Goal: Feedback & Contribution: Submit feedback/report problem

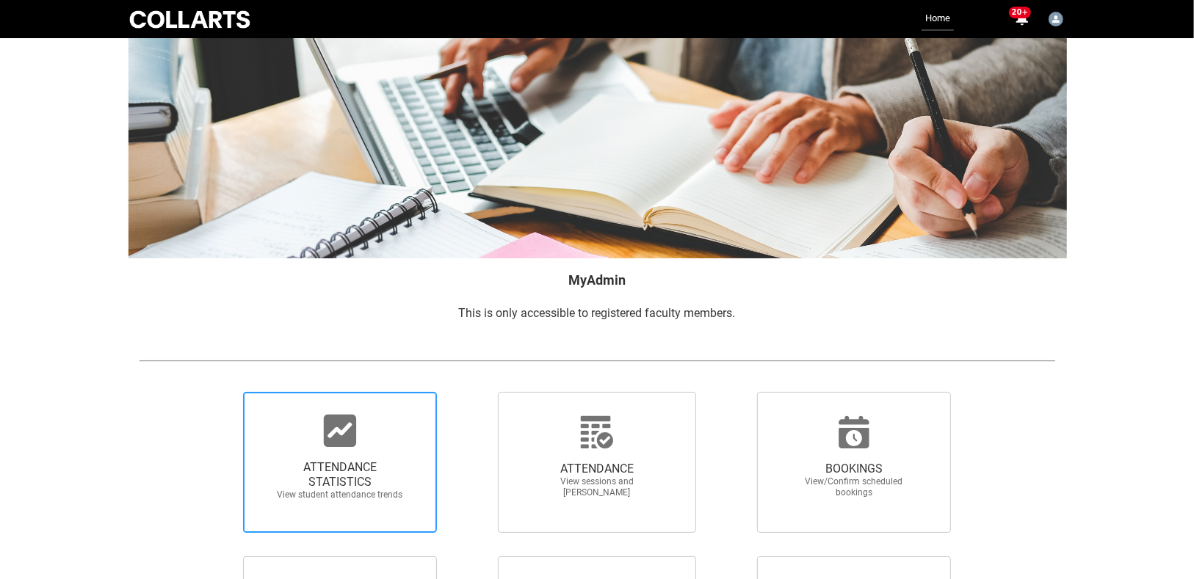
click at [332, 445] on icon at bounding box center [340, 431] width 32 height 32
click at [219, 392] on input "ATTENDANCE STATISTICS View student attendance trends" at bounding box center [218, 391] width 1 height 1
radio input "true"
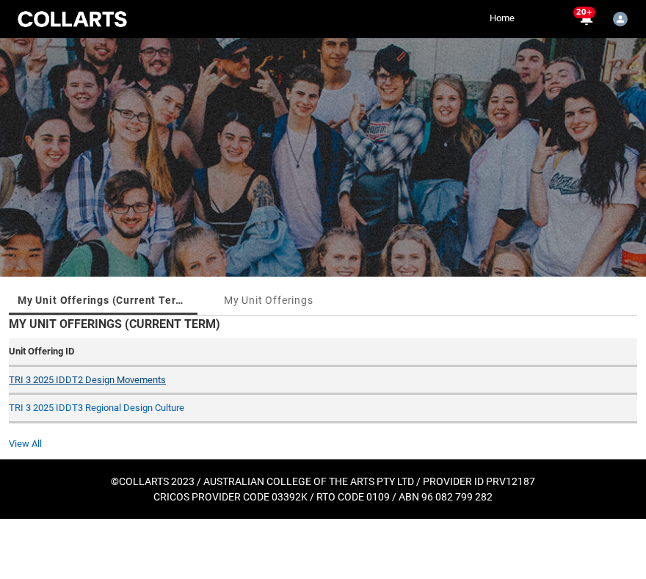
click at [90, 375] on link "TRI 3 2025 IDDT2 Design Movements" at bounding box center [87, 380] width 157 height 11
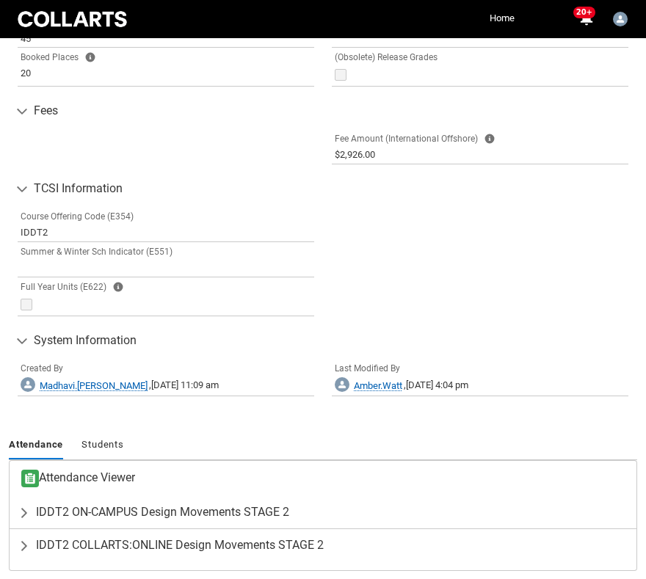
scroll to position [791, 0]
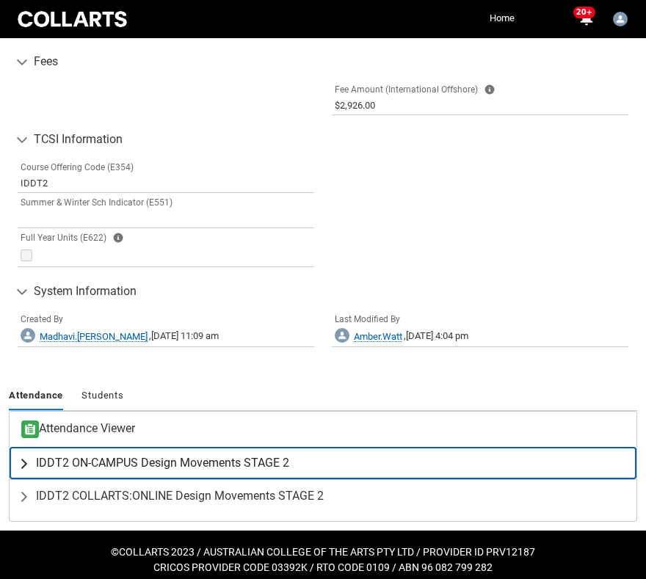
click at [99, 456] on span "IDDT2 ON-CAMPUS Design Movements STAGE 2" at bounding box center [162, 463] width 253 height 15
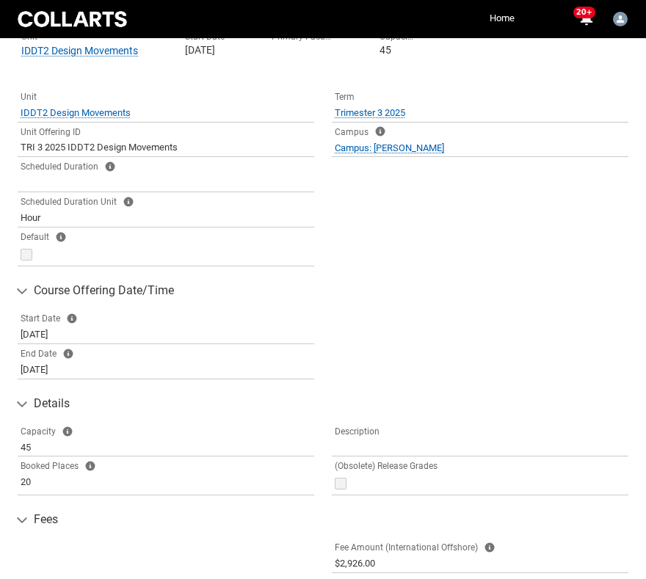
scroll to position [0, 0]
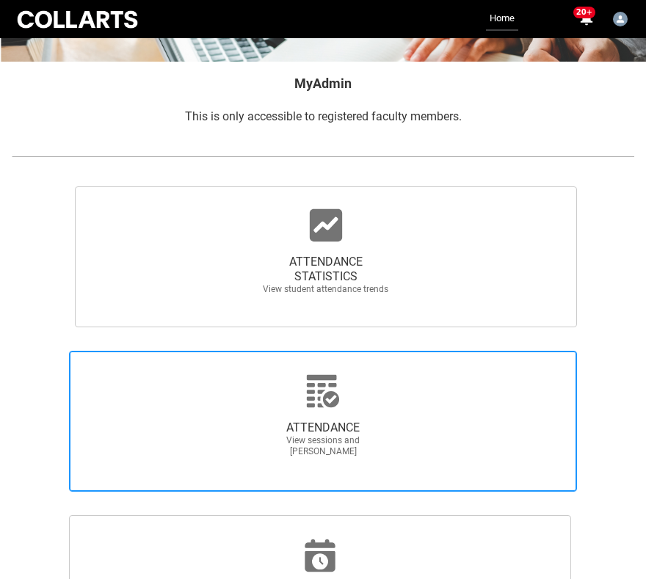
click at [321, 405] on icon at bounding box center [323, 391] width 32 height 32
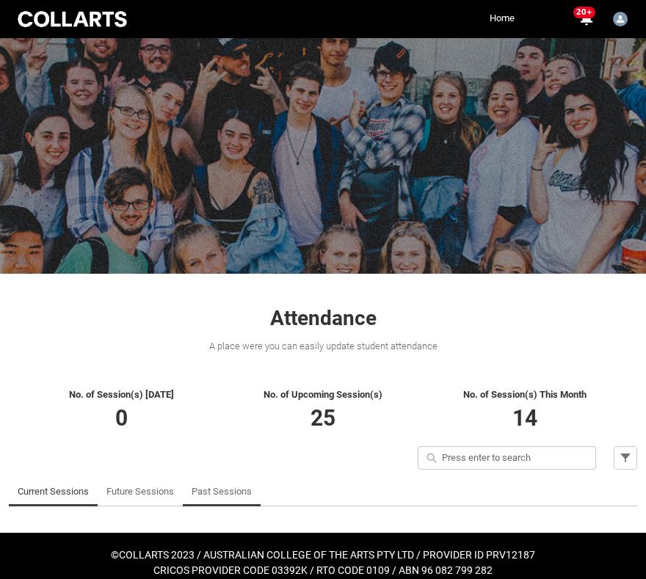
click at [230, 493] on link "Past Sessions" at bounding box center [222, 491] width 60 height 29
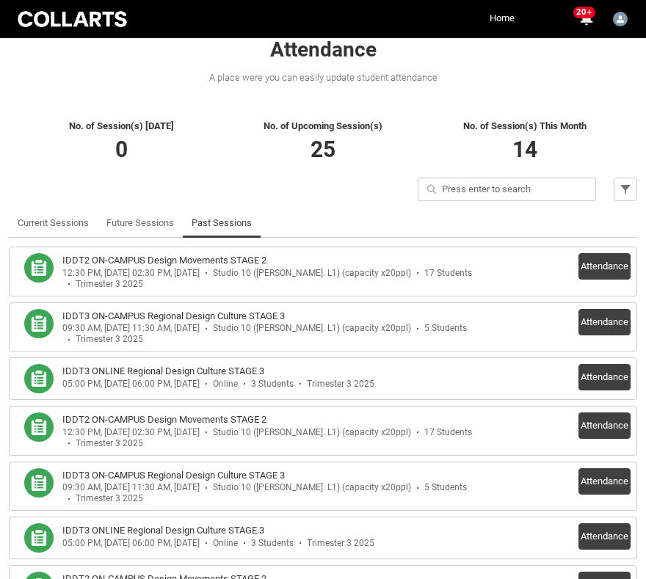
scroll to position [264, 0]
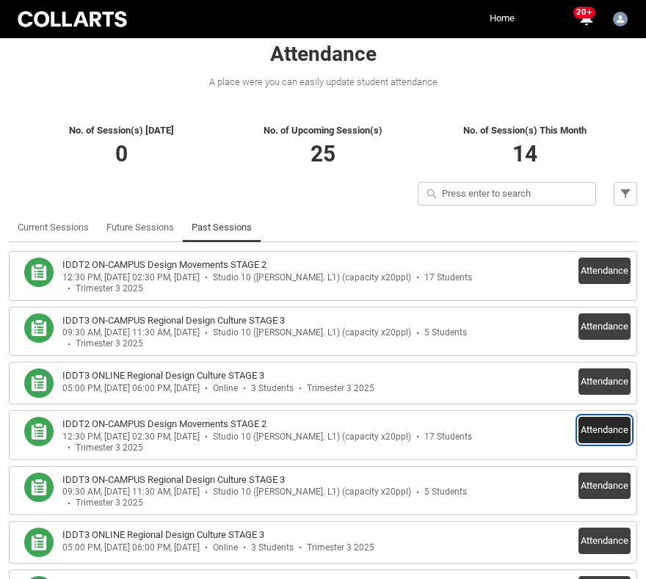
click at [617, 422] on button "Attendance" at bounding box center [605, 430] width 52 height 26
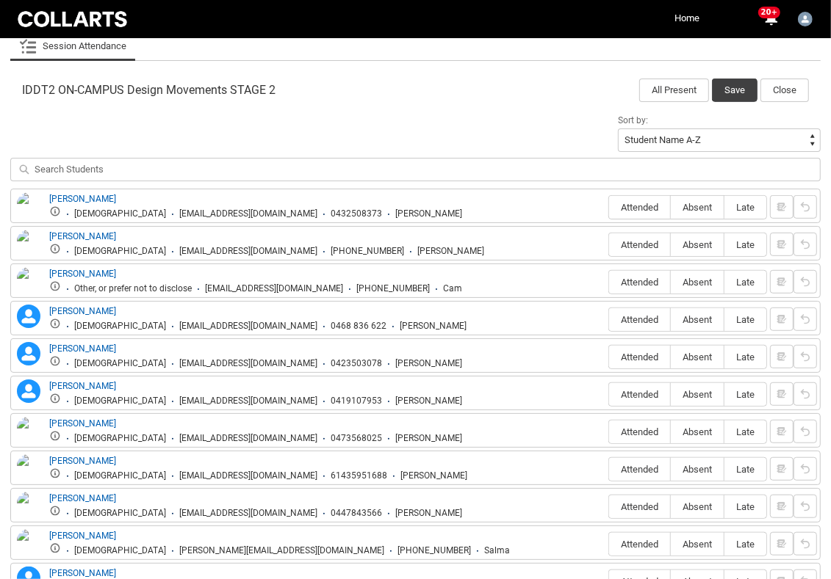
scroll to position [452, 0]
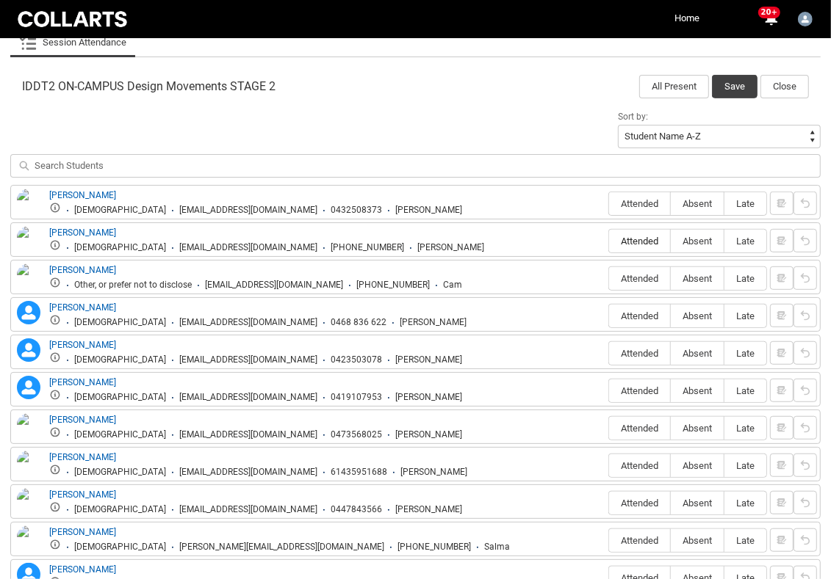
click at [635, 236] on span "Attended" at bounding box center [639, 241] width 61 height 11
click at [609, 241] on input "Attended" at bounding box center [608, 241] width 1 height 1
type lightning-radio-group "Attended"
radio input "true"
click at [642, 195] on label "Attended" at bounding box center [639, 203] width 61 height 23
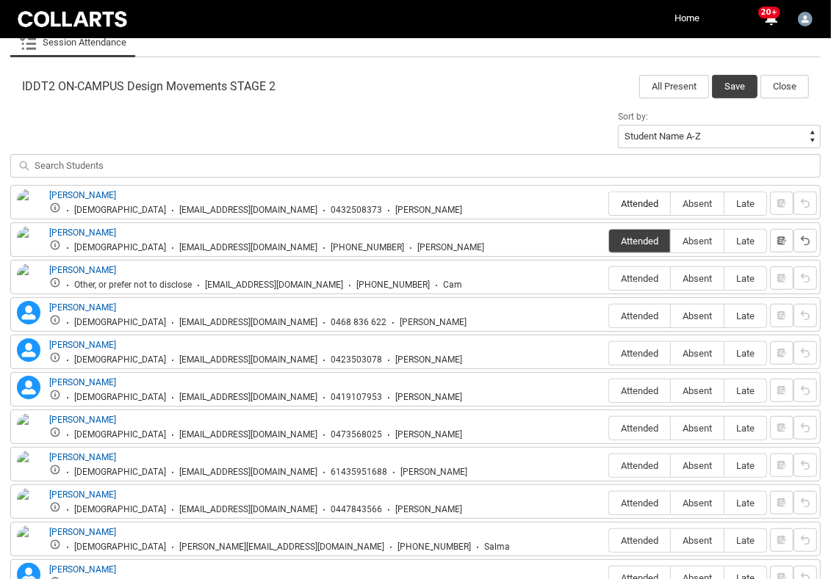
click at [609, 203] on input "Attended" at bounding box center [608, 203] width 1 height 1
type lightning-radio-group "Attended"
radio input "true"
click at [701, 273] on span "Absent" at bounding box center [696, 278] width 53 height 11
click at [670, 278] on input "Absent" at bounding box center [670, 278] width 1 height 1
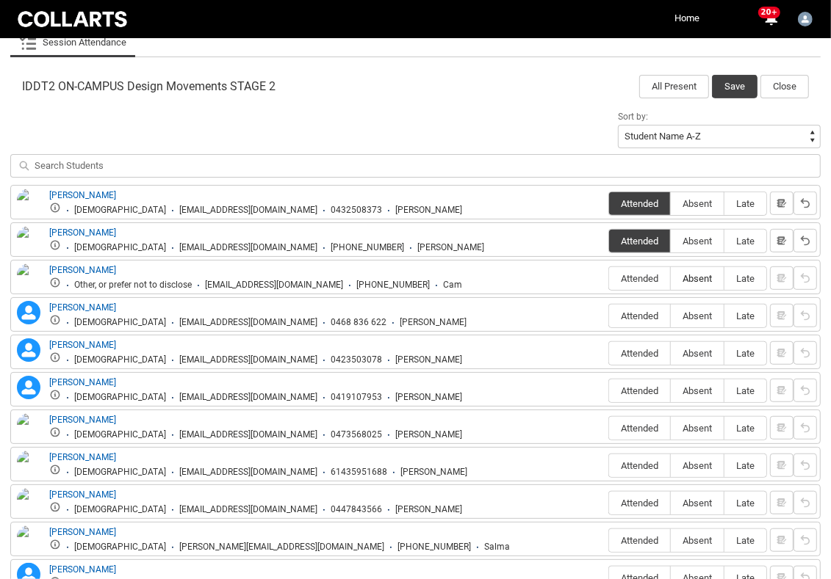
type lightning-radio-group "Absent"
radio input "true"
click at [640, 311] on span "Attended" at bounding box center [639, 316] width 61 height 11
click at [609, 316] on input "Attended" at bounding box center [608, 316] width 1 height 1
type lightning-radio-group "Attended"
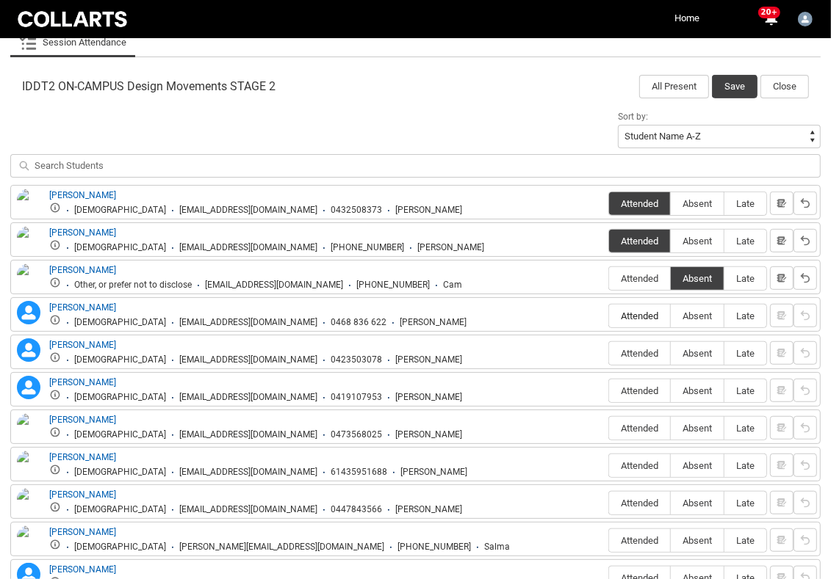
radio input "true"
click at [634, 348] on span "Attended" at bounding box center [639, 353] width 61 height 11
click at [609, 353] on input "Attended" at bounding box center [608, 353] width 1 height 1
type lightning-radio-group "Attended"
radio input "true"
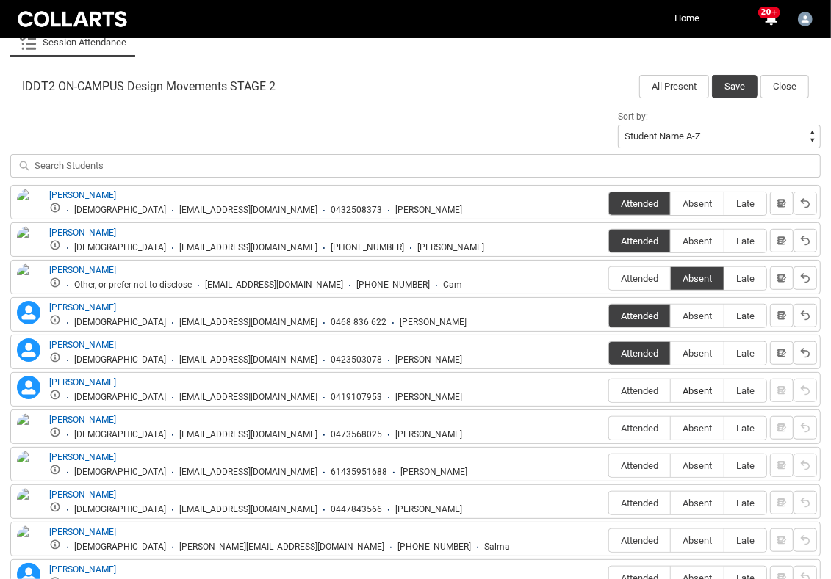
click at [698, 380] on label "Absent" at bounding box center [696, 391] width 53 height 23
click at [670, 391] on input "Absent" at bounding box center [670, 391] width 1 height 1
type lightning-radio-group "Absent"
radio input "true"
click at [698, 423] on span "Absent" at bounding box center [696, 428] width 53 height 11
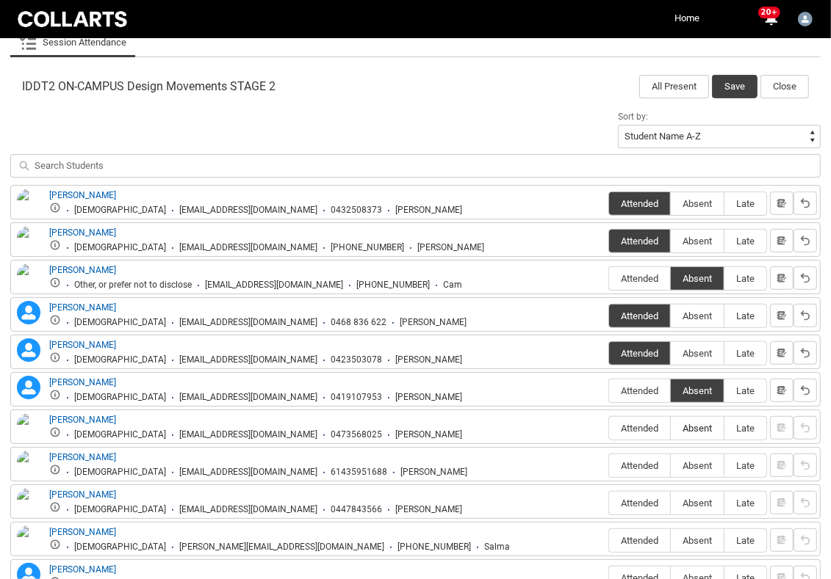
click at [670, 428] on input "Absent" at bounding box center [670, 428] width 1 height 1
type lightning-radio-group "Absent"
radio input "true"
click at [643, 461] on span "Attended" at bounding box center [639, 465] width 61 height 11
click at [609, 466] on input "Attended" at bounding box center [608, 466] width 1 height 1
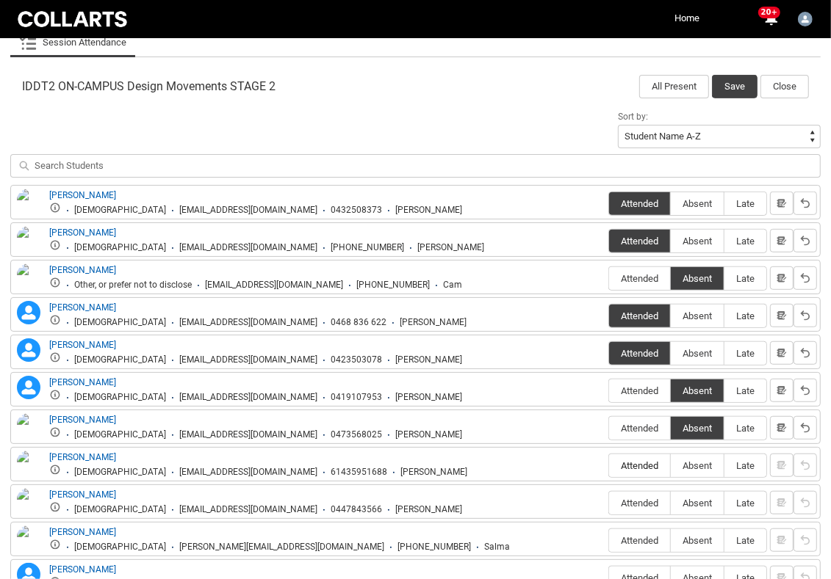
type lightning-radio-group "Attended"
radio input "true"
click at [643, 498] on span "Attended" at bounding box center [639, 503] width 61 height 11
click at [609, 503] on input "Attended" at bounding box center [608, 503] width 1 height 1
type lightning-radio-group "Attended"
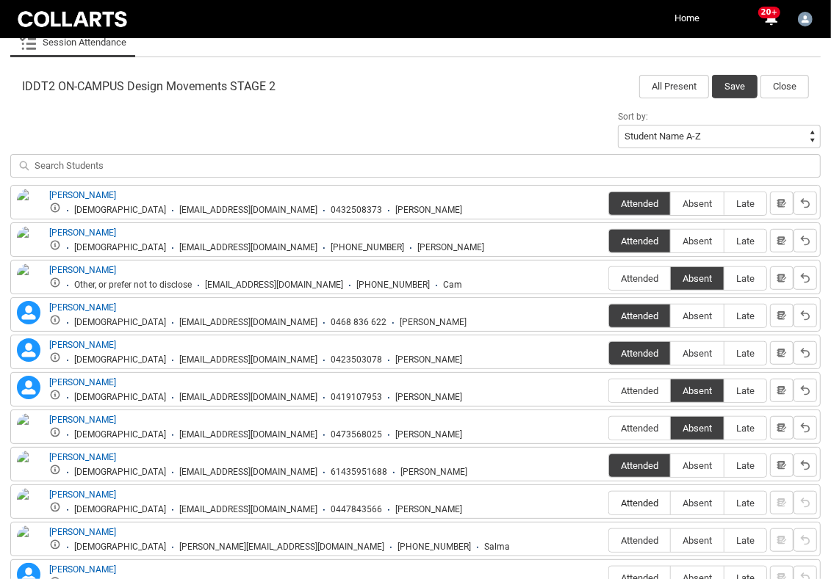
radio input "true"
click at [708, 535] on span "Absent" at bounding box center [696, 540] width 53 height 11
click at [670, 540] on input "Absent" at bounding box center [670, 540] width 1 height 1
type lightning-radio-group "Absent"
radio input "true"
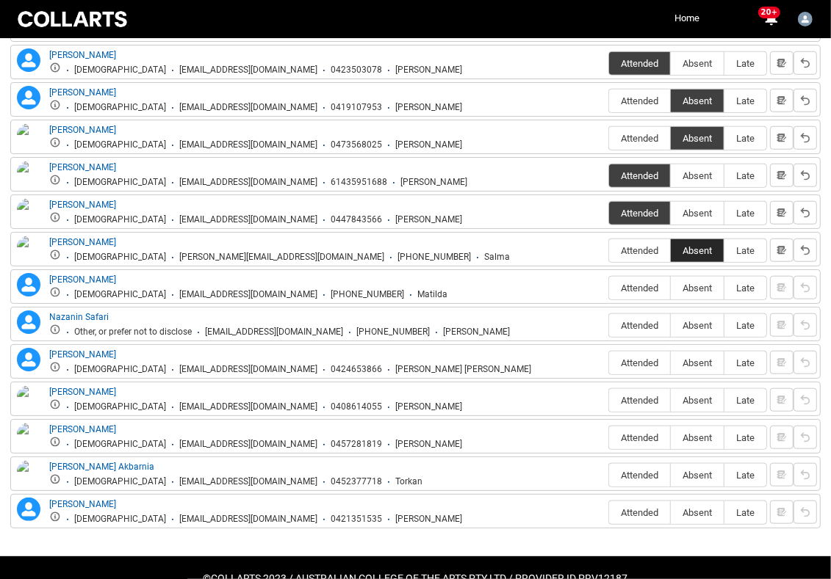
scroll to position [768, 0]
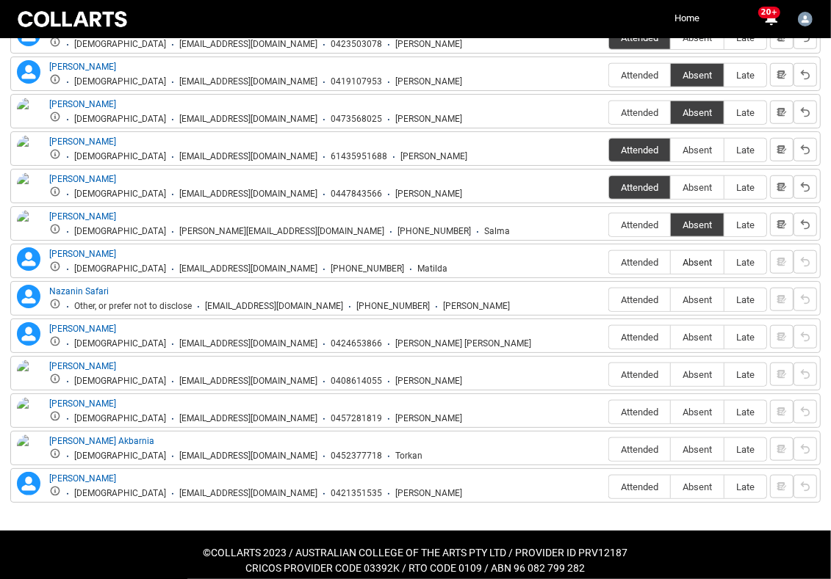
click at [695, 257] on span "Absent" at bounding box center [696, 262] width 53 height 11
click at [670, 262] on input "Absent" at bounding box center [670, 262] width 1 height 1
type lightning-radio-group "Absent"
radio input "true"
click at [701, 289] on label "Absent" at bounding box center [696, 300] width 53 height 23
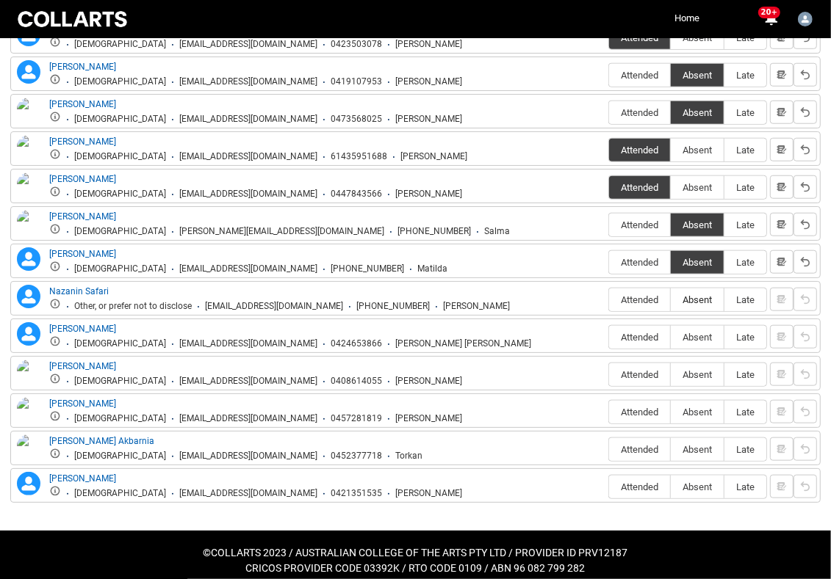
click at [670, 300] on input "Absent" at bounding box center [670, 300] width 1 height 1
type lightning-radio-group "Absent"
radio input "true"
click at [640, 325] on div "Attended Absent Late" at bounding box center [687, 337] width 159 height 24
click at [641, 332] on span "Attended" at bounding box center [639, 337] width 61 height 11
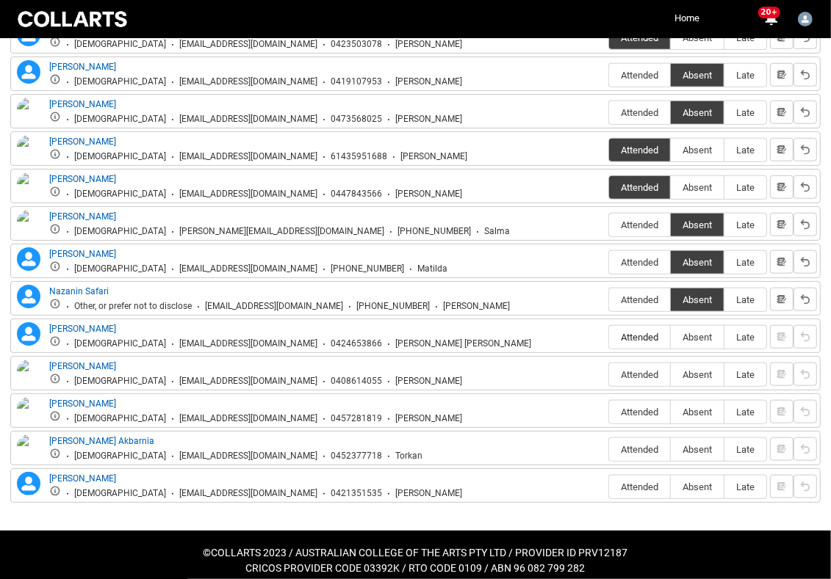
click at [609, 337] on input "Attended" at bounding box center [608, 337] width 1 height 1
type lightning-radio-group "Attended"
radio input "true"
click at [643, 369] on span "Attended" at bounding box center [639, 374] width 61 height 11
click at [609, 375] on input "Attended" at bounding box center [608, 375] width 1 height 1
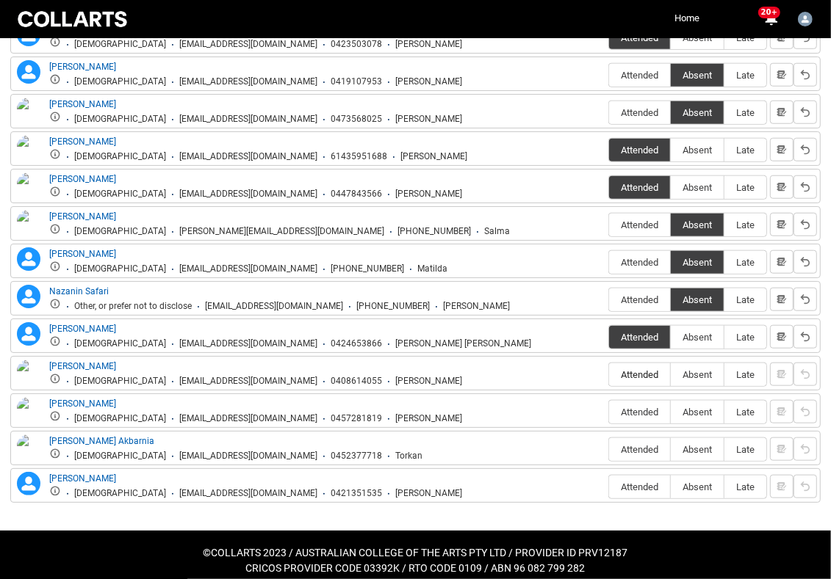
type lightning-radio-group "Attended"
radio input "true"
click at [701, 407] on span "Absent" at bounding box center [696, 412] width 53 height 11
click at [670, 412] on input "Absent" at bounding box center [670, 412] width 1 height 1
type lightning-radio-group "Absent"
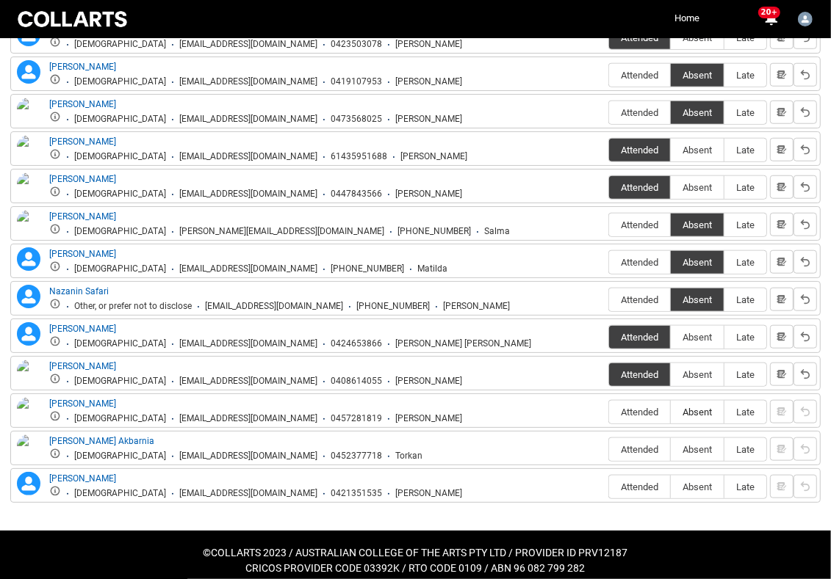
radio input "true"
click at [643, 444] on span "Attended" at bounding box center [639, 449] width 61 height 11
click at [609, 449] on input "Attended" at bounding box center [608, 449] width 1 height 1
type lightning-radio-group "Attended"
radio input "true"
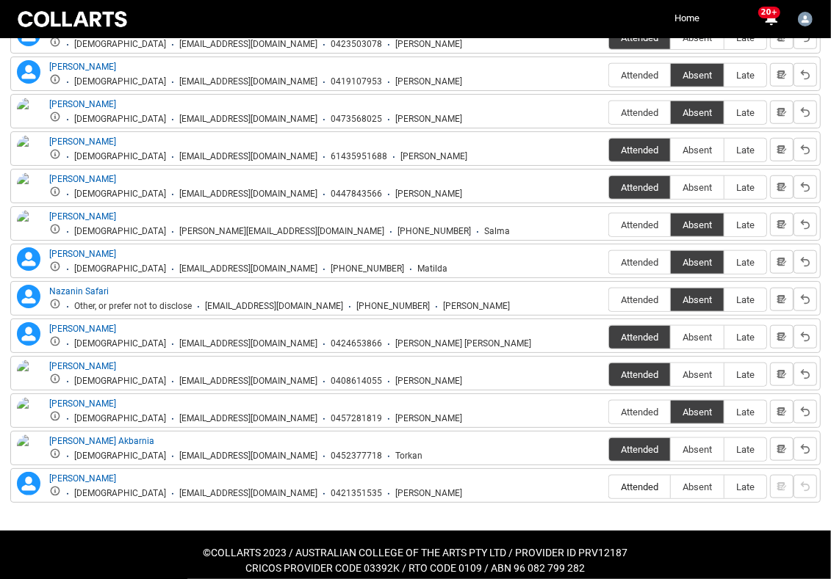
click at [649, 482] on span "Attended" at bounding box center [639, 487] width 61 height 11
click at [609, 487] on input "Attended" at bounding box center [608, 487] width 1 height 1
type lightning-radio-group "Attended"
radio input "true"
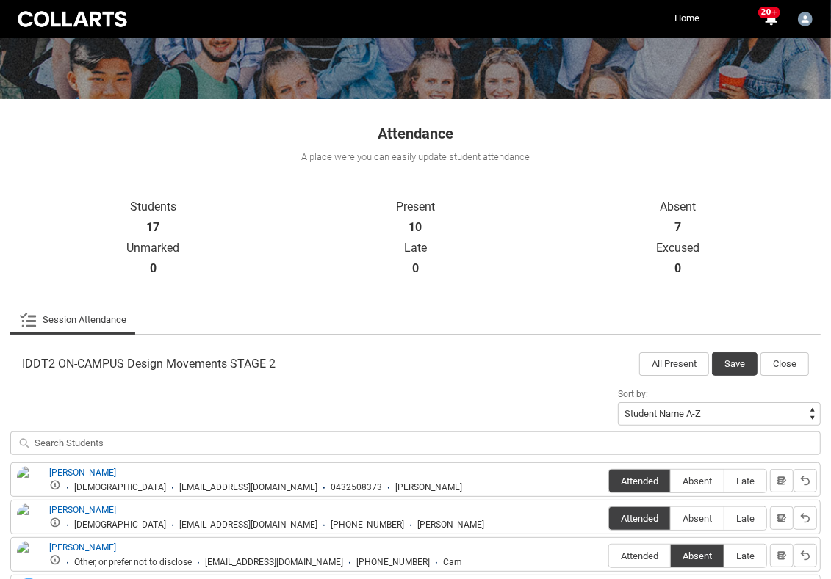
scroll to position [180, 0]
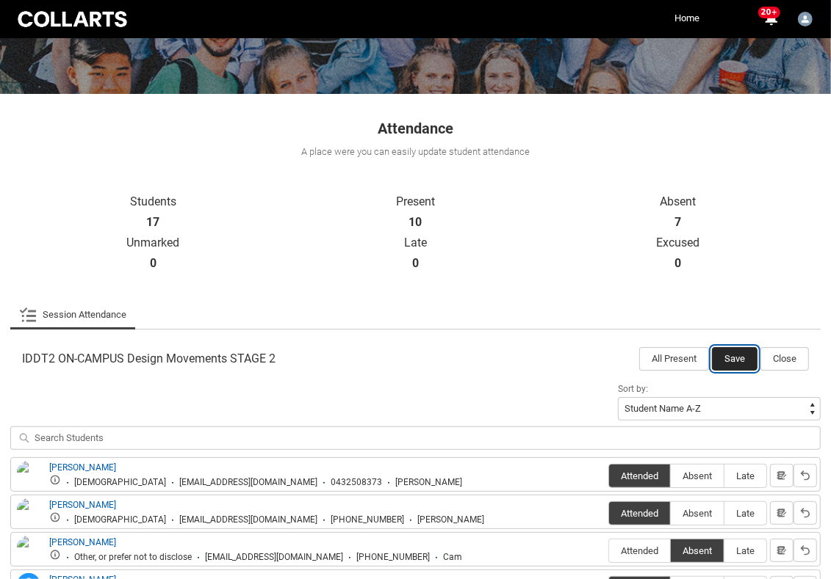
click at [733, 355] on button "Save" at bounding box center [735, 358] width 46 height 23
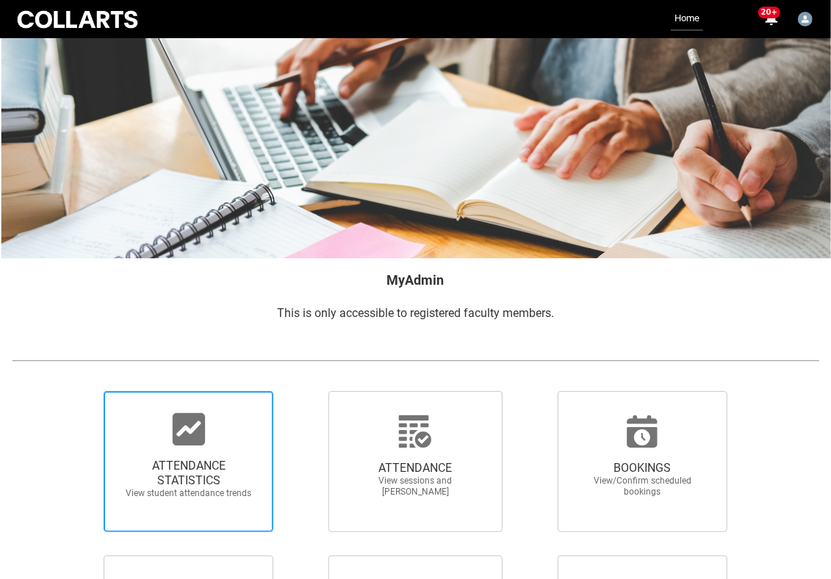
click at [206, 430] on div at bounding box center [188, 429] width 141 height 35
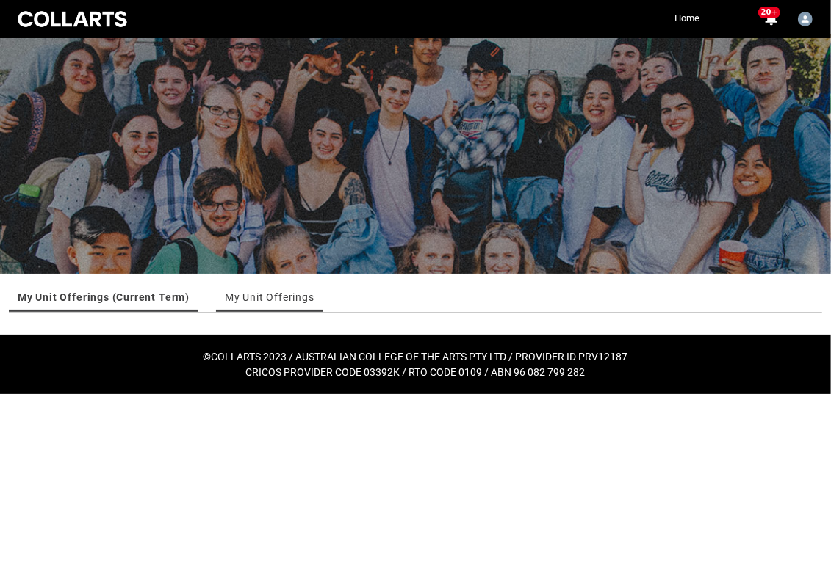
click at [283, 293] on link "My Unit Offerings" at bounding box center [270, 297] width 90 height 29
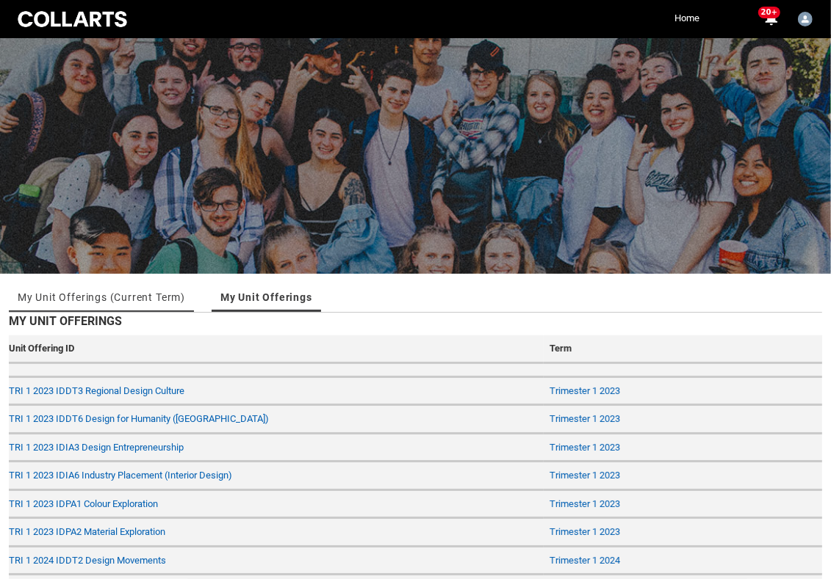
click at [80, 286] on link "My Unit Offerings (Current Term)" at bounding box center [101, 297] width 167 height 29
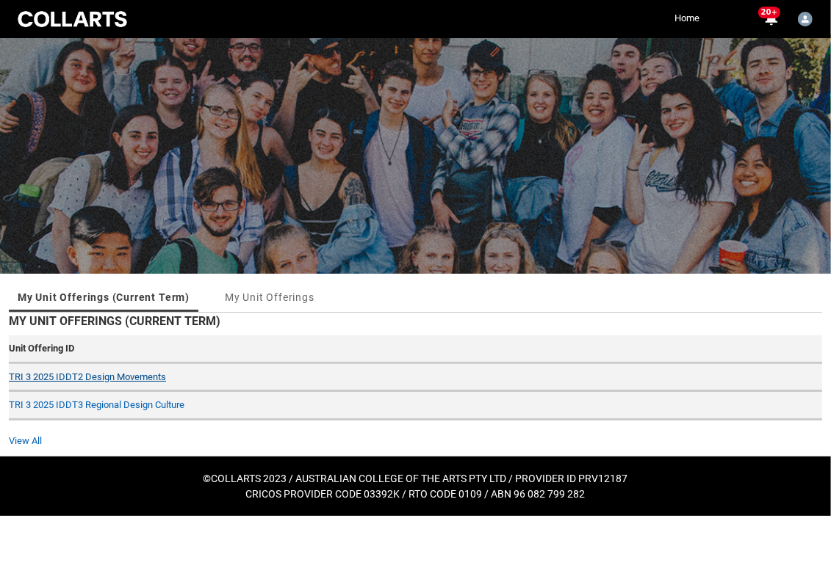
click at [78, 372] on link "TRI 3 2025 IDDT2 Design Movements" at bounding box center [87, 377] width 157 height 11
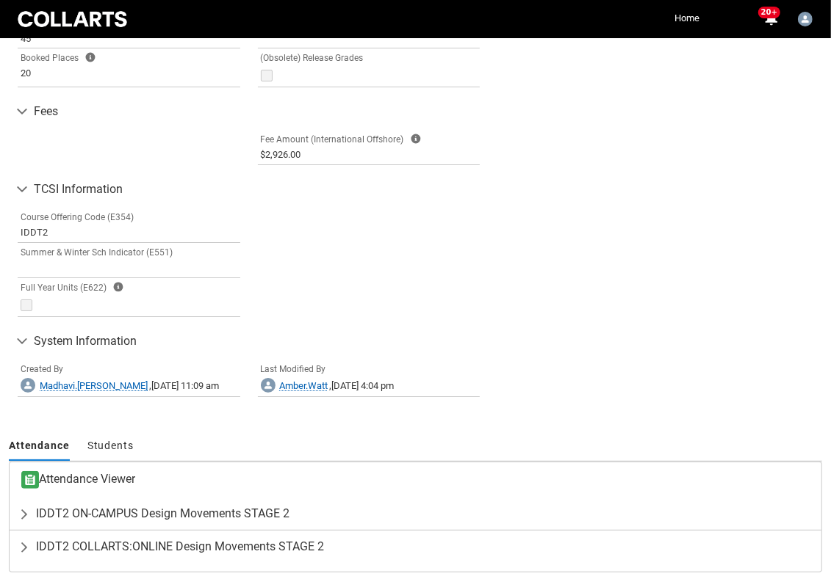
scroll to position [781, 0]
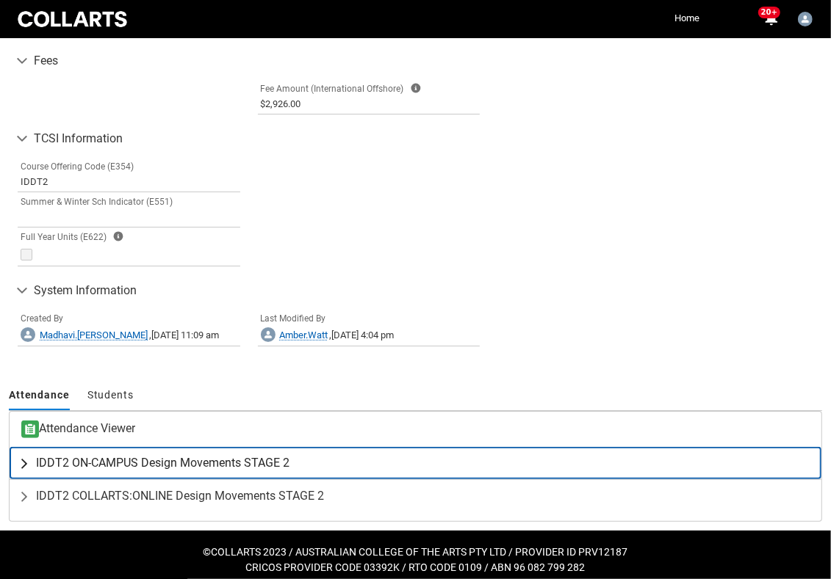
click at [159, 456] on span "IDDT2 ON-CAMPUS Design Movements STAGE 2" at bounding box center [162, 463] width 253 height 15
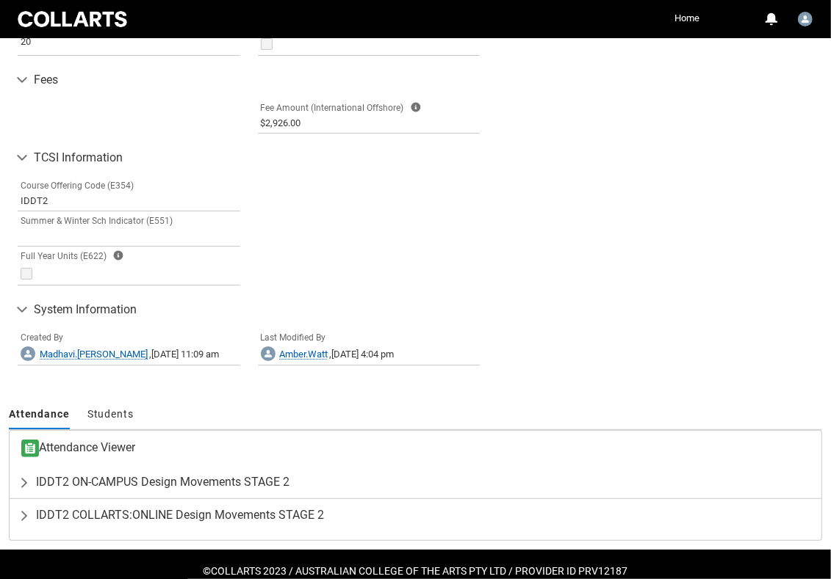
scroll to position [781, 0]
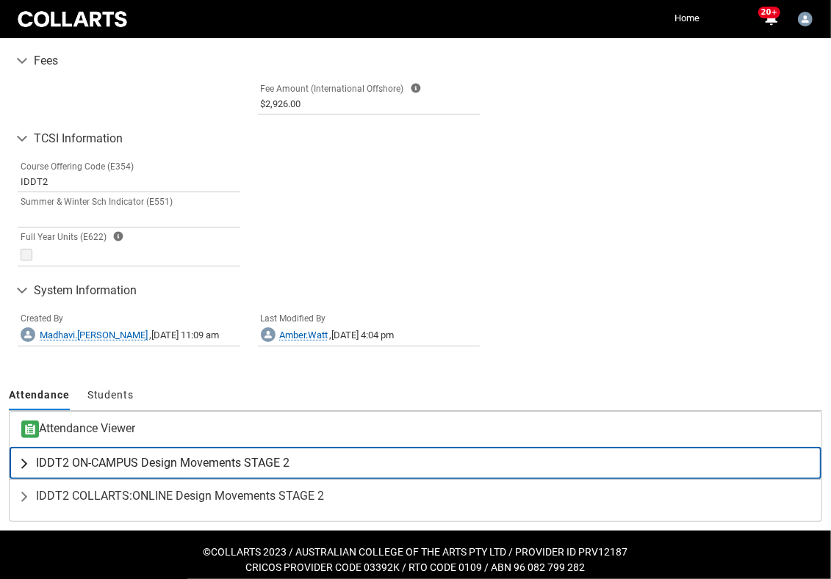
click at [156, 456] on span "IDDT2 ON-CAMPUS Design Movements STAGE 2" at bounding box center [162, 463] width 253 height 15
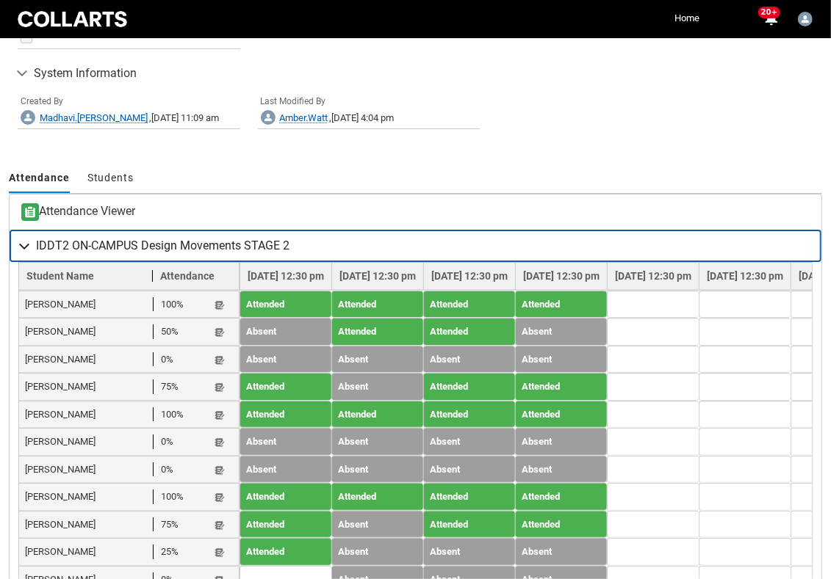
scroll to position [1021, 0]
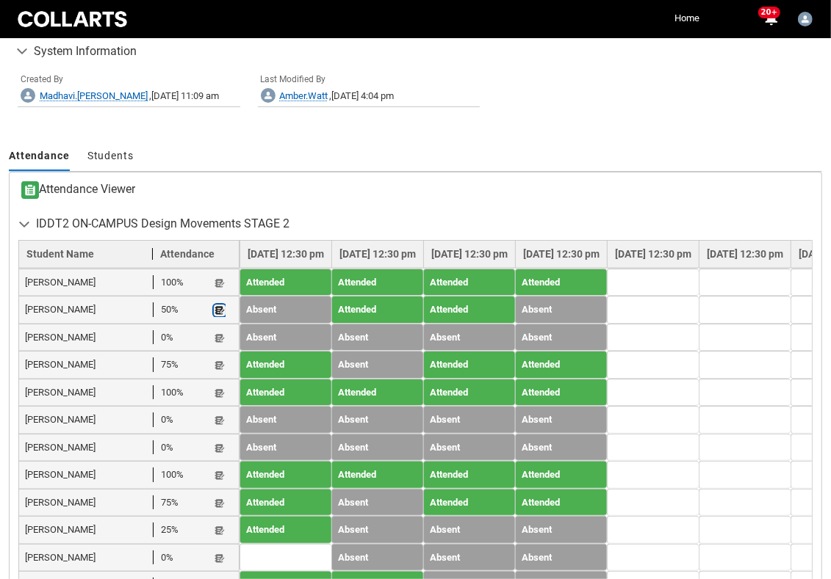
click at [223, 305] on lightning-primitive-icon "button" at bounding box center [219, 310] width 10 height 11
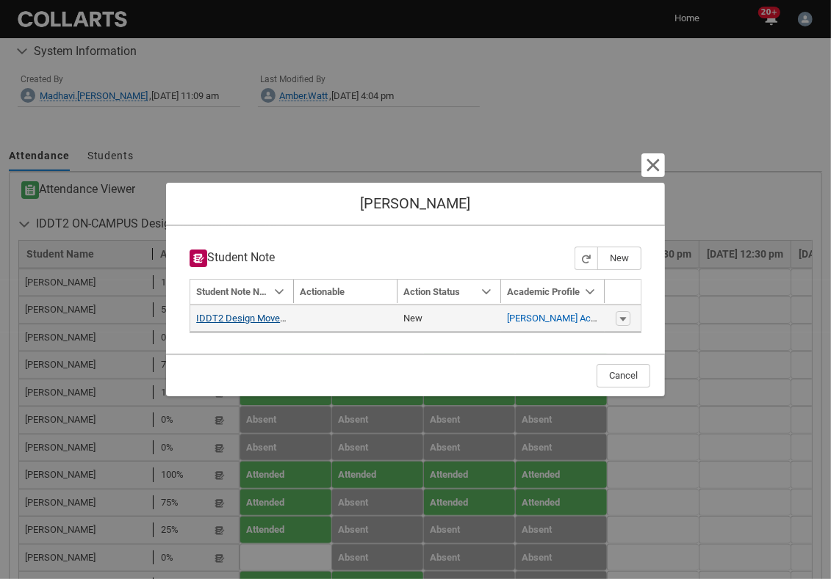
click at [248, 317] on link "IDDT2 Design Movements - absent Week 1" at bounding box center [286, 318] width 180 height 11
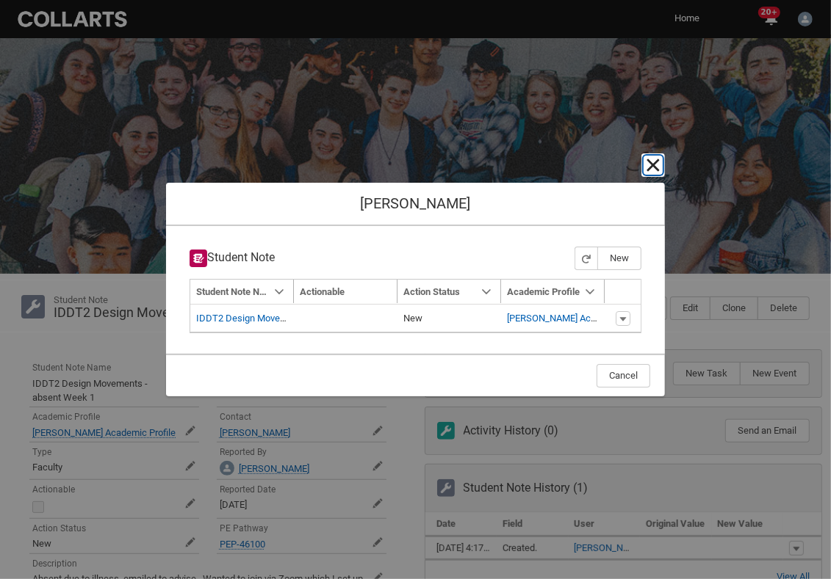
click at [657, 159] on lightning-primitive-icon "button" at bounding box center [653, 165] width 18 height 18
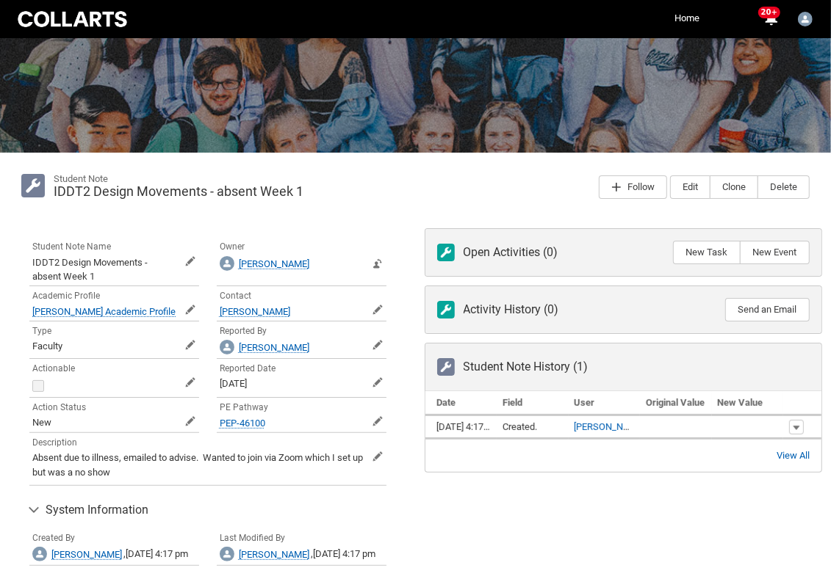
scroll to position [127, 0]
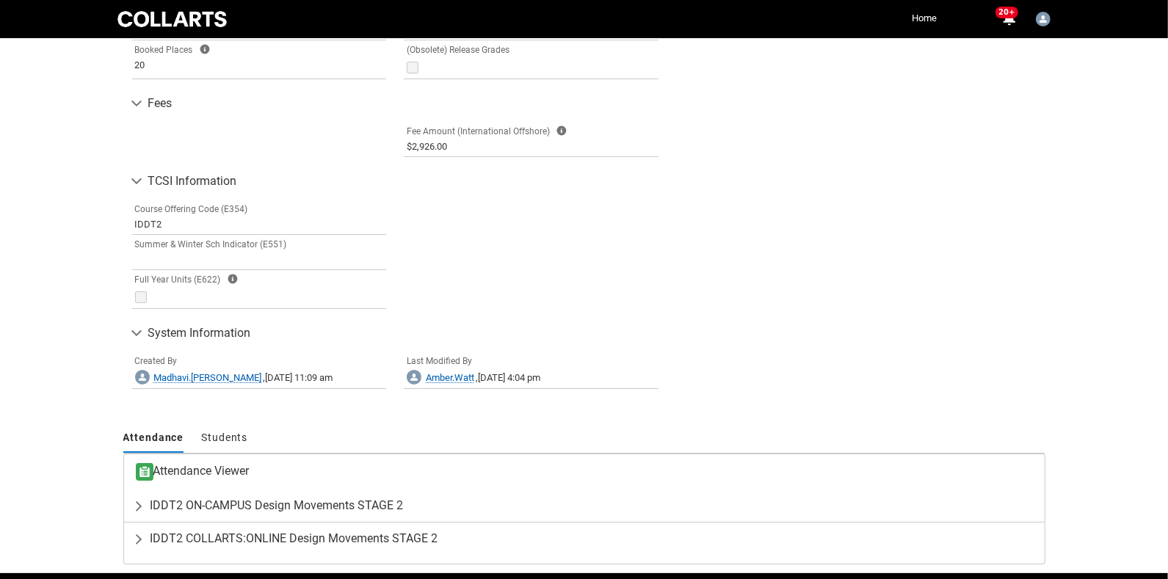
scroll to position [753, 0]
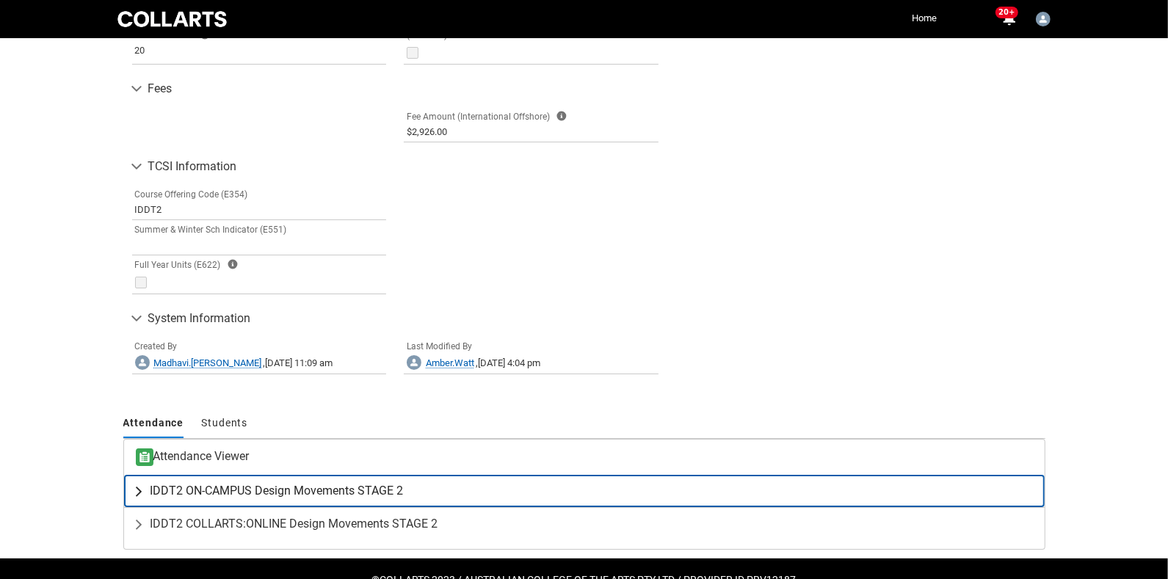
click at [263, 484] on span "IDDT2 ON-CAMPUS Design Movements STAGE 2" at bounding box center [277, 491] width 253 height 15
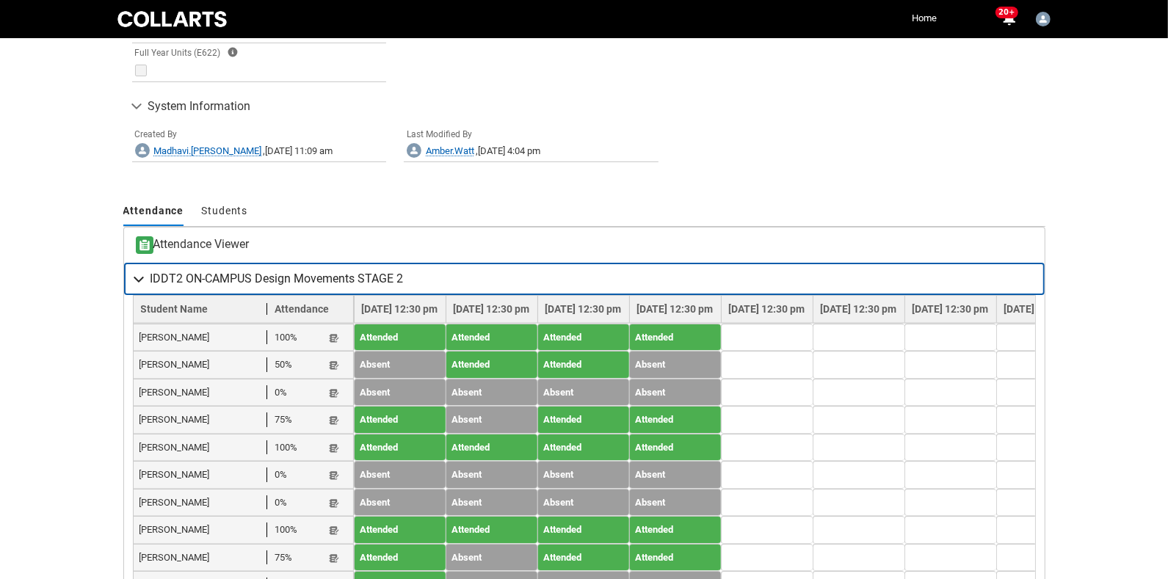
scroll to position [988, 0]
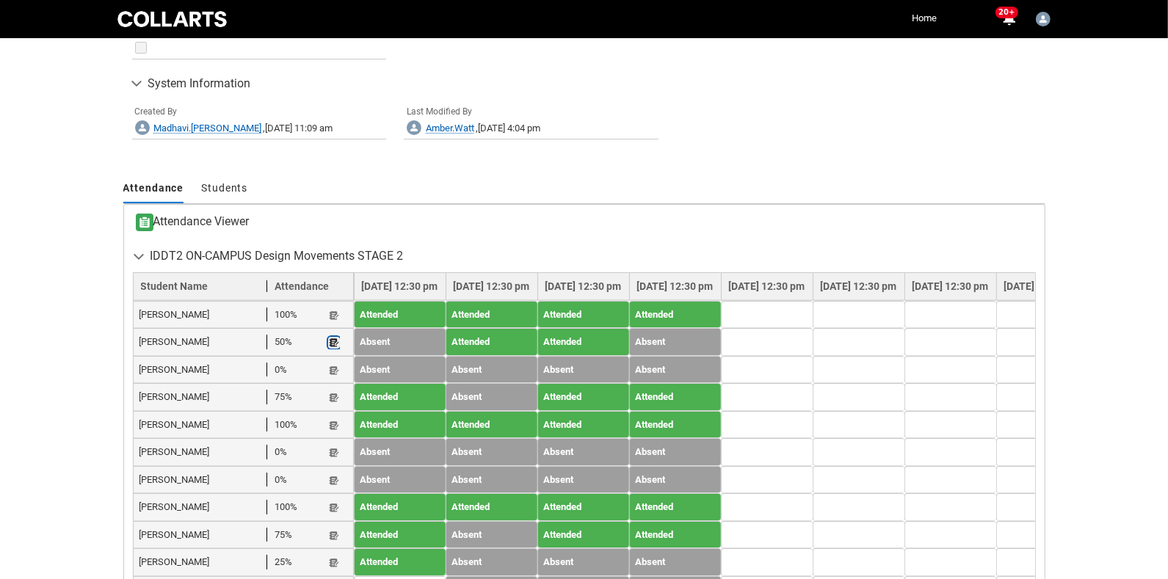
click at [332, 338] on lightning-primitive-icon "button" at bounding box center [334, 343] width 10 height 11
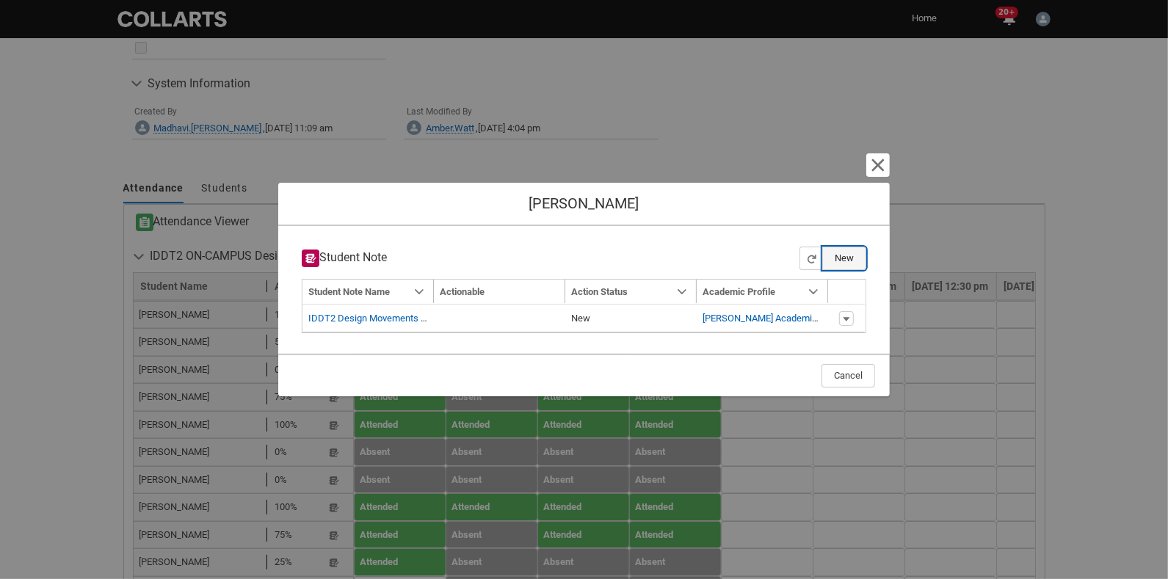
click at [830, 253] on button "New" at bounding box center [844, 258] width 44 height 23
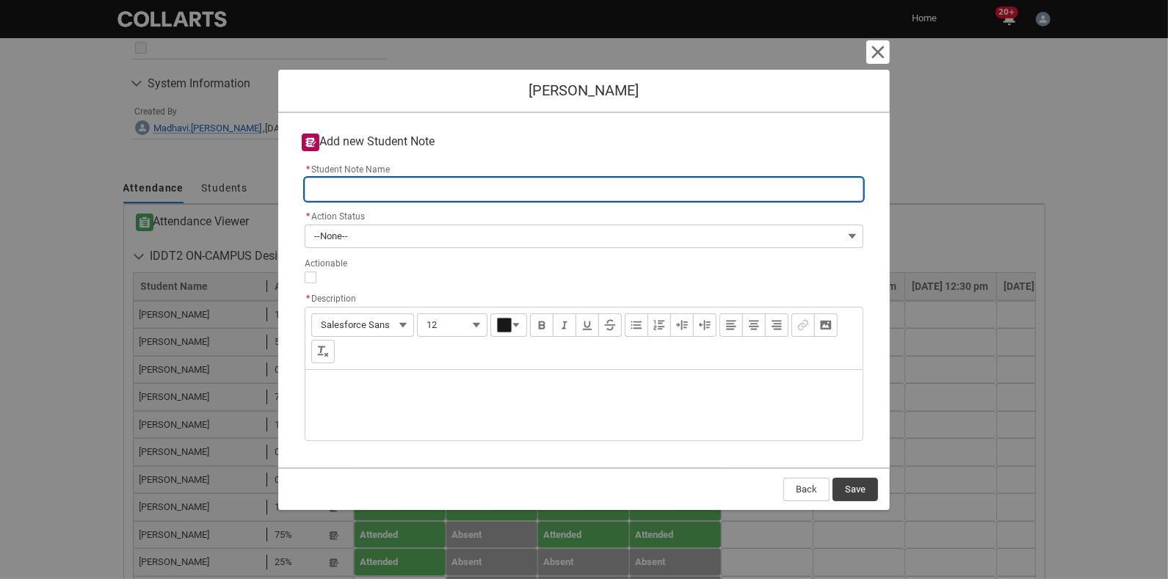
click at [348, 181] on input "* Student Note Name" at bounding box center [584, 189] width 559 height 23
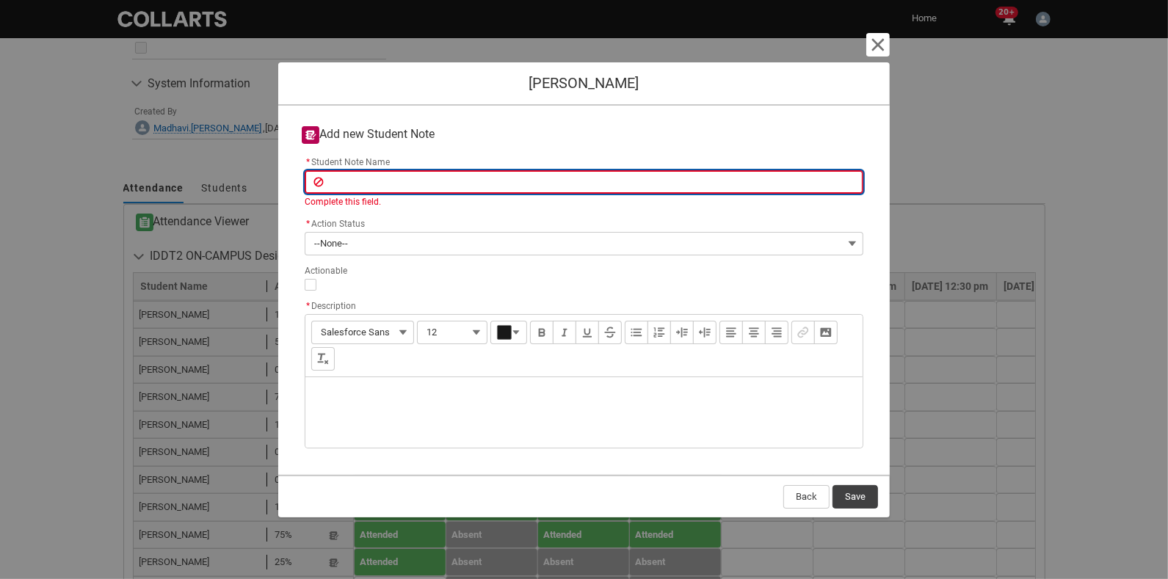
type lightning-primitive-input-simple "I"
type input "I"
type lightning-primitive-input-simple "ID"
type input "ID"
type lightning-primitive-input-simple "IDD"
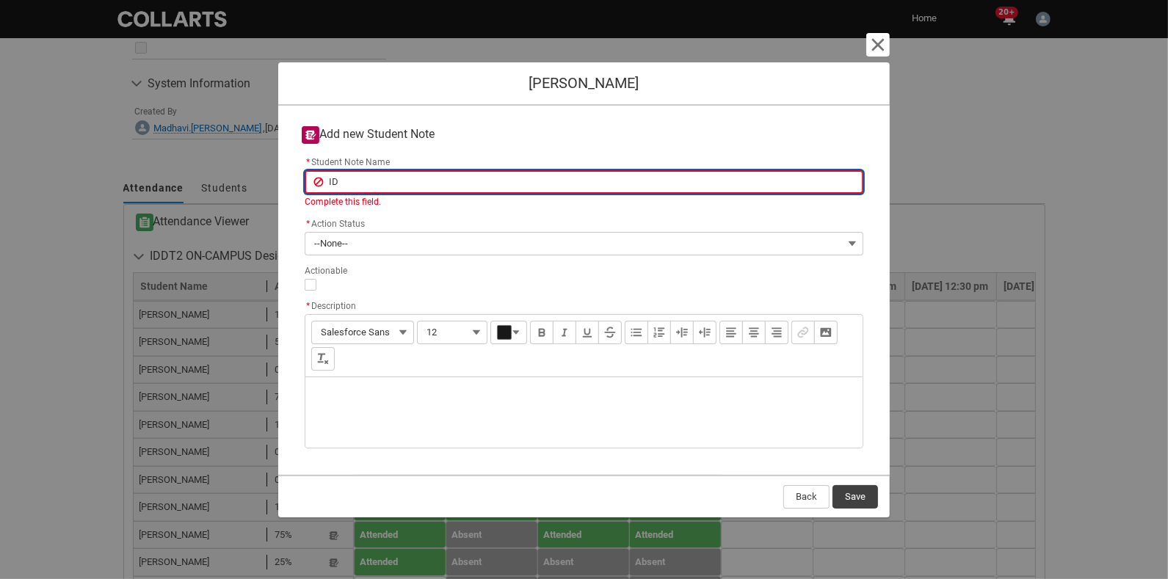
type input "IDD"
type lightning-primitive-input-simple "IDDT"
type input "IDDT"
type lightning-primitive-input-simple "IDDT2"
type input "IDDT2"
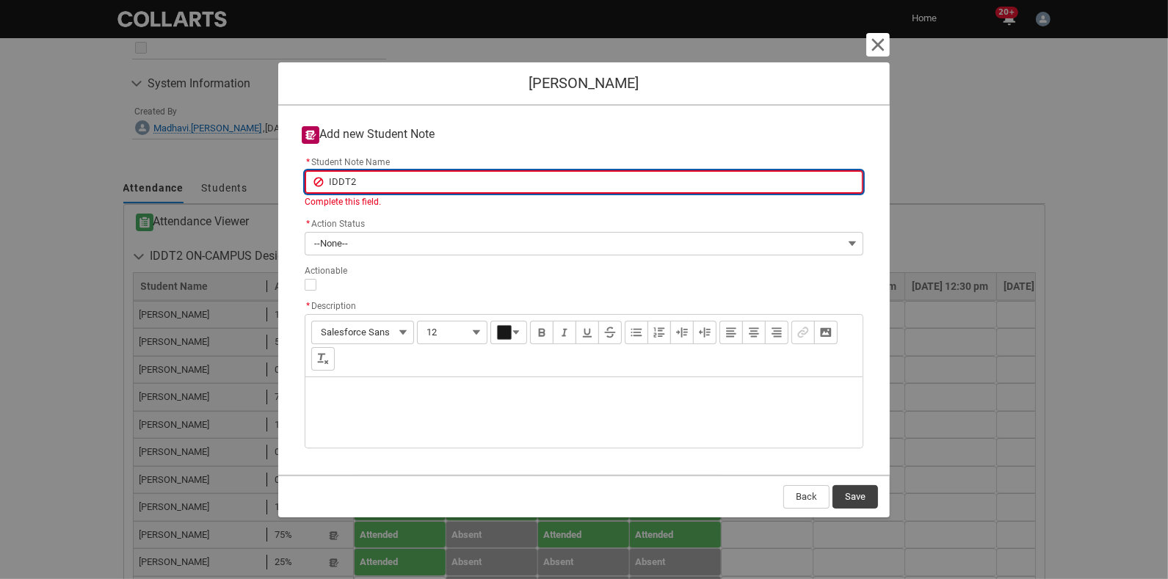
type lightning-primitive-input-simple "IDDT2"
type input "IDDT2"
type lightning-primitive-input-simple "IDDT2 W"
type input "IDDT2 W"
type lightning-primitive-input-simple "IDDT2 We"
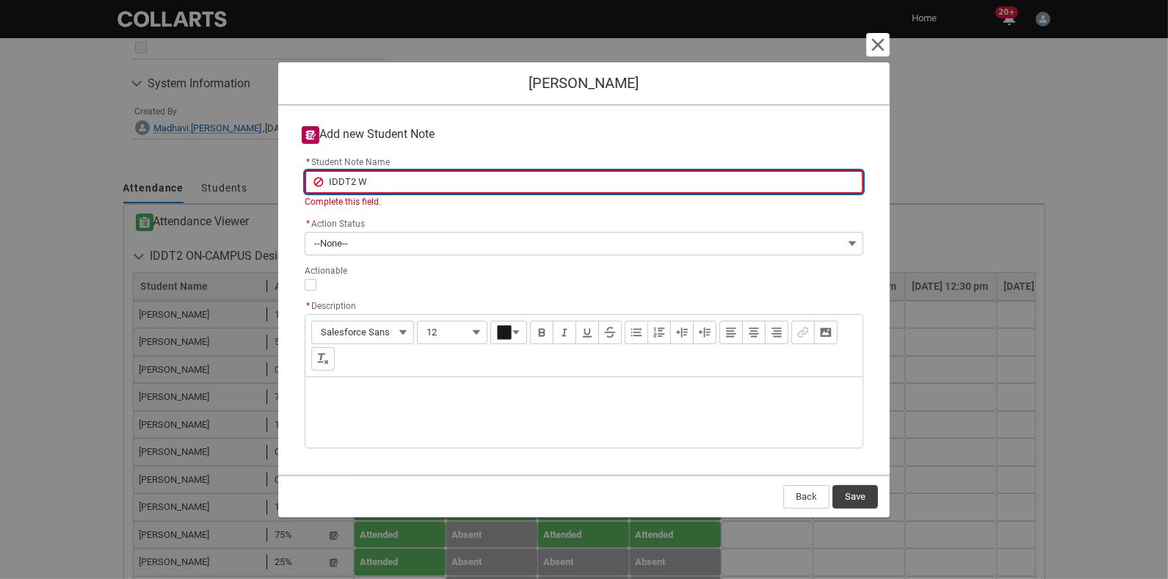
type input "IDDT2 We"
type lightning-primitive-input-simple "IDDT2 Wee"
type input "IDDT2 Wee"
type lightning-primitive-input-simple "IDDT2 Week"
type input "IDDT2 Week"
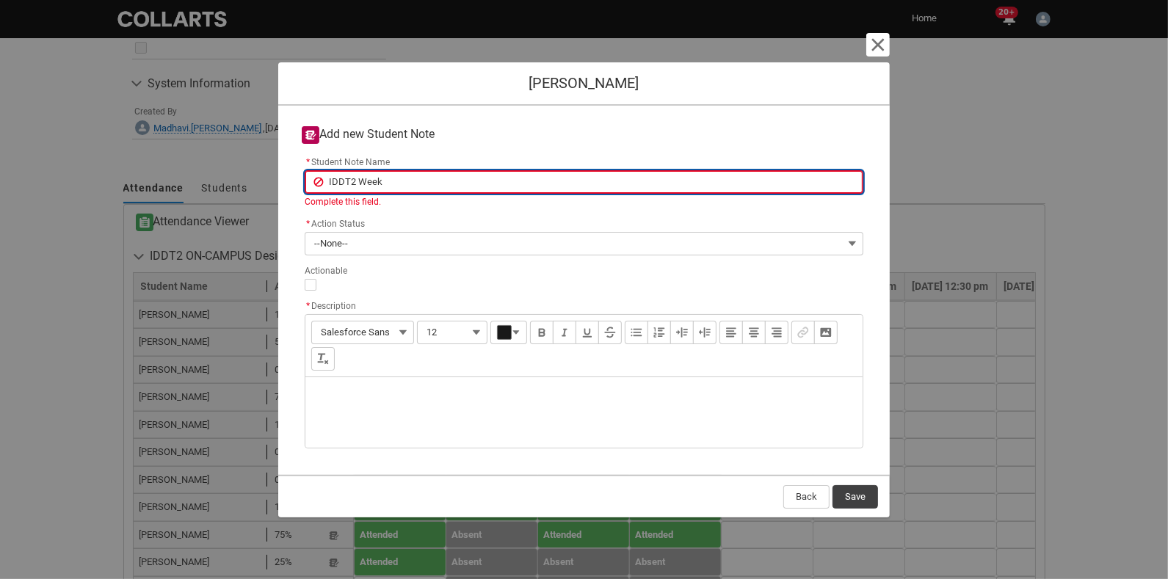
type lightning-primitive-input-simple "IDDT2 Week"
type input "IDDT2 Week"
type lightning-primitive-input-simple "IDDT2 Week 4"
type input "IDDT2 Week 4"
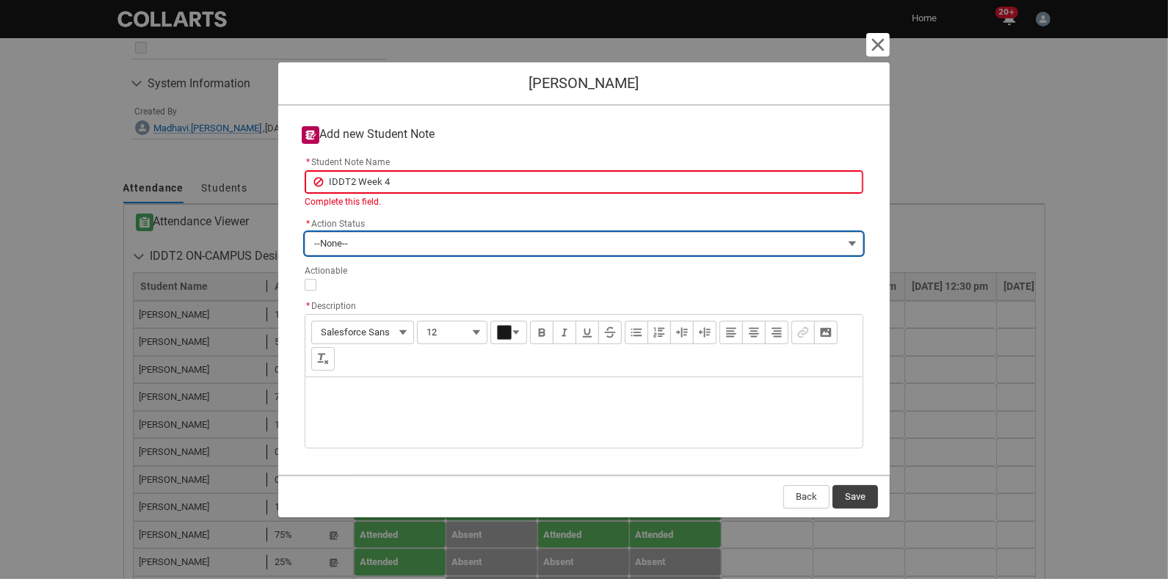
click at [350, 235] on button "--None--" at bounding box center [584, 243] width 559 height 23
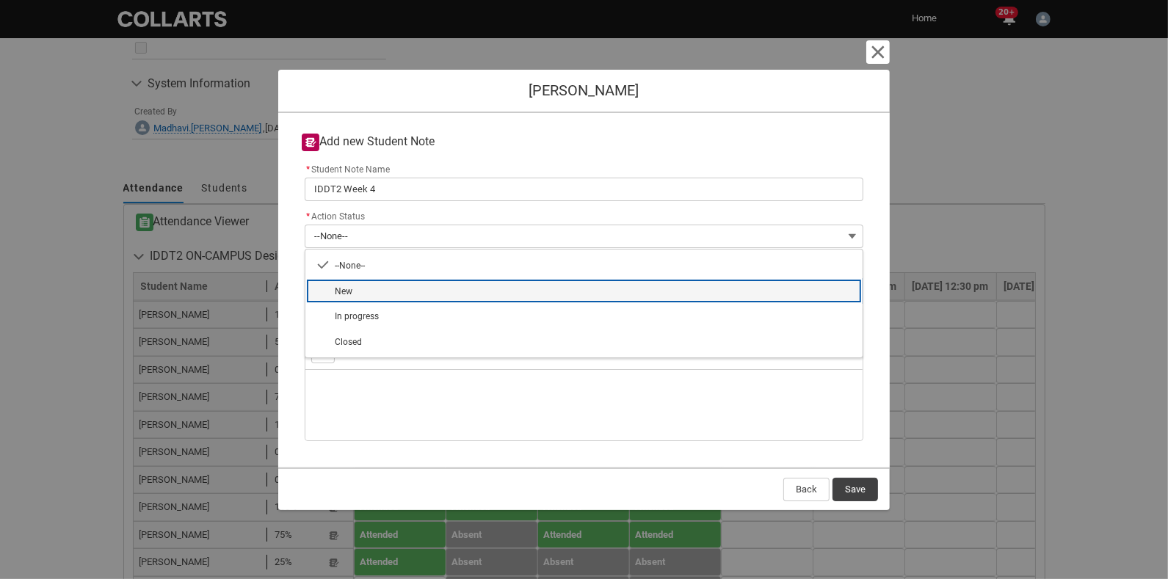
click at [352, 286] on span "New" at bounding box center [594, 291] width 519 height 14
type lightning-combobox "New"
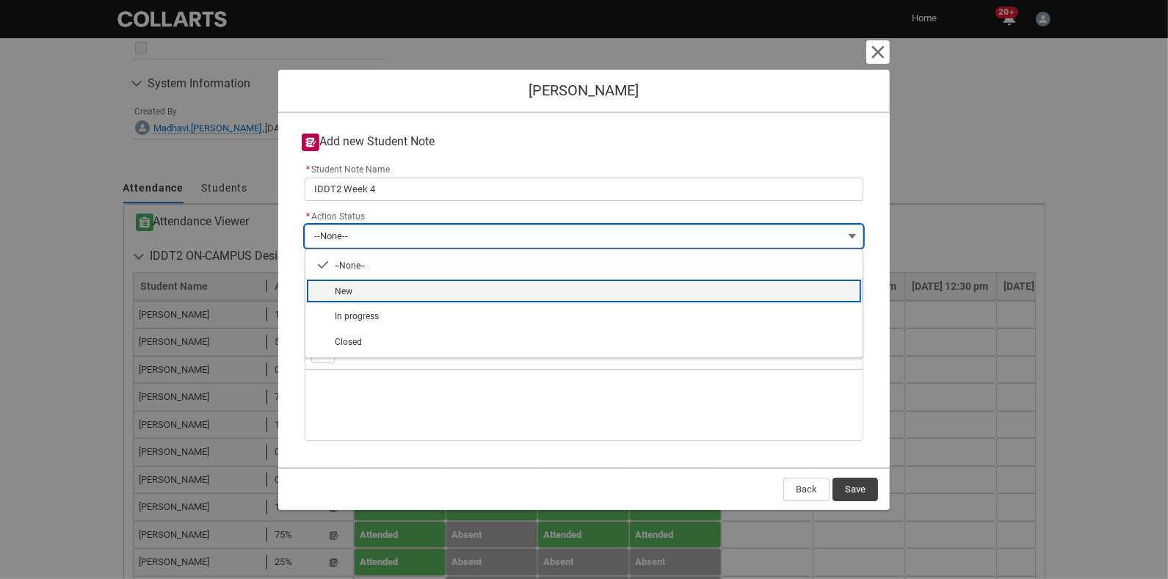
type lightning-picklist "New"
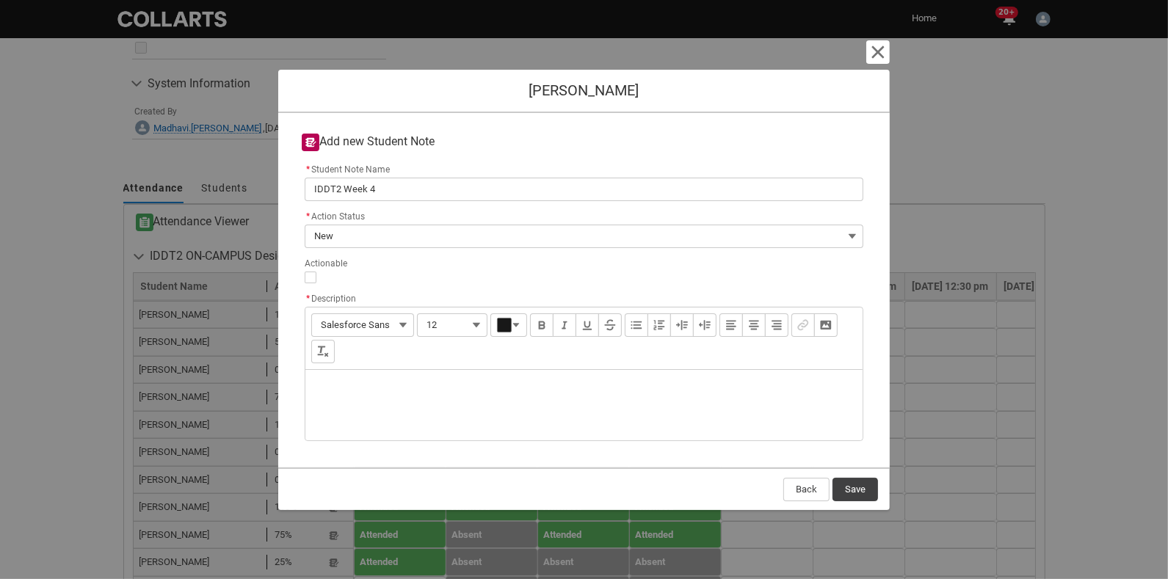
click at [362, 380] on div "Description" at bounding box center [583, 405] width 557 height 70
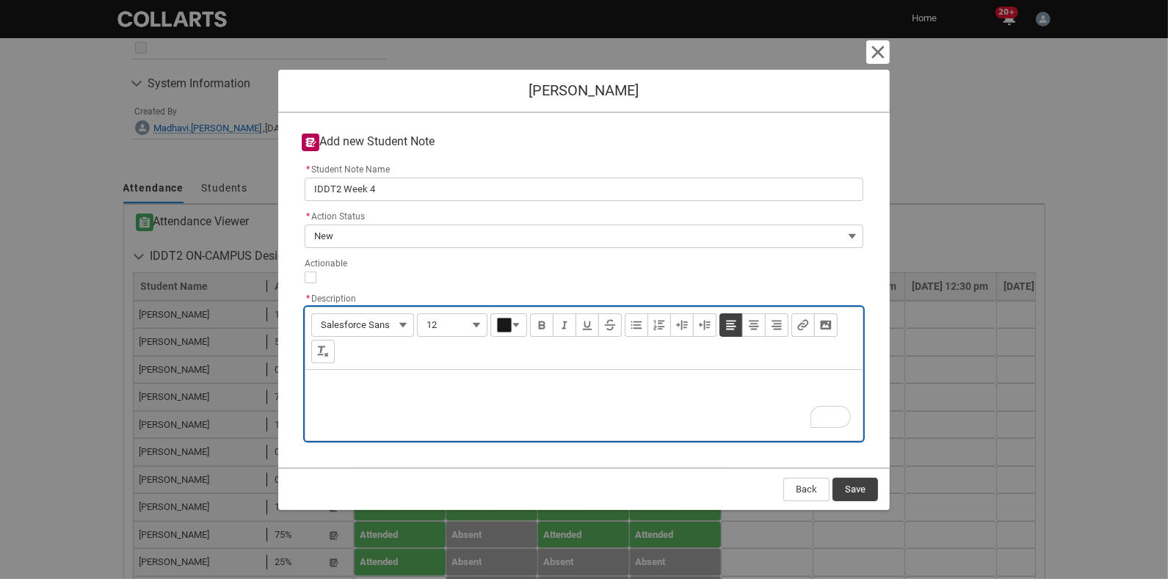
type lightning-input-rich-text "<p>A</p>"
type lightning-input-rich-text "<p>Absent this week and minimal engagement on Canvas JW</p>"
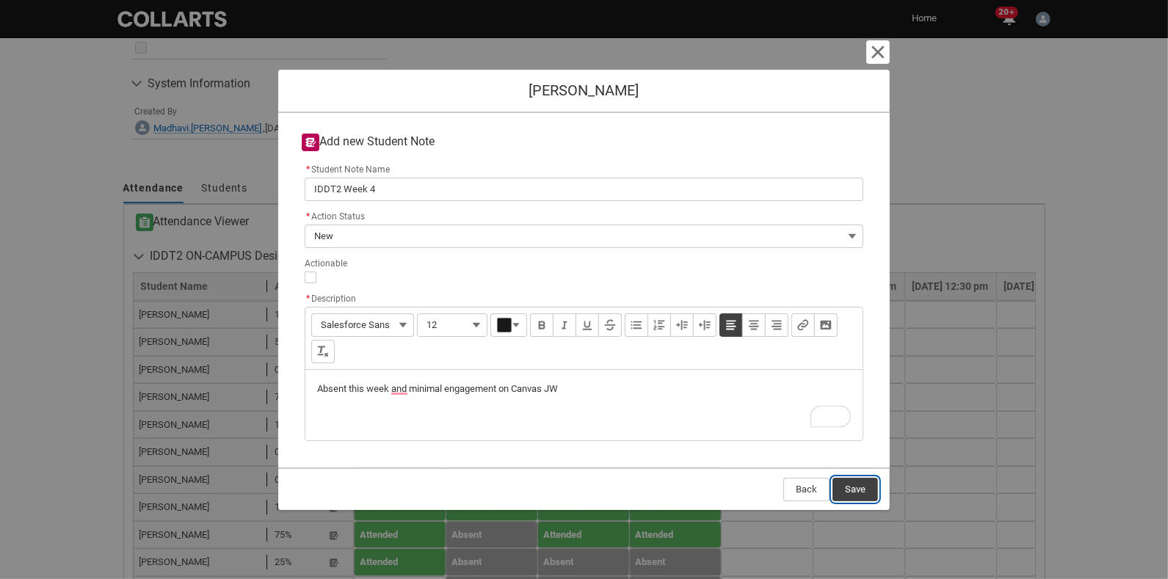
click at [830, 485] on button "Save" at bounding box center [856, 489] width 46 height 23
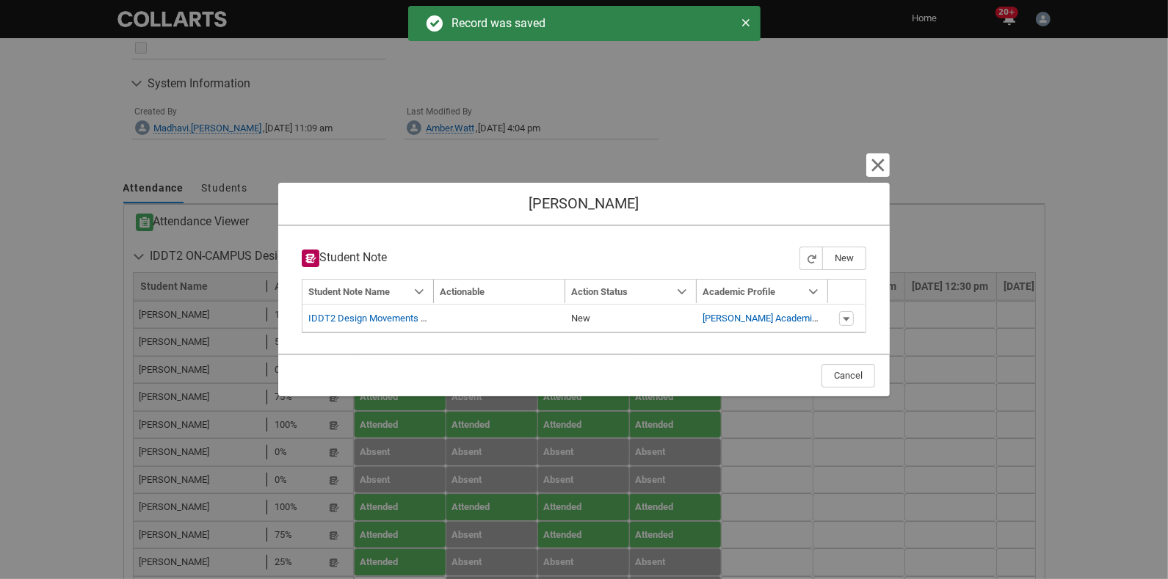
type input "179"
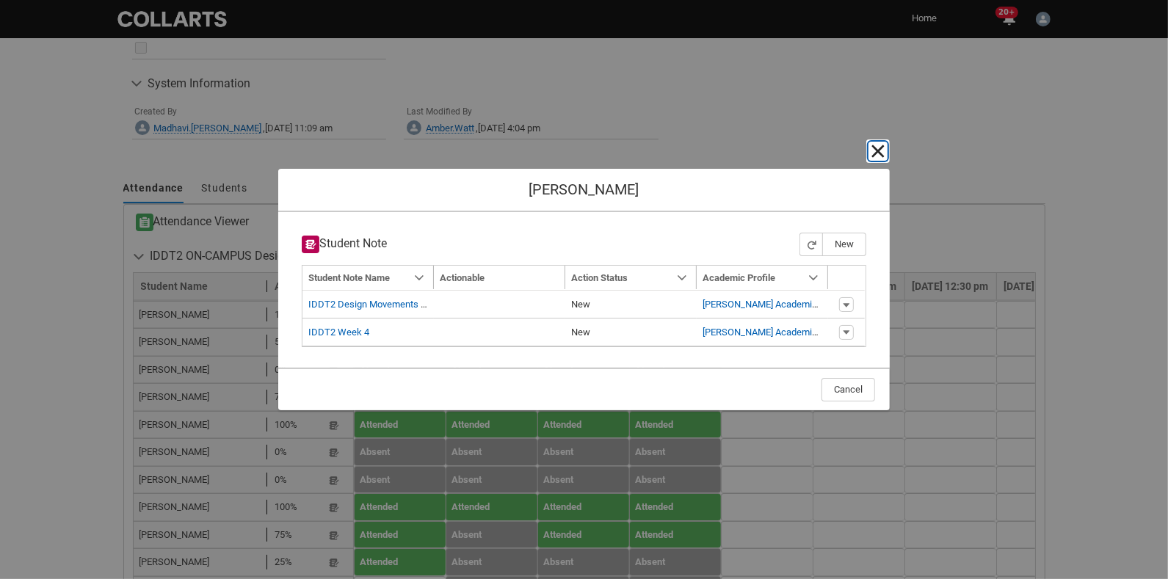
click at [830, 153] on lightning-primitive-icon "button" at bounding box center [878, 151] width 18 height 18
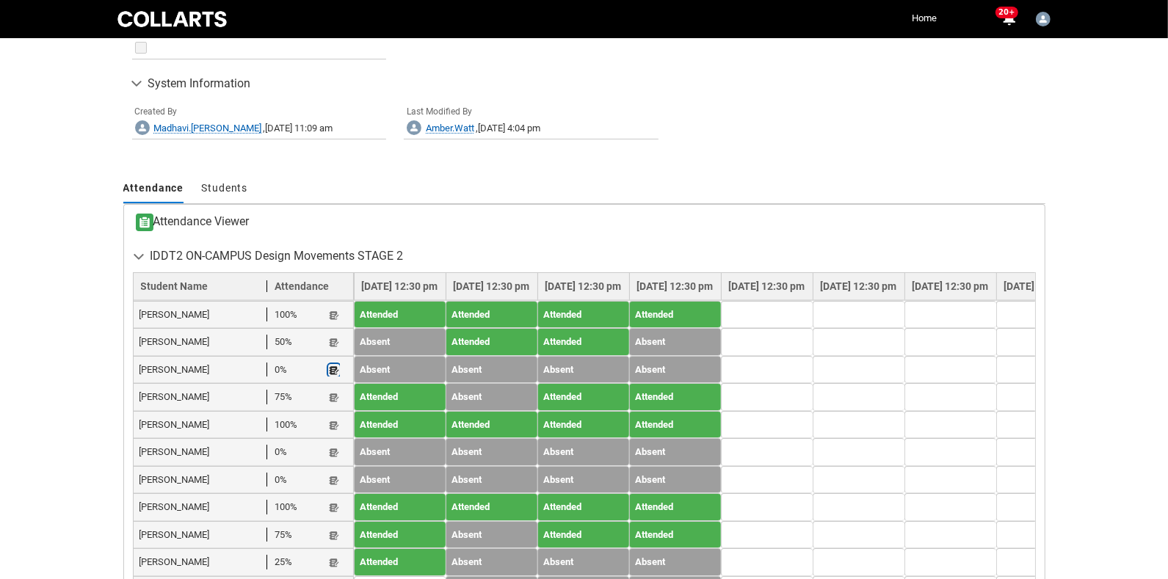
click at [333, 365] on lightning-primitive-icon "button" at bounding box center [334, 370] width 10 height 11
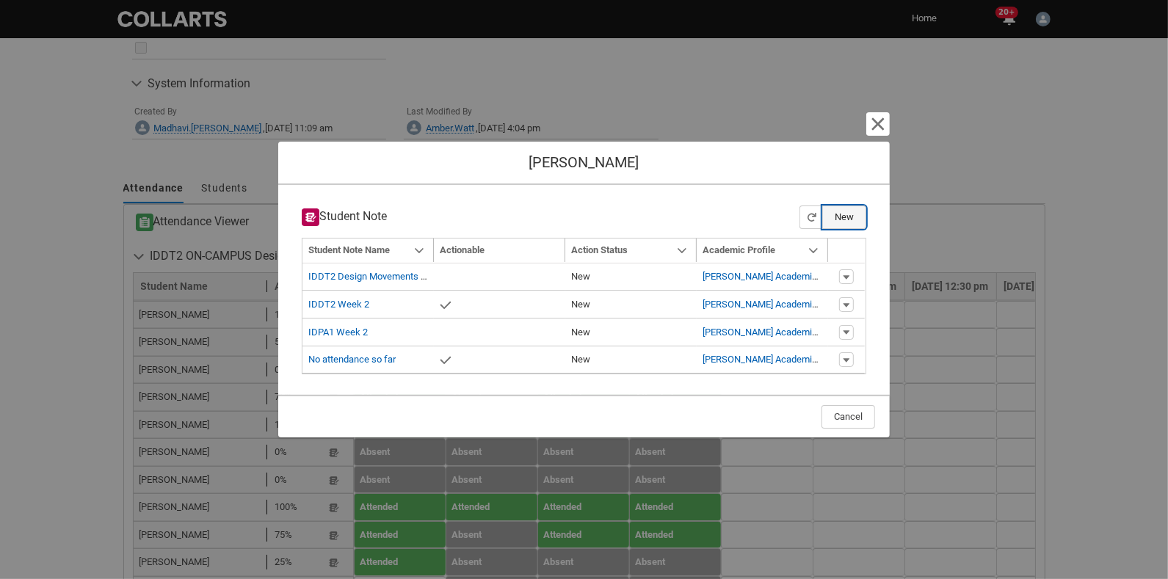
click at [830, 209] on button "New" at bounding box center [844, 217] width 44 height 23
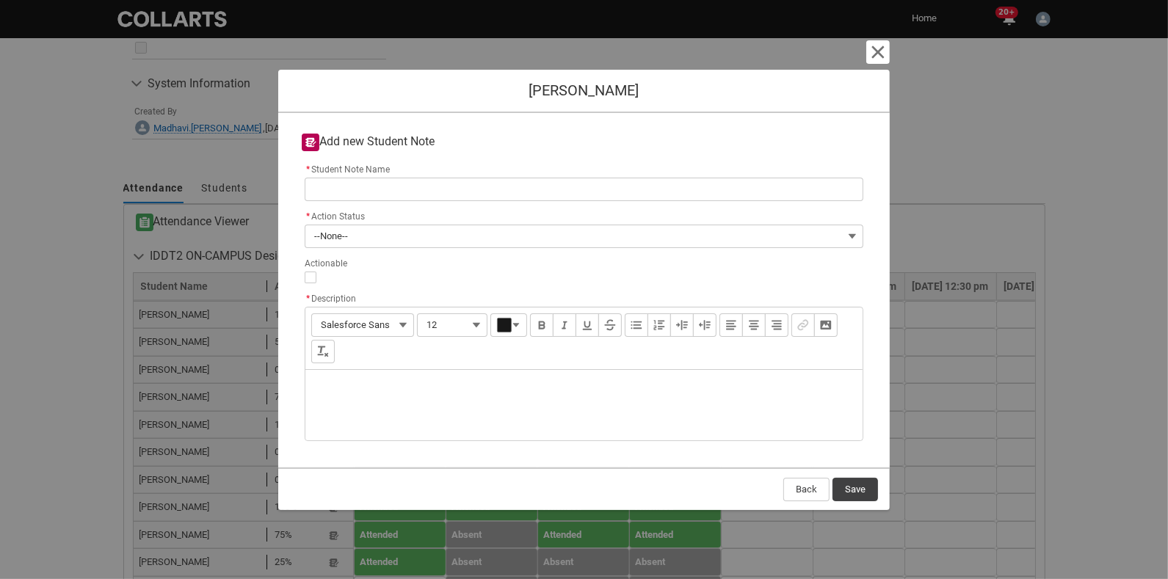
click at [40, 344] on section "Cancel and close Camille Wanstall Add new Student Note * Student Note Name * Ac…" at bounding box center [584, 289] width 1168 height 579
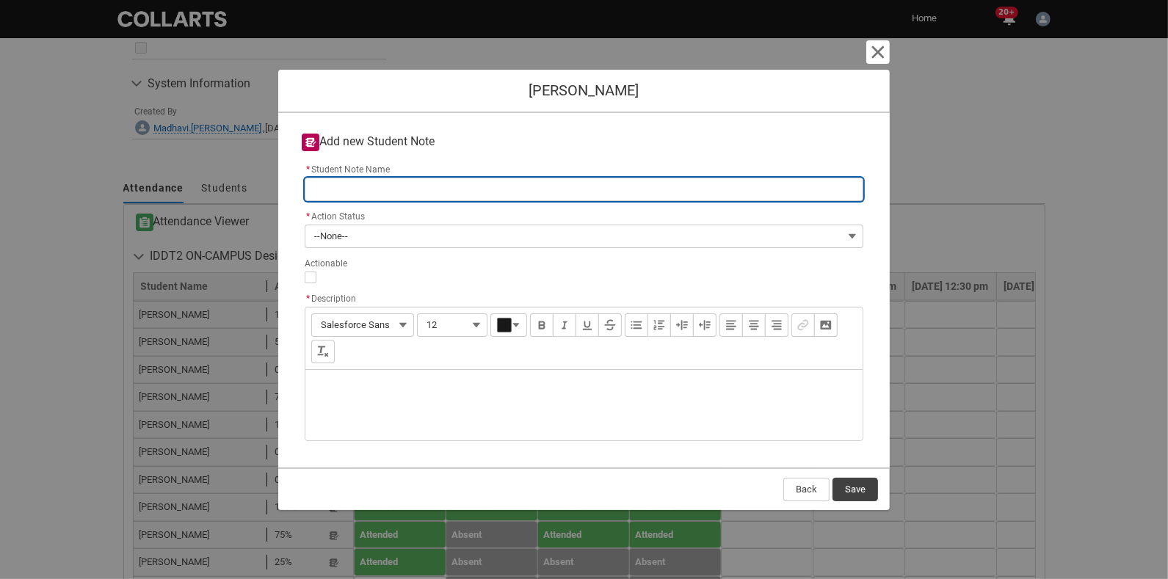
click at [398, 180] on input "* Student Note Name" at bounding box center [584, 189] width 559 height 23
type lightning-primitive-input-simple "I"
type input "I"
type lightning-primitive-input-simple "ID"
type input "ID"
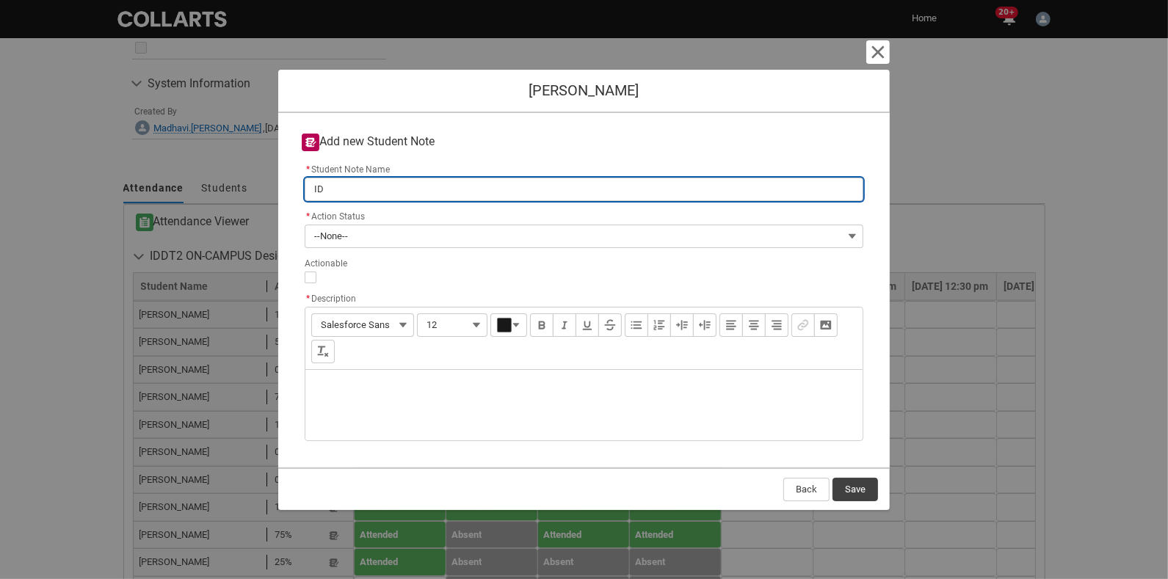
type lightning-primitive-input-simple "IDD"
type input "IDD"
type lightning-primitive-input-simple "IDDT"
type input "IDDT"
type lightning-primitive-input-simple "IDDT2"
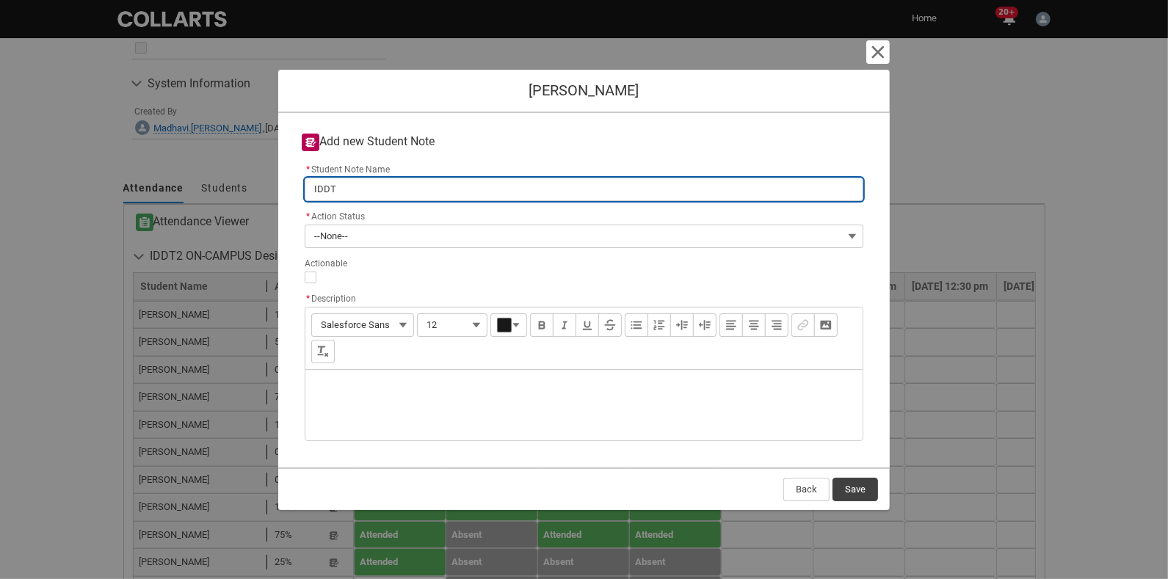
type input "IDDT2"
type lightning-primitive-input-simple "IDDT2"
type input "IDDT2"
type lightning-primitive-input-simple "IDDT2 W"
type input "IDDT2 W"
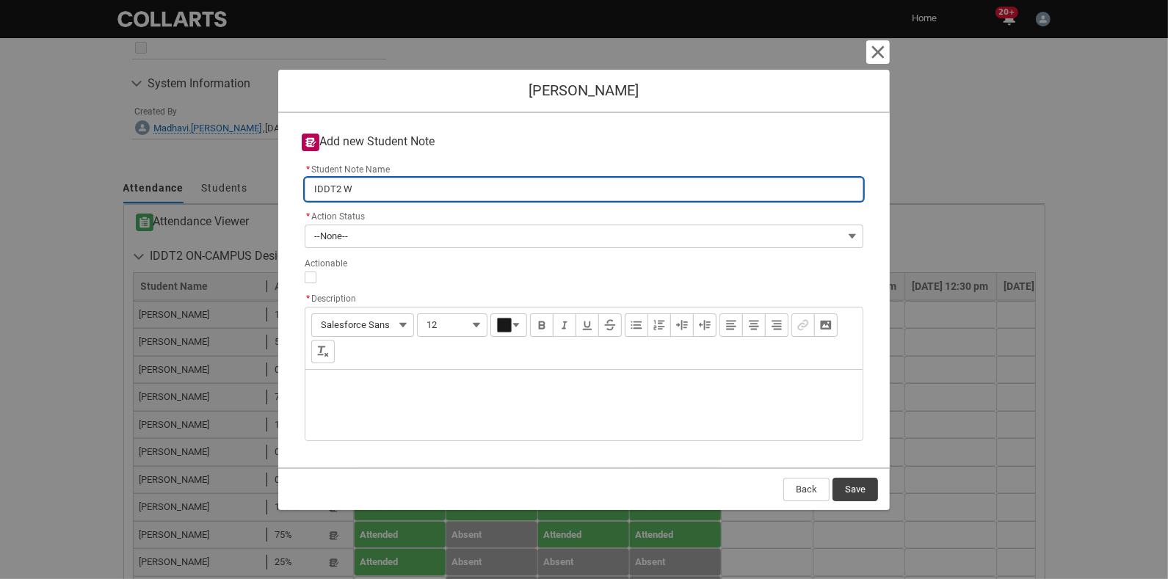
type lightning-primitive-input-simple "IDDT2 We"
type input "IDDT2 We"
type lightning-primitive-input-simple "IDDT2 Wee"
type input "IDDT2 Wee"
type lightning-primitive-input-simple "IDDT2 Week"
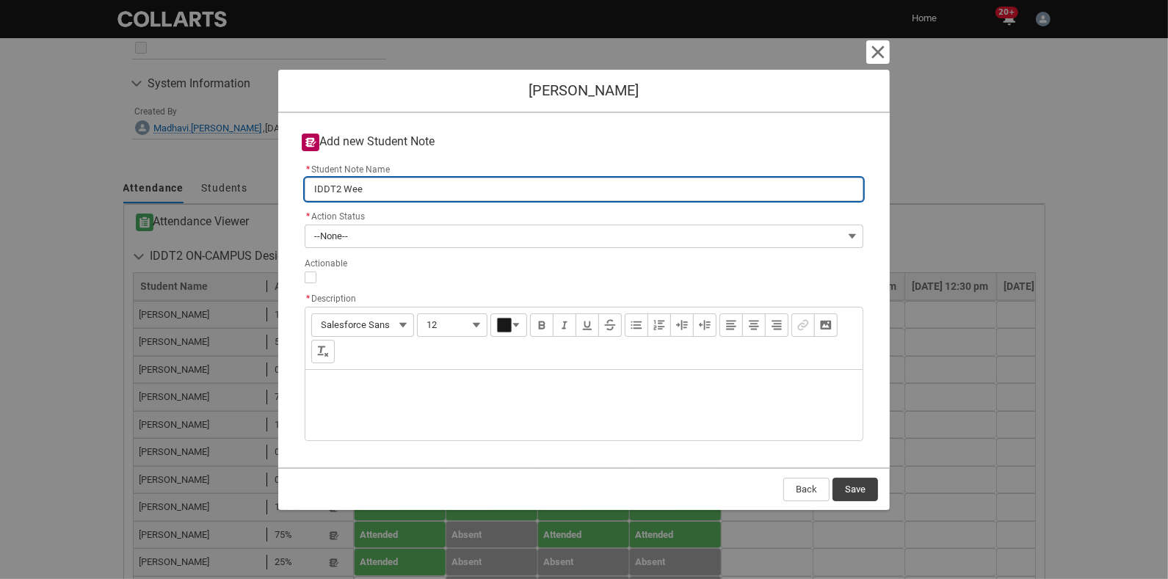
type input "IDDT2 Week"
type lightning-primitive-input-simple "IDDT2 Week"
type input "IDDT2 Week"
type lightning-primitive-input-simple "IDDT2 Week 4"
type input "IDDT2 Week 4"
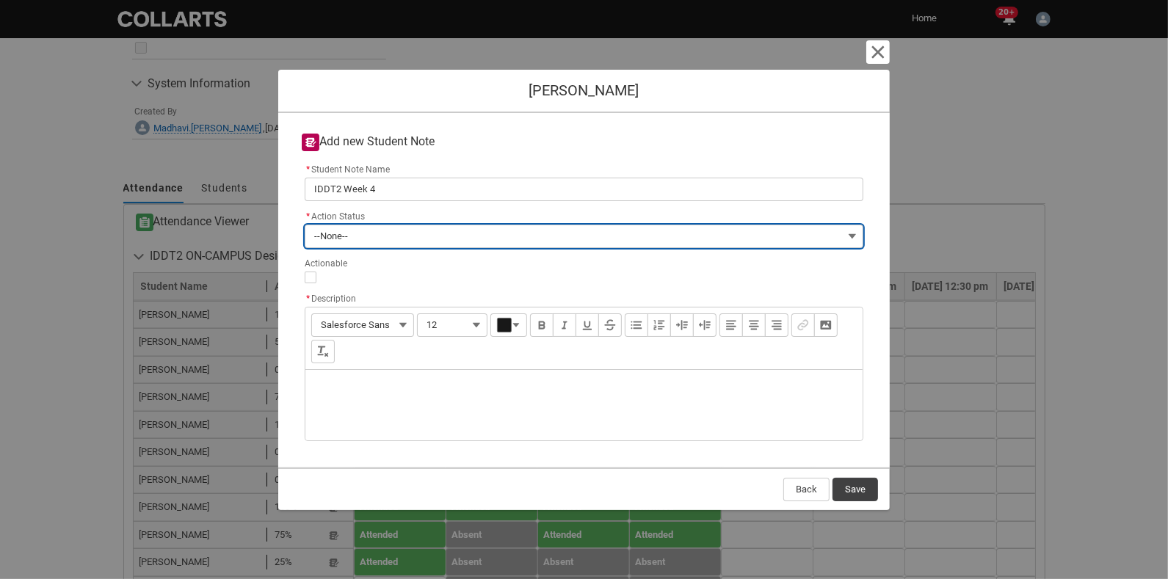
click at [333, 234] on span "--None--" at bounding box center [331, 236] width 34 height 22
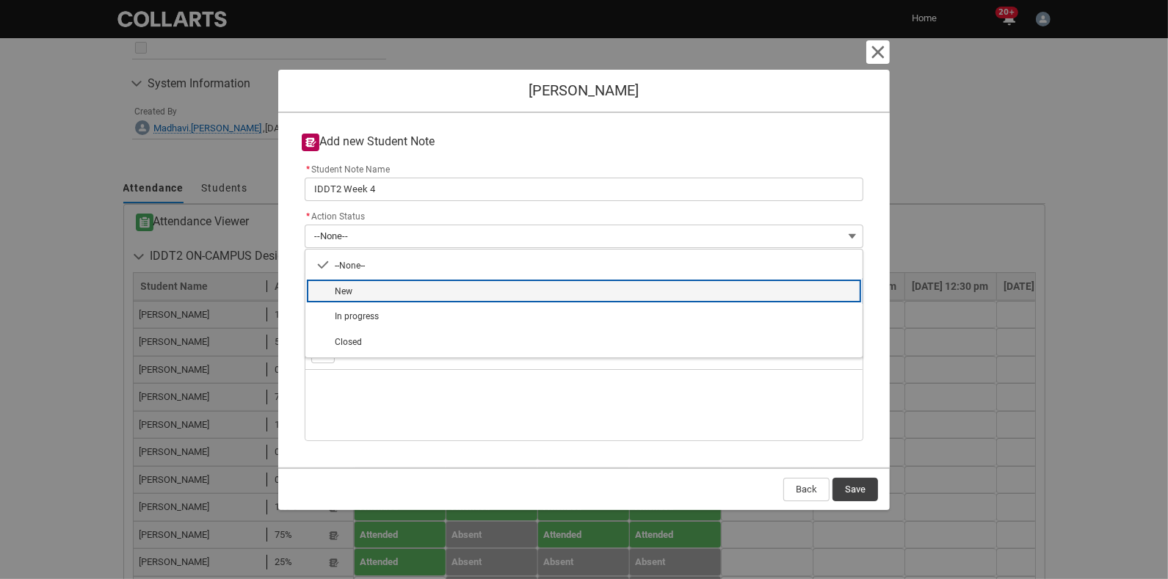
click at [350, 289] on span "New" at bounding box center [344, 291] width 18 height 13
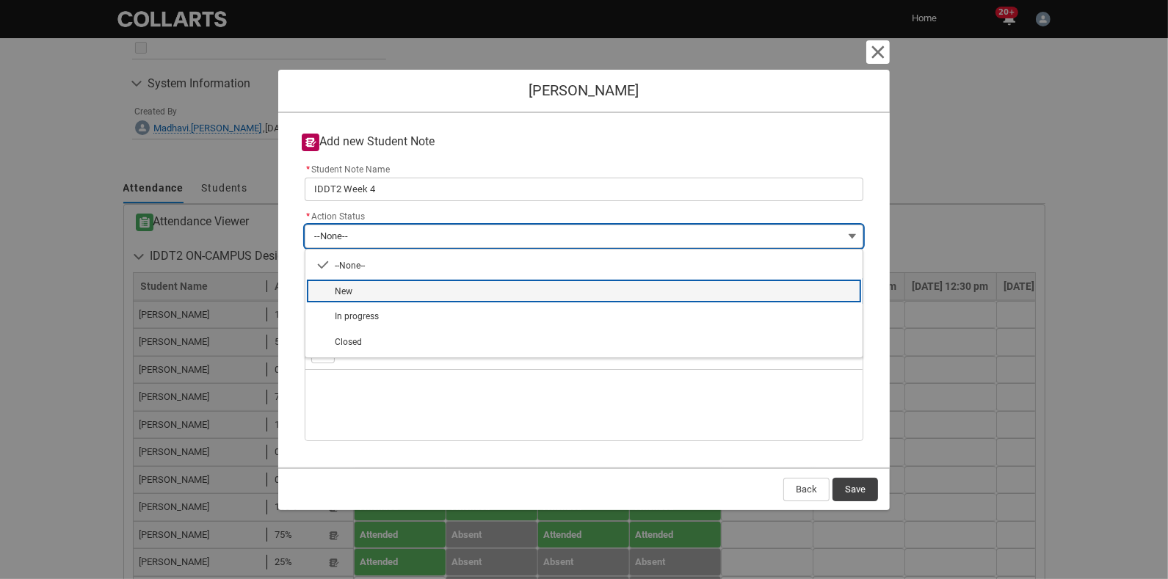
type lightning-combobox "New"
type lightning-picklist "New"
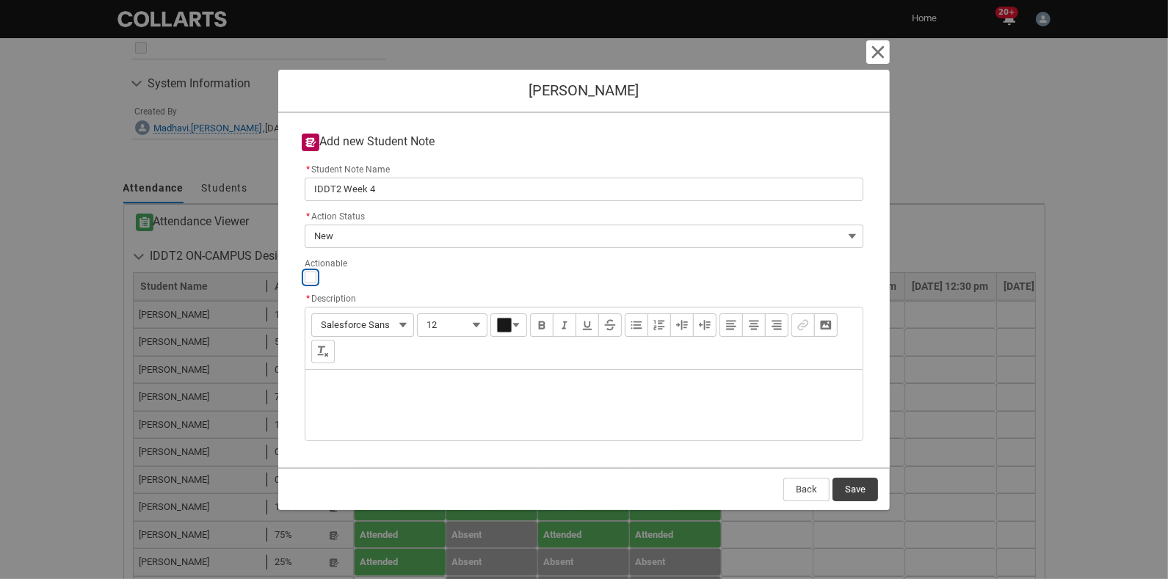
click at [312, 278] on input "Actionable" at bounding box center [311, 278] width 12 height 12
type lightning-input "true"
checkbox input "true"
click at [367, 372] on div "Description" at bounding box center [583, 405] width 557 height 70
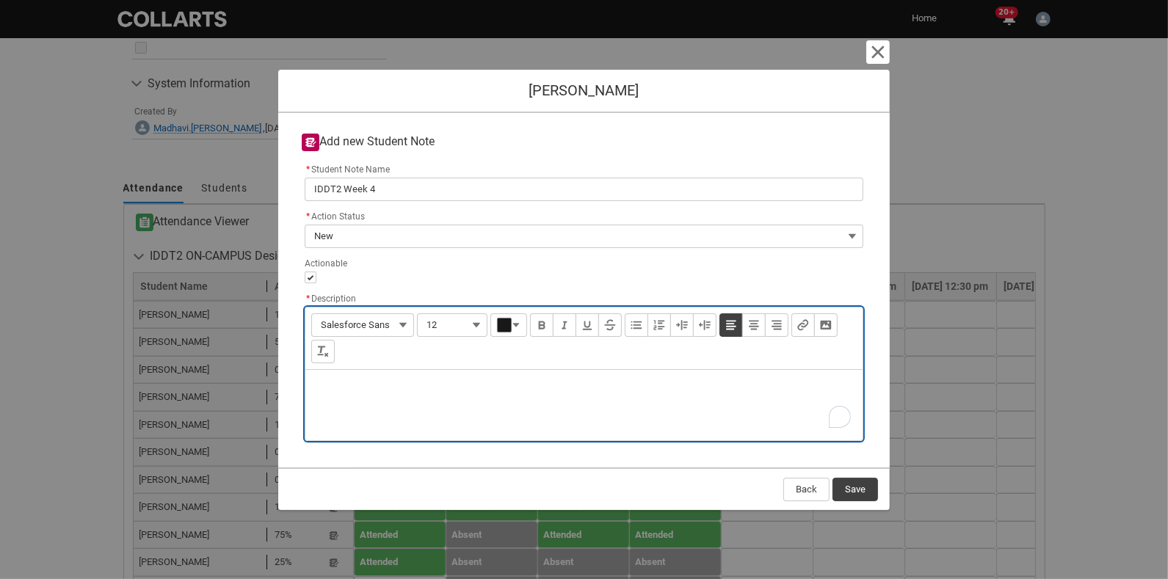
type lightning-input-rich-text "<p>N</p>"
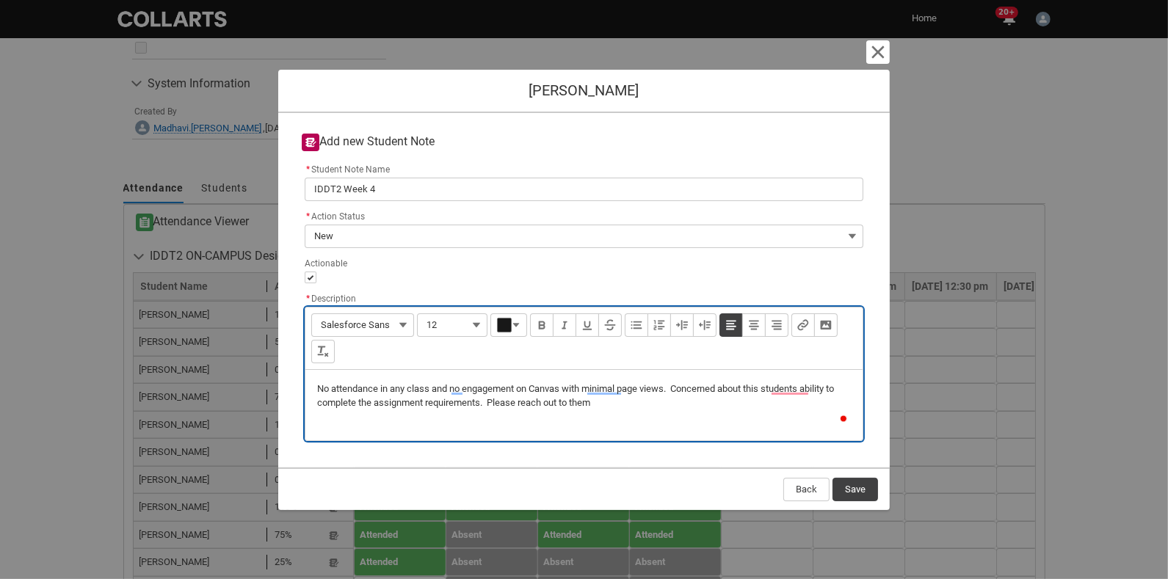
type lightning-input-rich-text "<p>No attendance in any class and no engagement on Canvas with minimal page vie…"
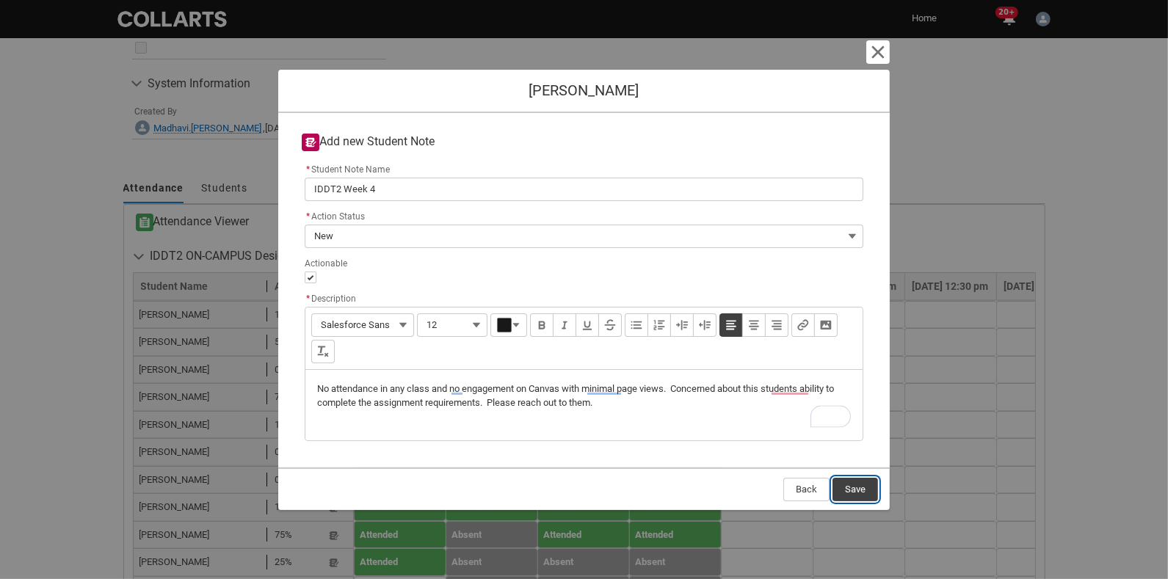
click at [830, 484] on button "Save" at bounding box center [856, 489] width 46 height 23
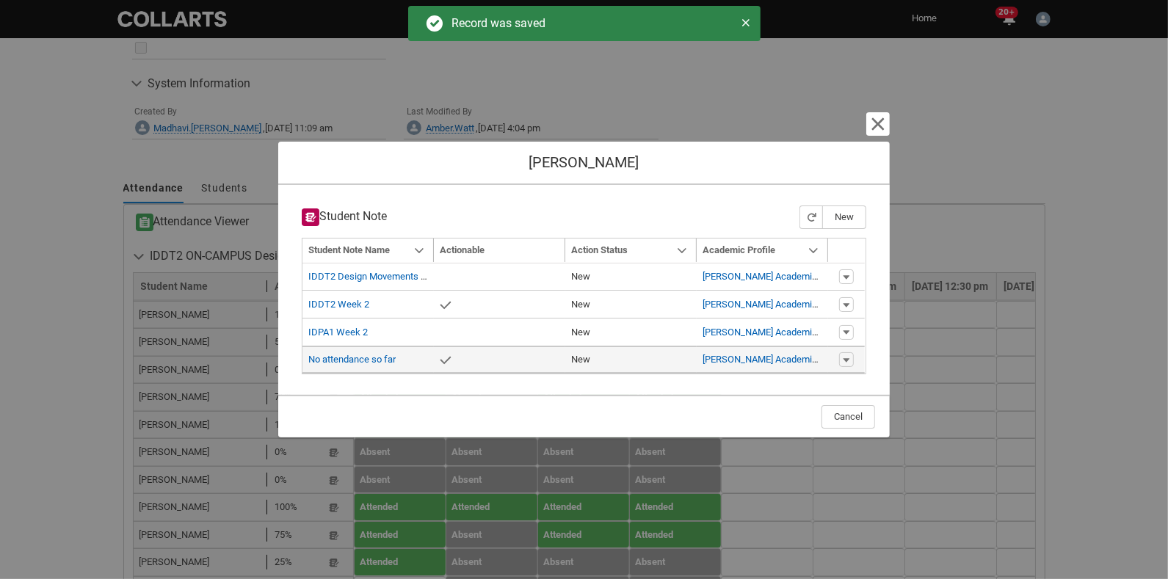
type input "179"
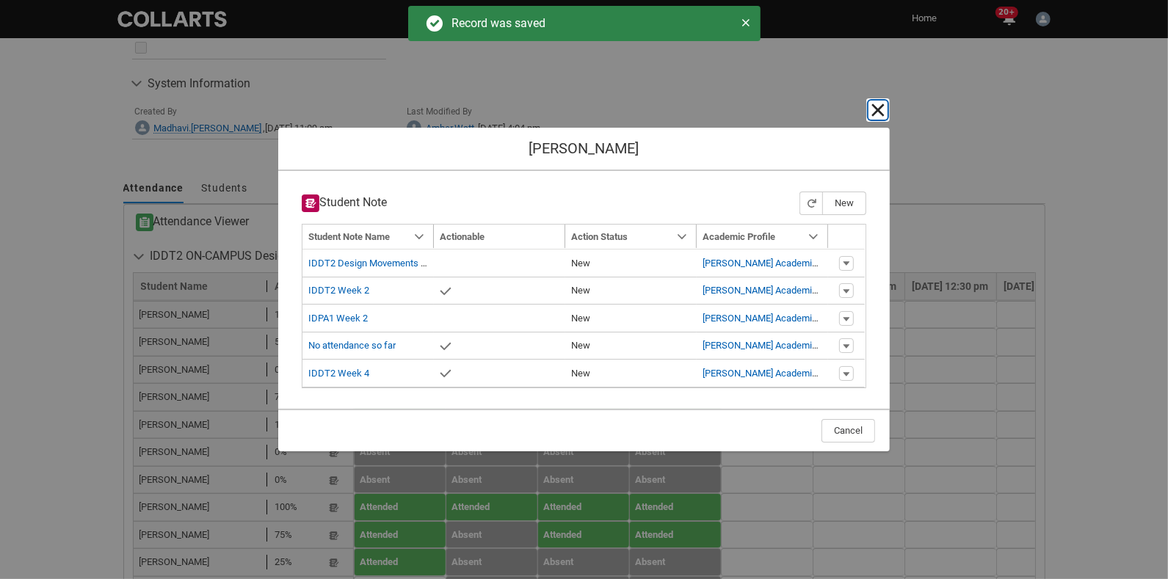
click at [830, 109] on lightning-primitive-icon "button" at bounding box center [878, 110] width 18 height 18
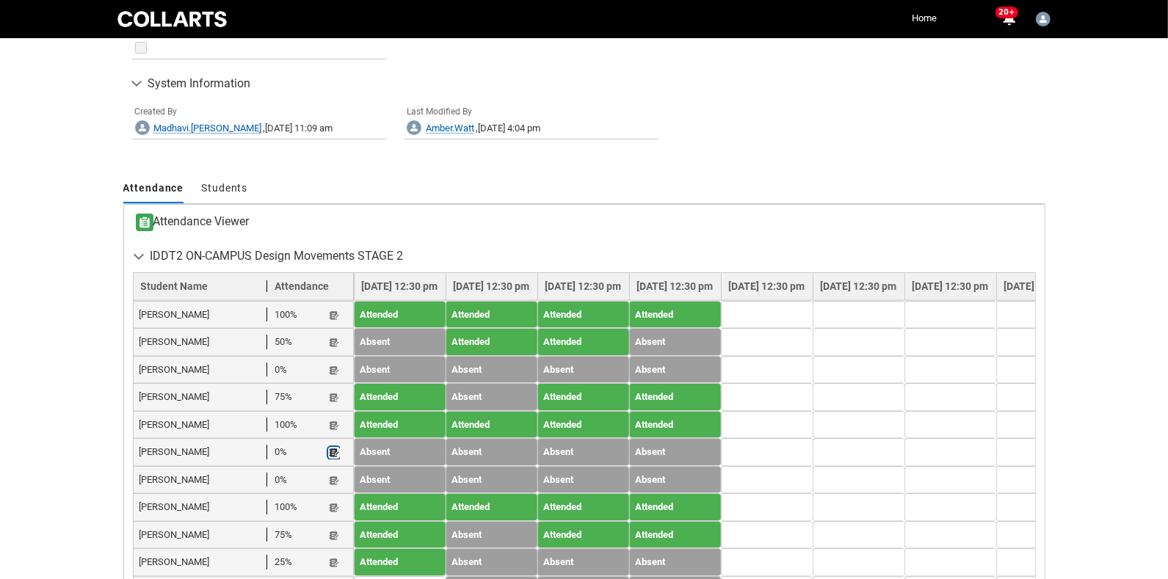
click at [333, 448] on lightning-primitive-icon "button" at bounding box center [334, 453] width 10 height 11
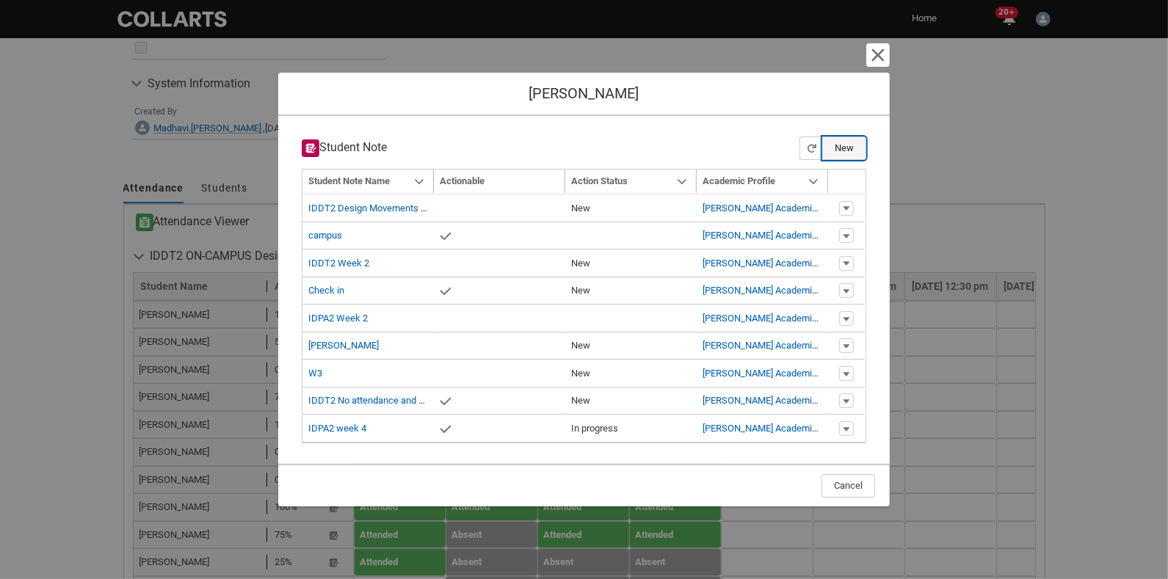
click at [830, 149] on button "New" at bounding box center [844, 148] width 44 height 23
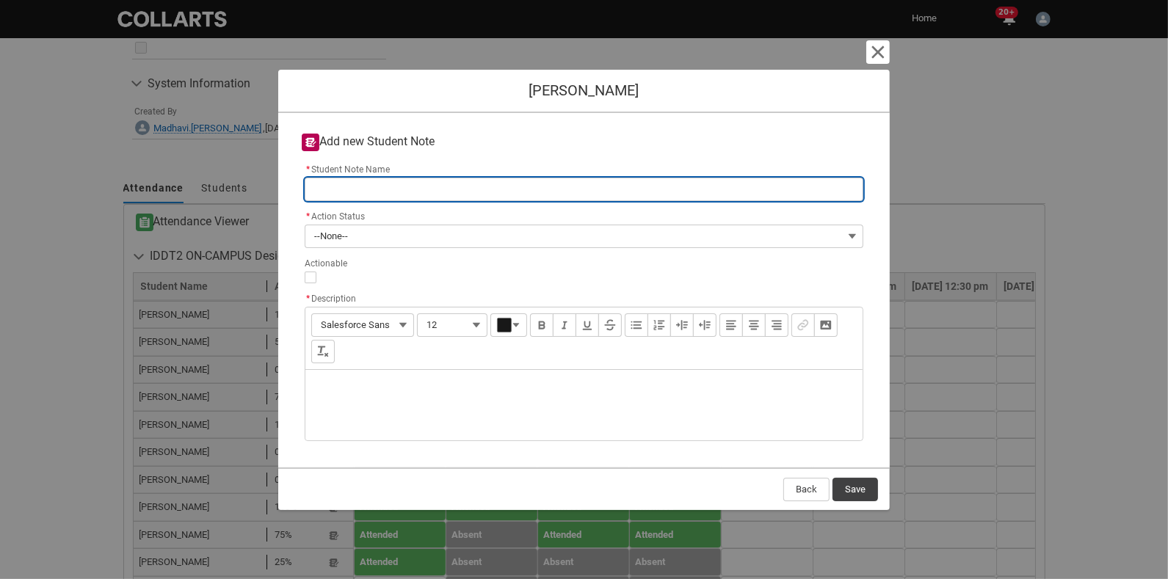
click at [369, 194] on input "* Student Note Name" at bounding box center [584, 189] width 559 height 23
type lightning-primitive-input-simple "I"
type input "I"
type lightning-primitive-input-simple "ID"
type input "ID"
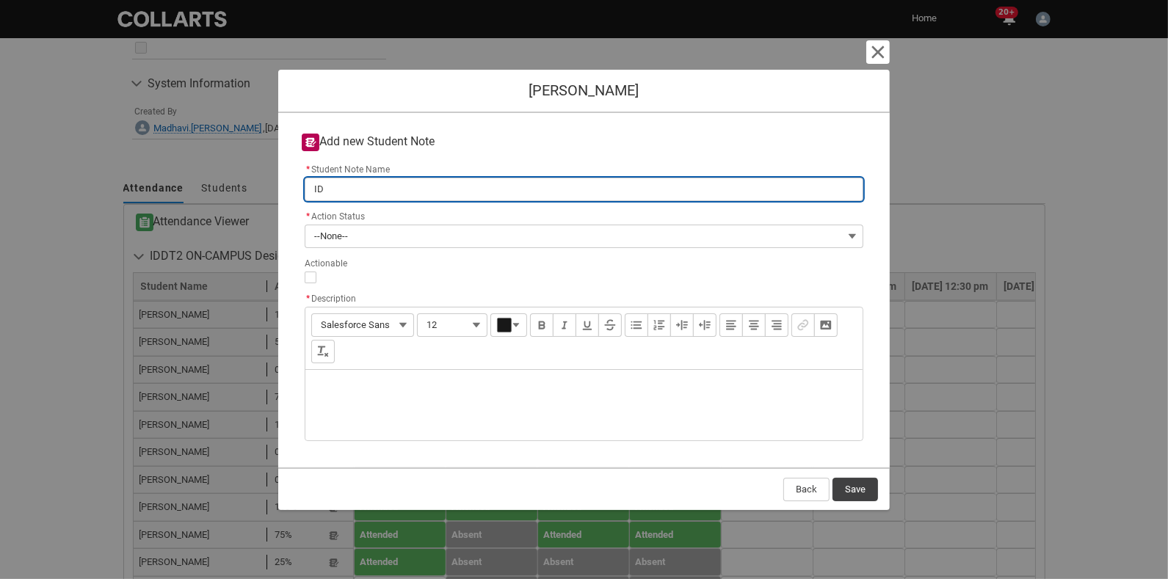
type lightning-primitive-input-simple "IDD"
type input "IDD"
type lightning-primitive-input-simple "IDDT"
type input "IDDT"
type lightning-primitive-input-simple "IDDT2"
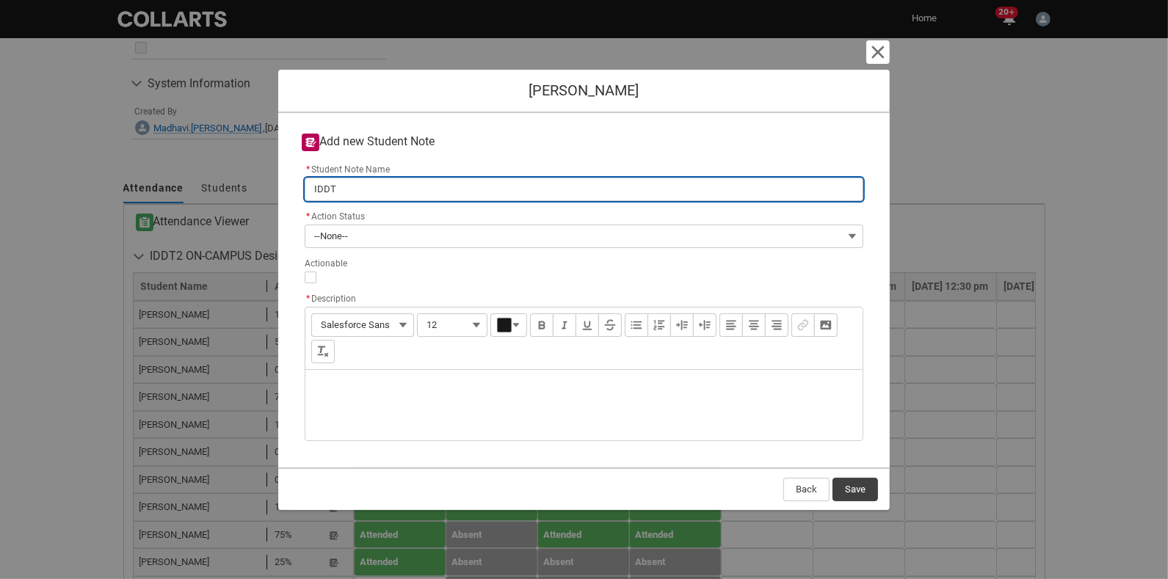
type input "IDDT2"
type lightning-primitive-input-simple "IDDT2"
type input "IDDT2"
type lightning-primitive-input-simple "IDDT2 W"
type input "IDDT2 W"
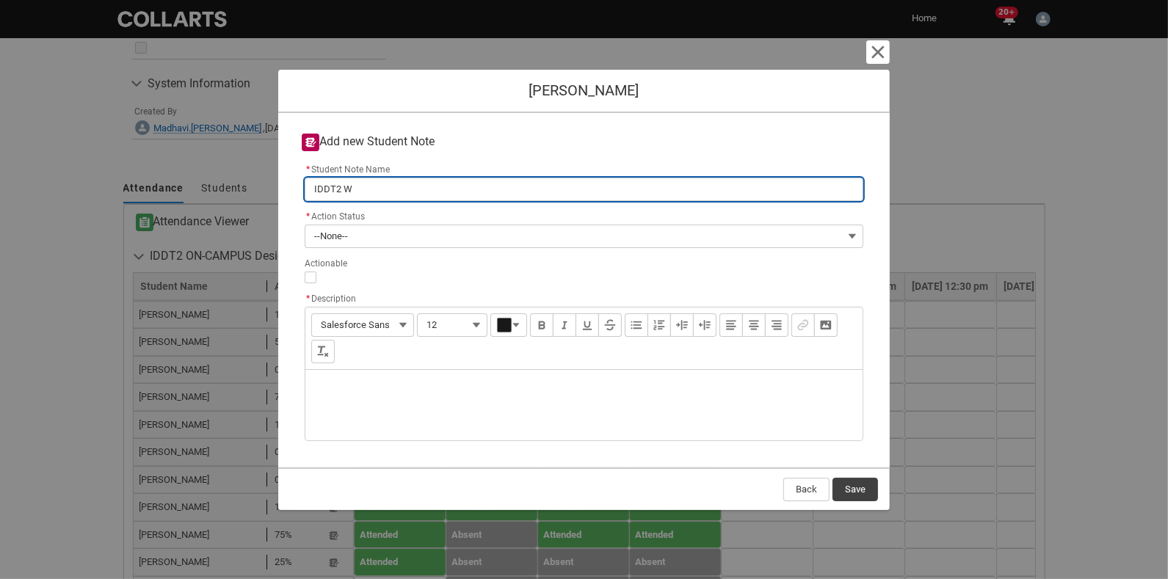
type lightning-primitive-input-simple "IDDT2 We"
type input "IDDT2 We"
type lightning-primitive-input-simple "IDDT2 Wee"
type input "IDDT2 Wee"
type lightning-primitive-input-simple "IDDT2 Week"
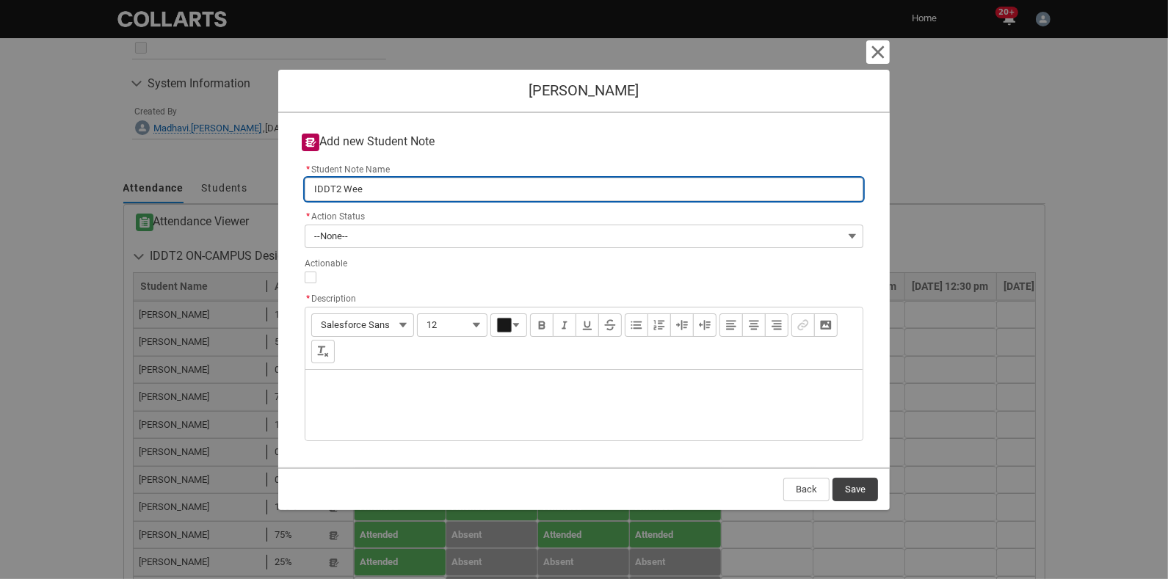
type input "IDDT2 Week"
type lightning-primitive-input-simple "IDDT2 Week"
type input "IDDT2 Week"
type lightning-primitive-input-simple "IDDT2 Week 4"
type input "IDDT2 Week 4"
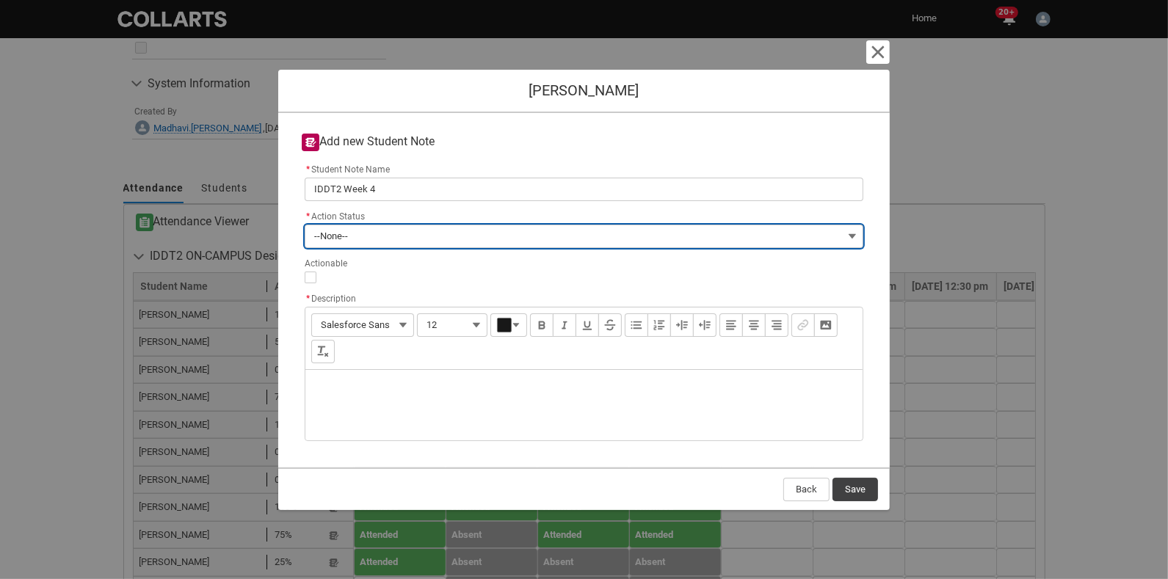
click at [539, 237] on button "--None--" at bounding box center [584, 236] width 559 height 23
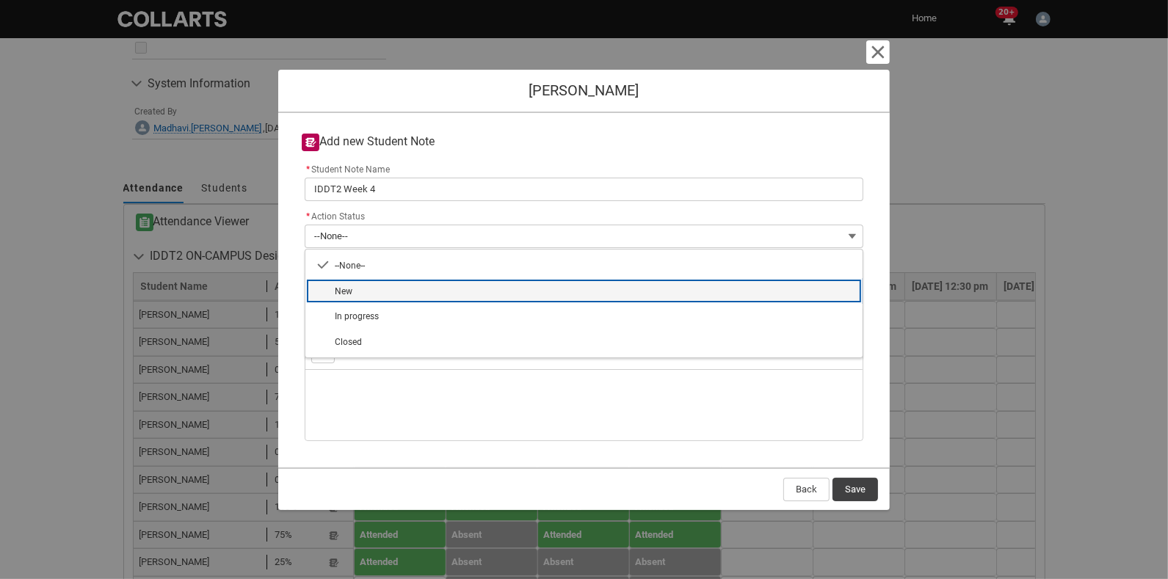
click at [445, 294] on span "New" at bounding box center [594, 291] width 519 height 14
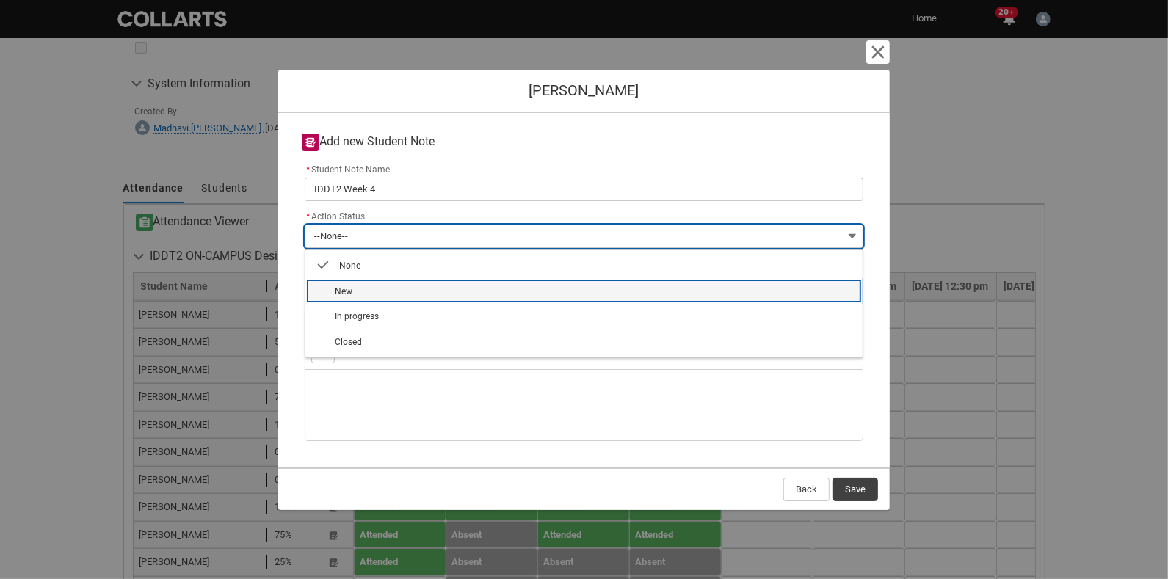
type lightning-combobox "New"
type lightning-picklist "New"
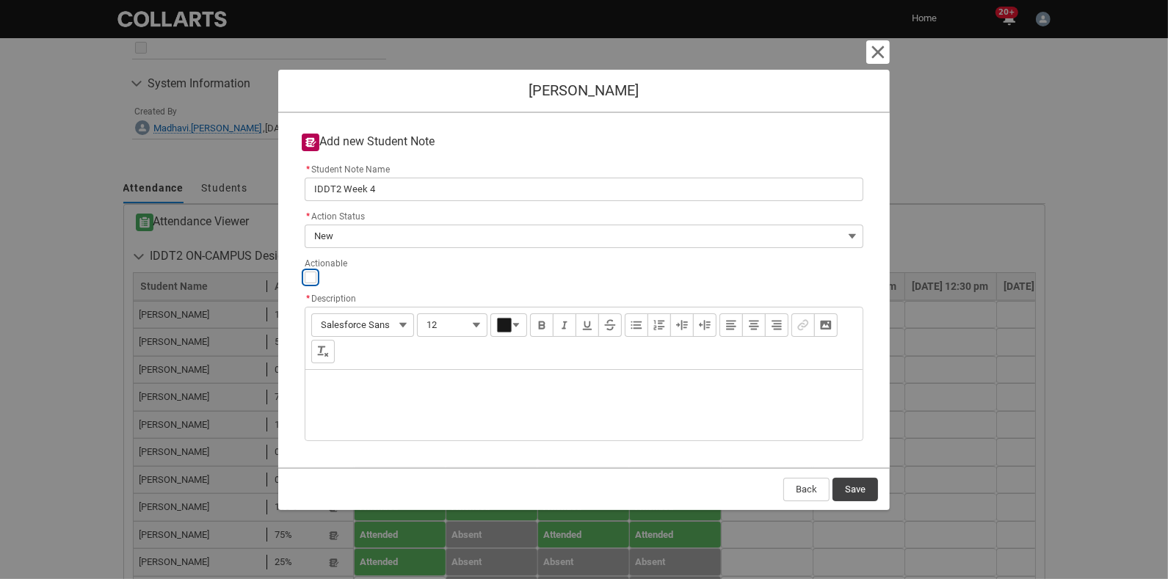
click at [308, 277] on input "Actionable" at bounding box center [311, 278] width 12 height 12
type lightning-input "true"
checkbox input "true"
click at [366, 384] on div "Description" at bounding box center [583, 405] width 557 height 70
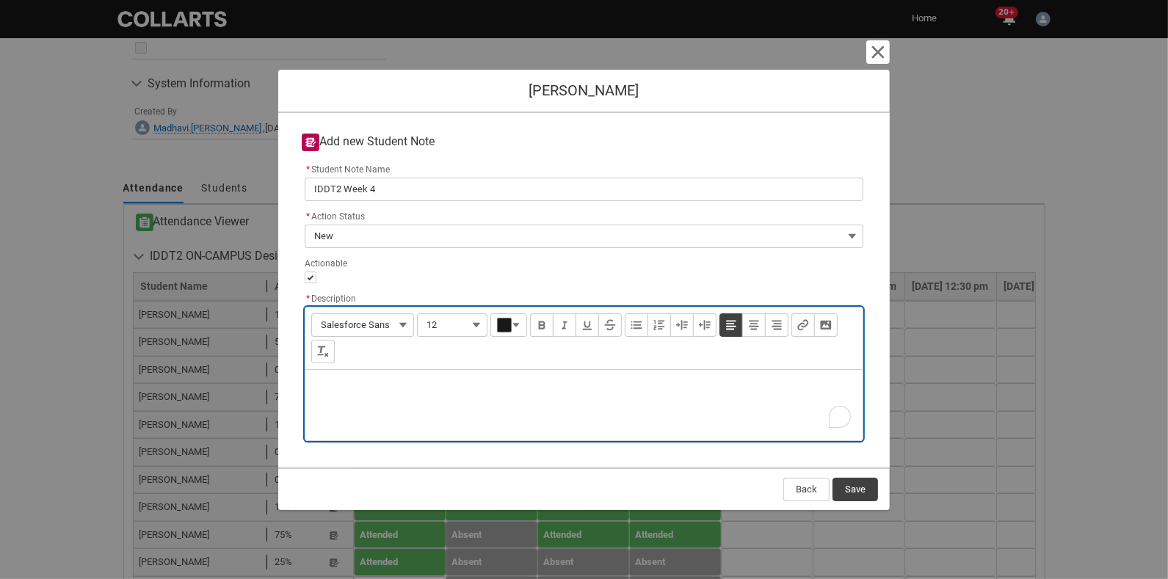
type lightning-input-rich-text "<p>N</p>"
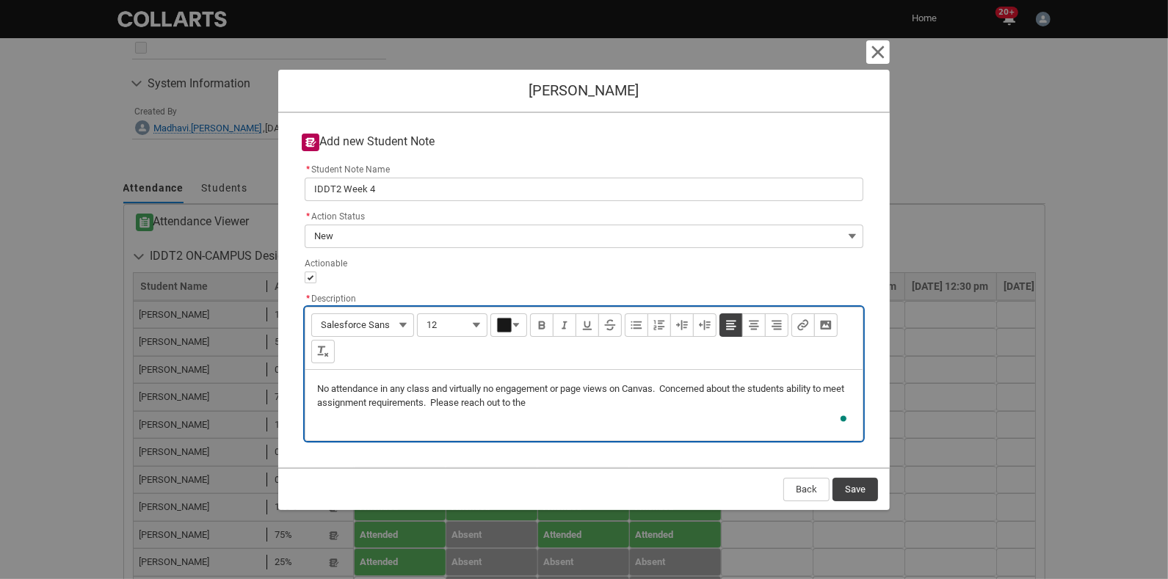
type lightning-input-rich-text "<p>No attendance in any class and virtually no engagement or page views on Canv…"
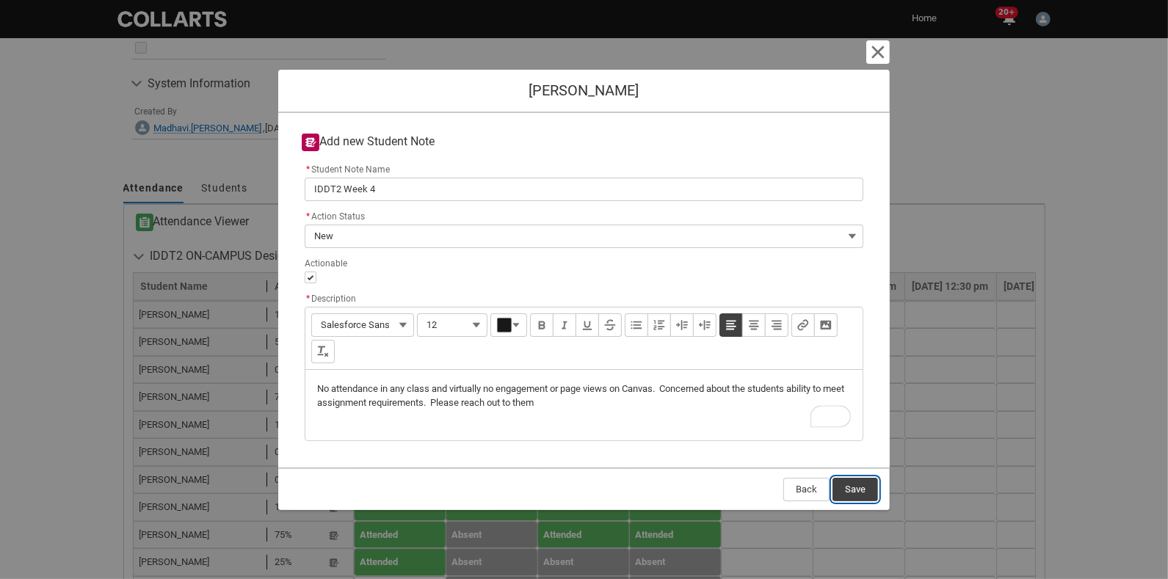
click at [830, 487] on button "Save" at bounding box center [856, 489] width 46 height 23
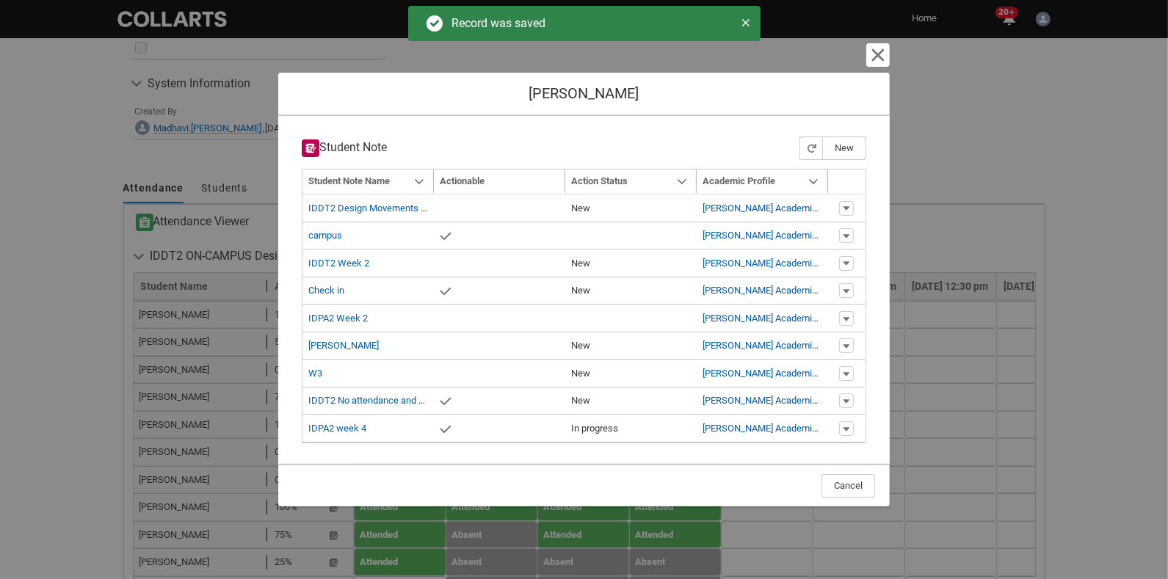
type input "179"
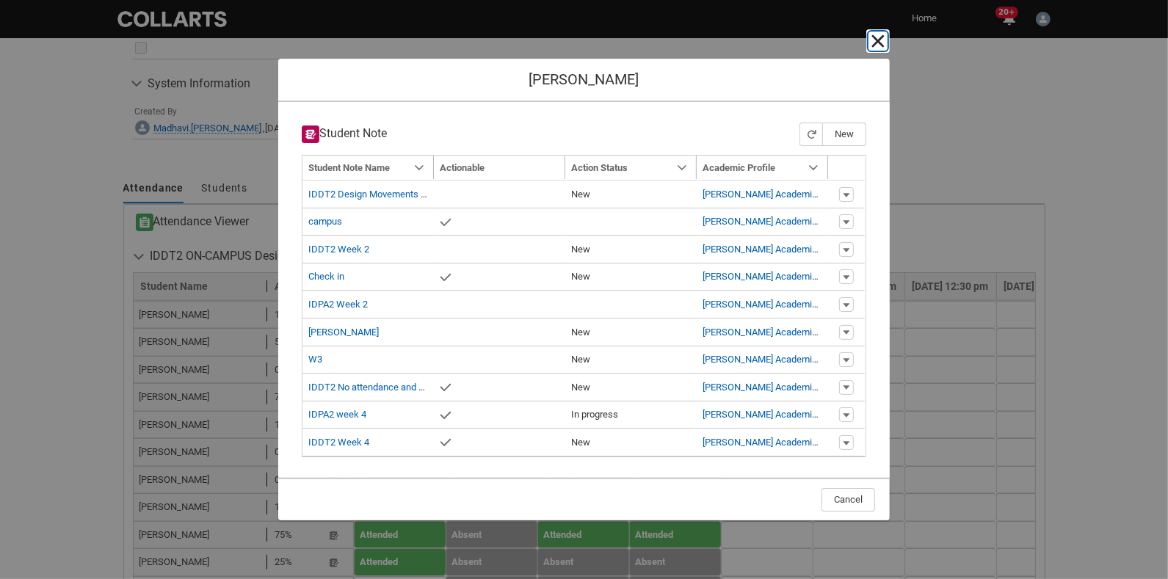
click at [830, 41] on lightning-primitive-icon "button" at bounding box center [878, 41] width 18 height 18
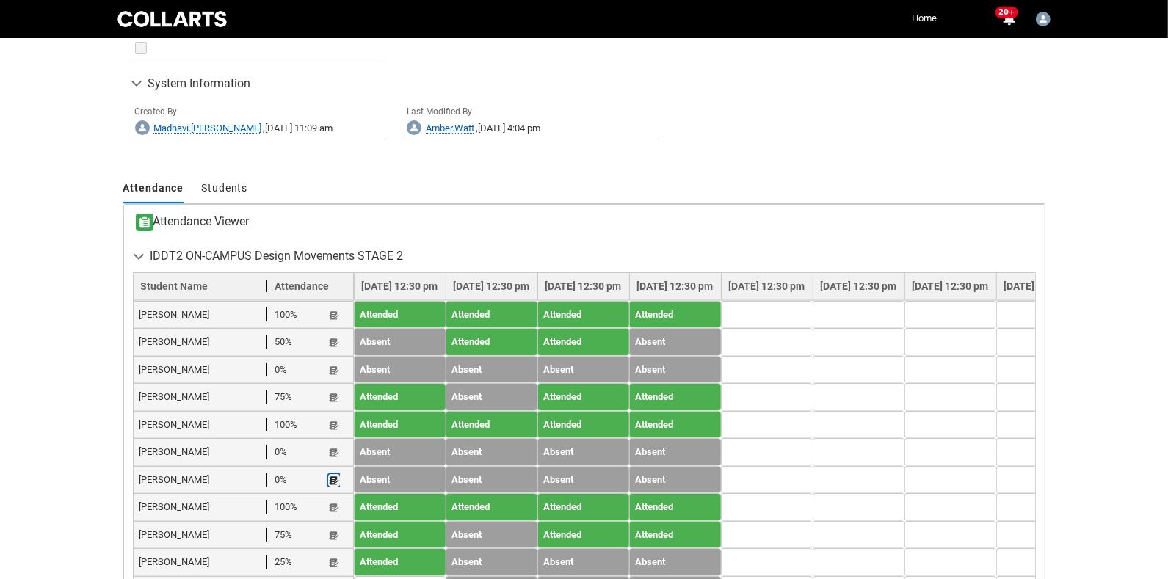
click at [332, 475] on lightning-primitive-icon "button" at bounding box center [334, 480] width 10 height 11
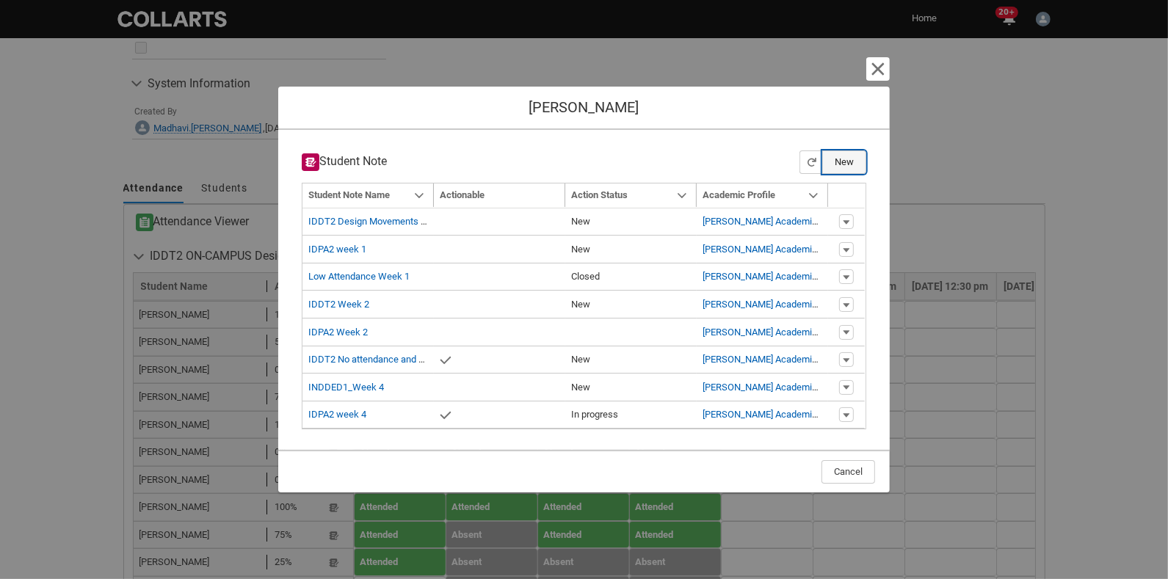
click at [830, 161] on button "New" at bounding box center [844, 162] width 44 height 23
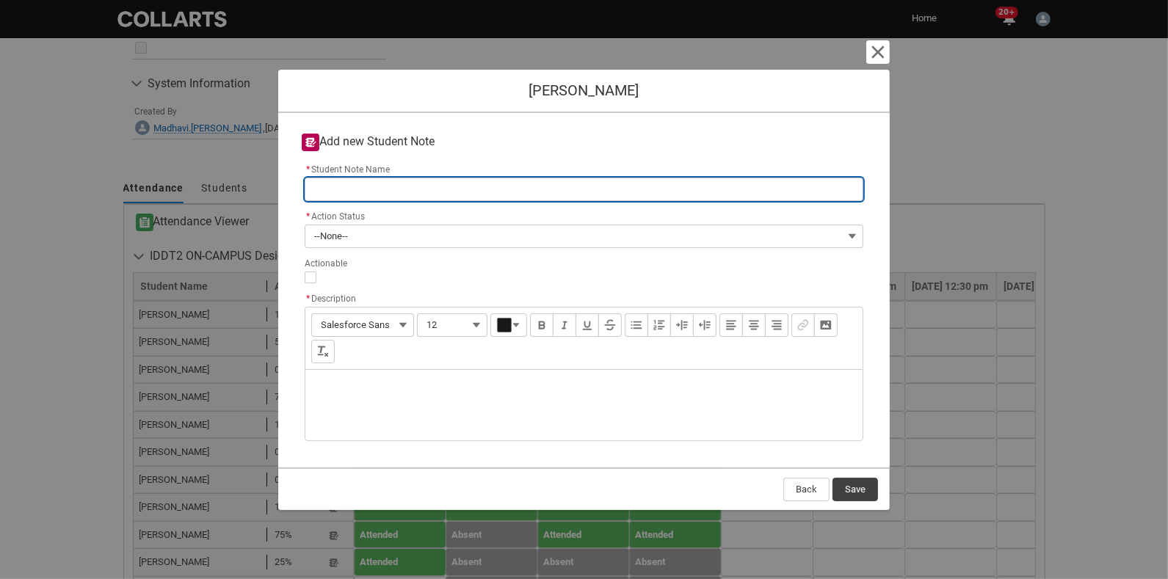
click at [388, 179] on input "* Student Note Name" at bounding box center [584, 189] width 559 height 23
type lightning-primitive-input-simple "I"
type input "I"
type lightning-primitive-input-simple "ID"
type input "ID"
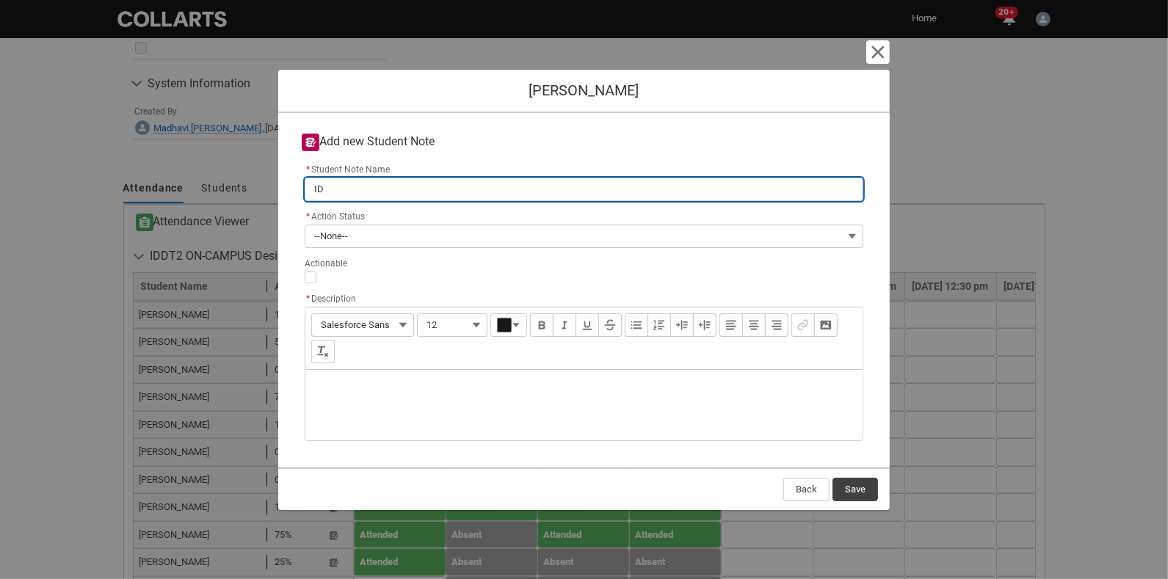
type lightning-primitive-input-simple "IDD"
type input "IDD"
type lightning-primitive-input-simple "IDDT2 Week 4"
type input "IDDT2 Week 4"
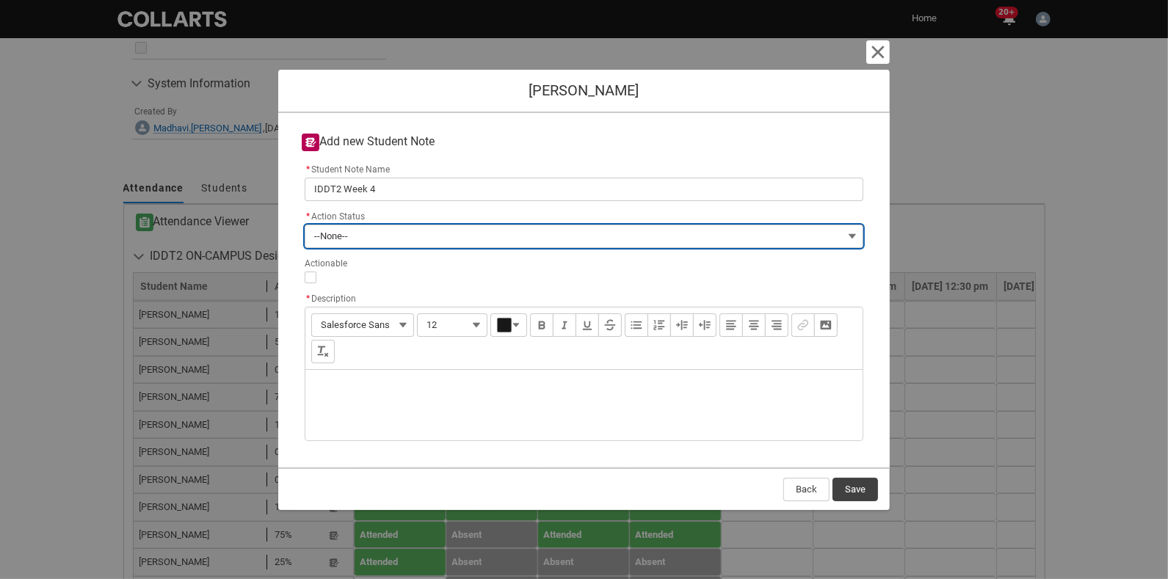
click at [383, 232] on button "--None--" at bounding box center [584, 236] width 559 height 23
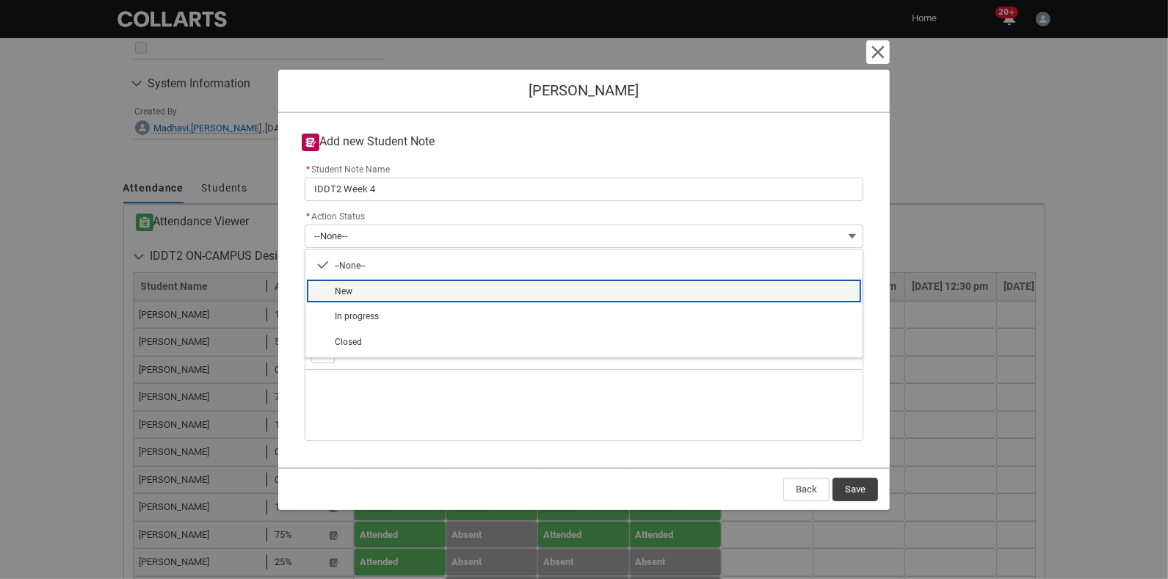
click at [363, 294] on span "New" at bounding box center [594, 291] width 519 height 14
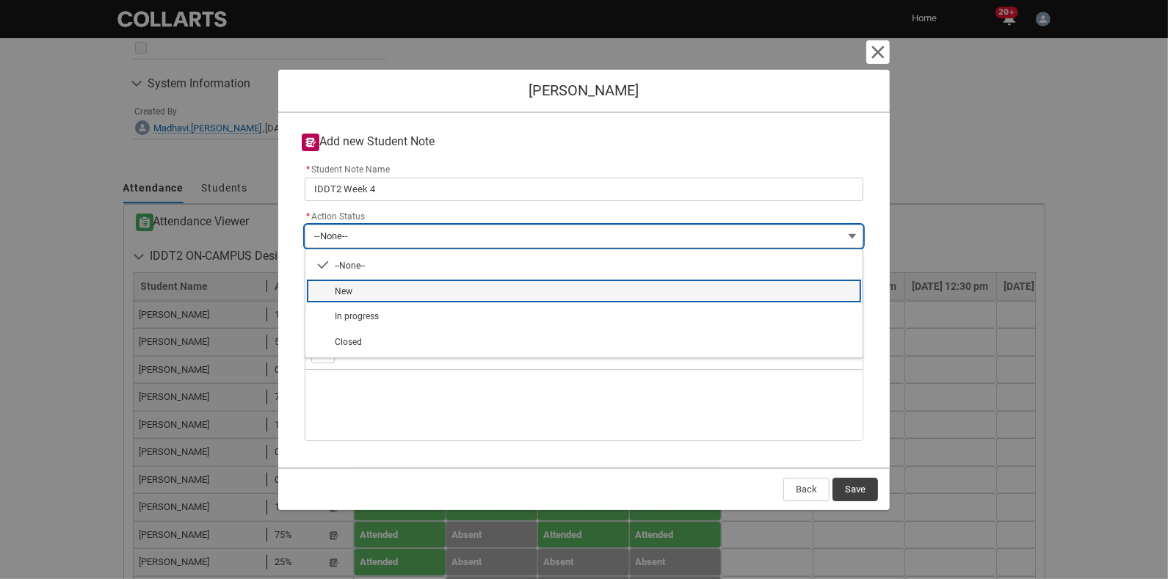
type lightning-combobox "New"
type lightning-picklist "New"
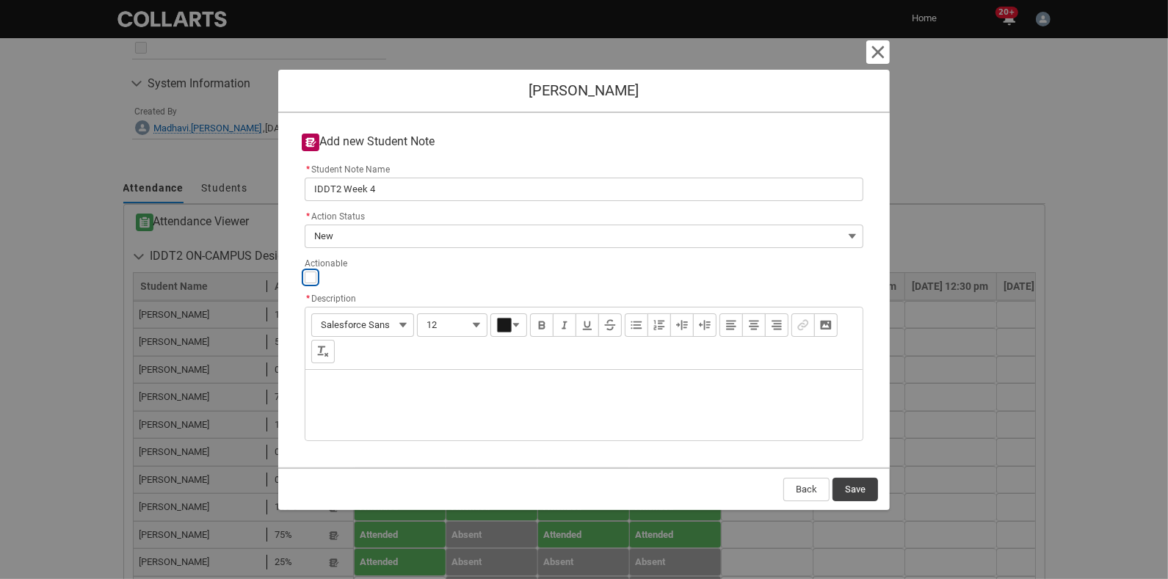
click at [308, 276] on input "Actionable" at bounding box center [311, 278] width 12 height 12
type lightning-input "true"
checkbox input "true"
click at [369, 380] on div "Description" at bounding box center [583, 405] width 557 height 70
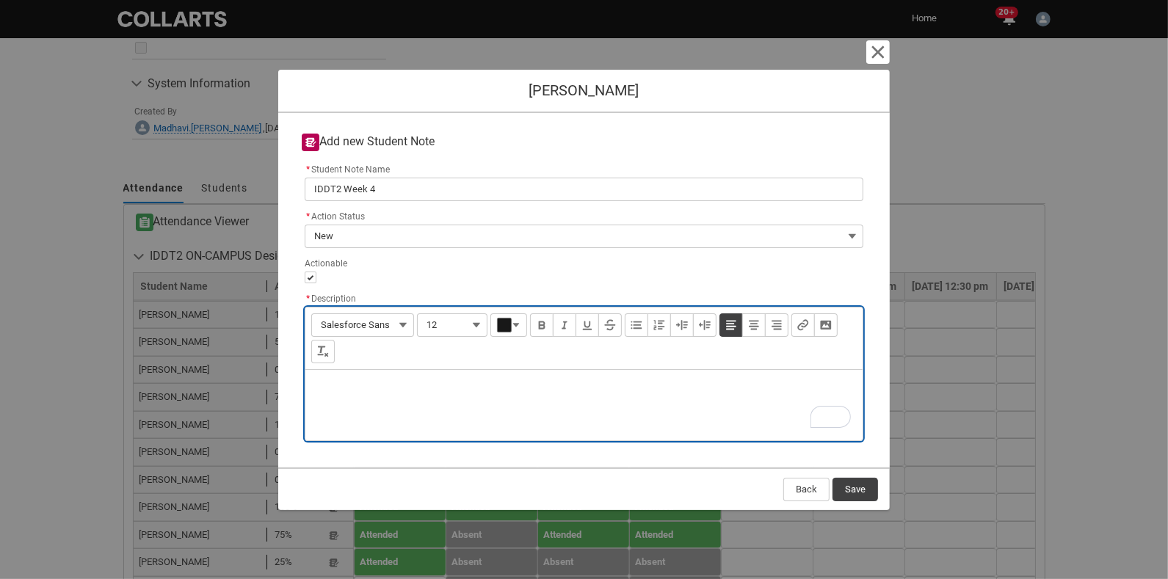
type lightning-input-rich-text "<p>N</p>"
type lightning-input-rich-text "<p>No attendance or engagement on Canvas. Concerned about ability to meet assig…"
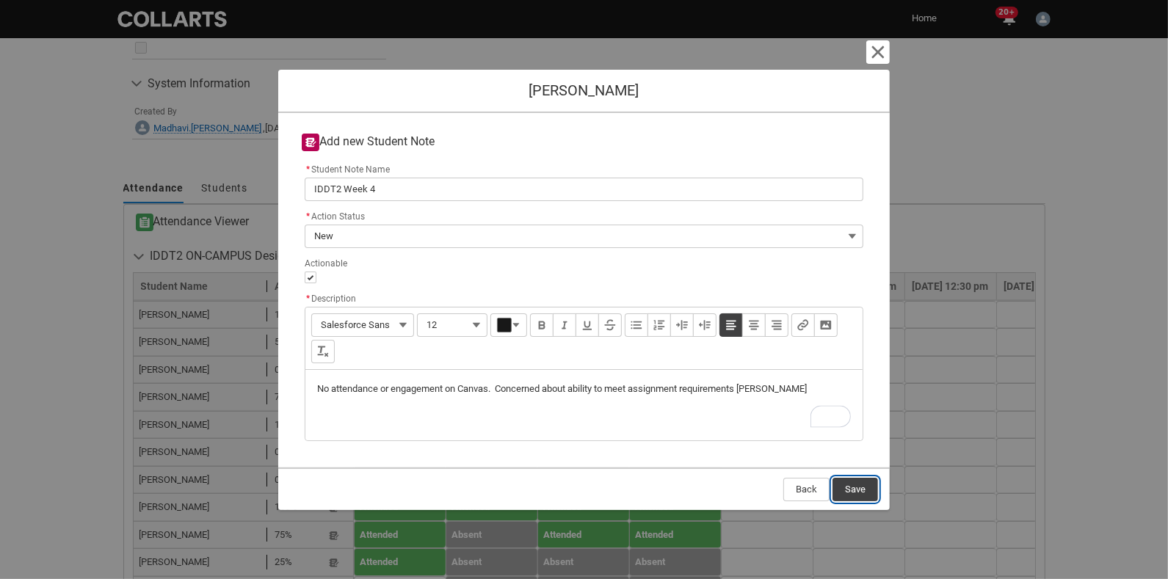
click at [830, 492] on button "Save" at bounding box center [856, 489] width 46 height 23
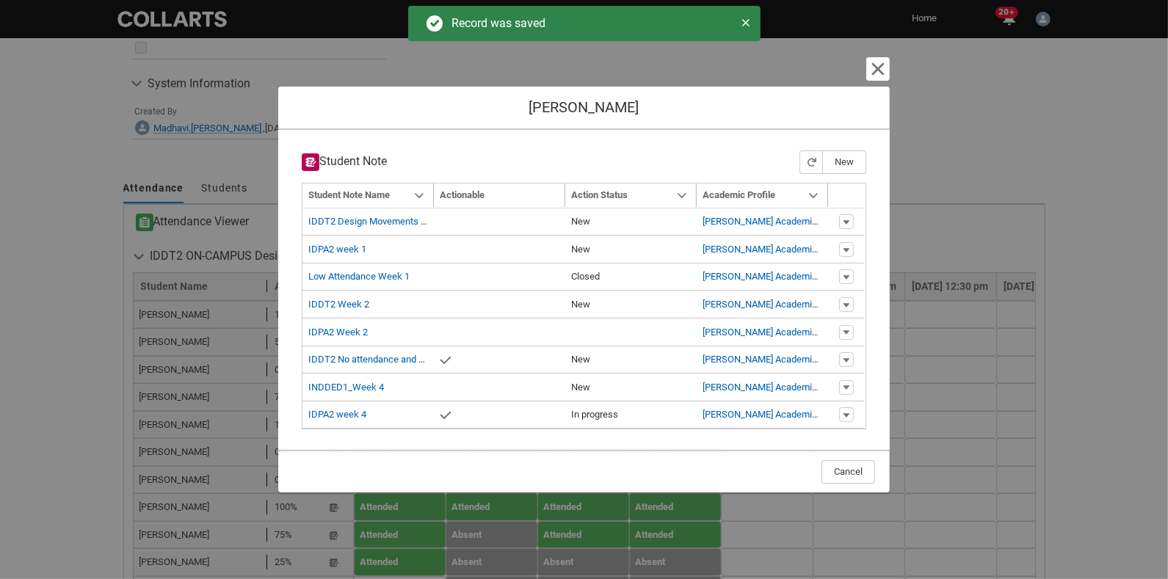
type input "179"
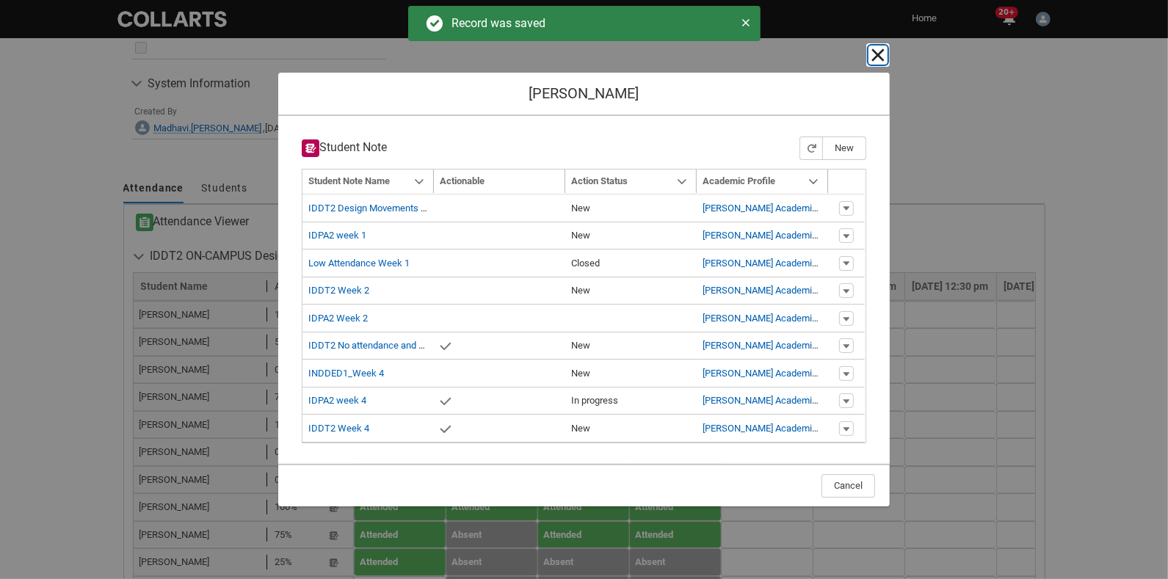
click at [830, 58] on lightning-primitive-icon "button" at bounding box center [878, 55] width 18 height 18
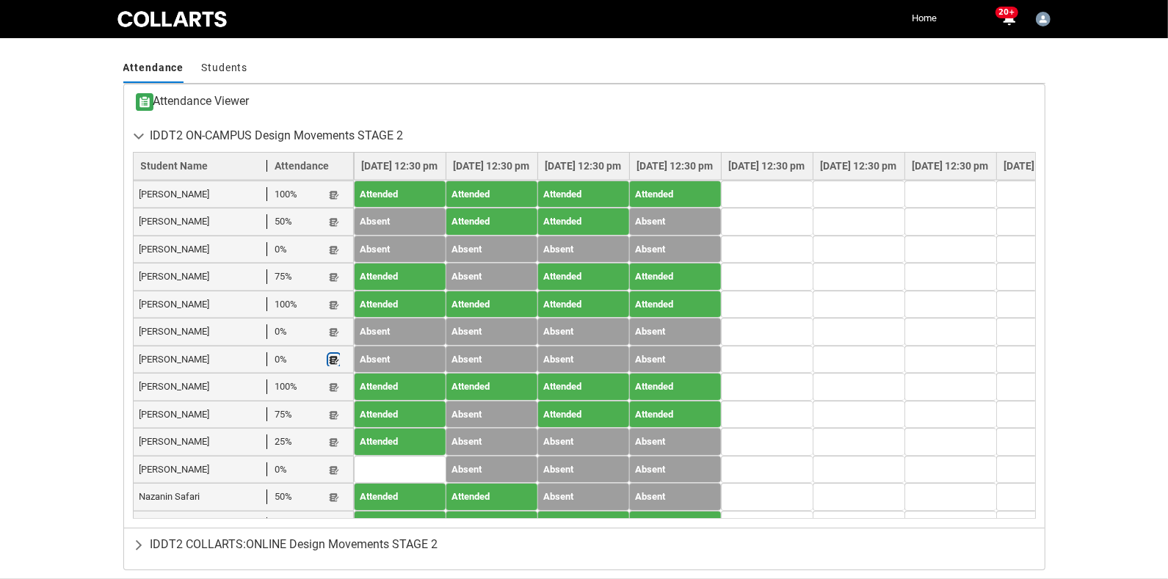
scroll to position [1124, 0]
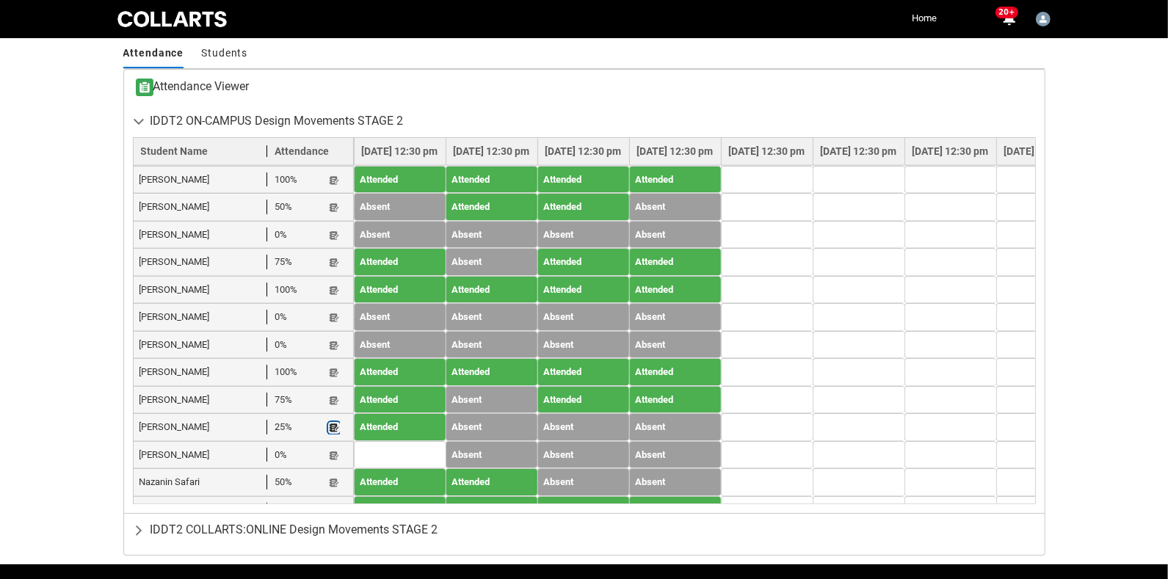
click at [335, 423] on lightning-primitive-icon "button" at bounding box center [334, 428] width 10 height 11
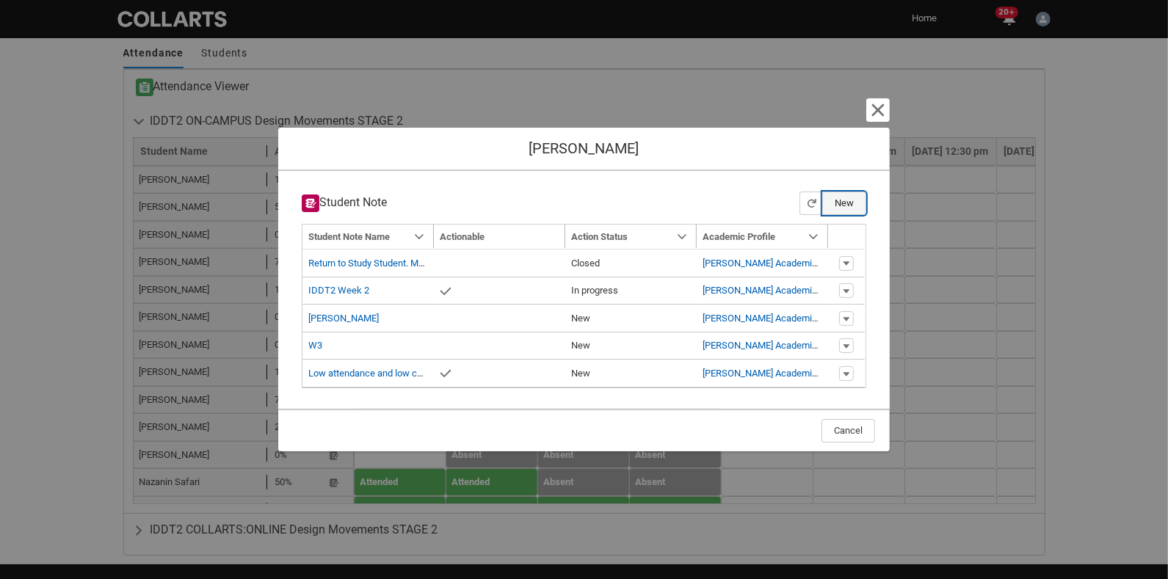
click at [830, 207] on button "New" at bounding box center [844, 203] width 44 height 23
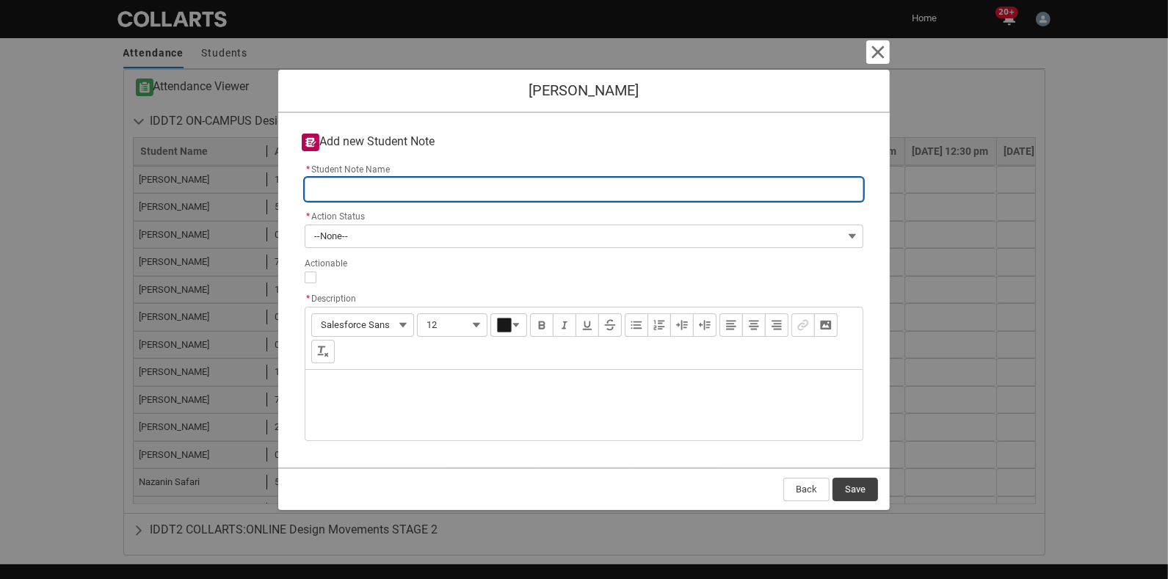
click at [356, 180] on input "* Student Note Name" at bounding box center [584, 189] width 559 height 23
type lightning-primitive-input-simple "k"
type input "k"
type lightning-primitive-input-simple "kh"
type input "kh"
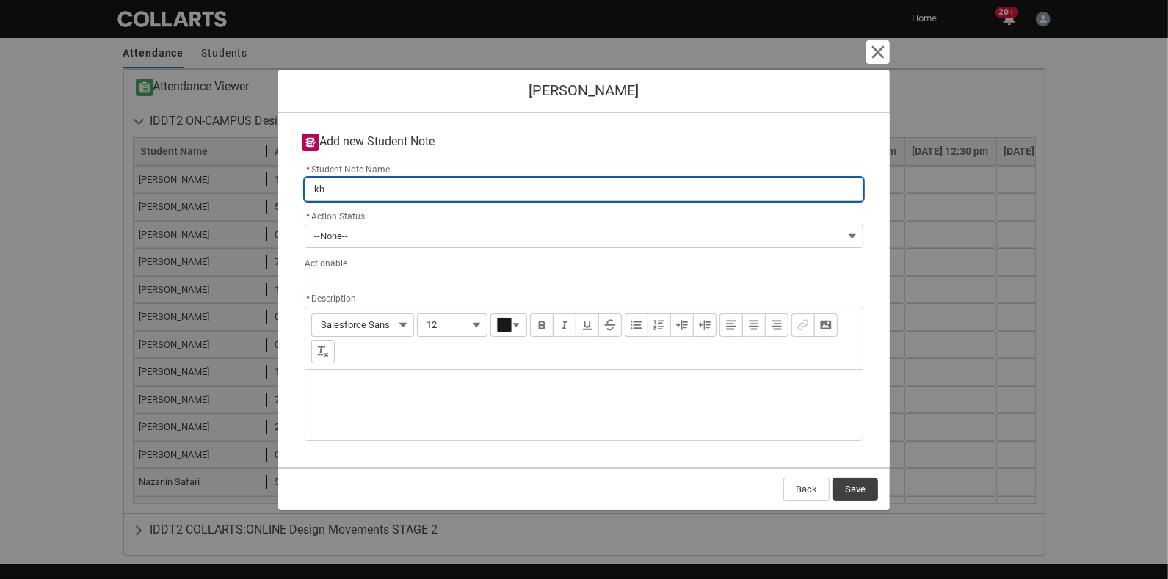
type lightning-primitive-input-simple "kha"
type input "kha"
type lightning-primitive-input-simple "kham"
type input "kham"
type lightning-primitive-input-simple "khama"
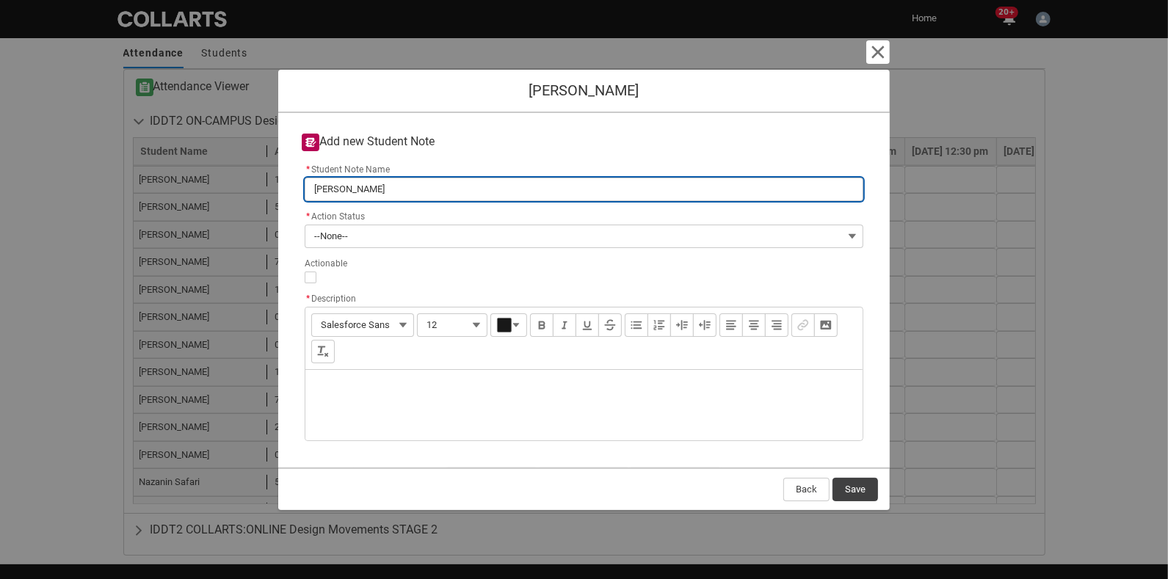
type input "khama"
type lightning-primitive-input-simple "khamar"
type input "khamar"
type lightning-primitive-input-simple "khama"
type input "khama"
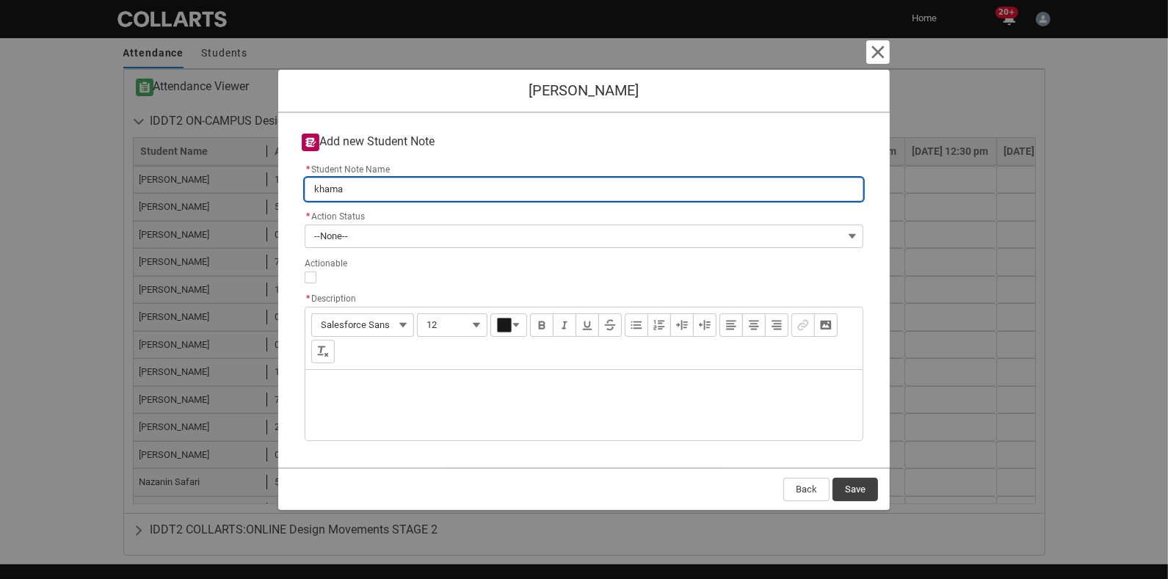
type lightning-primitive-input-simple "kham"
type input "kham"
type lightning-primitive-input-simple "kha"
type input "kha"
type lightning-primitive-input-simple "kh"
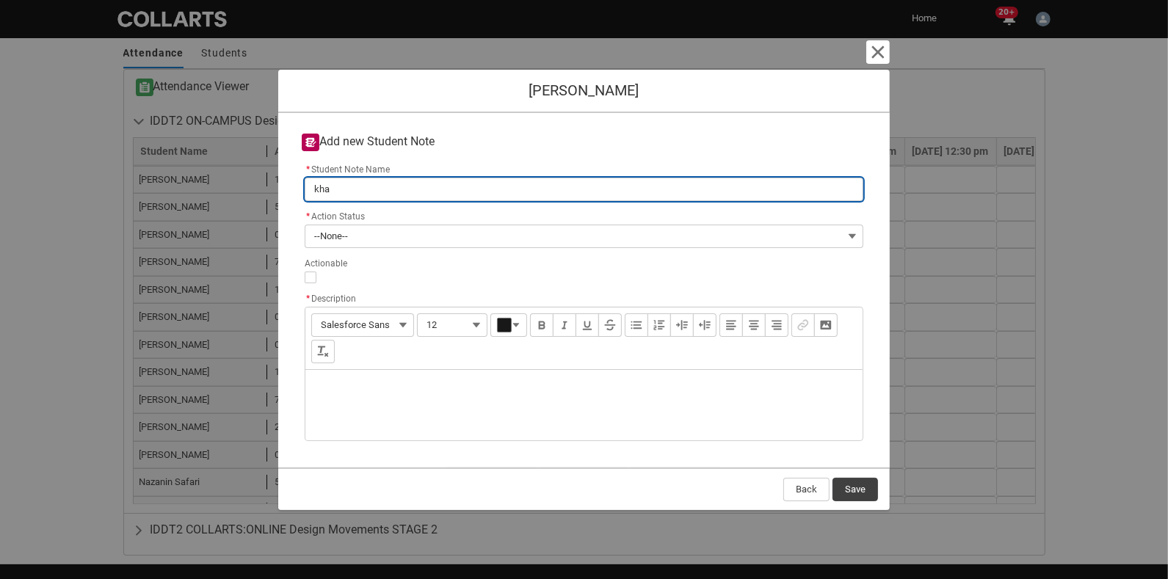
type input "kh"
type lightning-primitive-input-simple "k"
type input "k"
type lightning-primitive-input-simple "I"
type input "I"
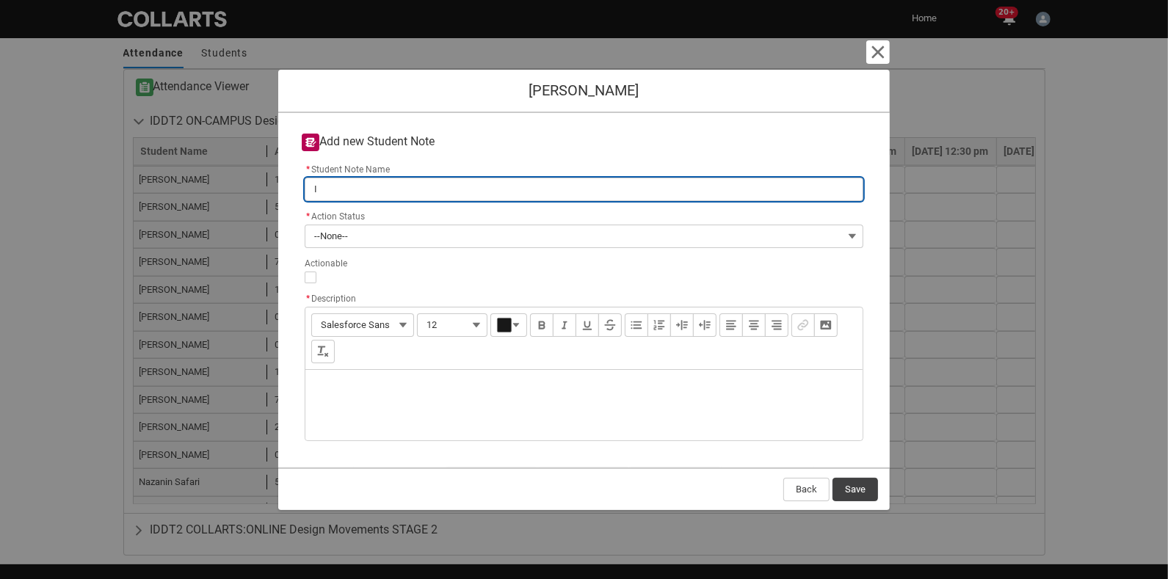
type lightning-primitive-input-simple "ID"
type input "ID"
type lightning-primitive-input-simple "IDD"
type input "IDD"
type lightning-primitive-input-simple "IDDT"
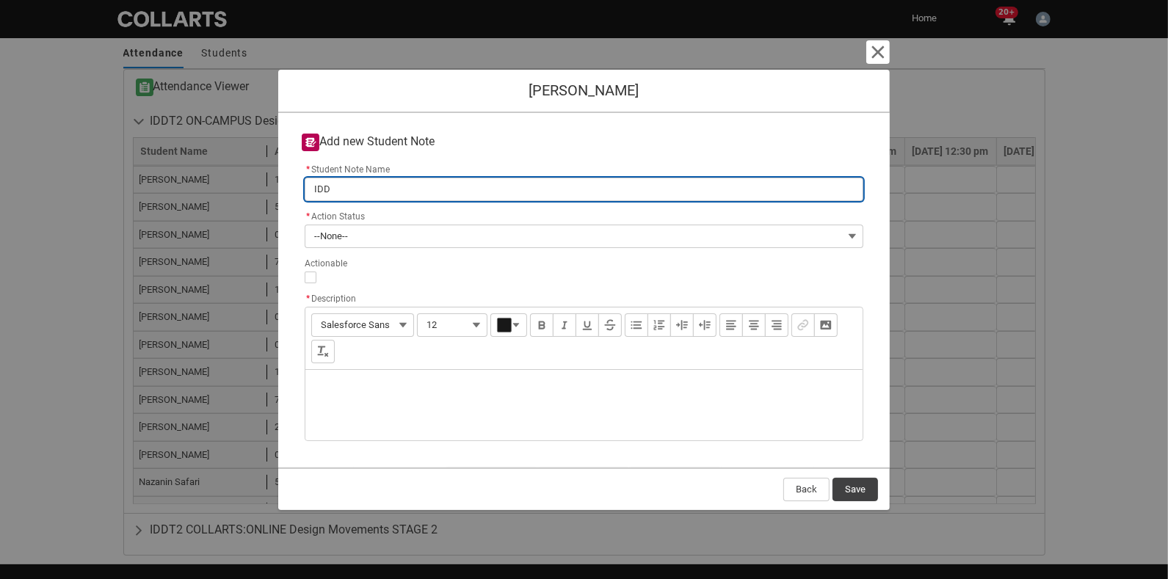
type input "IDDT"
type lightning-primitive-input-simple "IDDT2"
type input "IDDT2"
type lightning-primitive-input-simple "IDDT2"
type input "IDDT2"
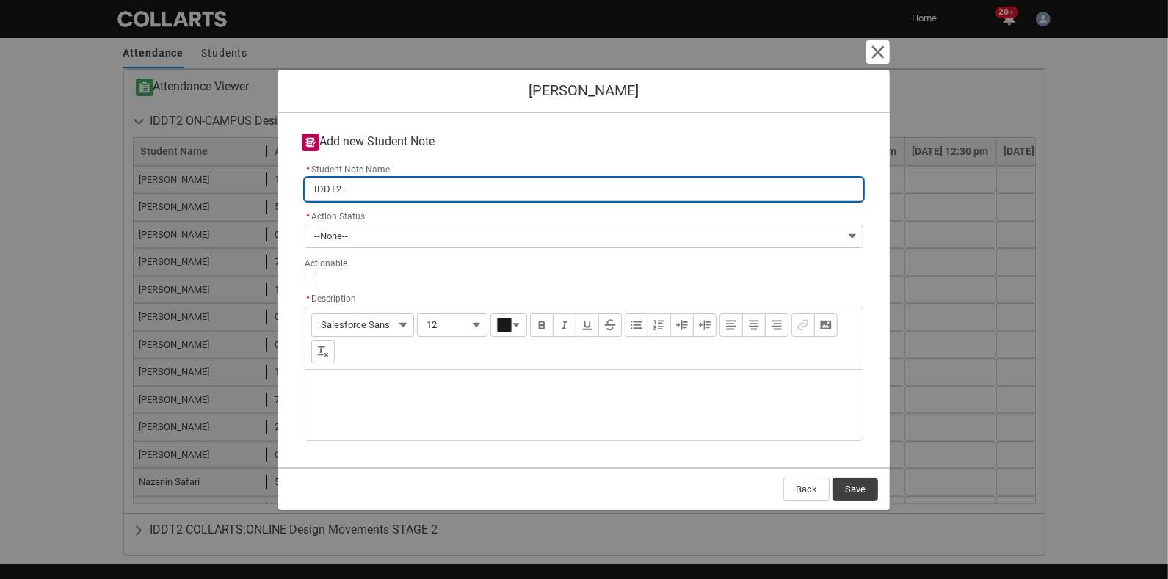
type lightning-primitive-input-simple "IDDT2 Week 4"
type input "IDDT2 Week 4"
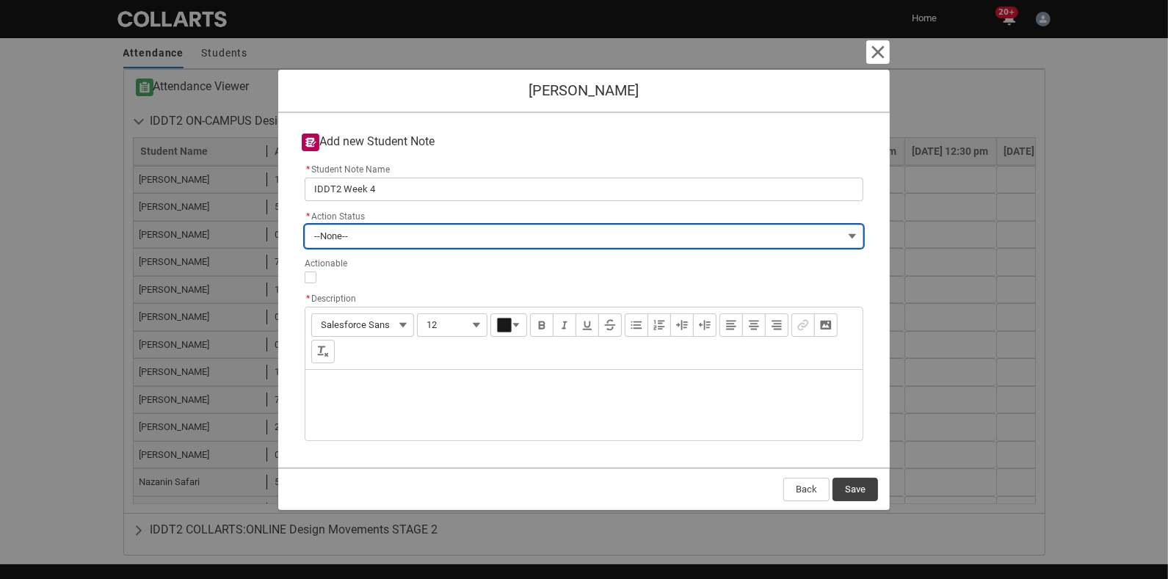
click at [353, 231] on button "--None--" at bounding box center [584, 236] width 559 height 23
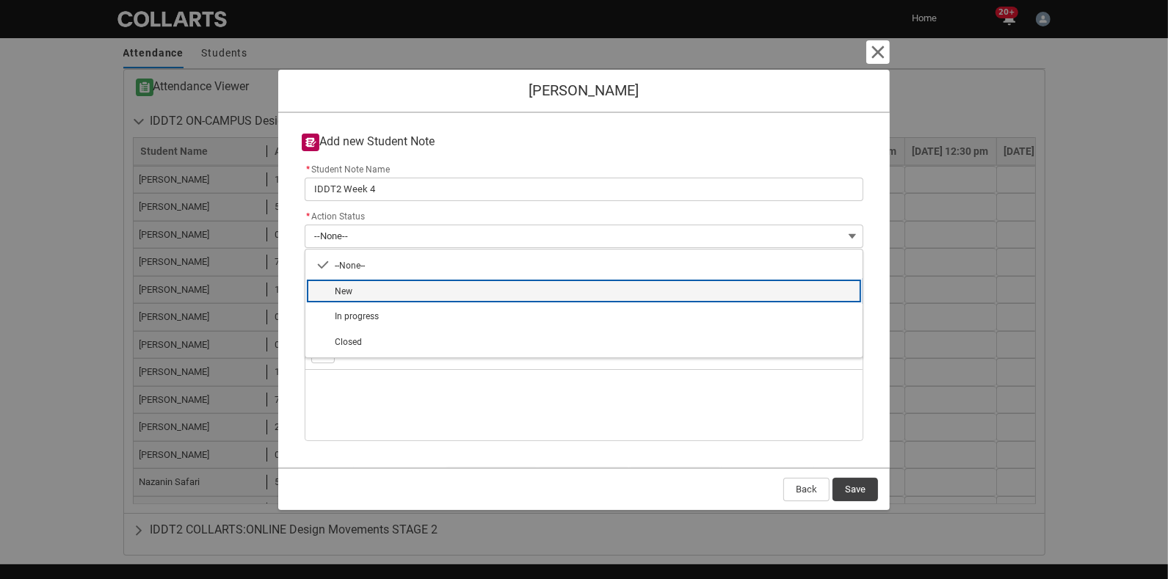
click at [350, 285] on span "New" at bounding box center [344, 291] width 18 height 13
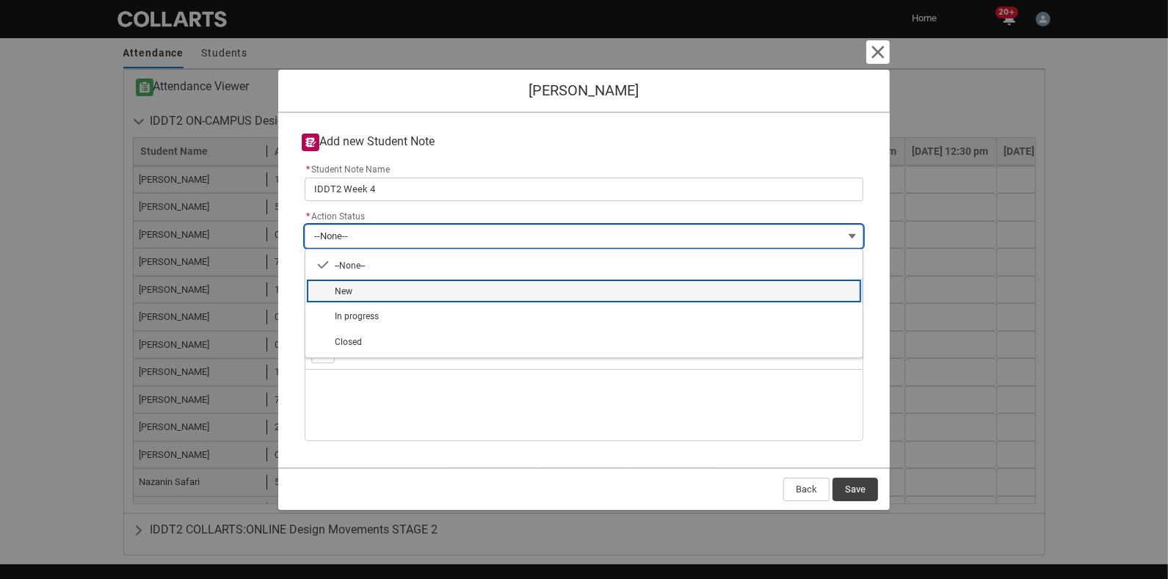
type lightning-combobox "New"
type lightning-picklist "New"
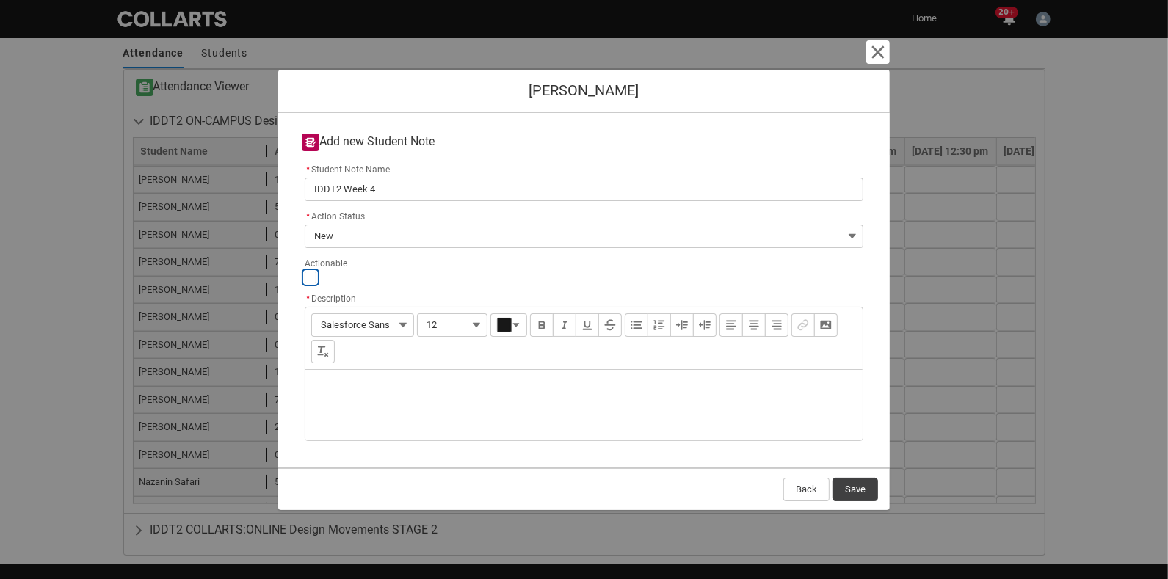
click at [306, 278] on input "Actionable" at bounding box center [311, 278] width 12 height 12
type lightning-input "true"
checkbox input "true"
click at [358, 385] on div "Description" at bounding box center [583, 405] width 557 height 70
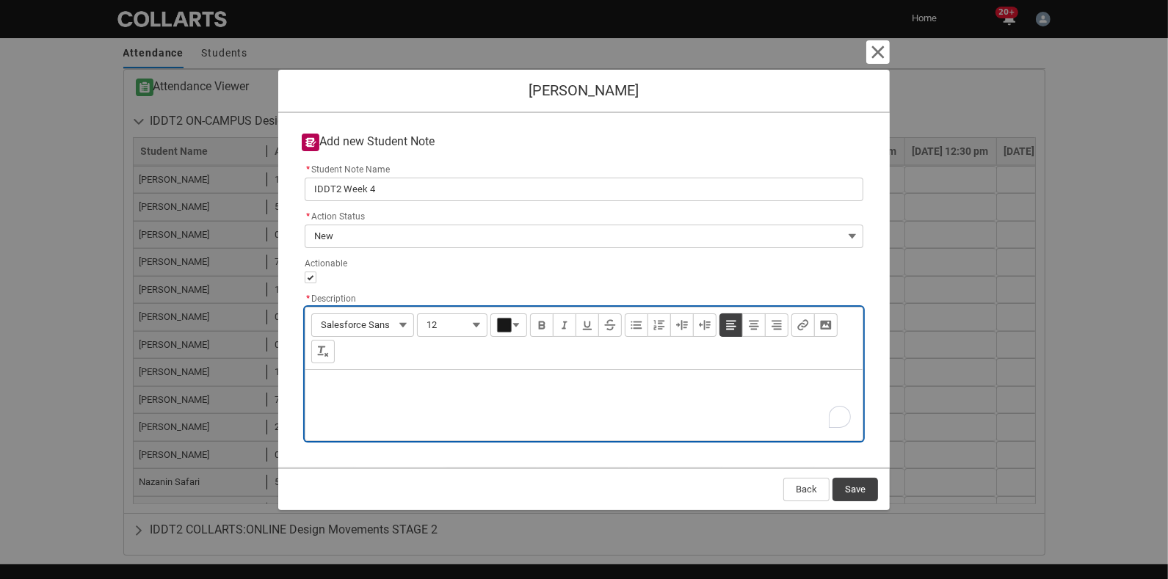
type lightning-input-rich-text "<p>O</p>"
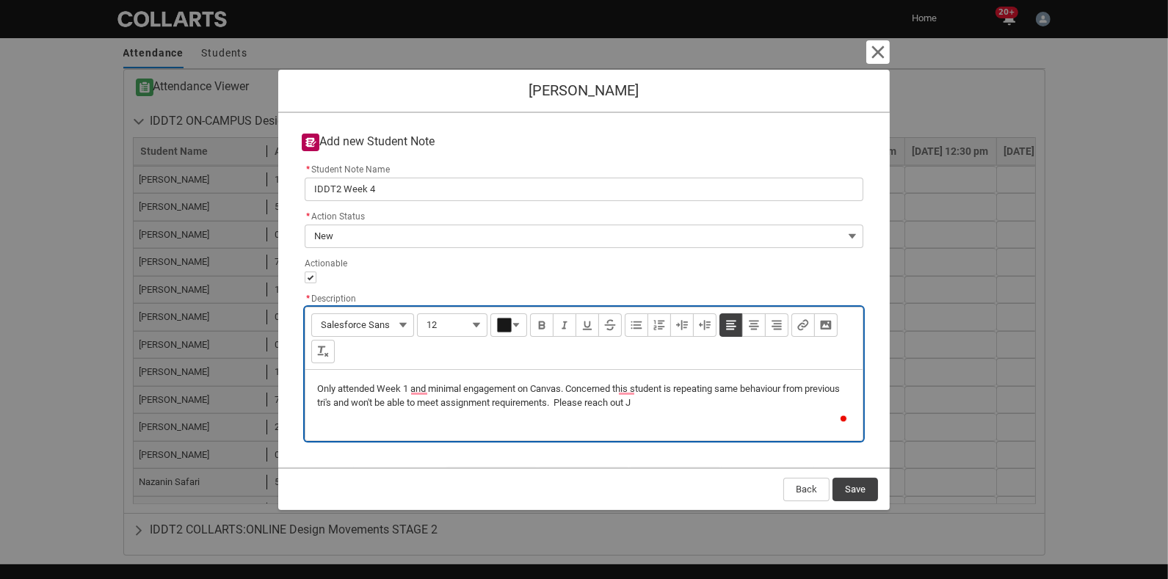
type lightning-input-rich-text "<p>Only attended Week 1 and minimal engagement on Canvas. Concerned this studen…"
click at [830, 491] on button "Save" at bounding box center [856, 489] width 46 height 23
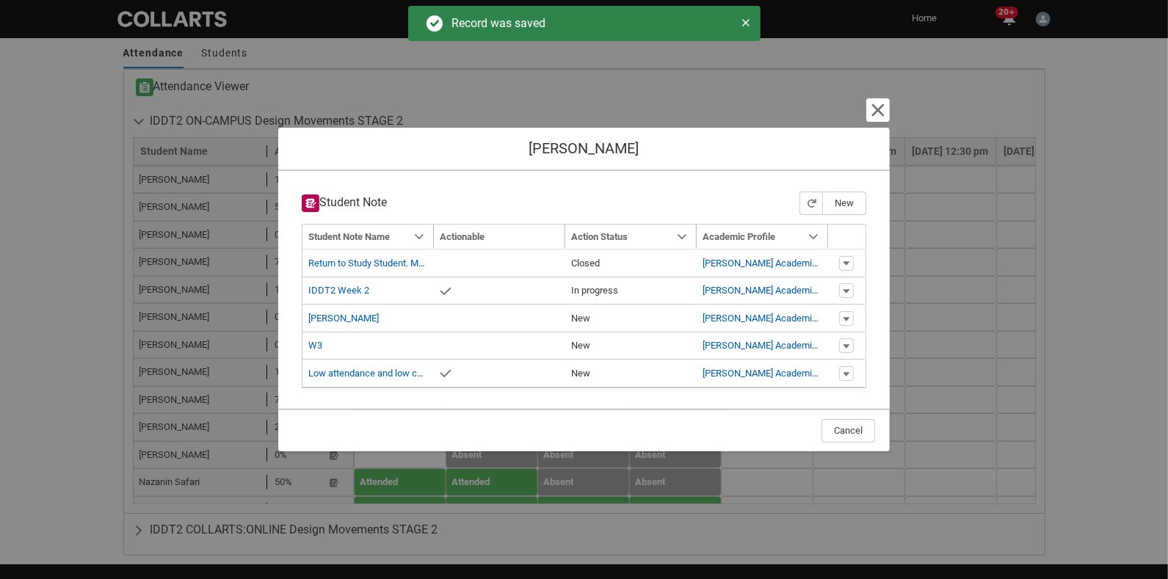
type input "179"
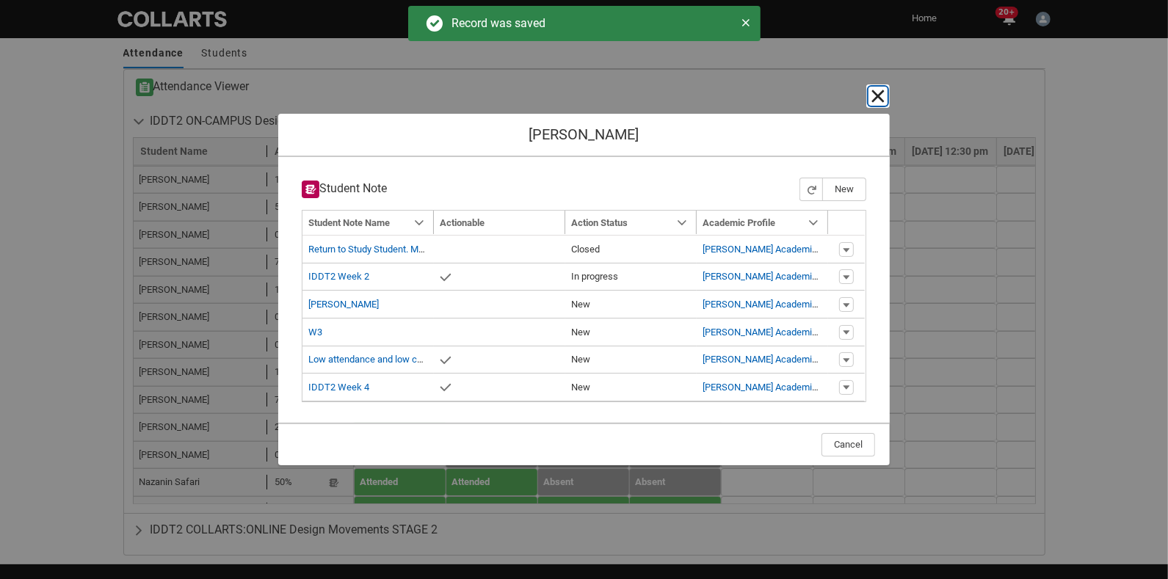
click at [830, 95] on lightning-primitive-icon "button" at bounding box center [878, 96] width 18 height 18
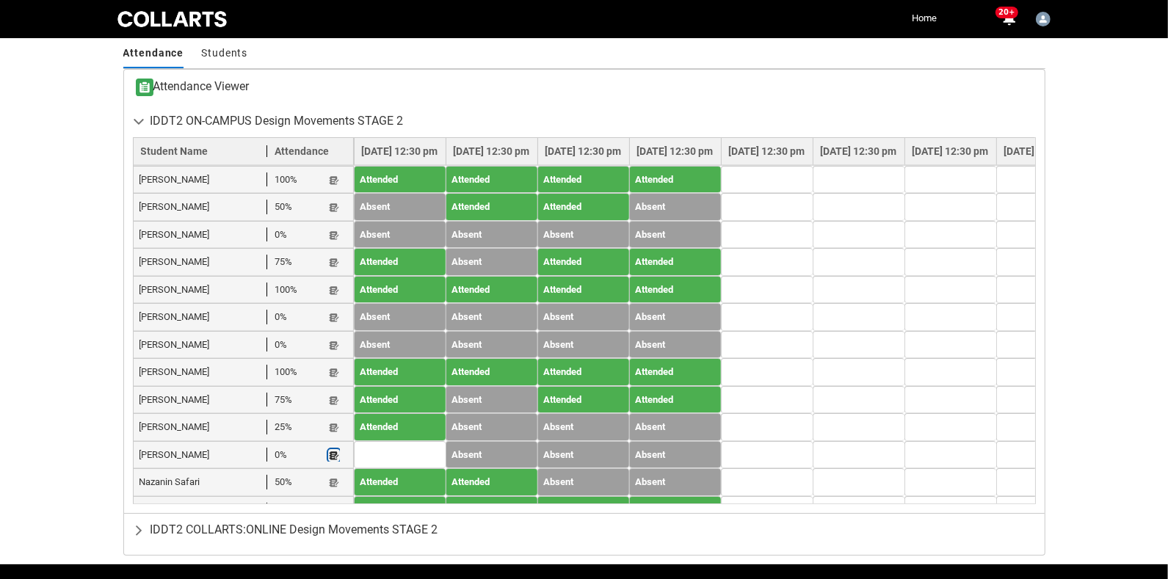
click at [334, 450] on lightning-primitive-icon "button" at bounding box center [334, 455] width 10 height 11
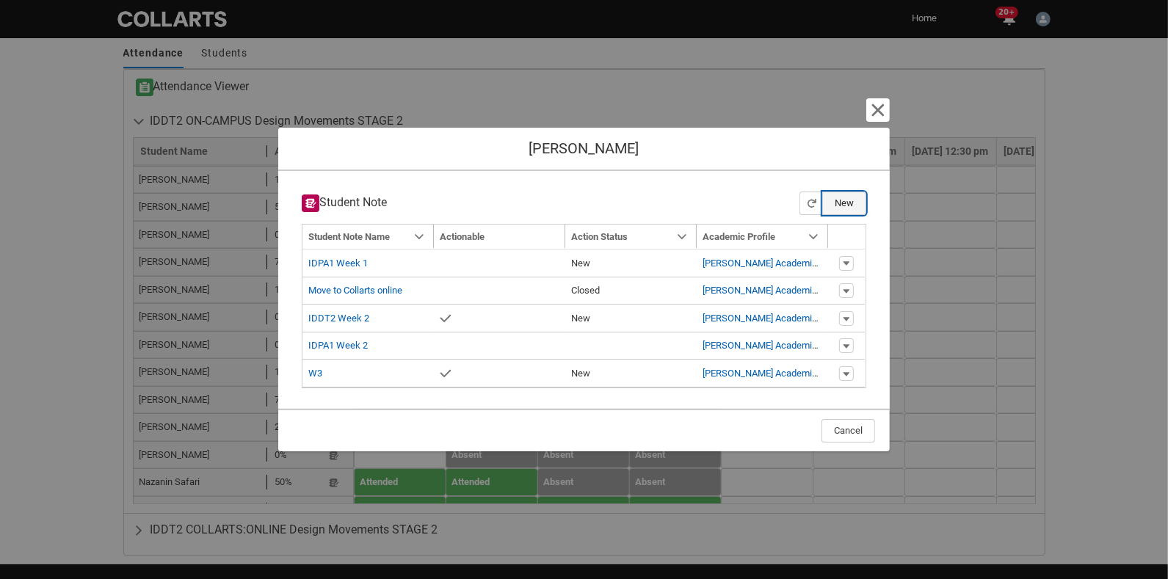
click at [830, 200] on button "New" at bounding box center [844, 203] width 44 height 23
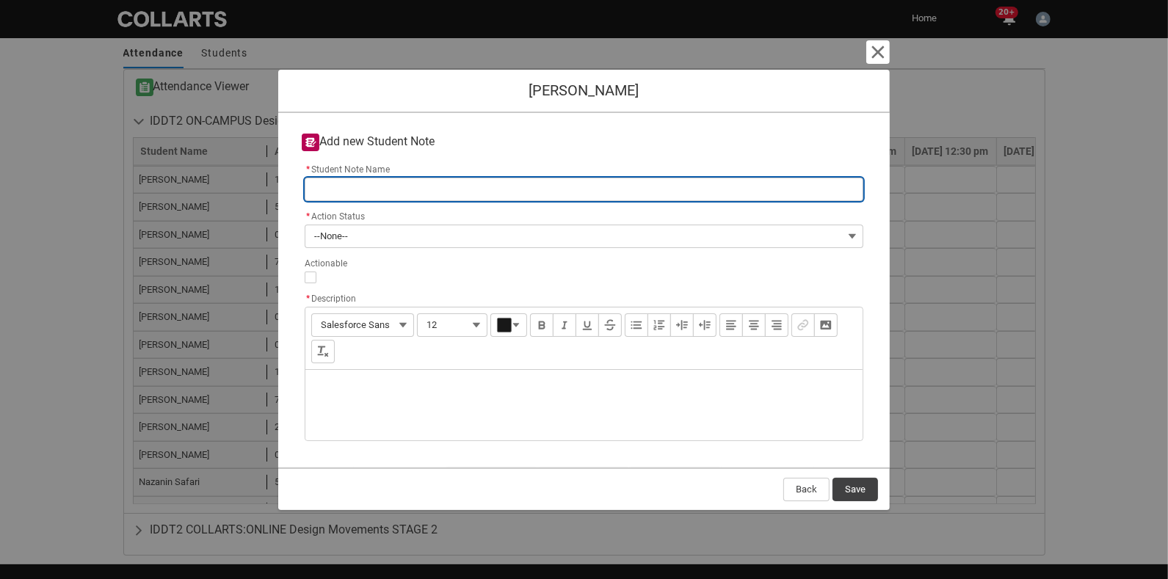
click at [352, 189] on input "* Student Note Name" at bounding box center [584, 189] width 559 height 23
type lightning-primitive-input-simple "IDDT2 Week 4"
type input "IDDT2 Week 4"
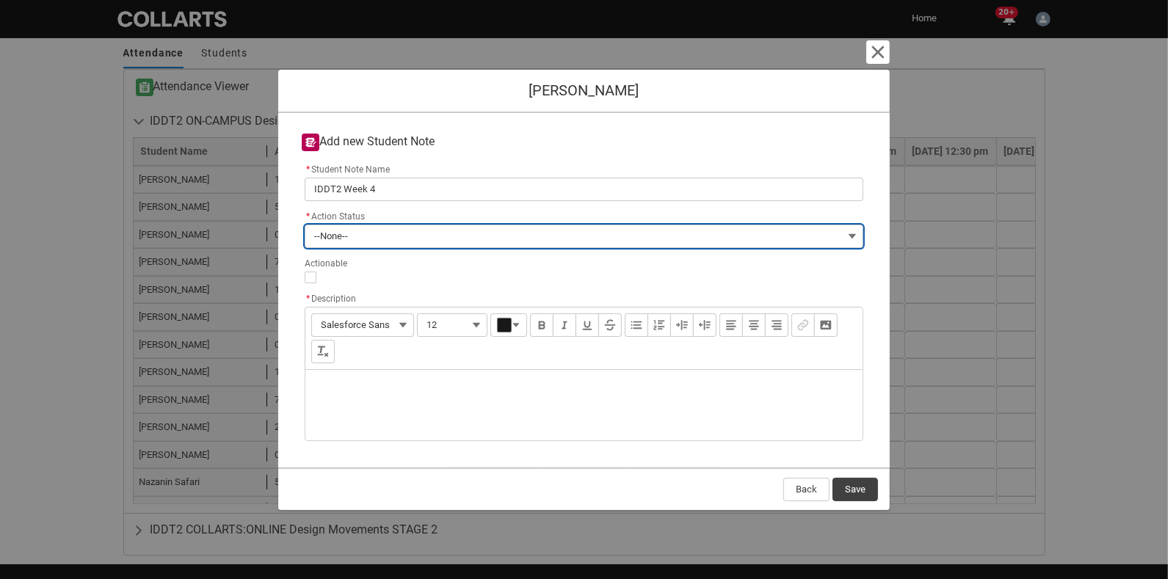
click at [361, 226] on button "--None--" at bounding box center [584, 236] width 559 height 23
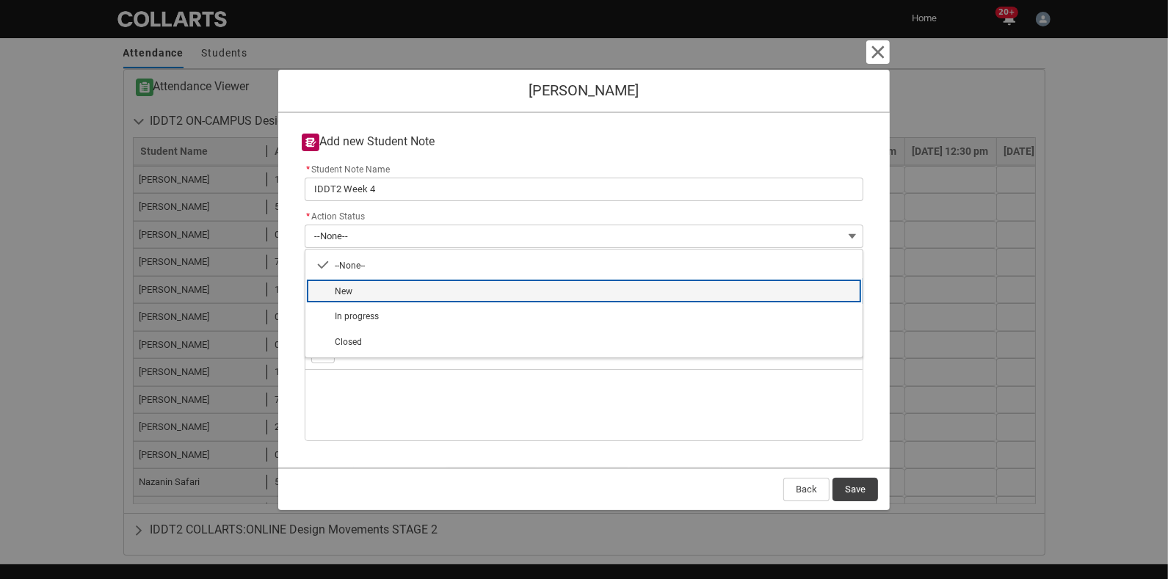
click at [369, 287] on span "New" at bounding box center [594, 291] width 519 height 14
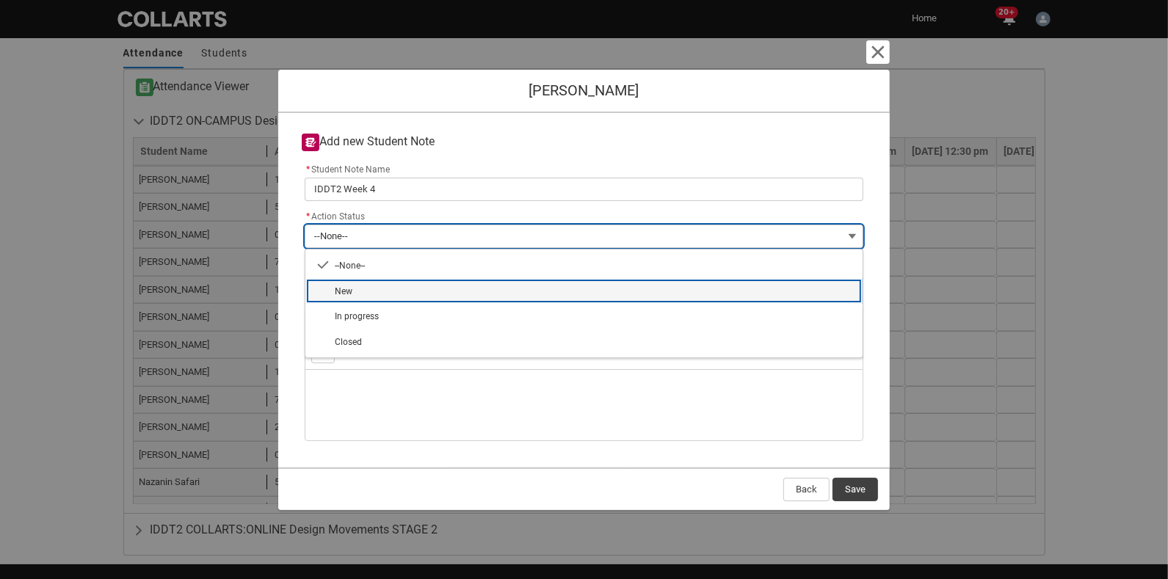
type lightning-combobox "New"
type lightning-picklist "New"
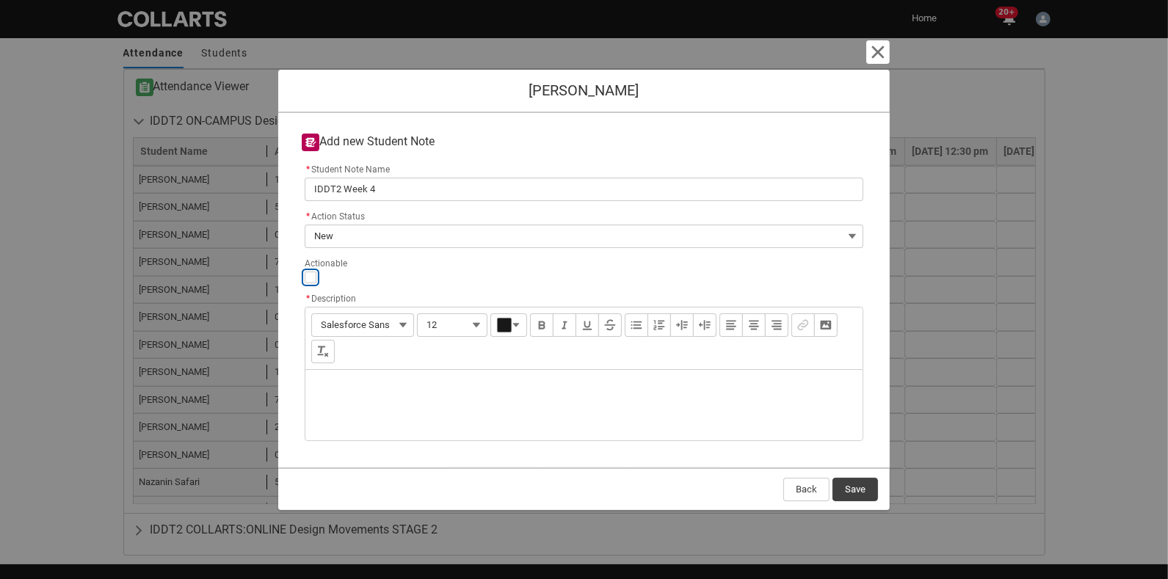
click at [308, 277] on input "Actionable" at bounding box center [311, 278] width 12 height 12
type lightning-input "true"
checkbox input "true"
click at [377, 394] on div "Description" at bounding box center [583, 405] width 557 height 70
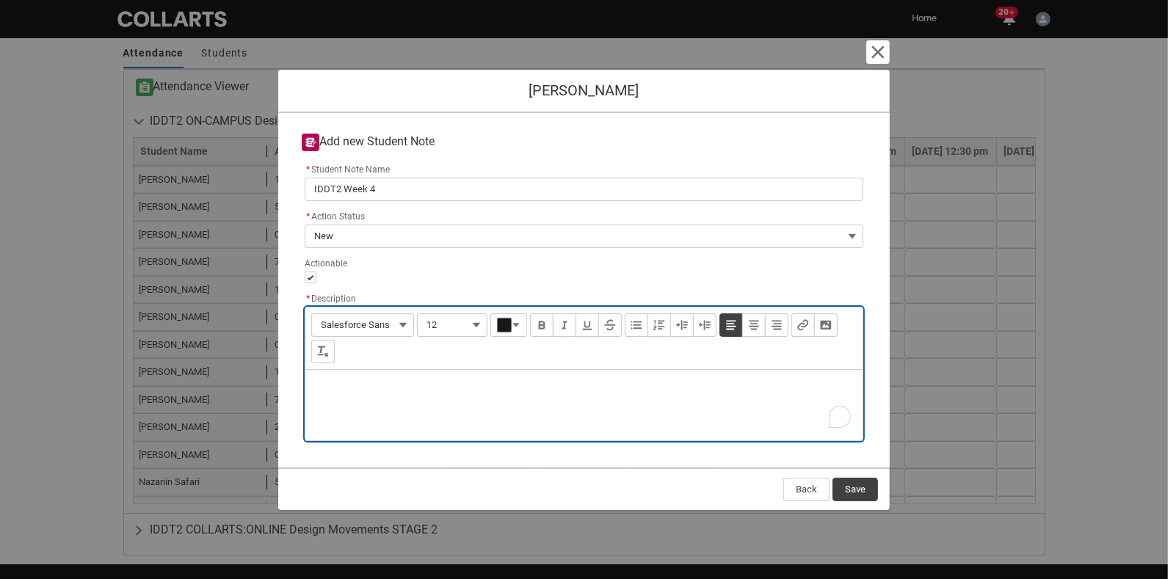
type lightning-input-rich-text "<p>H</p>"
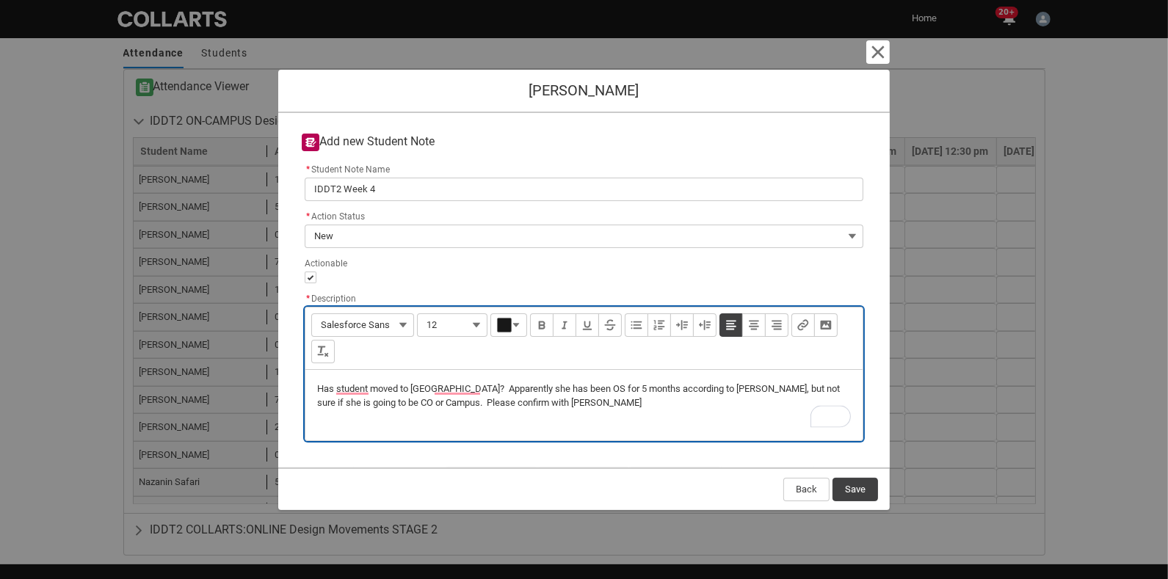
type lightning-input-rich-text "<p>Has student moved to CO? Apparently she has been OS for 5 months according t…"
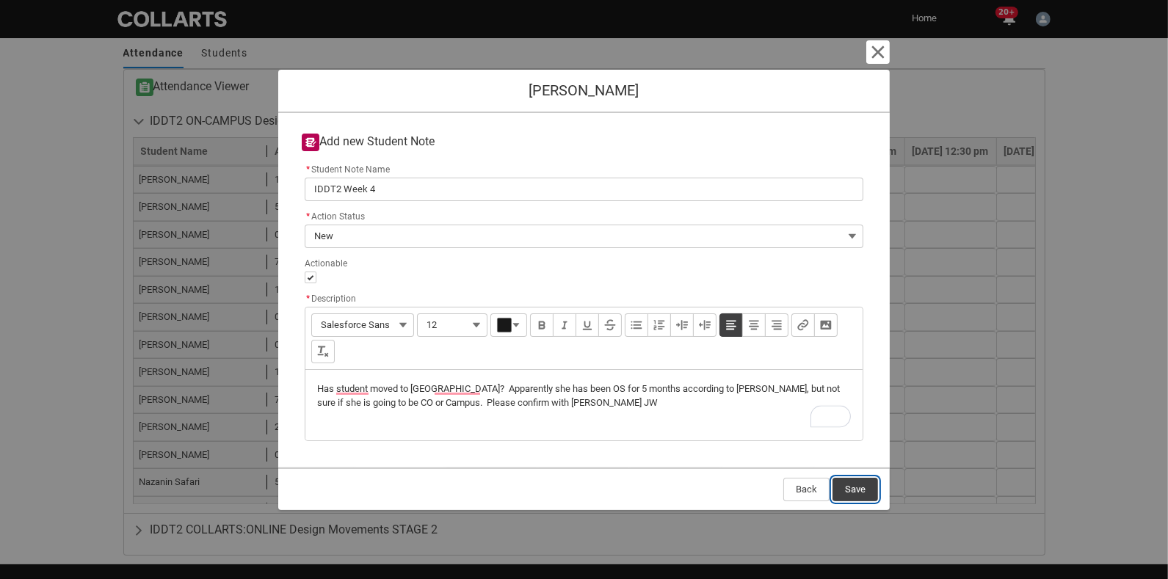
click at [830, 481] on button "Save" at bounding box center [856, 489] width 46 height 23
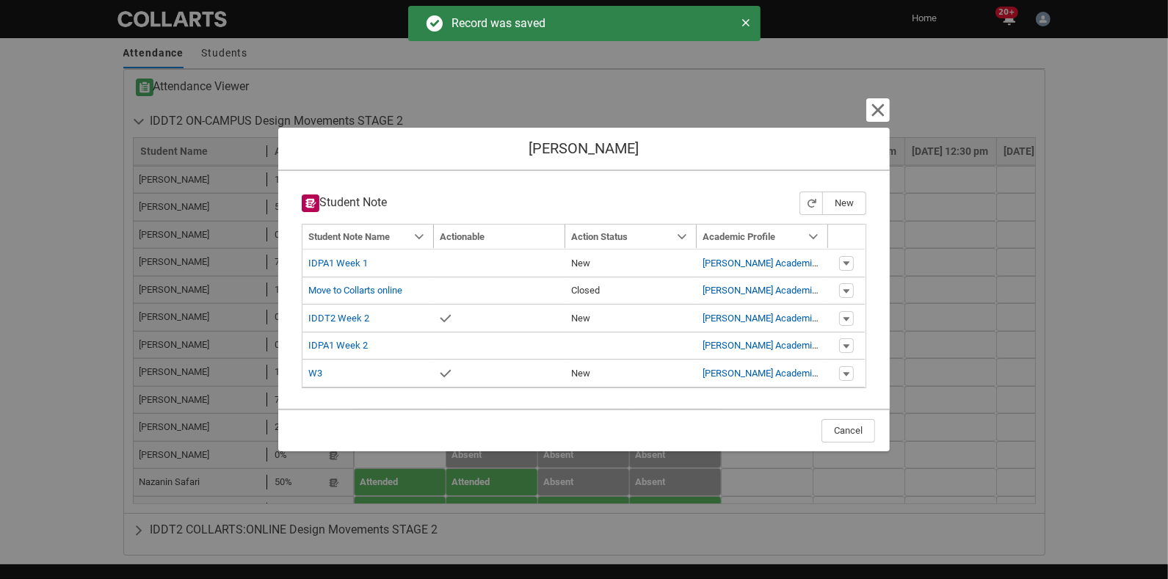
type input "179"
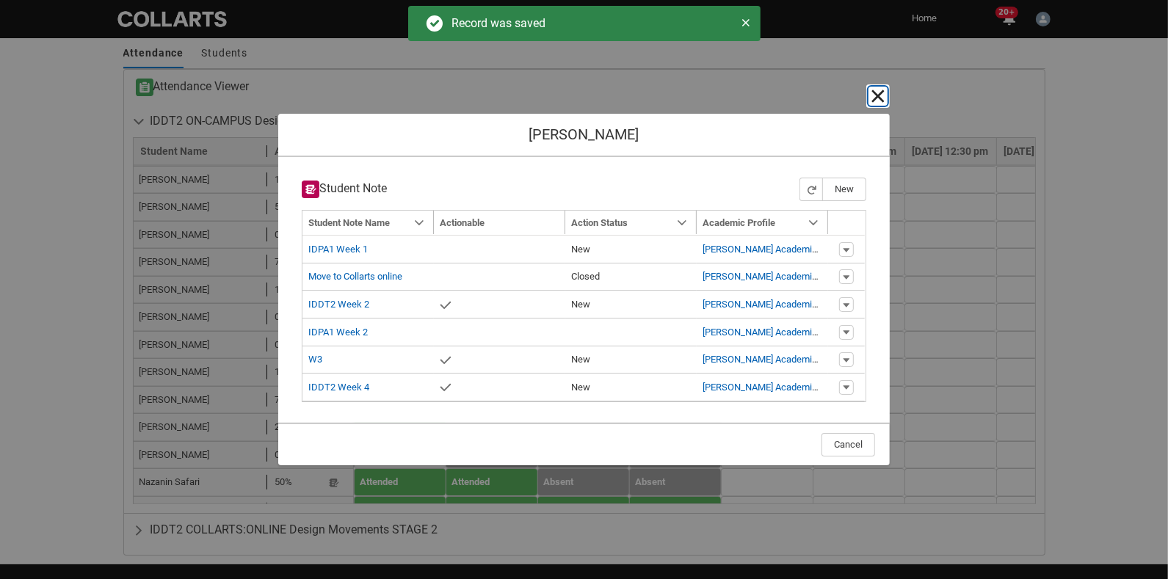
click at [830, 100] on lightning-primitive-icon "button" at bounding box center [878, 96] width 18 height 18
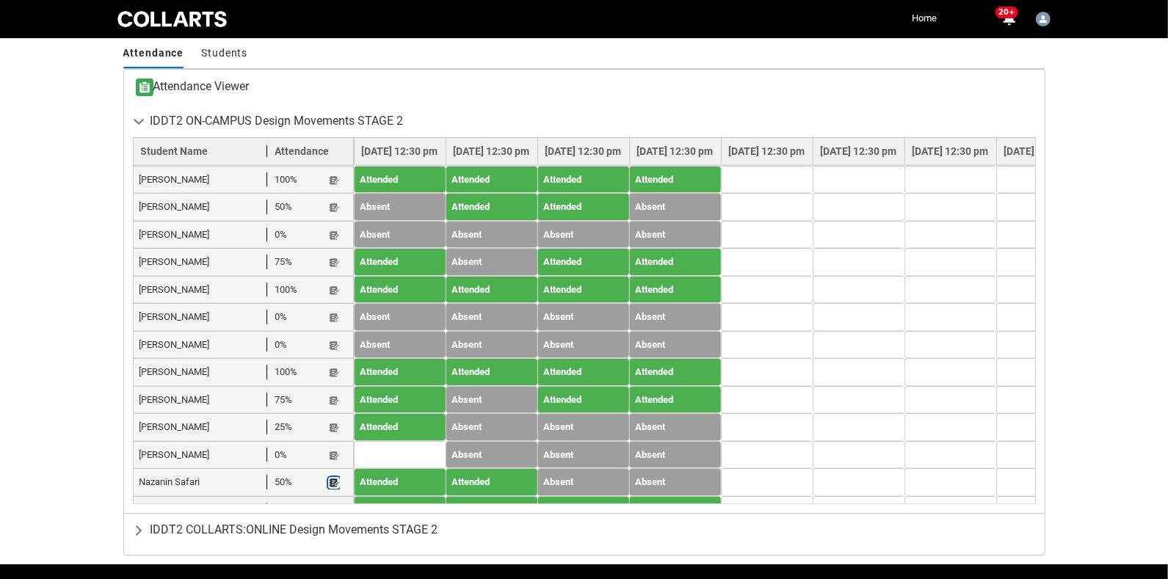
click at [337, 478] on lightning-primitive-icon "button" at bounding box center [334, 483] width 10 height 11
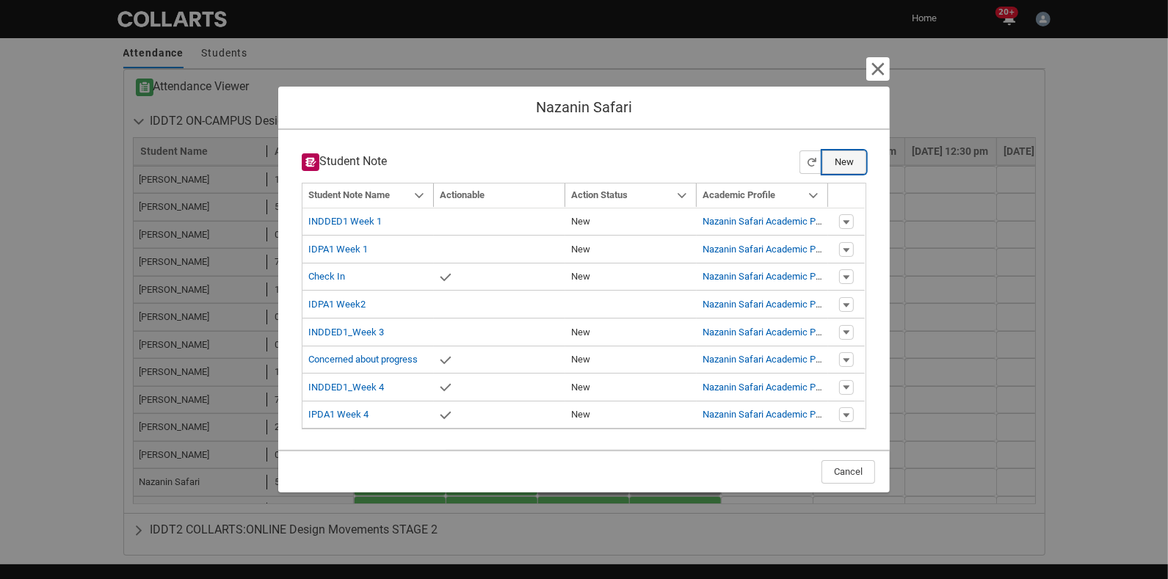
click at [830, 159] on button "New" at bounding box center [844, 162] width 44 height 23
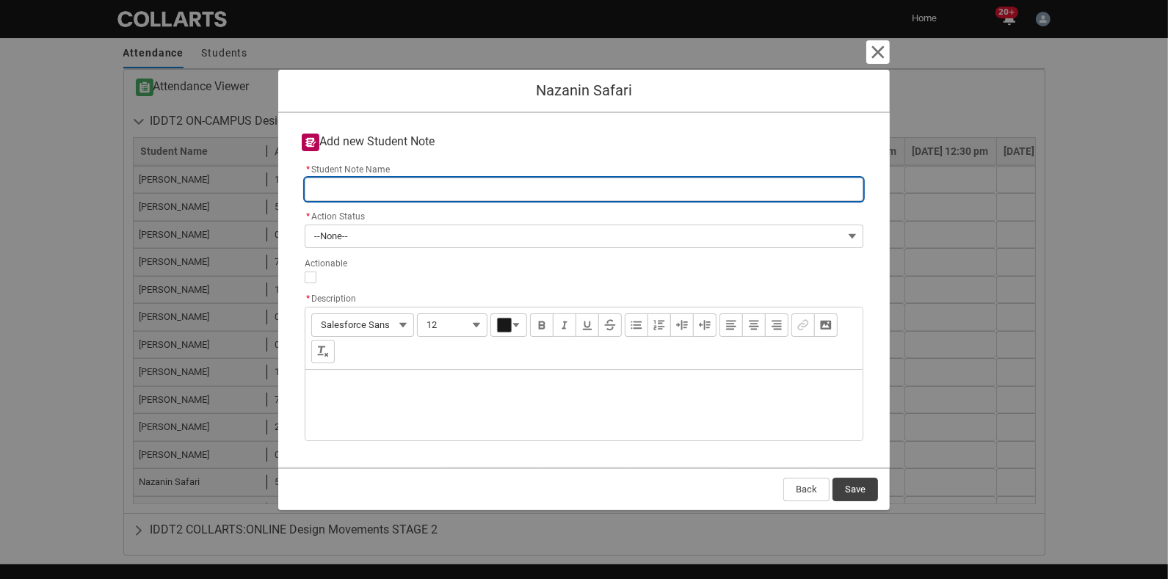
click at [358, 198] on input "* Student Note Name" at bounding box center [584, 189] width 559 height 23
type lightning-primitive-input-simple "IDDT2 Week 4"
type input "IDDT2 Week 4"
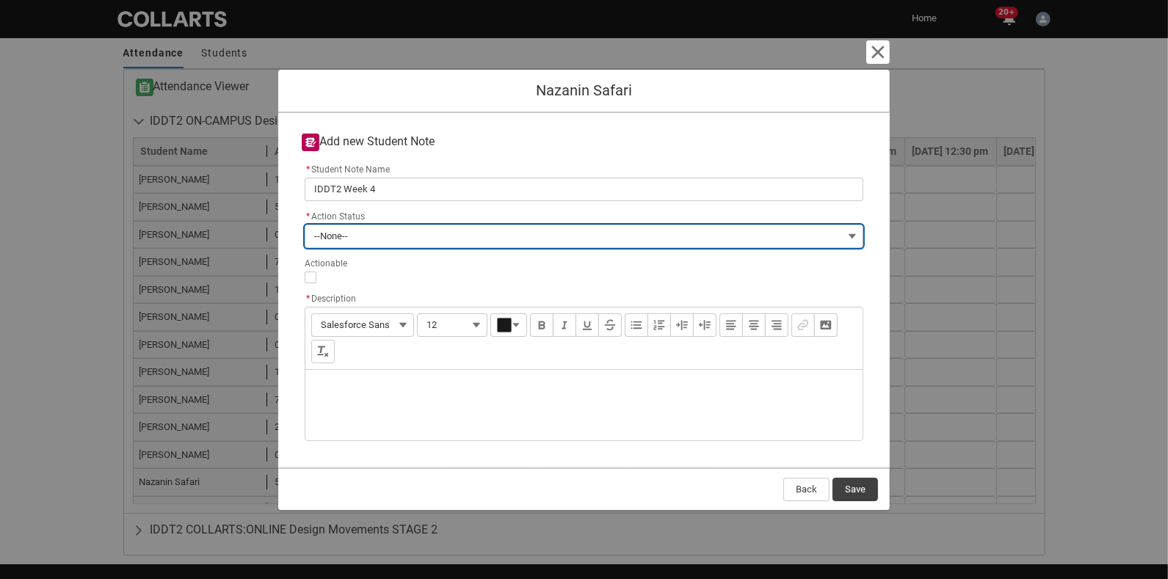
click at [386, 236] on button "--None--" at bounding box center [584, 236] width 559 height 23
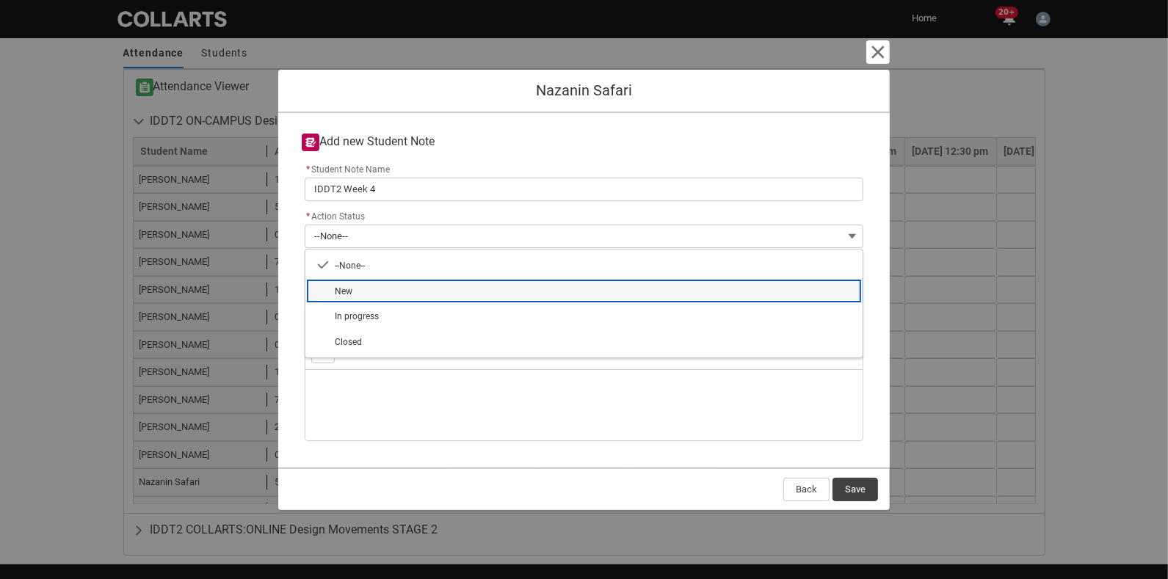
click at [376, 291] on span "New" at bounding box center [594, 291] width 519 height 14
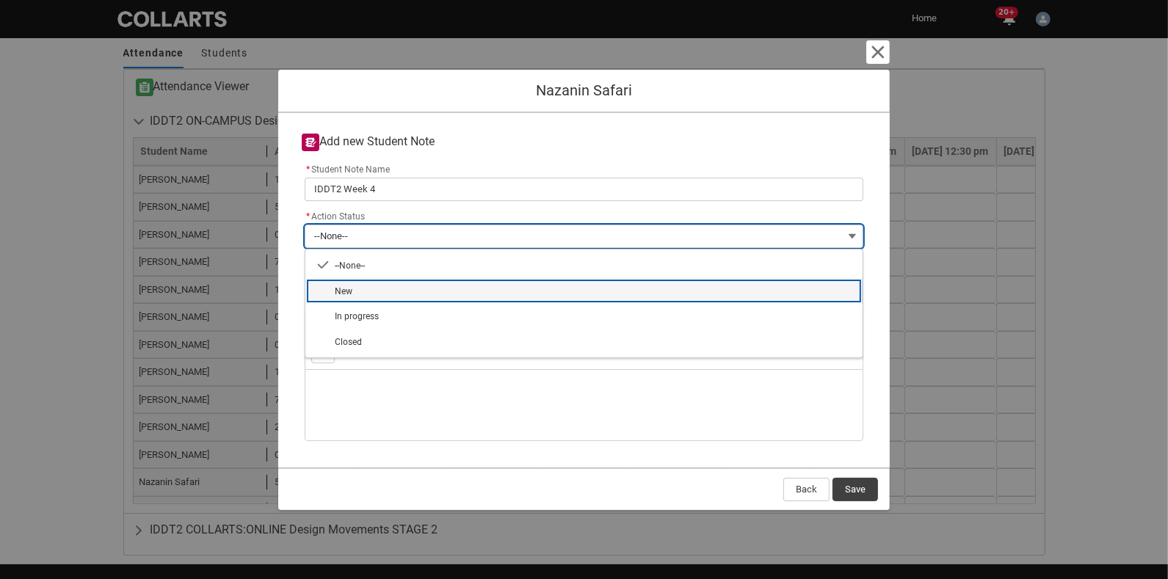
type lightning-combobox "New"
type lightning-picklist "New"
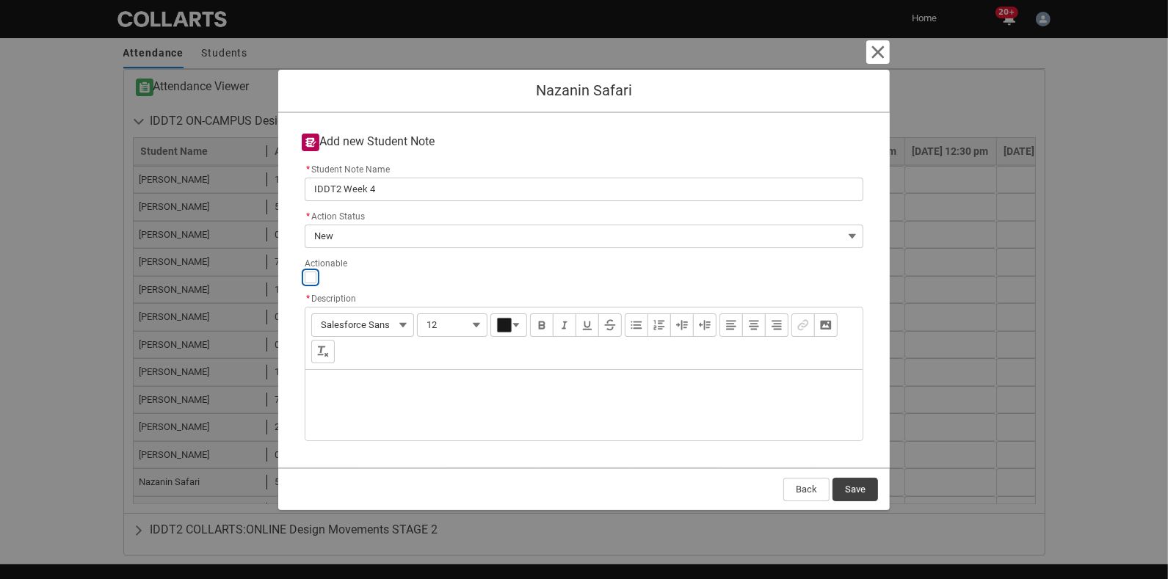
click at [308, 278] on input "Actionable" at bounding box center [311, 278] width 12 height 12
type lightning-input "true"
checkbox input "true"
click at [336, 388] on div "Description" at bounding box center [583, 405] width 557 height 70
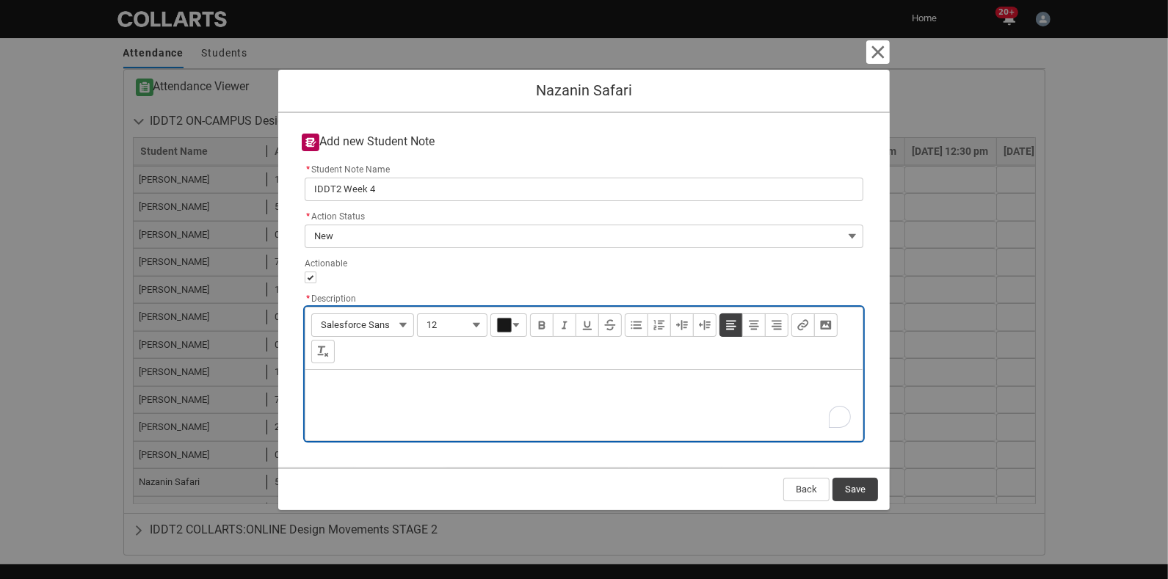
type lightning-input-rich-text "<p>C</p>"
type lightning-input-rich-text "<p>Concerned about lack of attendance and engagement over last 2 weeks. Please …"
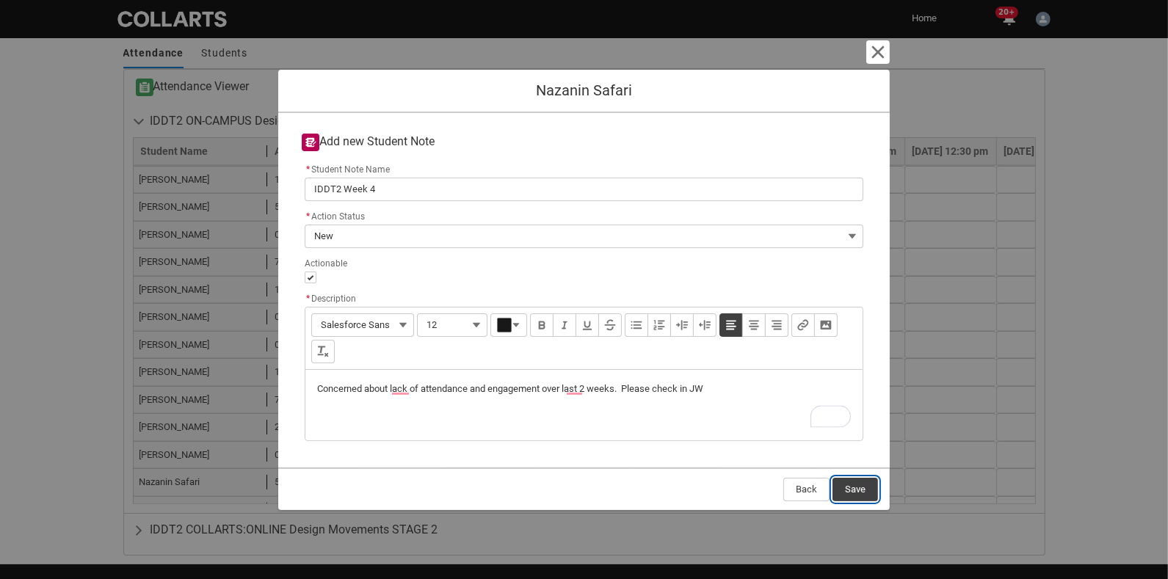
click at [830, 485] on button "Save" at bounding box center [856, 489] width 46 height 23
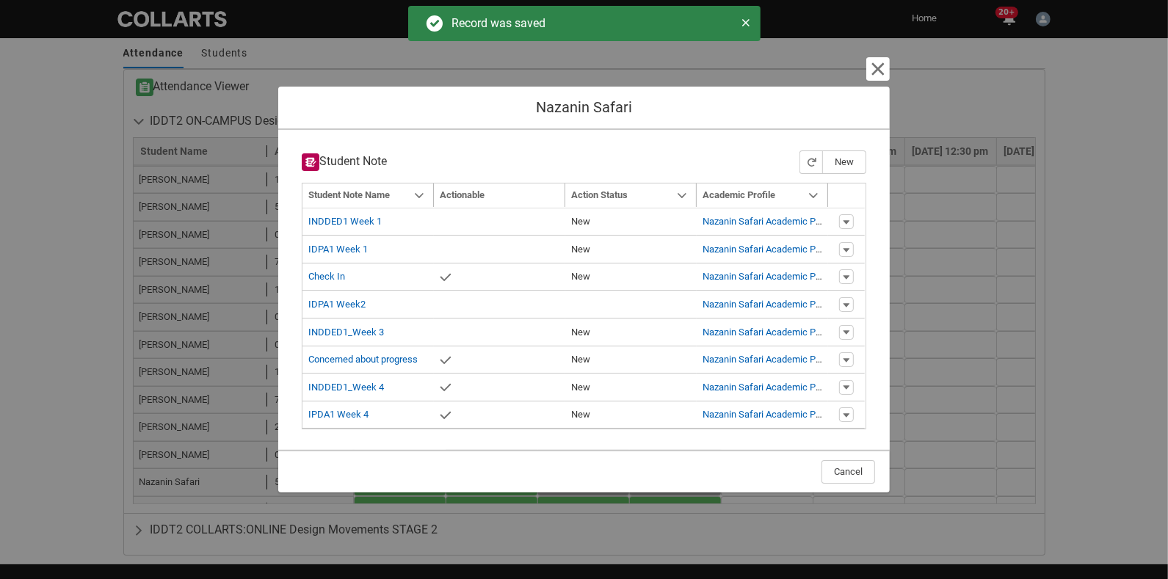
type input "179"
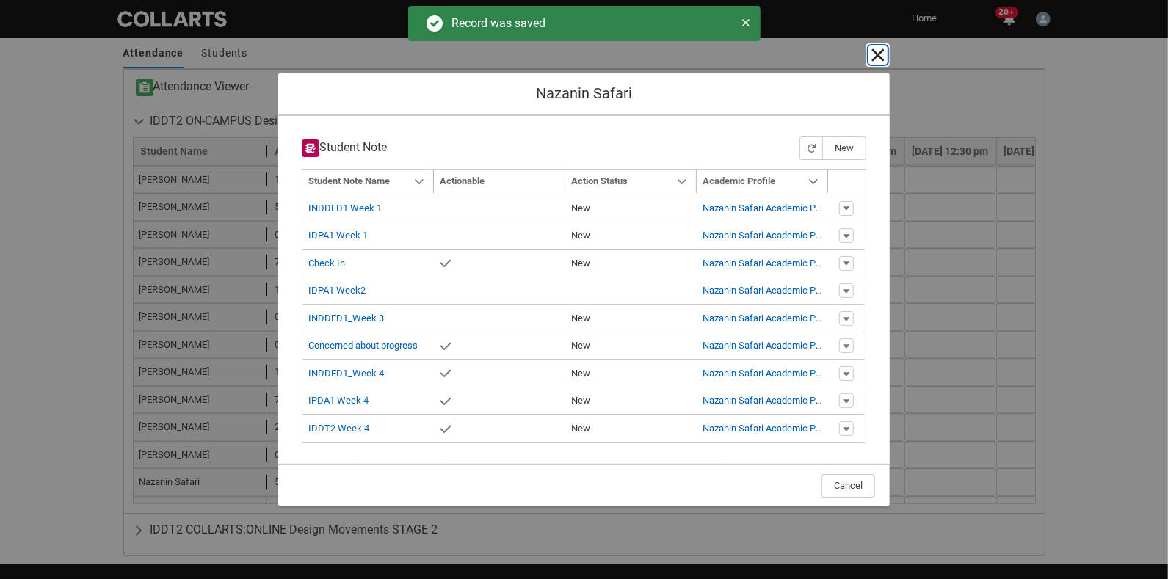
click at [830, 54] on lightning-primitive-icon "button" at bounding box center [878, 55] width 18 height 18
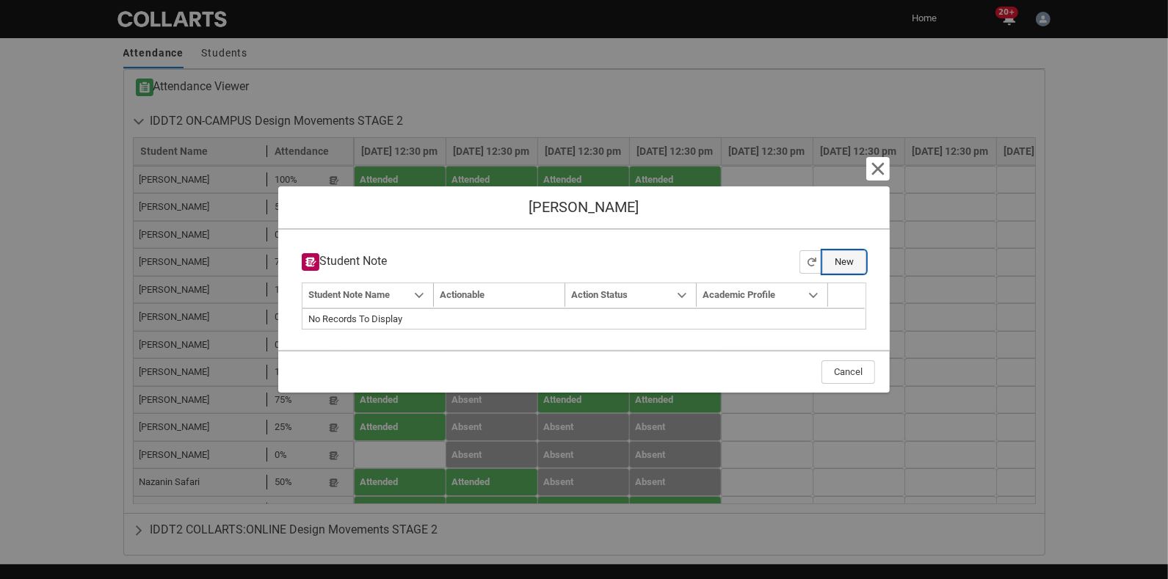
click at [830, 254] on button "New" at bounding box center [844, 261] width 44 height 23
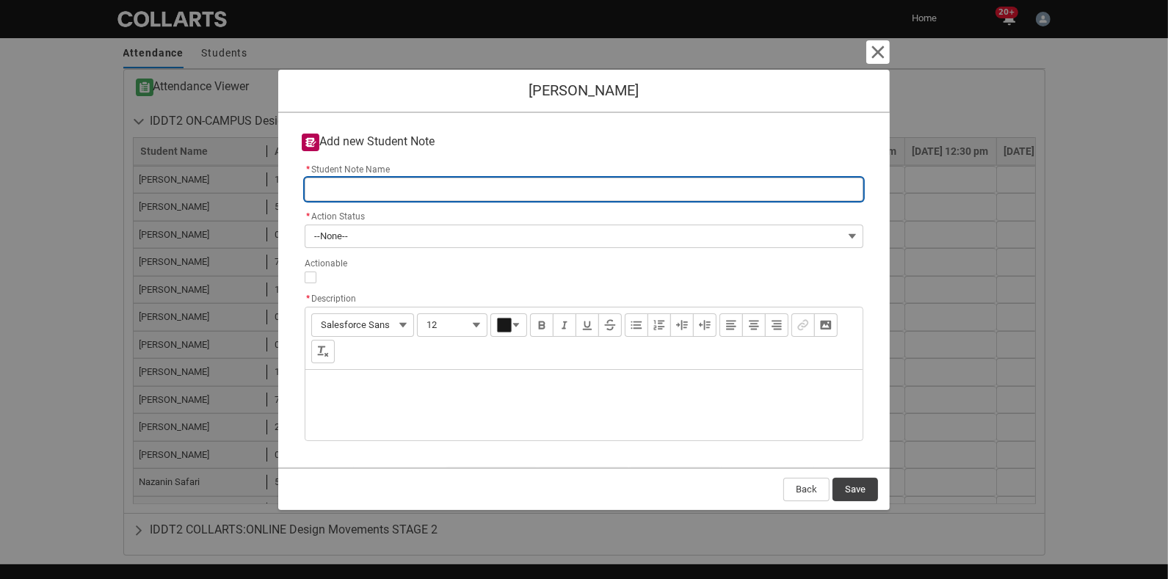
click at [379, 192] on input "* Student Note Name" at bounding box center [584, 189] width 559 height 23
type lightning-primitive-input-simple "IDDT2 Week 4"
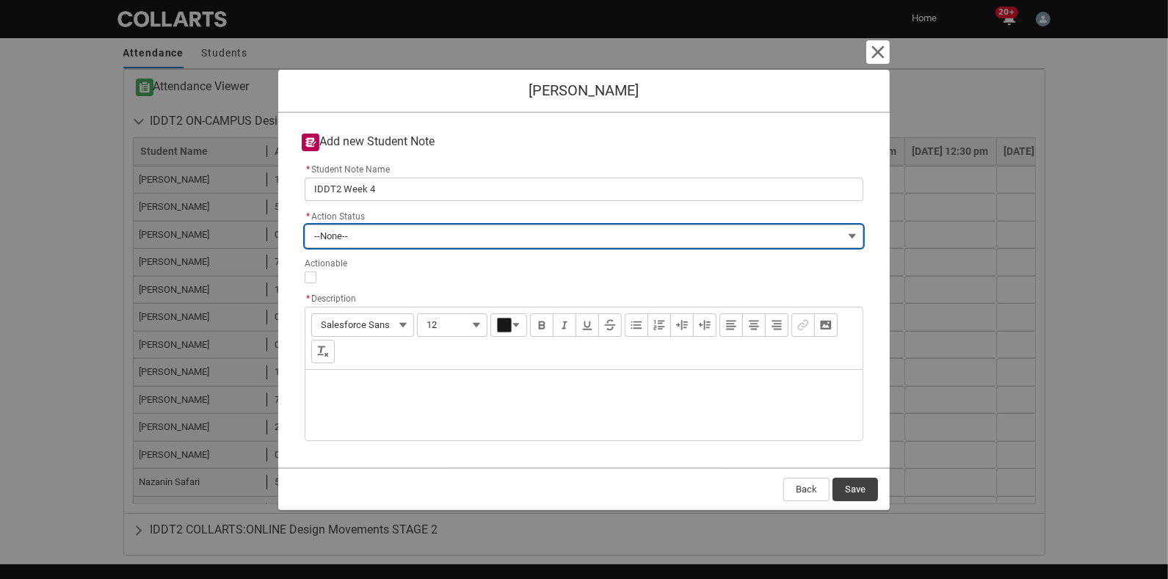
click at [387, 233] on button "--None--" at bounding box center [584, 236] width 559 height 23
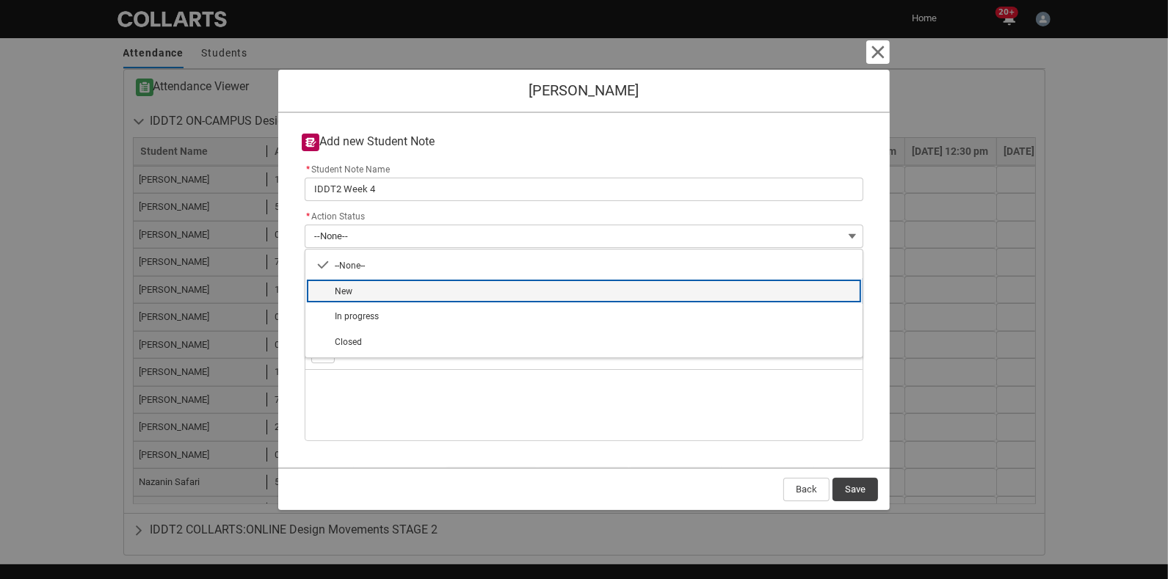
click at [365, 289] on span "New" at bounding box center [594, 291] width 519 height 14
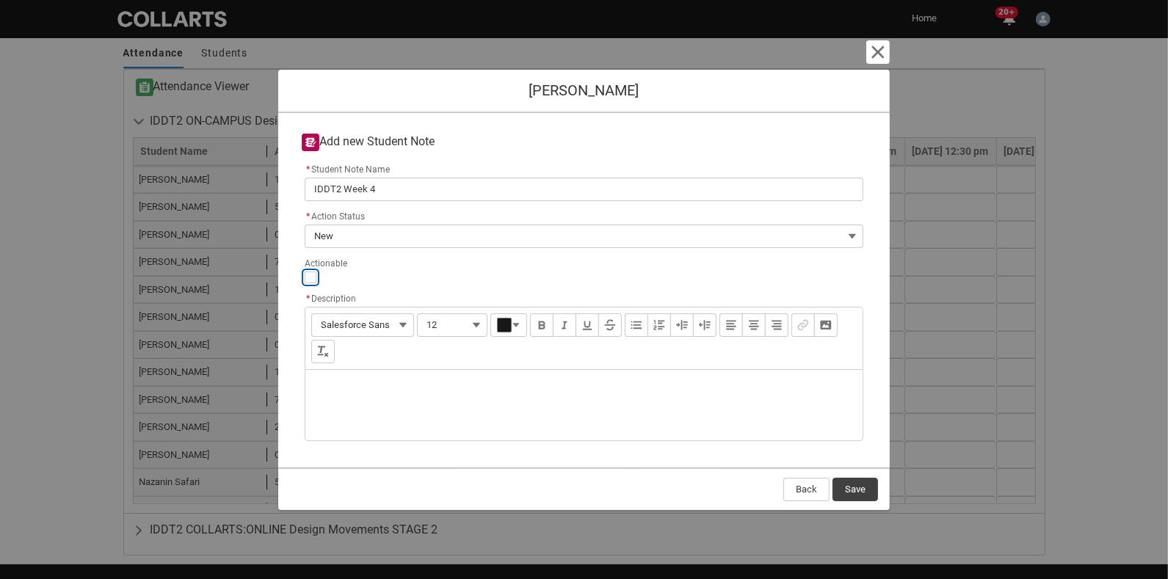
click at [307, 275] on input "Actionable" at bounding box center [311, 278] width 12 height 12
click at [352, 393] on div "Description" at bounding box center [583, 405] width 557 height 70
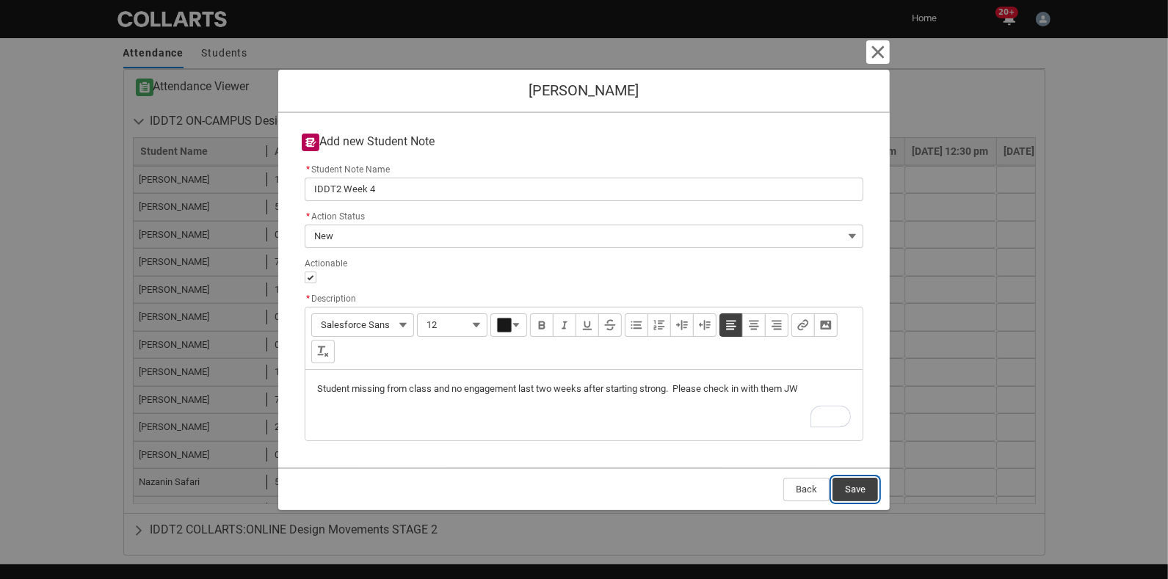
click at [830, 490] on button "Save" at bounding box center [856, 489] width 46 height 23
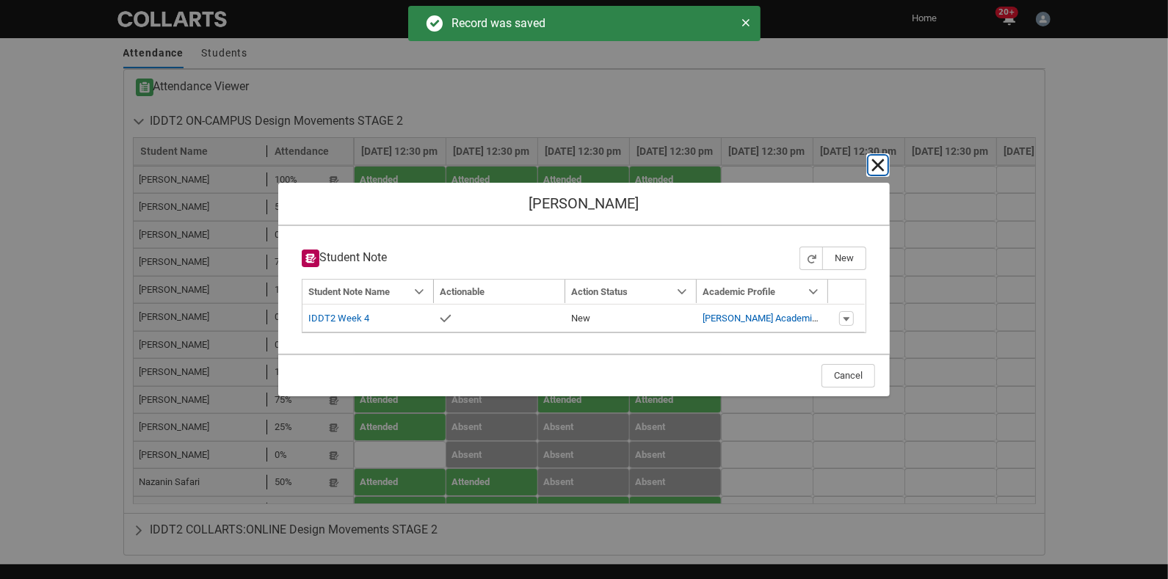
click at [830, 166] on lightning-primitive-icon "button" at bounding box center [878, 165] width 18 height 18
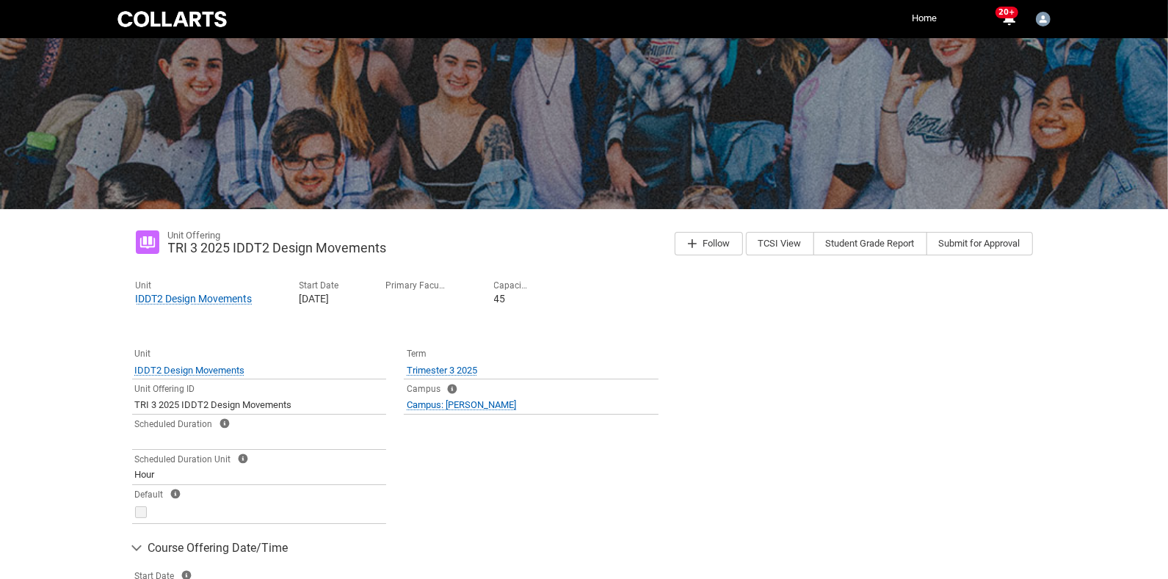
scroll to position [0, 0]
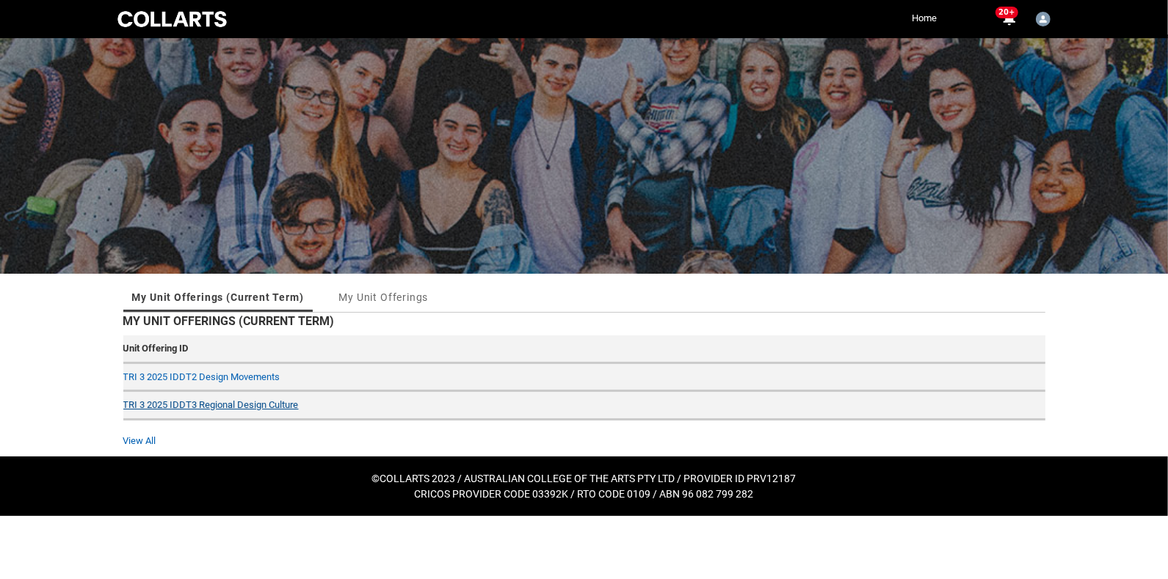
click at [209, 401] on link "TRI 3 2025 IDDT3 Regional Design Culture" at bounding box center [211, 404] width 176 height 11
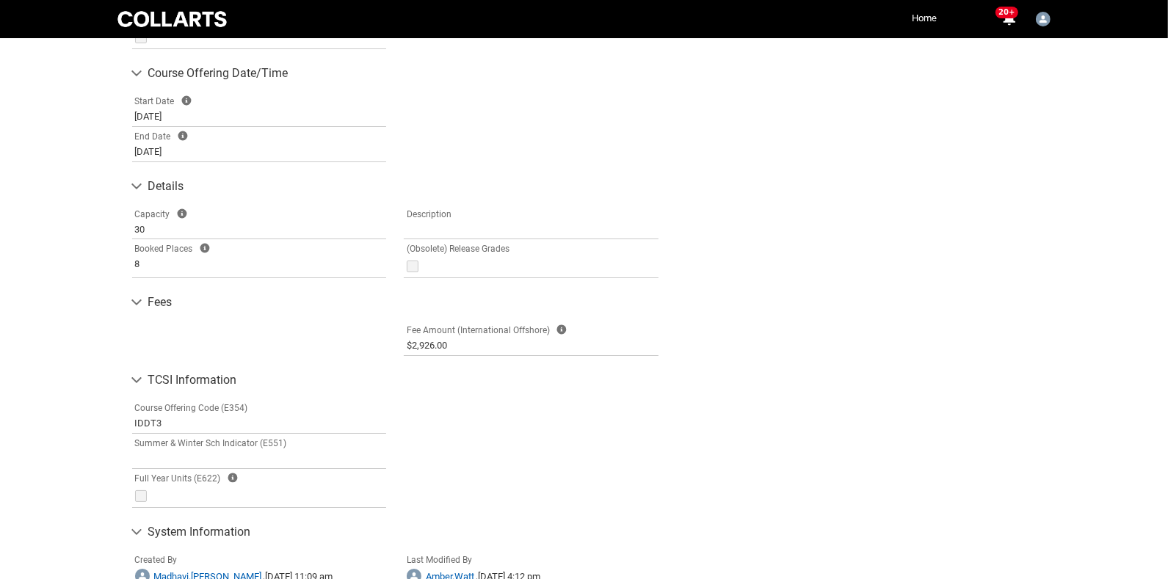
scroll to position [781, 0]
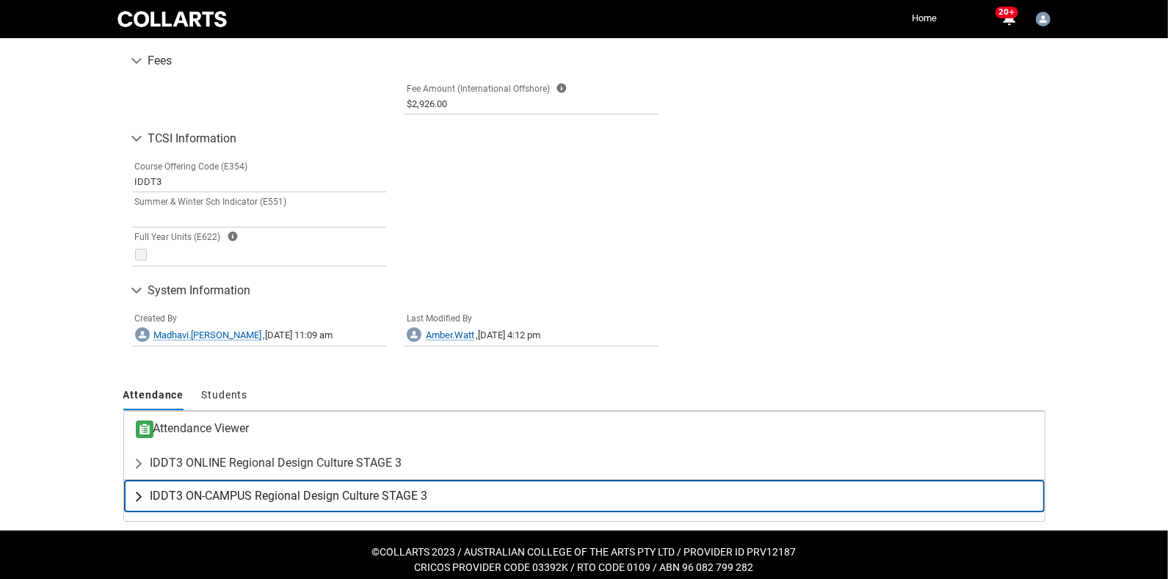
click at [264, 489] on span "IDDT3 ON-CAMPUS Regional Design Culture STAGE 3" at bounding box center [290, 496] width 278 height 15
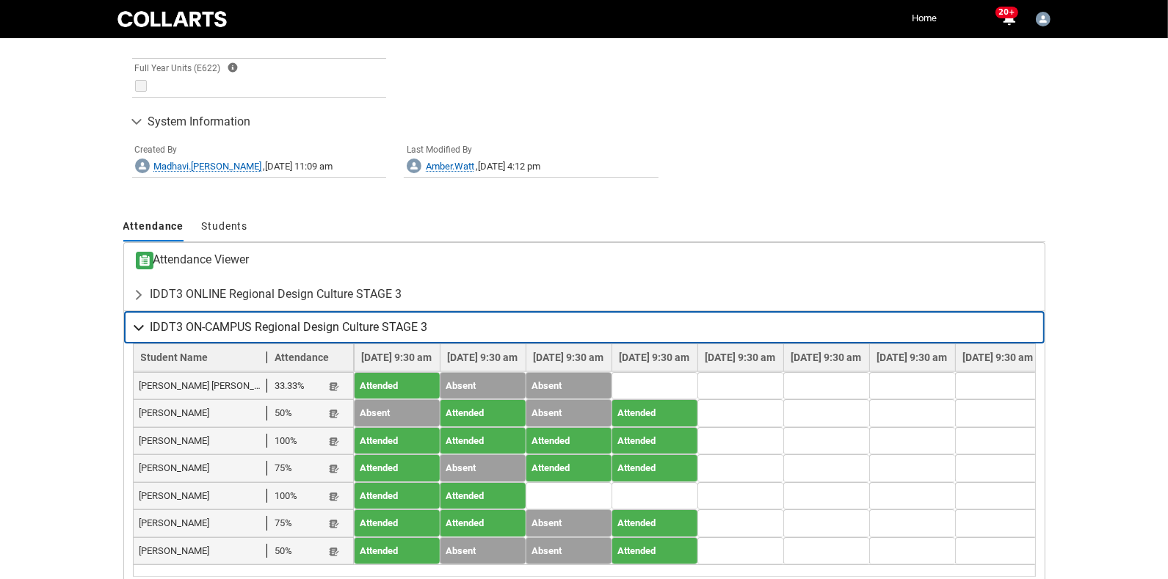
scroll to position [1019, 0]
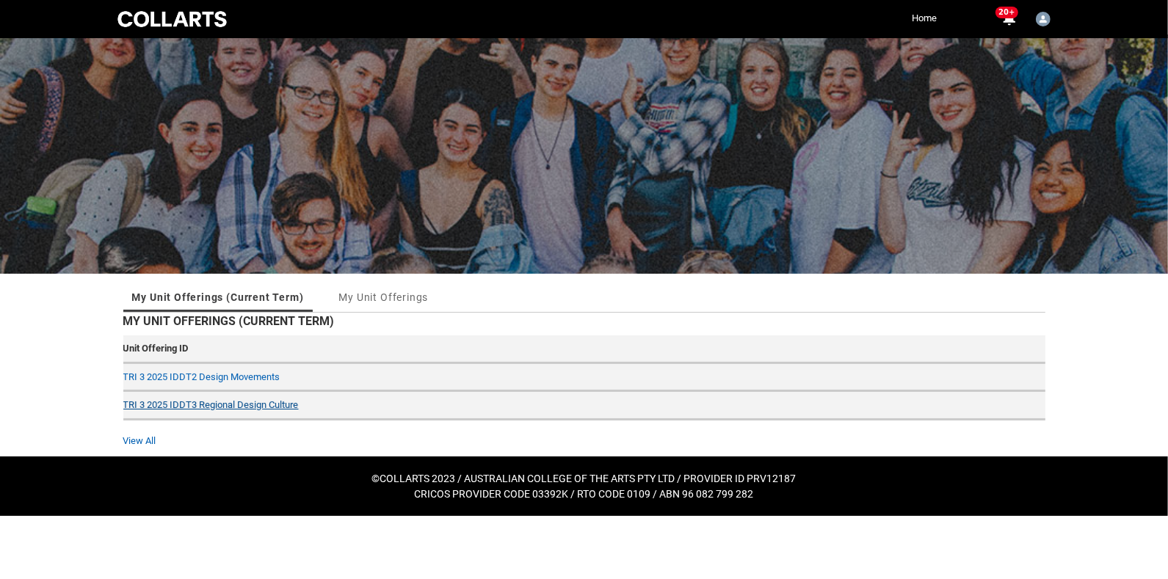
click at [209, 399] on link "TRI 3 2025 IDDT3 Regional Design Culture" at bounding box center [211, 404] width 176 height 11
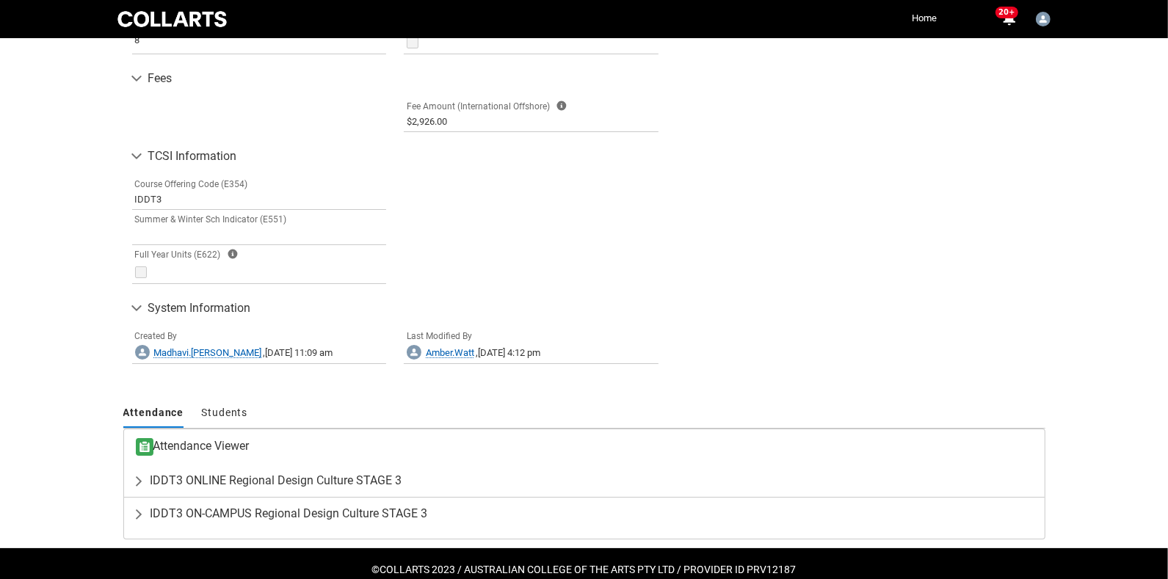
scroll to position [781, 0]
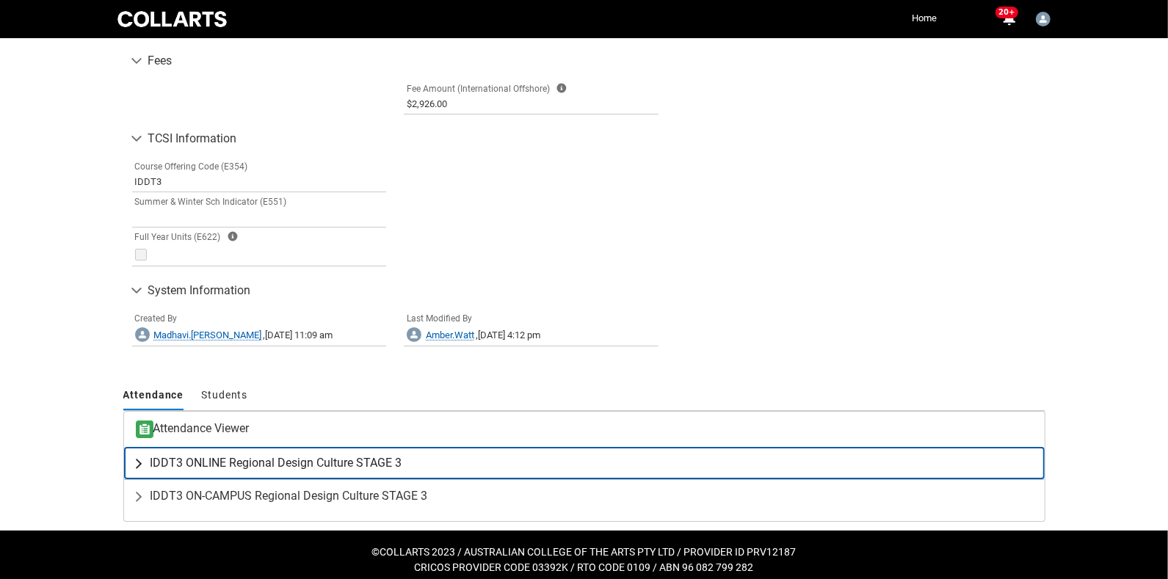
click at [286, 456] on span "IDDT3 ONLINE Regional Design Culture STAGE 3" at bounding box center [277, 463] width 252 height 15
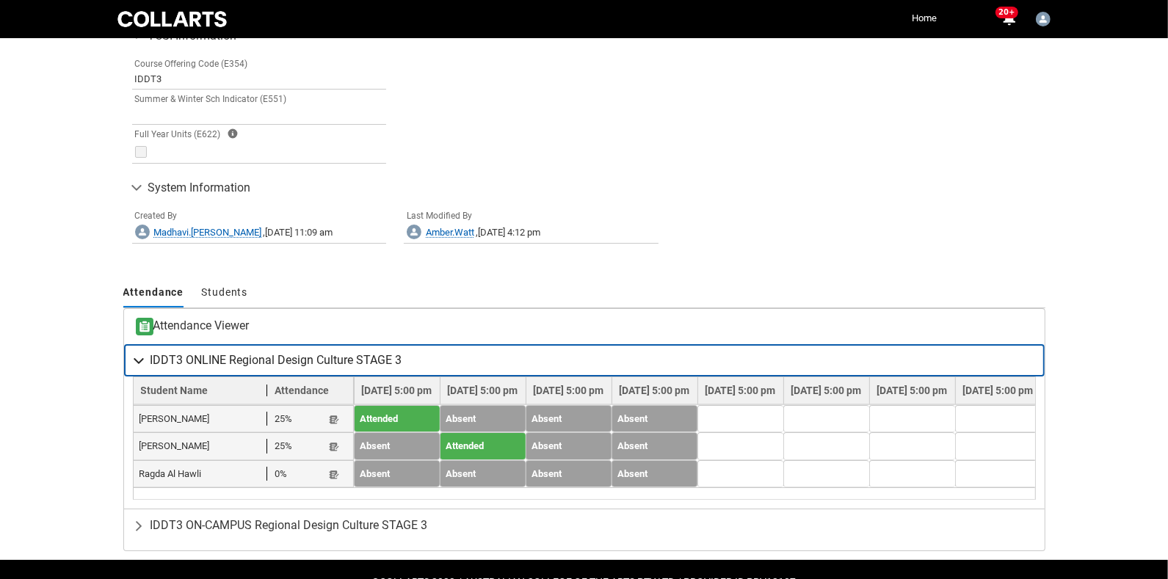
scroll to position [911, 0]
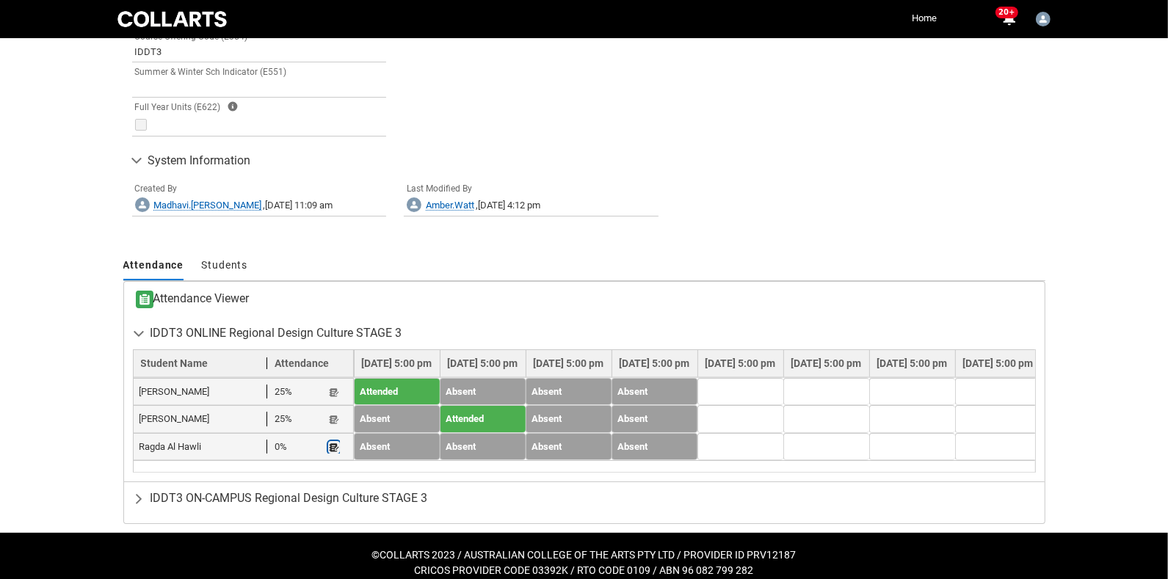
click at [333, 442] on lightning-primitive-icon "button" at bounding box center [334, 447] width 10 height 11
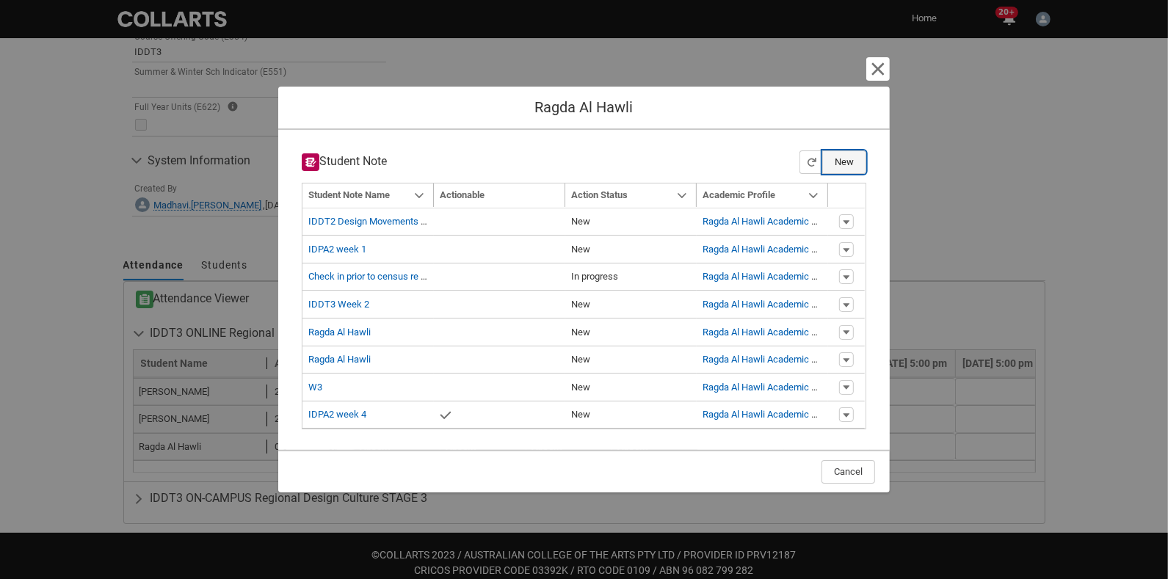
click at [846, 163] on button "New" at bounding box center [844, 162] width 44 height 23
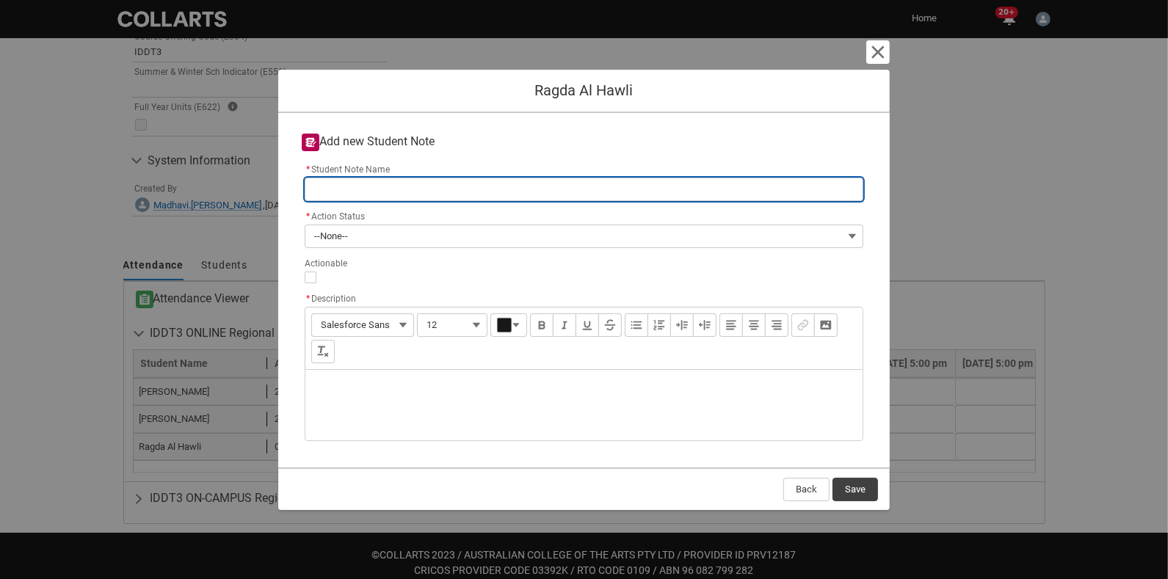
click at [333, 181] on input "* Student Note Name" at bounding box center [584, 189] width 559 height 23
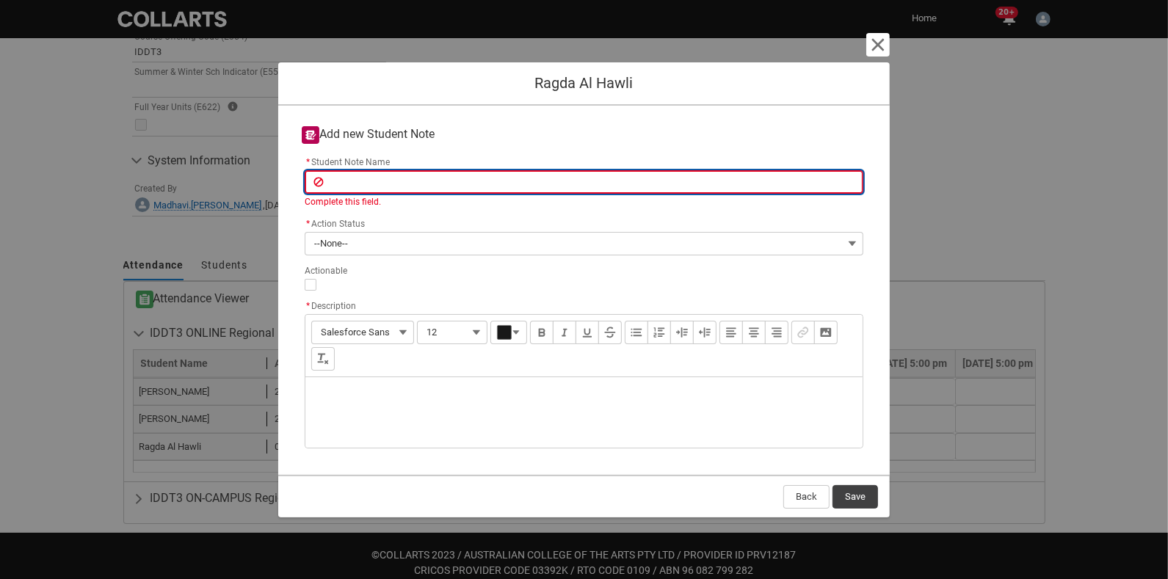
type lightning-primitive-input-simple "I"
type input "I"
type lightning-primitive-input-simple "ID"
type input "ID"
type lightning-primitive-input-simple "IDD"
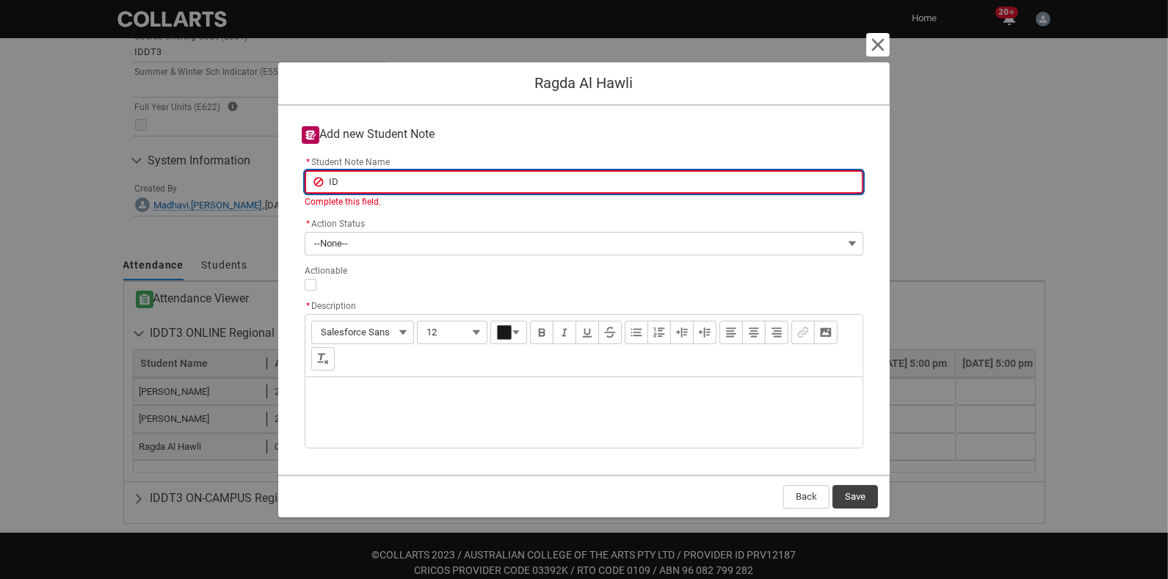
type input "IDD"
type lightning-primitive-input-simple "IDDT"
type input "IDDT"
type lightning-primitive-input-simple "IDDT3"
type input "IDDT3"
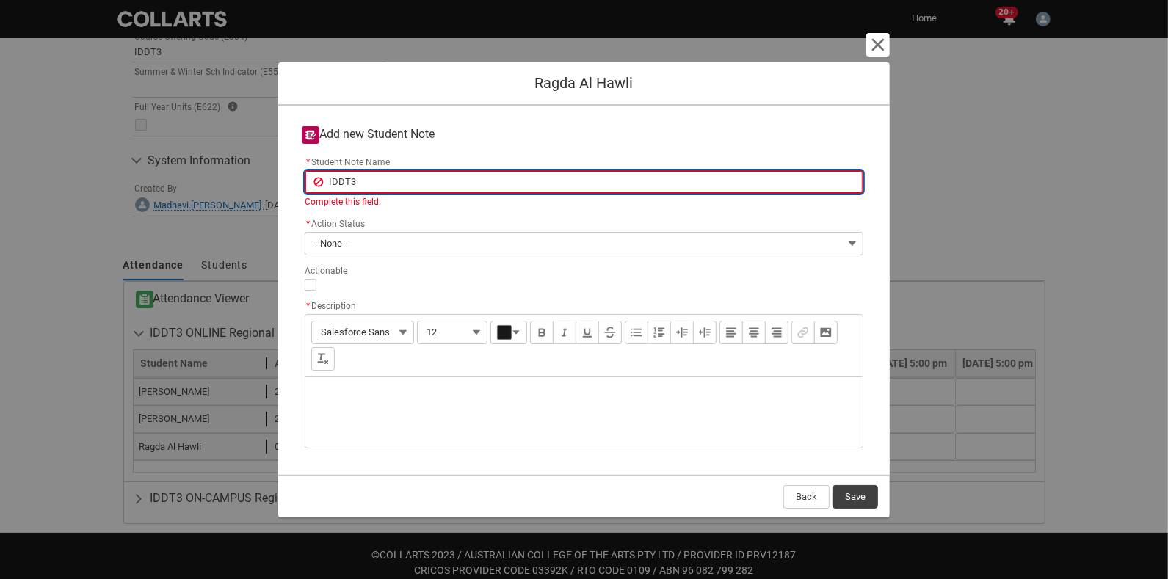
type lightning-primitive-input-simple "IDDT3"
type input "IDDT3"
type lightning-primitive-input-simple "IDDT3 W"
type input "IDDT3 W"
type lightning-primitive-input-simple "IDDT3 We"
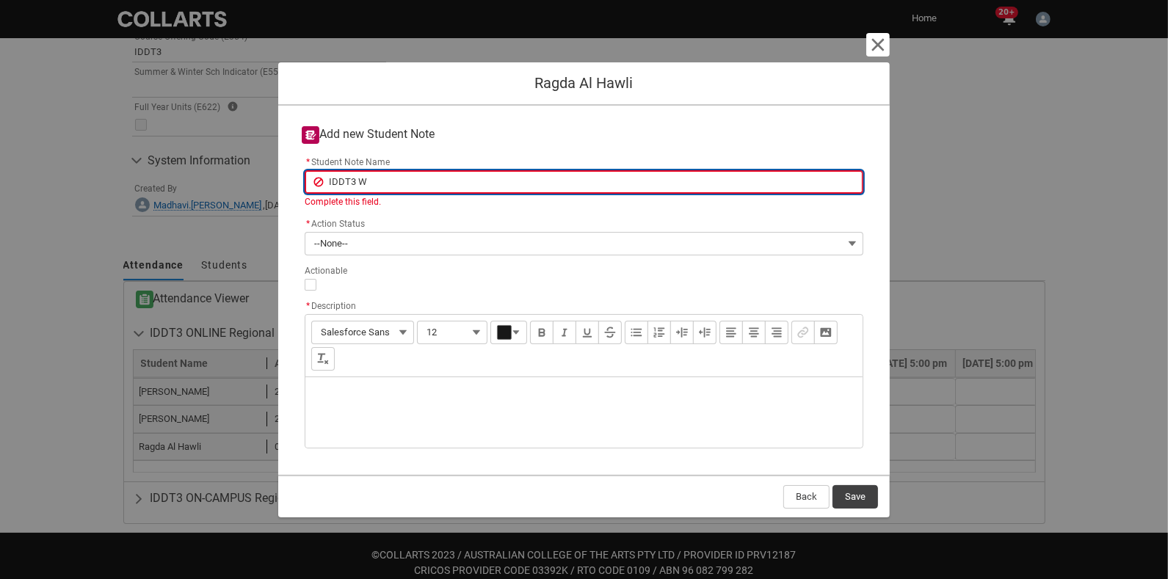
type input "IDDT3 We"
type lightning-primitive-input-simple "IDDT3 Wee"
type input "IDDT3 Wee"
type lightning-primitive-input-simple "IDDT3 Week"
type input "IDDT3 Week"
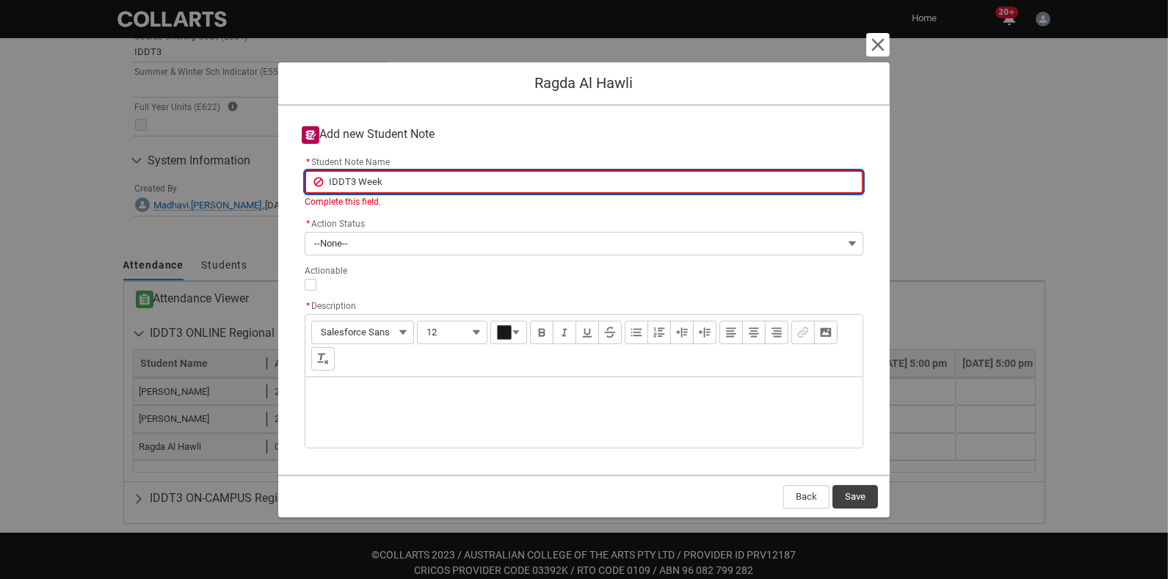
type lightning-primitive-input-simple "IDDT3 Week"
type input "IDDT3 Week"
type lightning-primitive-input-simple "IDDT3 Week 4"
type input "IDDT3 Week 4"
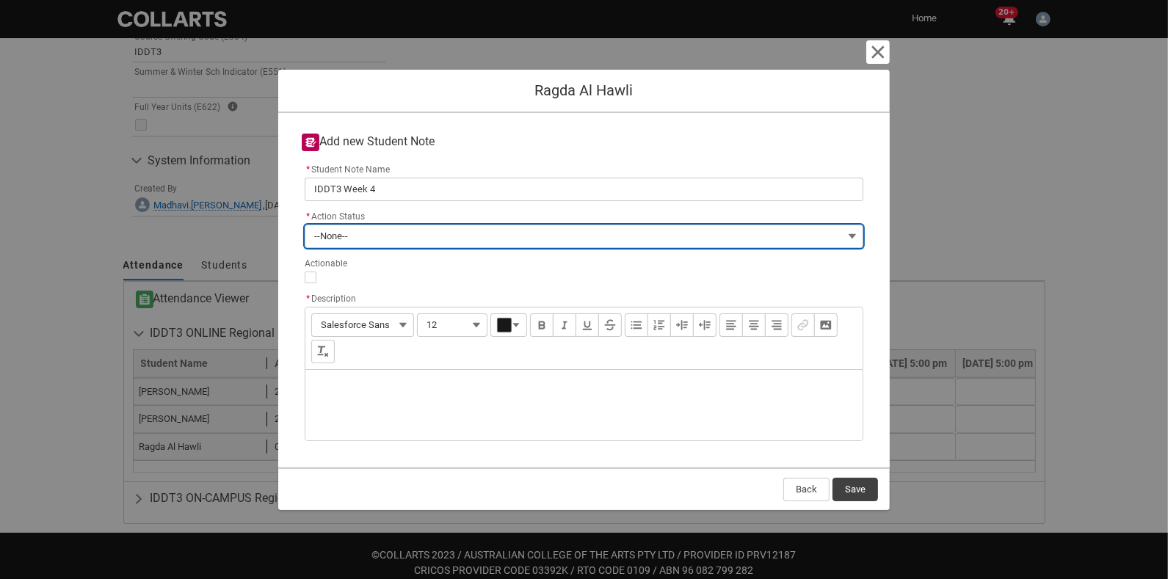
click at [358, 234] on button "--None--" at bounding box center [584, 236] width 559 height 23
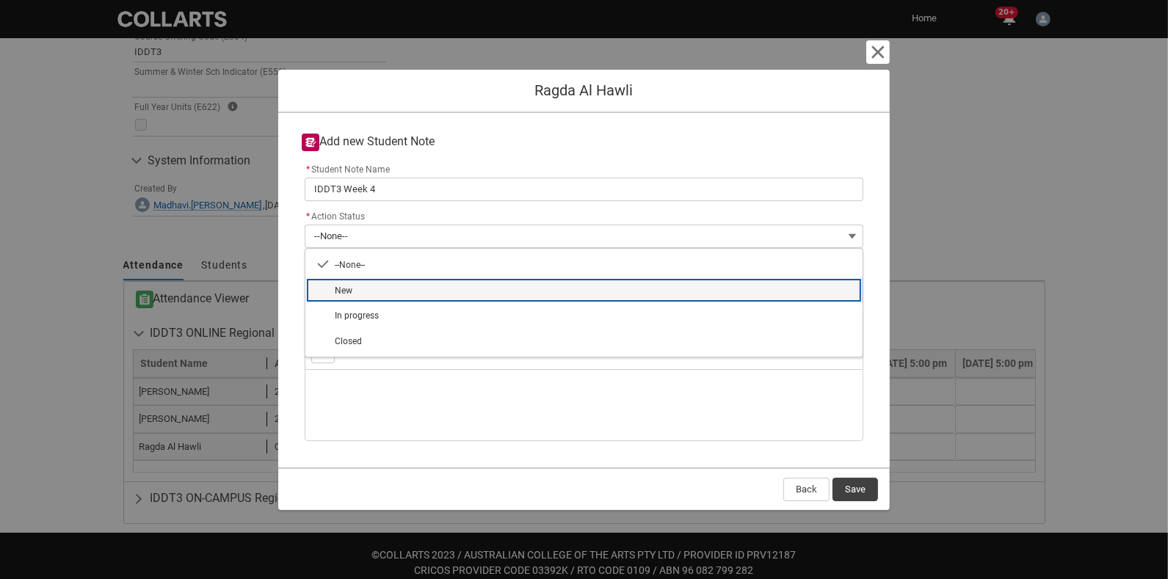
click at [366, 287] on span "New" at bounding box center [594, 290] width 519 height 14
type lightning-combobox "New"
type lightning-picklist "New"
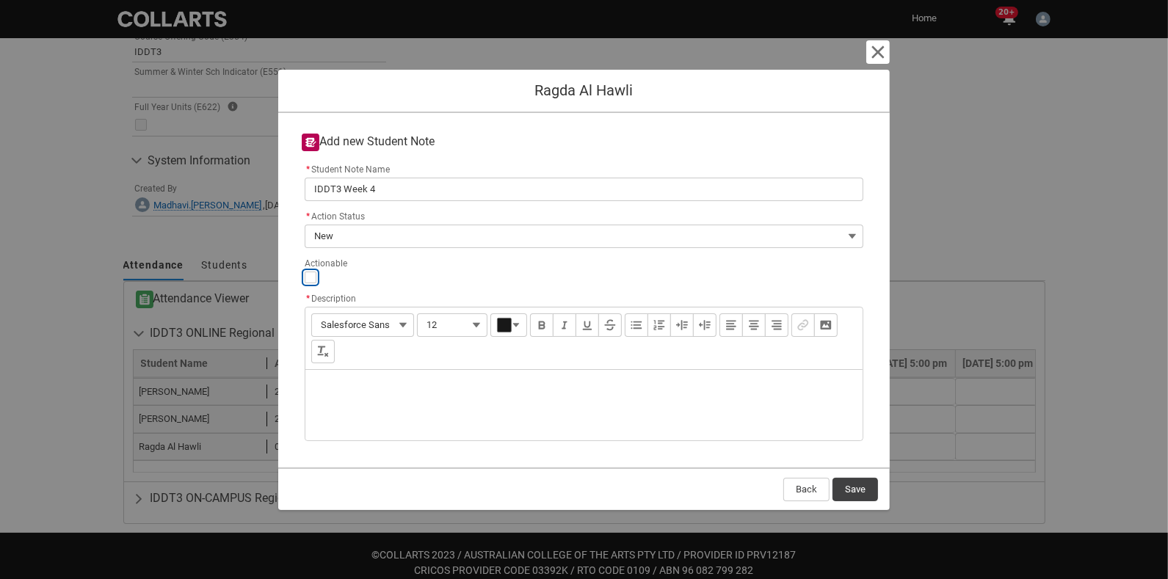
click at [305, 274] on input "Actionable" at bounding box center [311, 278] width 12 height 12
type lightning-input "true"
checkbox input "true"
click at [341, 375] on div "Description" at bounding box center [583, 405] width 557 height 70
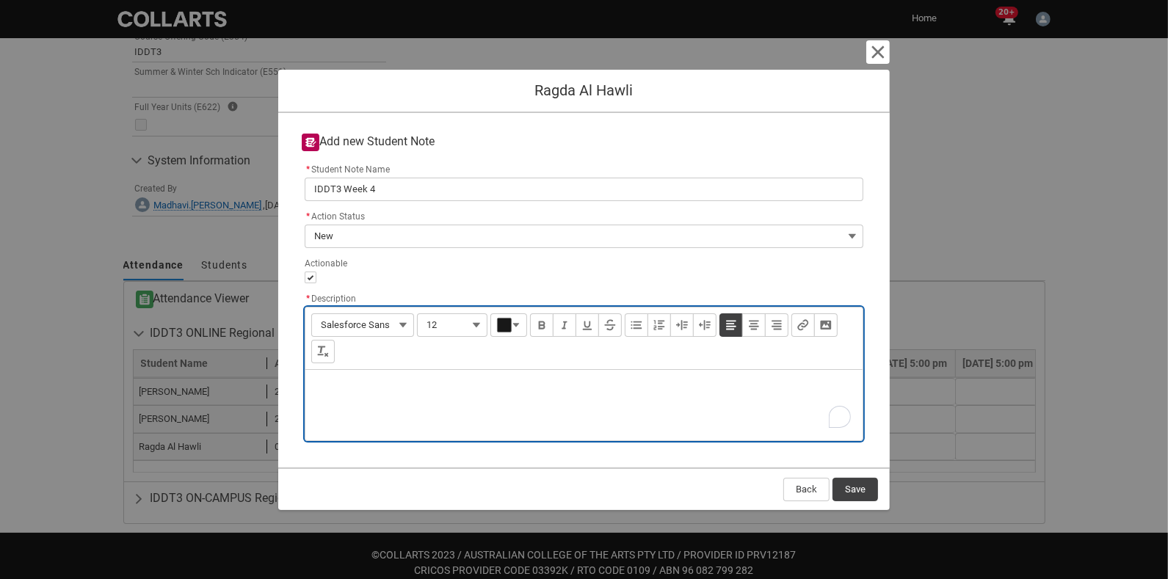
type lightning-input-rich-text "<p>S</p>"
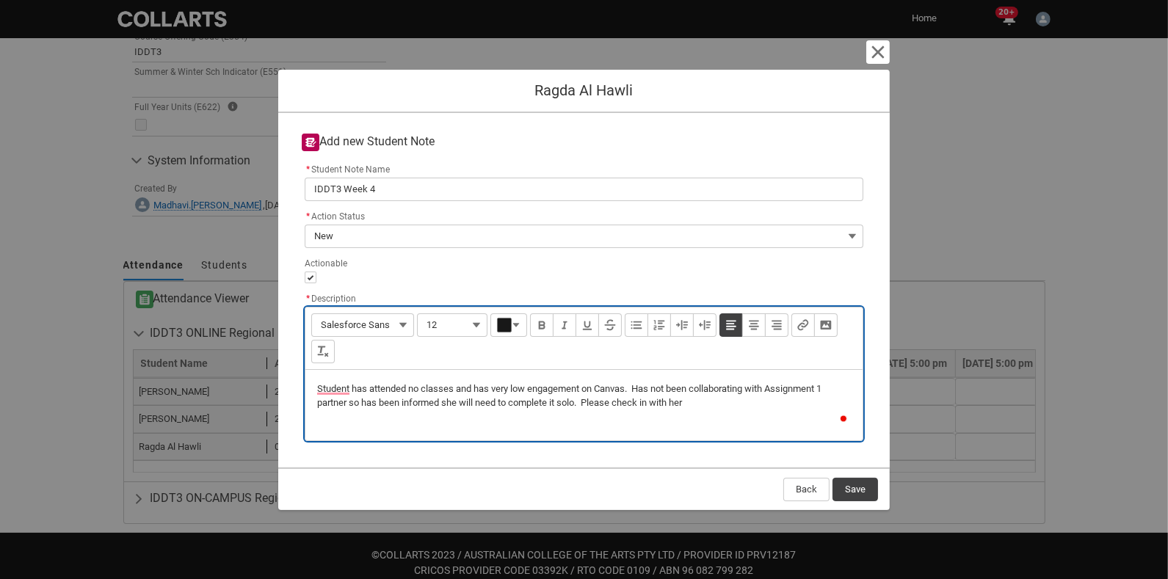
type lightning-input-rich-text "<p>Student has attended no classes and has very low engagement on Canvas. Has n…"
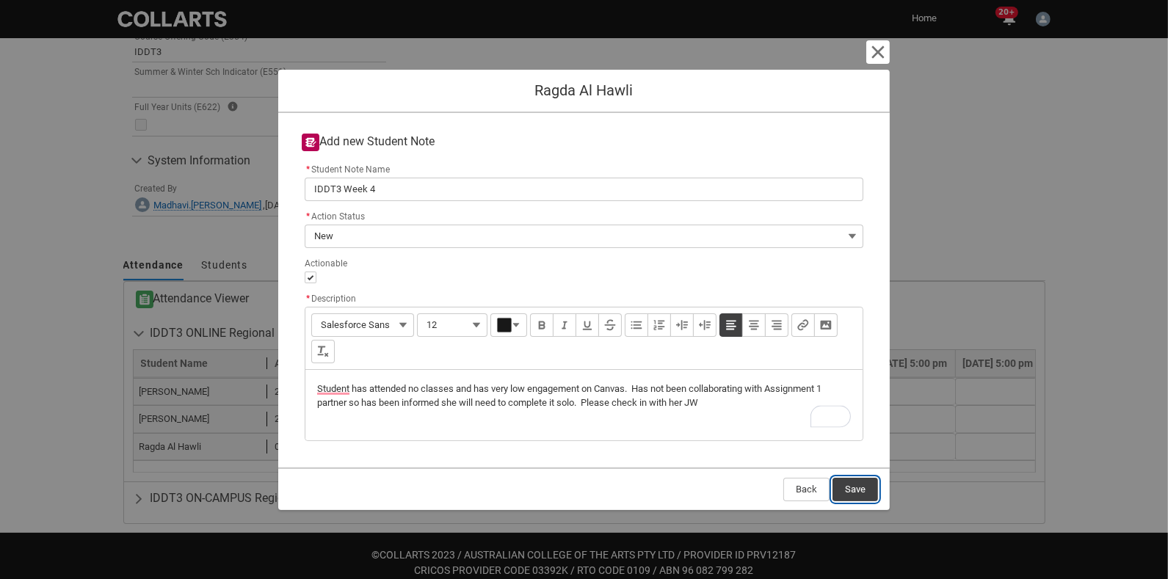
click at [857, 483] on button "Save" at bounding box center [856, 489] width 46 height 23
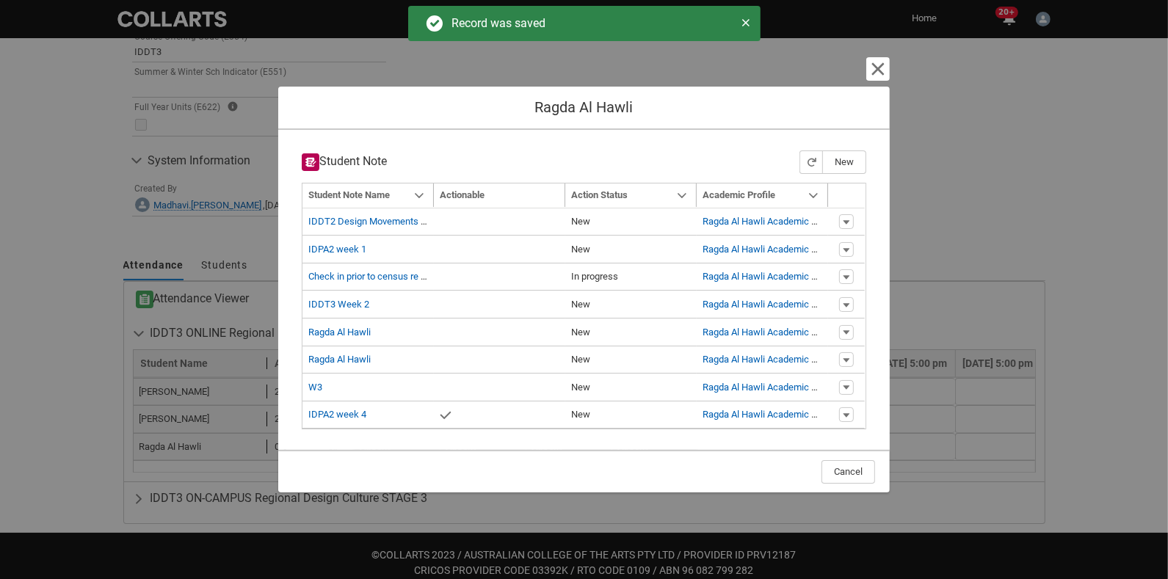
type input "179"
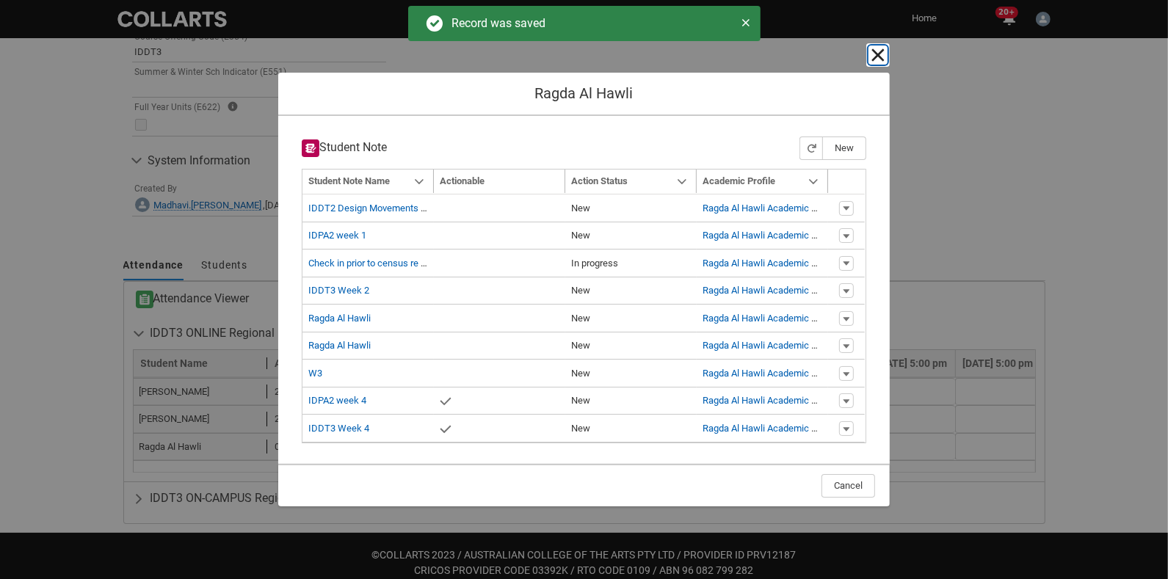
click at [875, 58] on lightning-primitive-icon "button" at bounding box center [878, 55] width 18 height 18
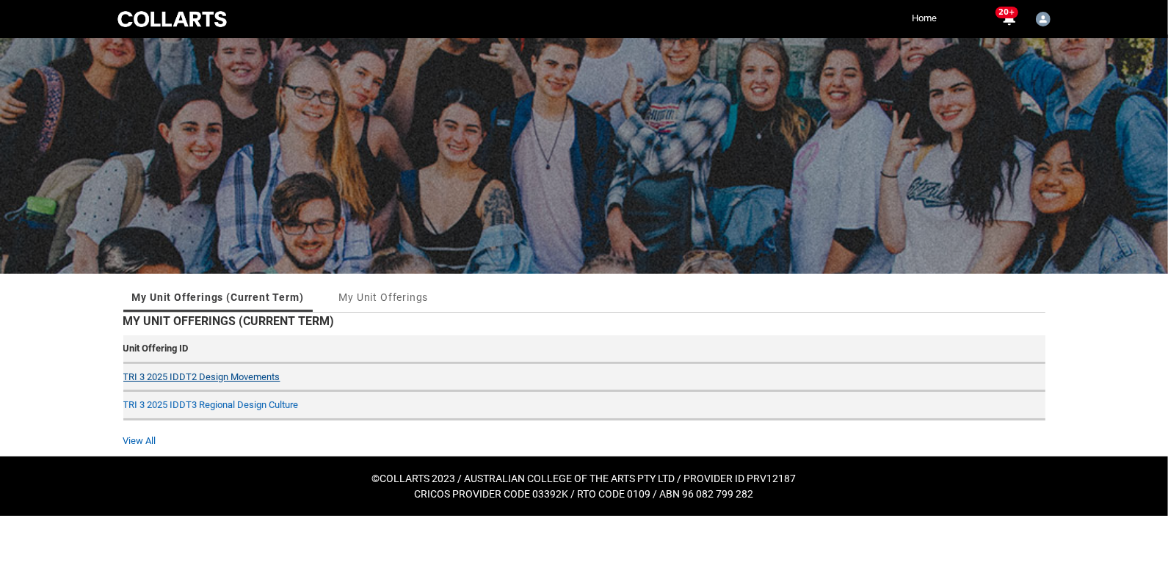
click at [223, 372] on link "TRI 3 2025 IDDT2 Design Movements" at bounding box center [201, 377] width 157 height 11
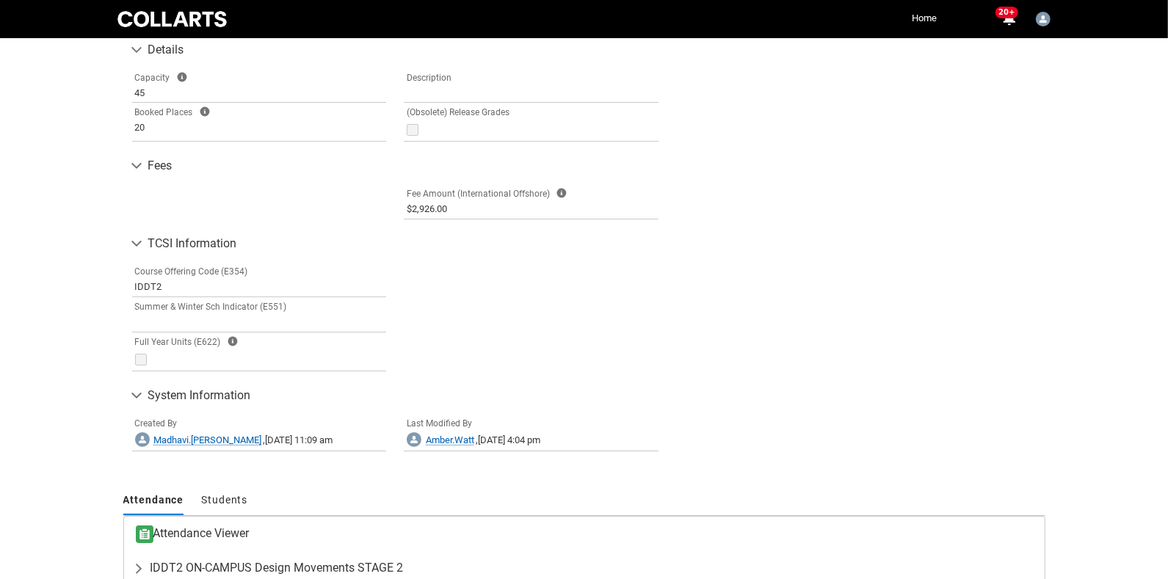
scroll to position [781, 0]
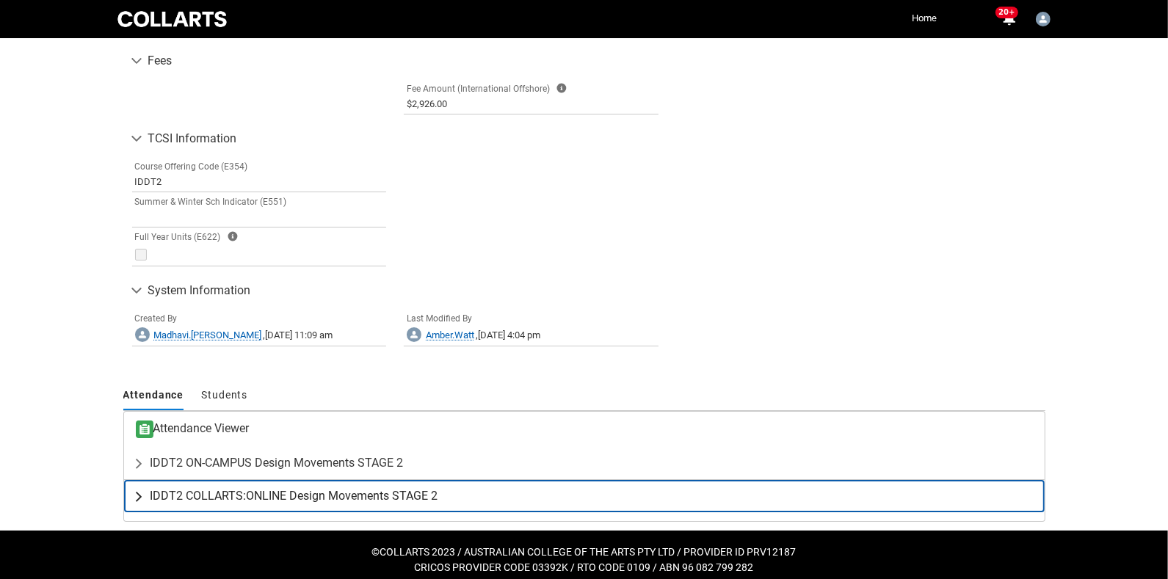
click at [263, 489] on span "IDDT2 COLLARTS:ONLINE Design Movements STAGE 2" at bounding box center [295, 496] width 288 height 15
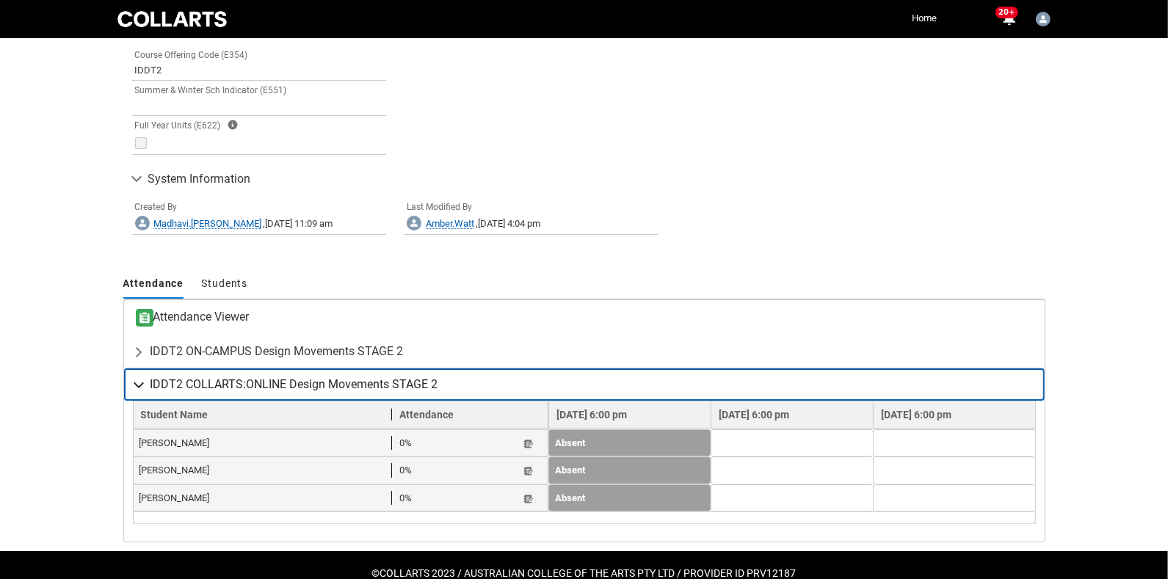
scroll to position [896, 0]
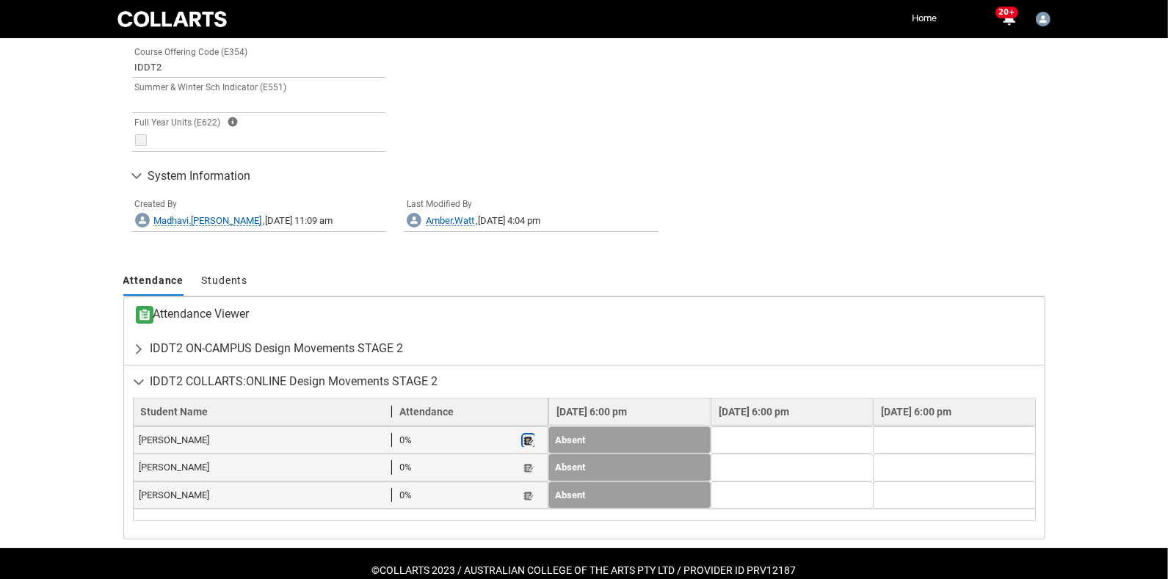
click at [524, 435] on lightning-primitive-icon "button" at bounding box center [529, 440] width 10 height 11
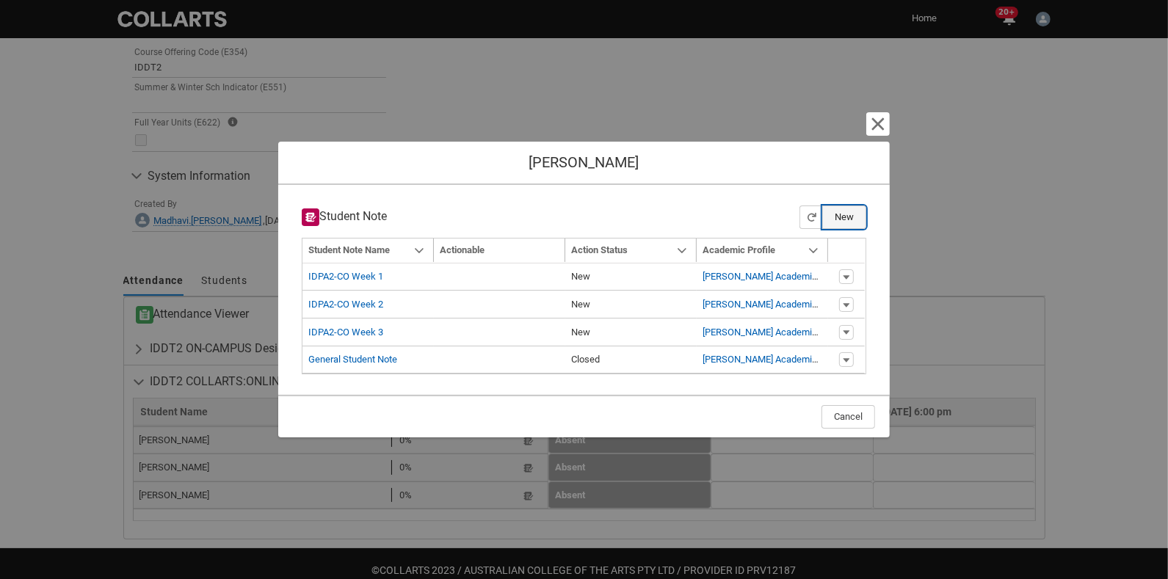
click at [845, 208] on button "New" at bounding box center [844, 217] width 44 height 23
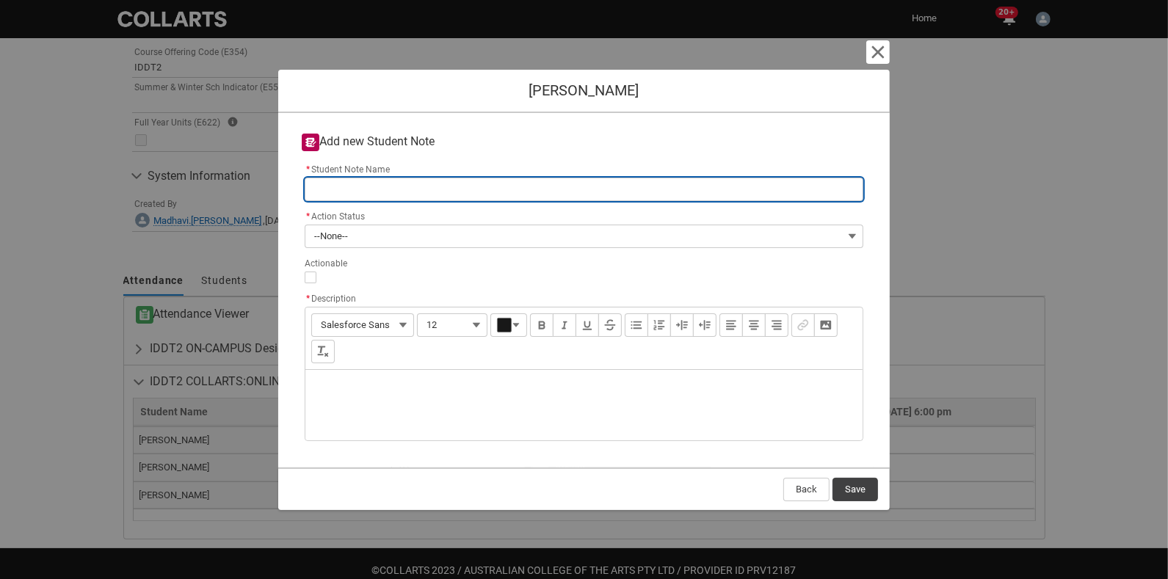
click at [350, 182] on input "* Student Note Name" at bounding box center [584, 189] width 559 height 23
type lightning-primitive-input-simple "I"
type input "I"
type lightning-primitive-input-simple "ID"
type input "ID"
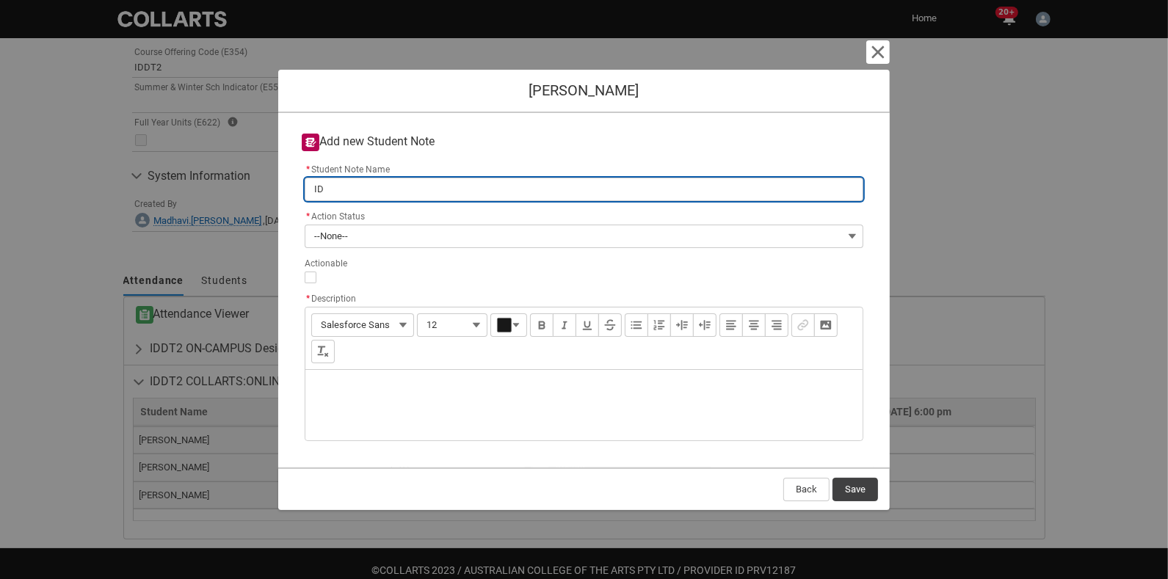
type lightning-primitive-input-simple "IDD"
type input "IDD"
type lightning-primitive-input-simple "IDDT"
type input "IDDT"
type lightning-primitive-input-simple "IDDT2"
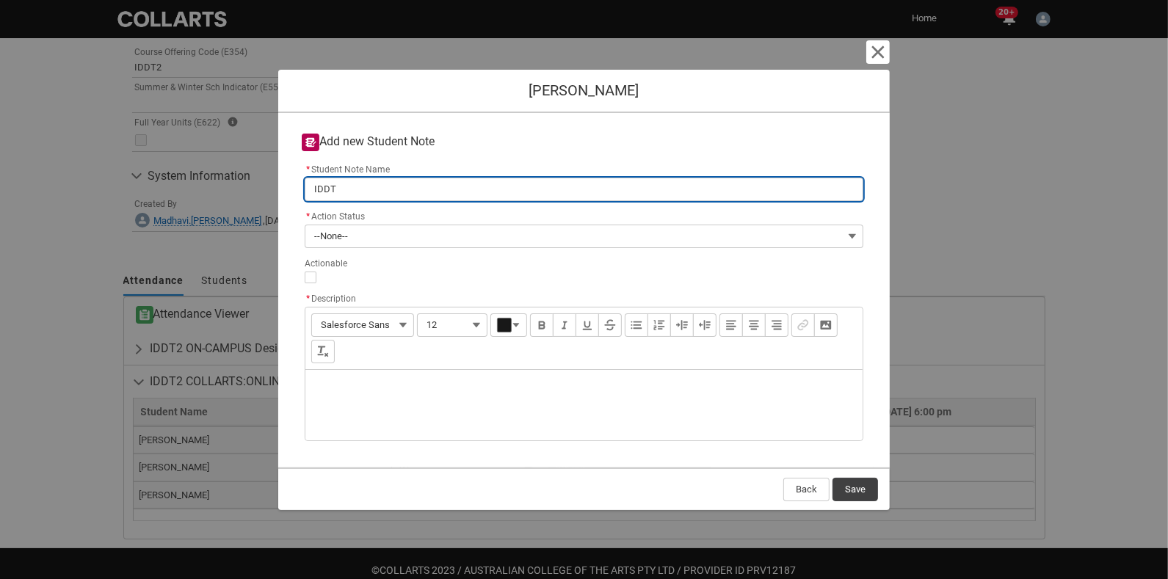
type input "IDDT2"
type lightning-primitive-input-simple "IDDT2_"
type input "IDDT2_"
type lightning-primitive-input-simple "IDDT2"
type input "IDDT2"
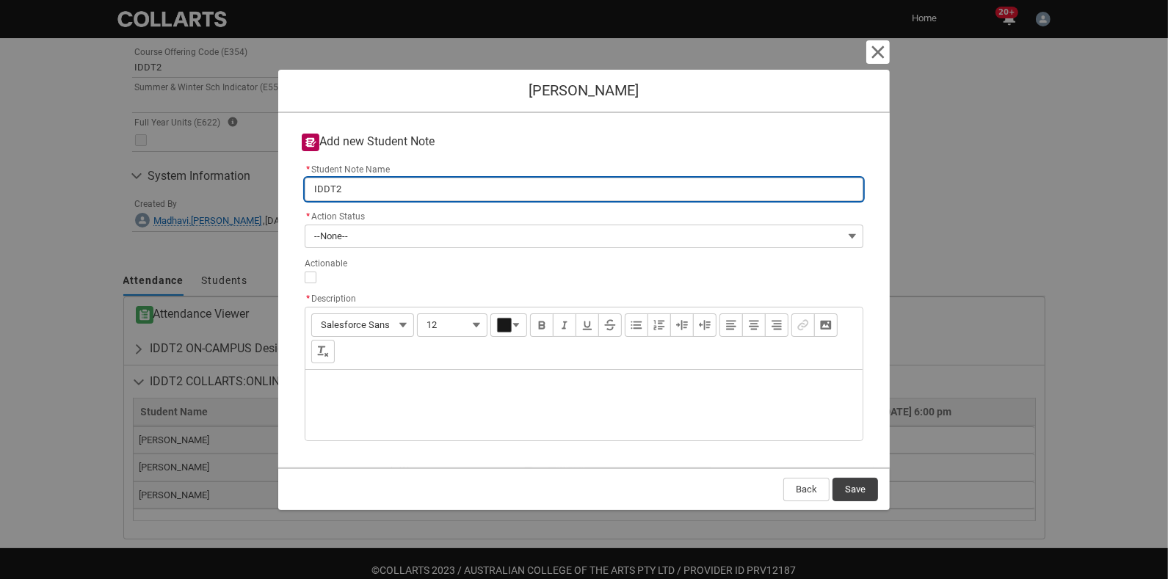
type lightning-primitive-input-simple "IDDT20"
type input "IDDT20"
type lightning-primitive-input-simple "IDDT2"
type input "IDDT2"
type lightning-primitive-input-simple "IDDT2-"
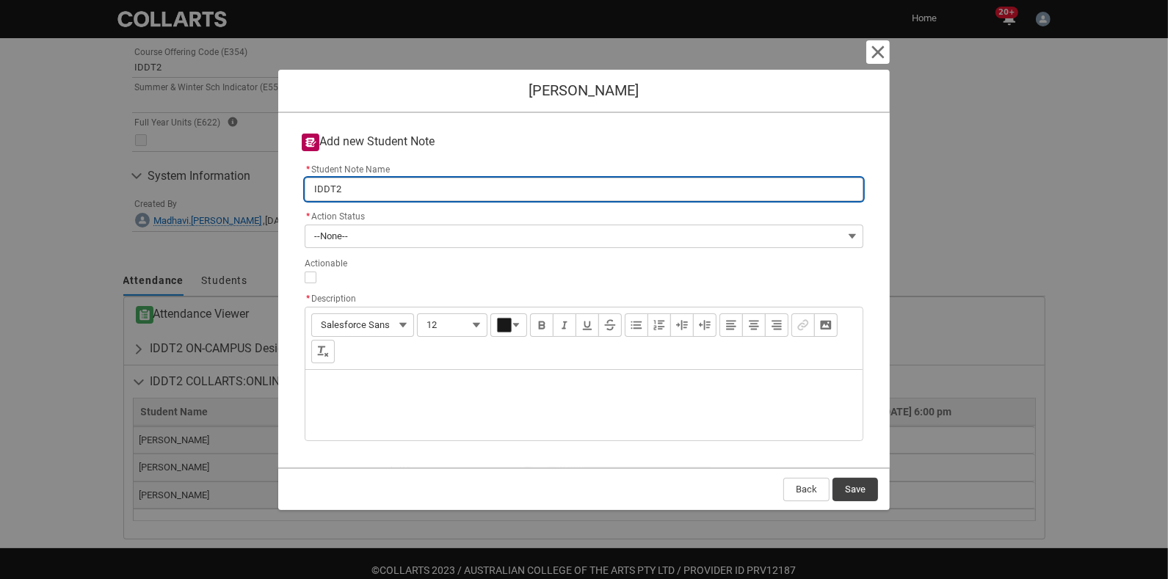
type input "IDDT2-"
type lightning-primitive-input-simple "IDDT2-C"
type input "IDDT2-C"
type lightning-primitive-input-simple "IDDT2-CO"
type input "IDDT2-CO"
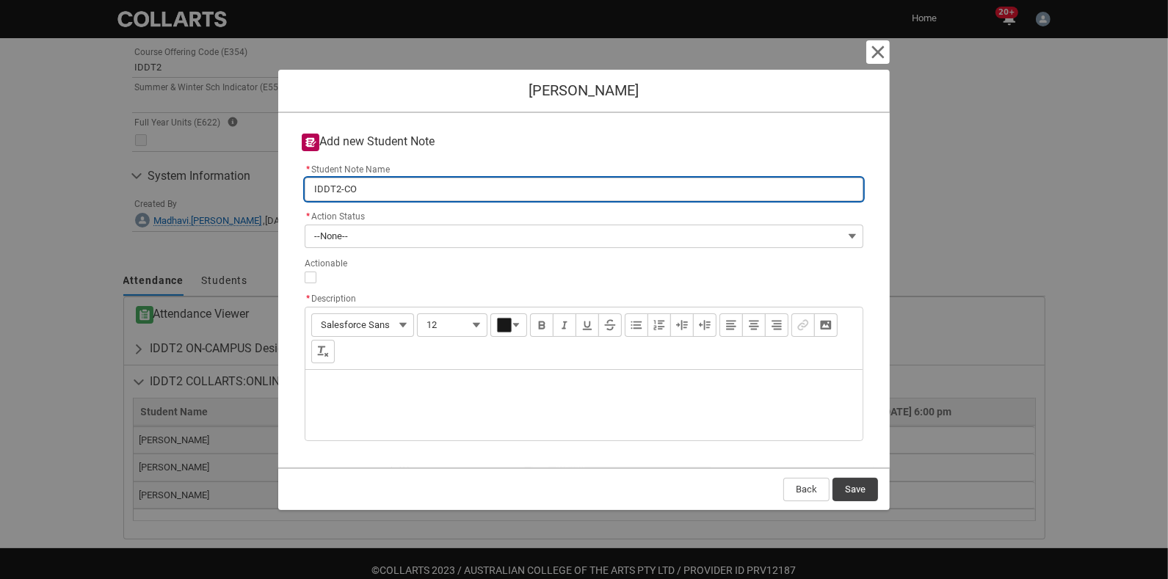
type lightning-primitive-input-simple "IDDT2-CO"
type input "IDDT2-CO"
type lightning-primitive-input-simple "IDDT2-CO W"
type input "IDDT2-CO W"
type lightning-primitive-input-simple "IDDT2-CO We"
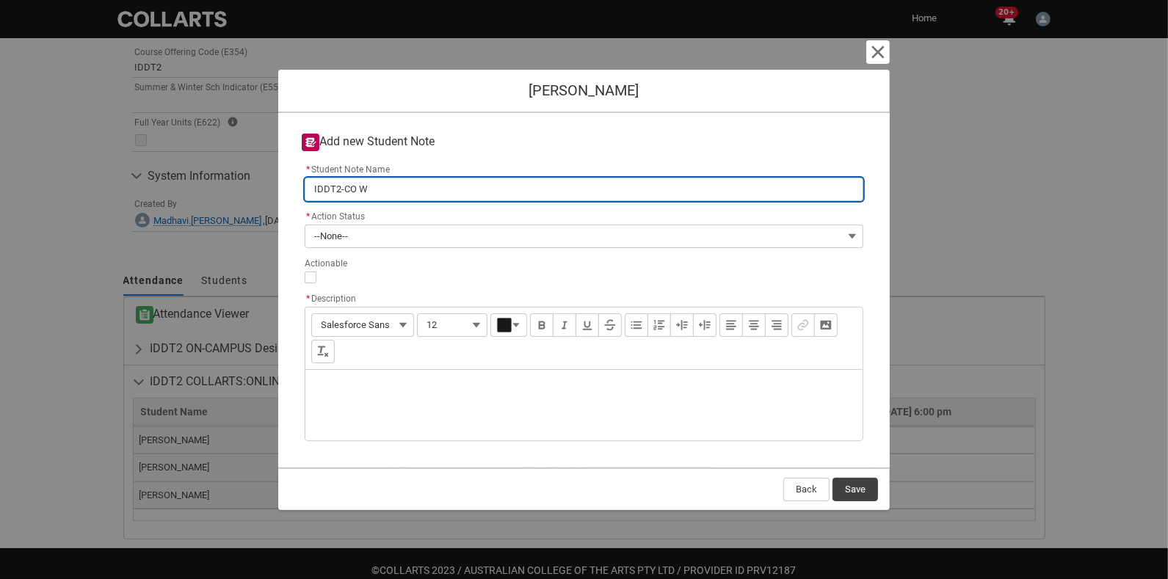
type input "IDDT2-CO We"
type lightning-primitive-input-simple "IDDT2-CO Wee"
type input "IDDT2-CO Wee"
type lightning-primitive-input-simple "IDDT2-CO Week"
type input "IDDT2-CO Week"
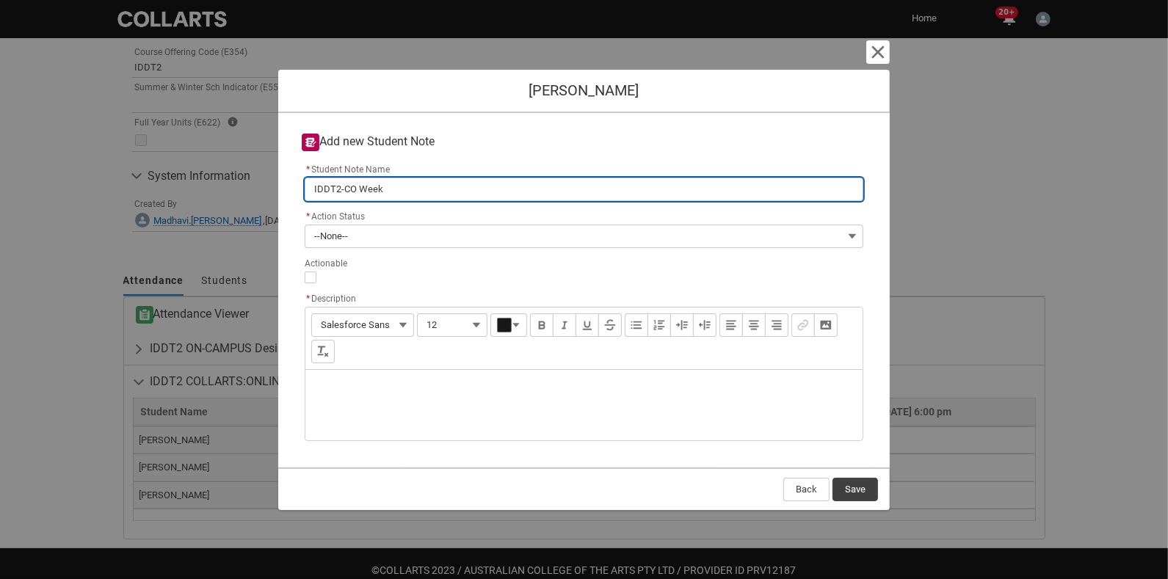
type lightning-primitive-input-simple "IDDT2-CO Week"
type input "IDDT2-CO Week"
type lightning-primitive-input-simple "IDDT2-CO Week 4"
type input "IDDT2-CO Week 4"
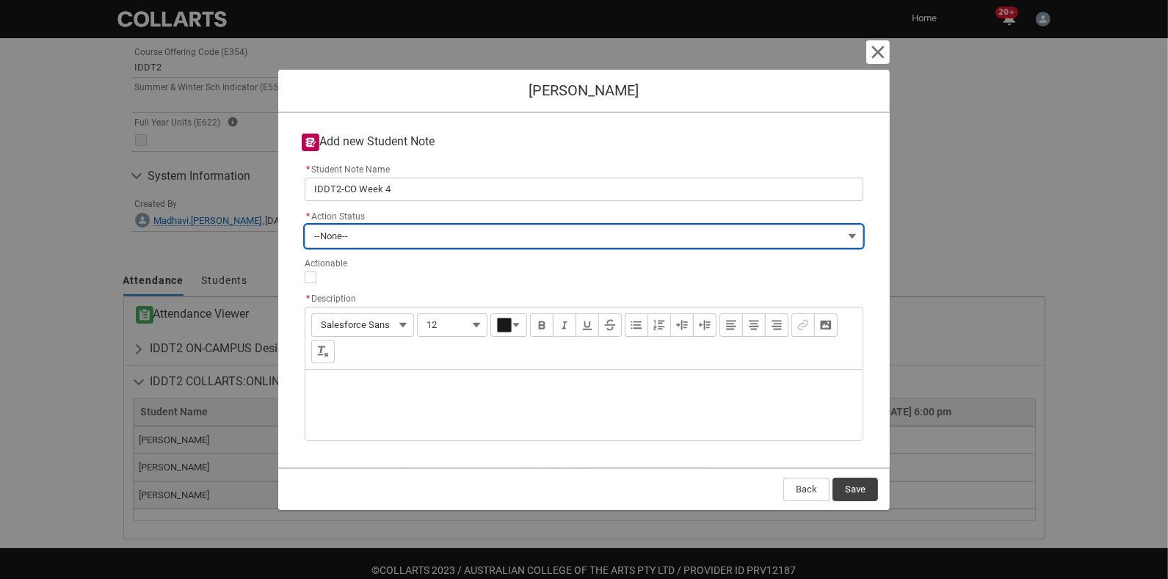
click at [496, 232] on button "--None--" at bounding box center [584, 236] width 559 height 23
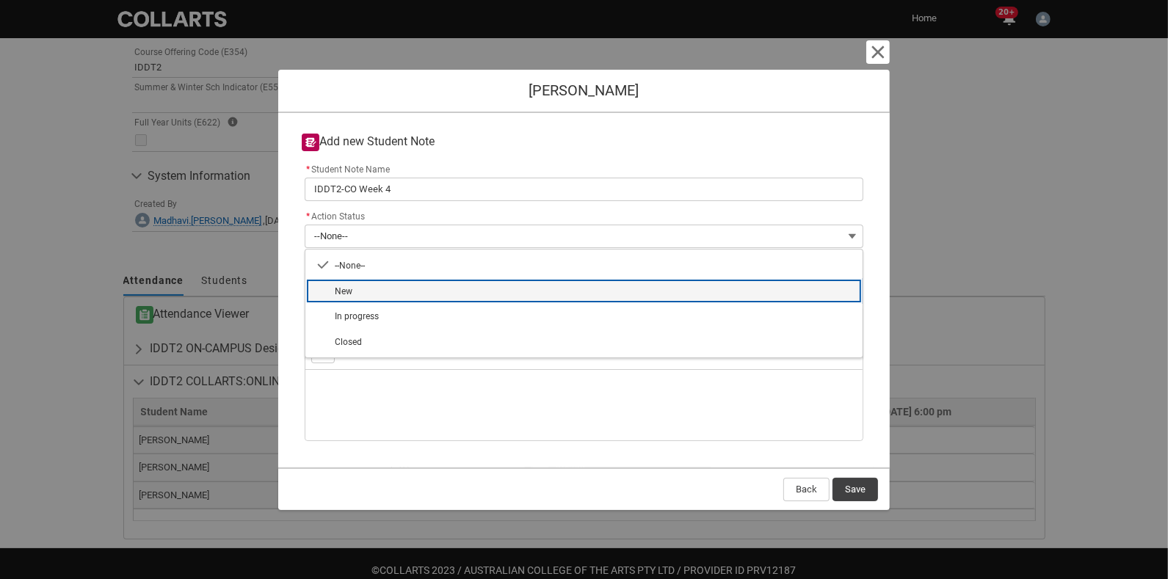
click at [471, 289] on span "New" at bounding box center [594, 291] width 519 height 14
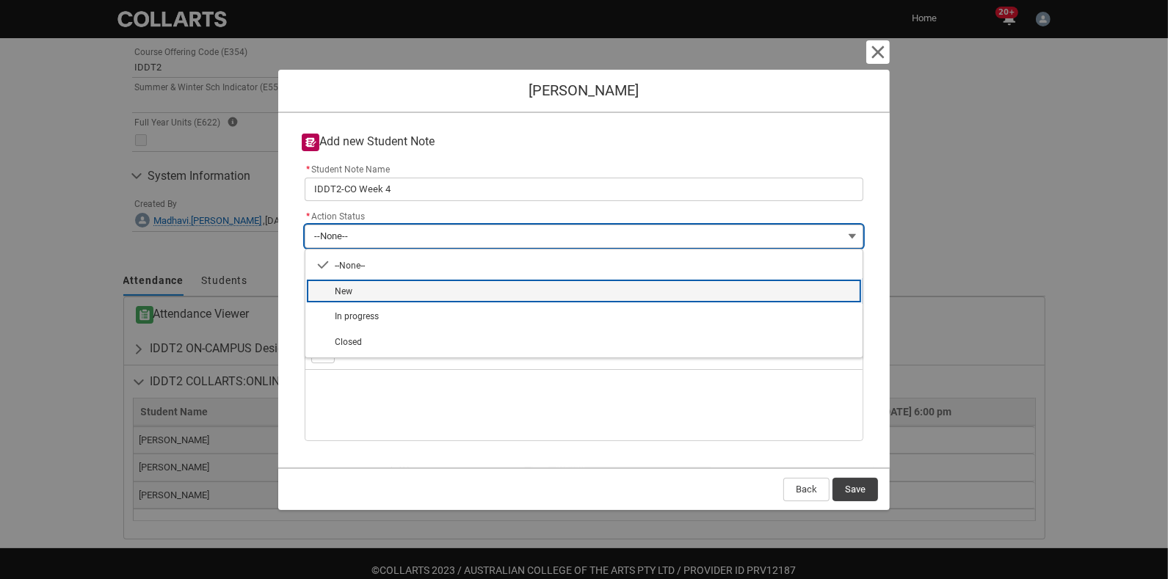
type lightning-combobox "New"
type lightning-picklist "New"
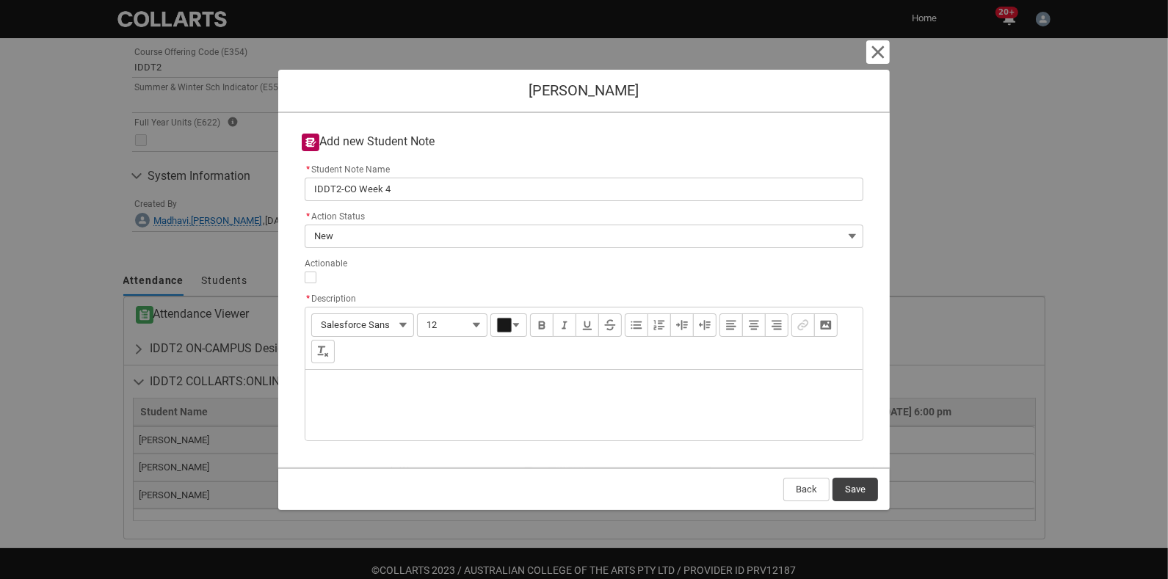
click at [390, 358] on div "Font Salesforce Sans Font Size 12 Choose a color. Current color: #181818 Bold I…" at bounding box center [583, 339] width 557 height 62
click at [401, 390] on p "Description" at bounding box center [584, 389] width 534 height 15
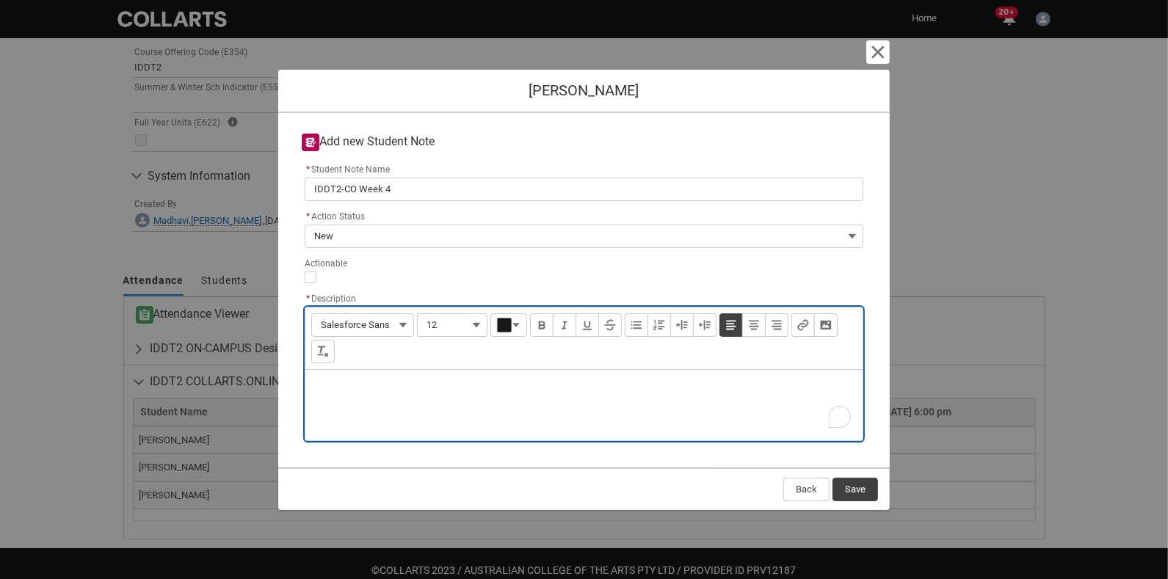
type lightning-input-rich-text "<p>L</p>"
click at [717, 380] on div "Engagement on Canvas is reasonable but no interaction. Assignment 1 was submitt…" at bounding box center [583, 405] width 557 height 70
click at [708, 392] on p "Engagement on Canvas is reasonable but no interaction. Assignment 1 was submitt…" at bounding box center [584, 389] width 534 height 15
type lightning-input-rich-text "<p>Engagement on Canvas is reasonable but no interaction. Assignment 1 was exce…"
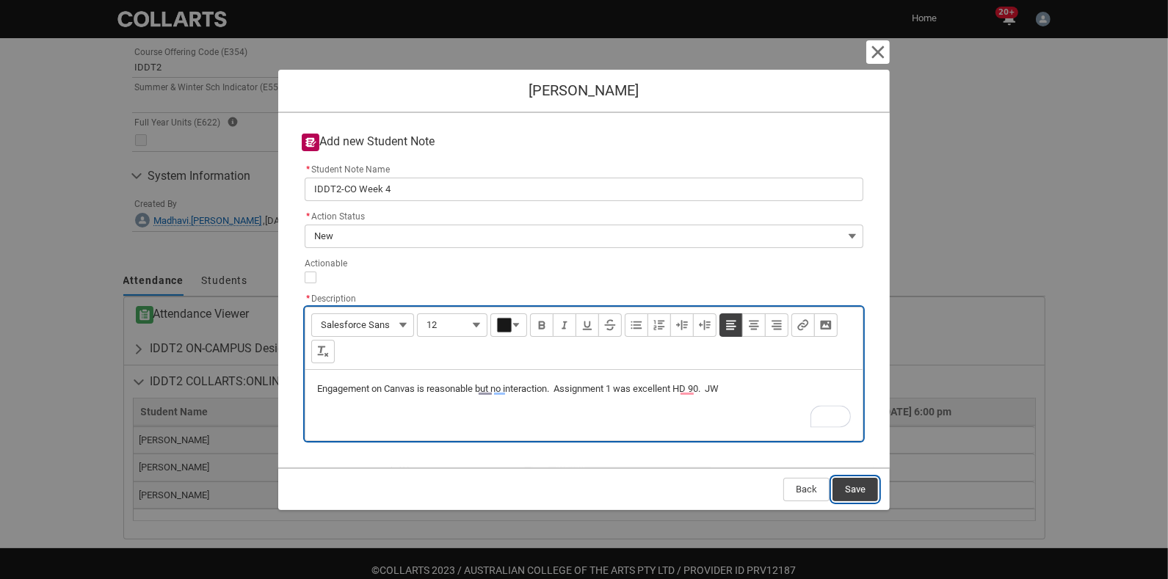
click at [857, 488] on button "Save" at bounding box center [856, 489] width 46 height 23
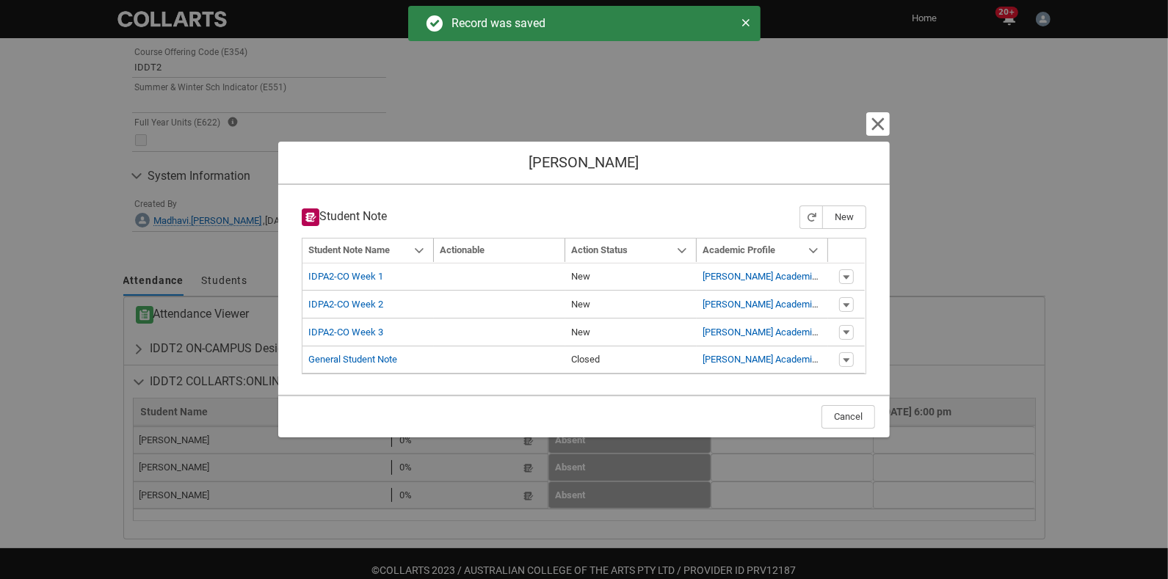
type input "179"
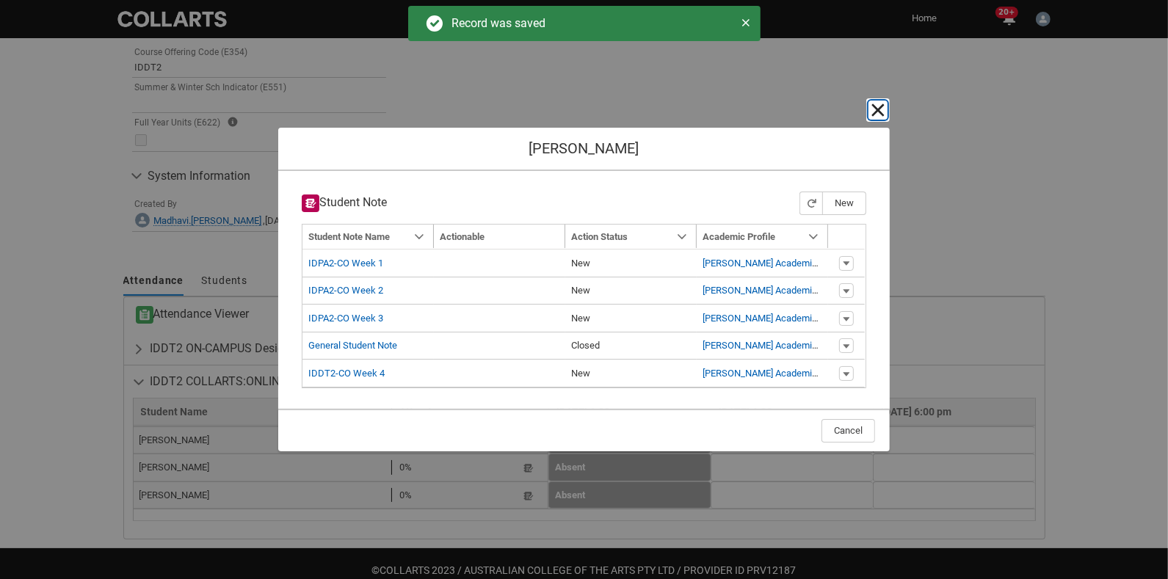
click at [880, 115] on lightning-primitive-icon "button" at bounding box center [878, 110] width 18 height 18
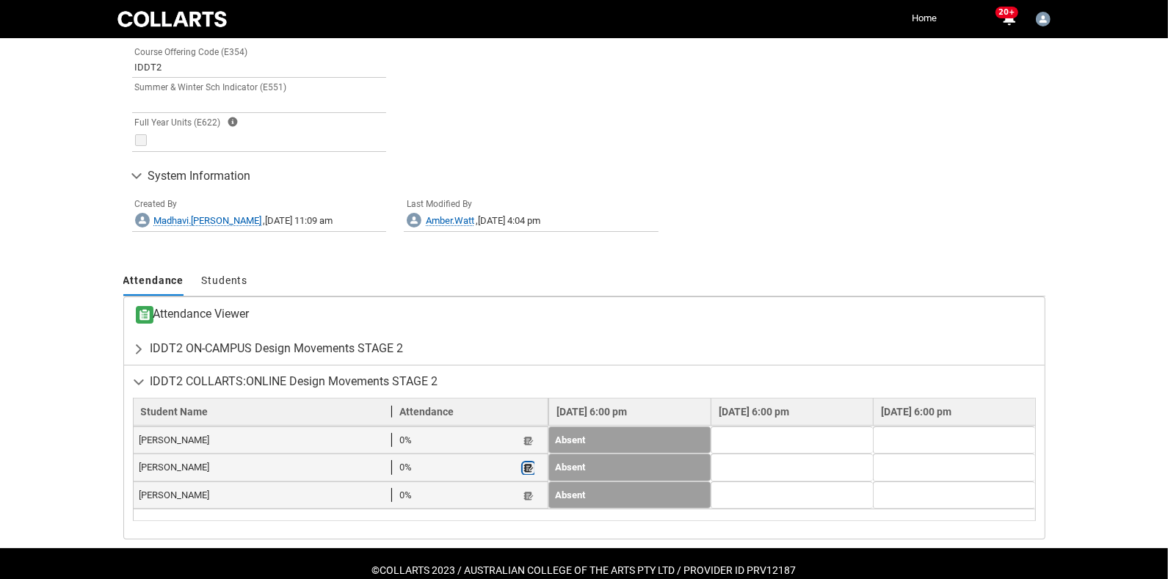
click at [524, 463] on lightning-primitive-icon "button" at bounding box center [529, 468] width 10 height 11
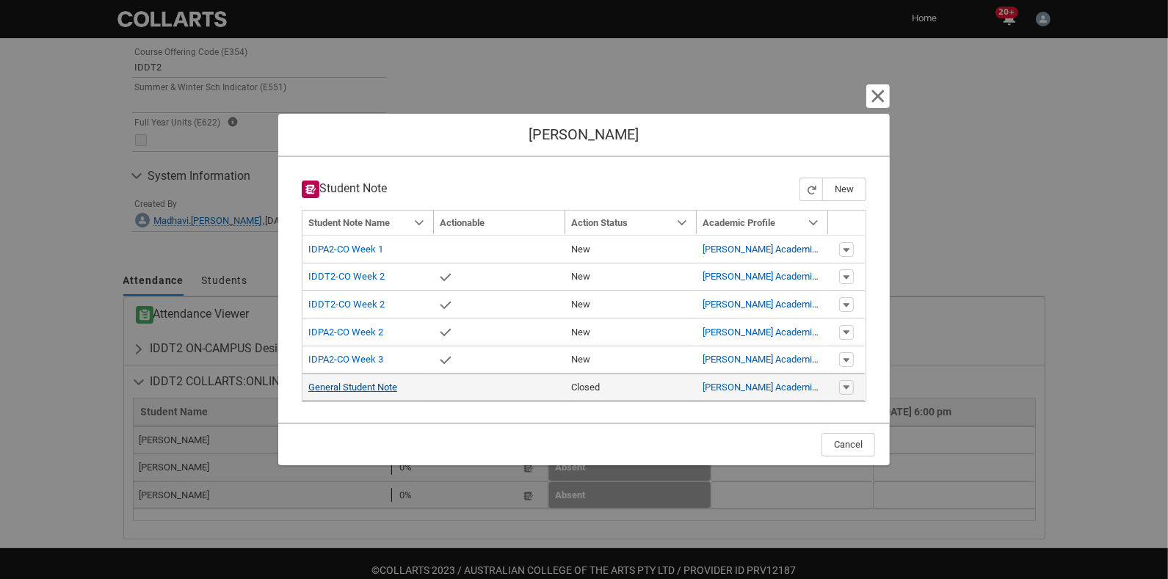
click at [358, 387] on link "General Student Note" at bounding box center [352, 387] width 89 height 11
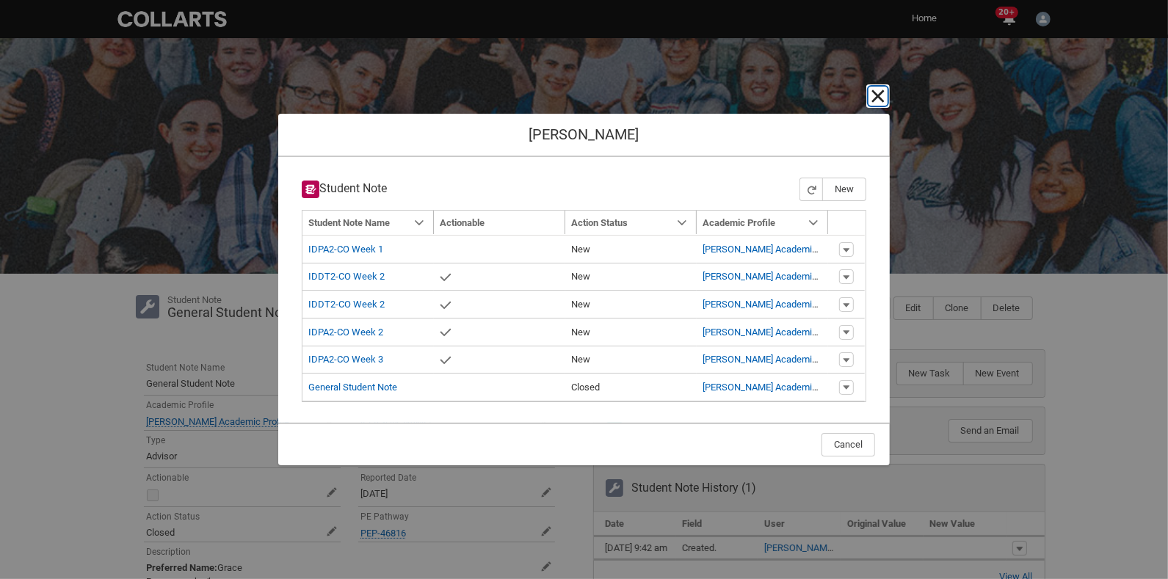
click at [876, 89] on lightning-primitive-icon "button" at bounding box center [878, 96] width 18 height 18
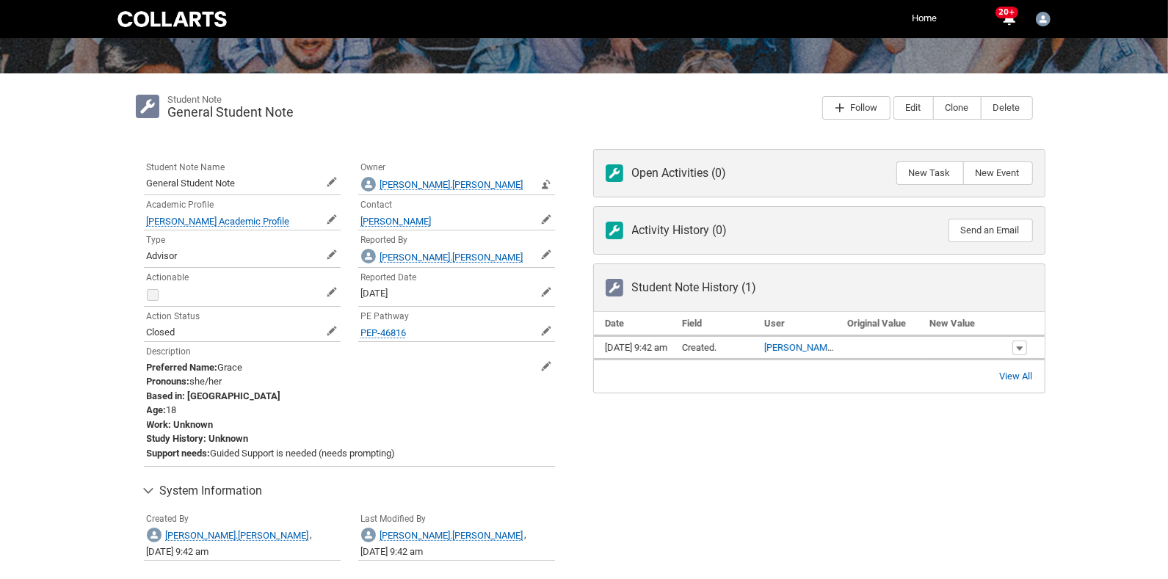
scroll to position [263, 0]
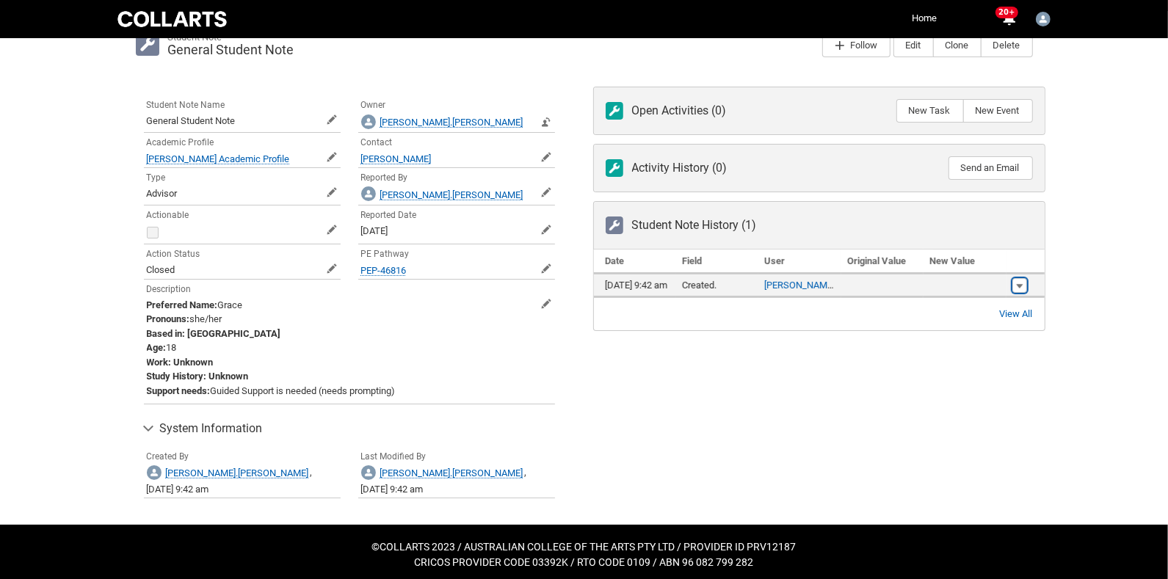
click at [1026, 278] on link "Show Actions" at bounding box center [1020, 285] width 15 height 15
click at [905, 361] on div "Open Activities (0) New Task New Event Subject Name Task Due Date Action Activi…" at bounding box center [820, 301] width 470 height 447
click at [634, 286] on span "[DATE] 9:42 am" at bounding box center [637, 285] width 62 height 11
click at [1015, 297] on div "View All Student Note History" at bounding box center [819, 313] width 451 height 33
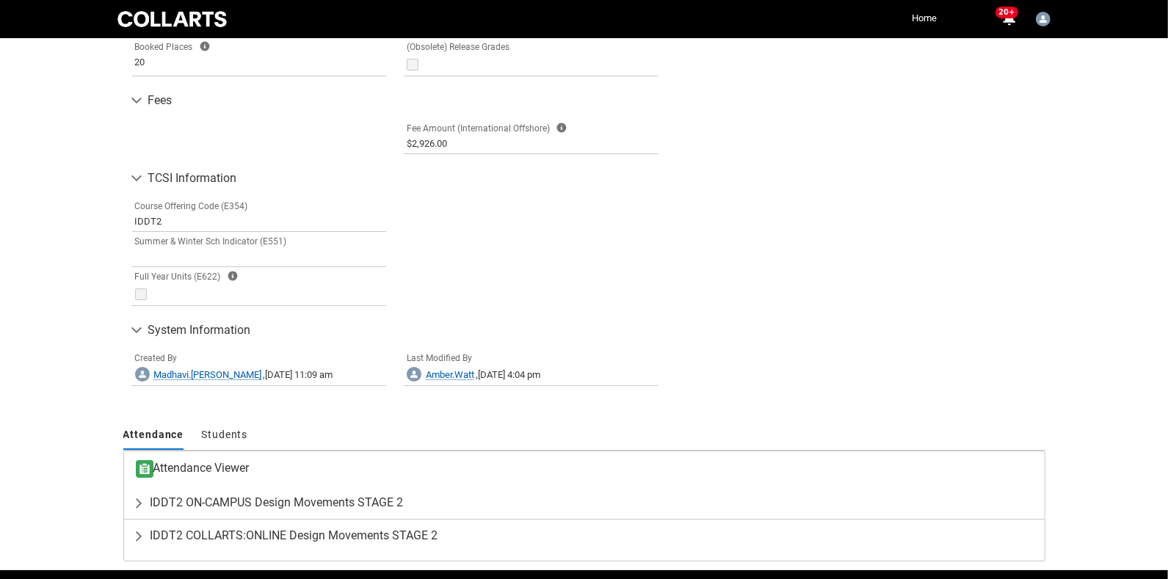
scroll to position [781, 0]
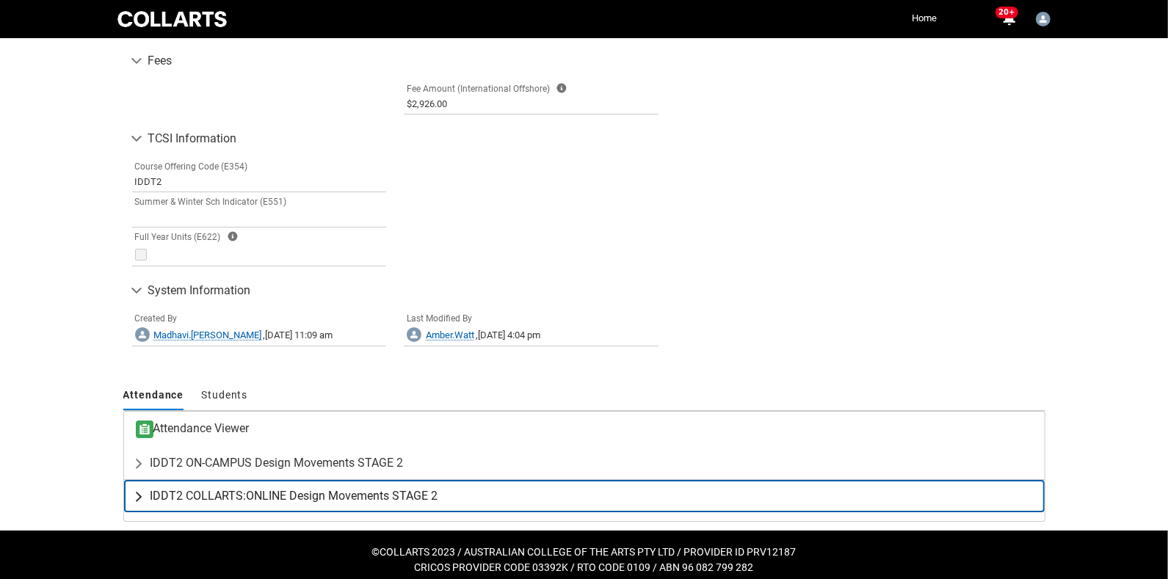
click at [225, 489] on span "IDDT2 COLLARTS:ONLINE Design Movements STAGE 2" at bounding box center [295, 496] width 288 height 15
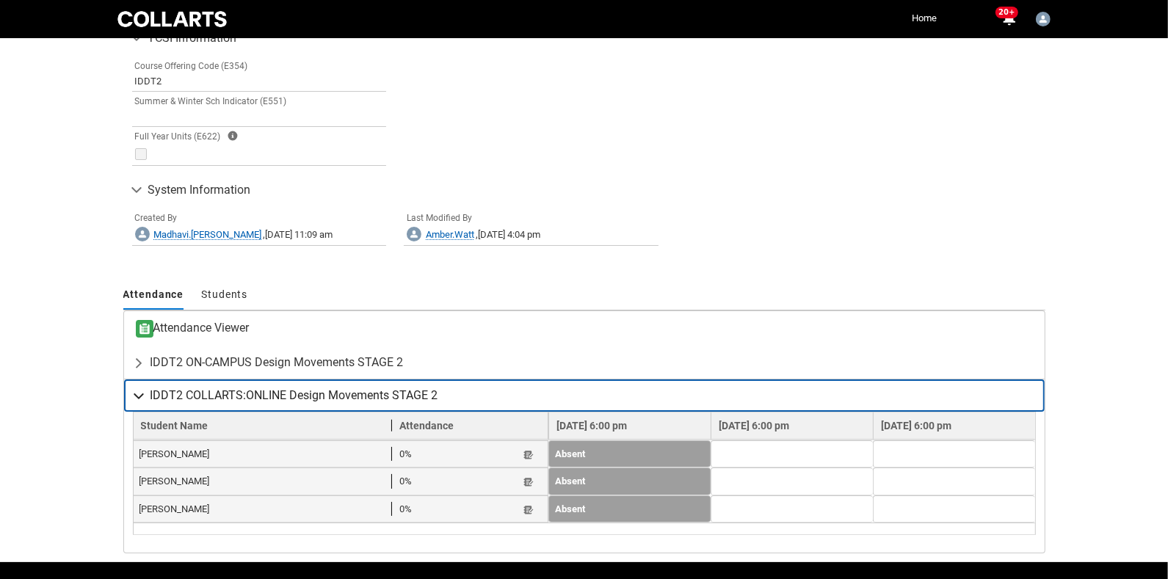
scroll to position [911, 0]
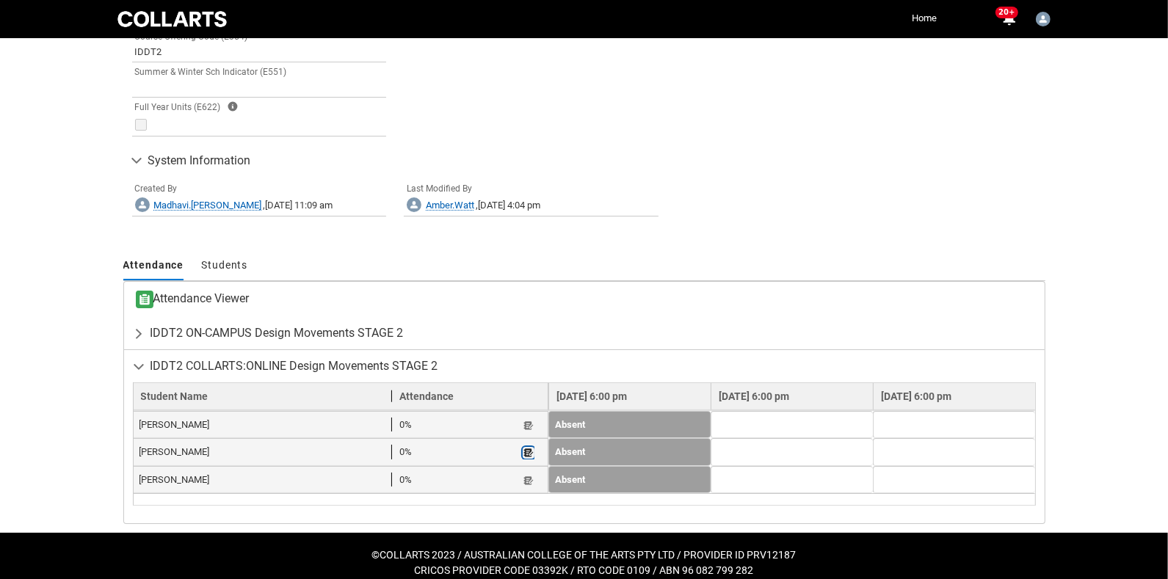
click at [524, 448] on lightning-primitive-icon "button" at bounding box center [529, 453] width 10 height 11
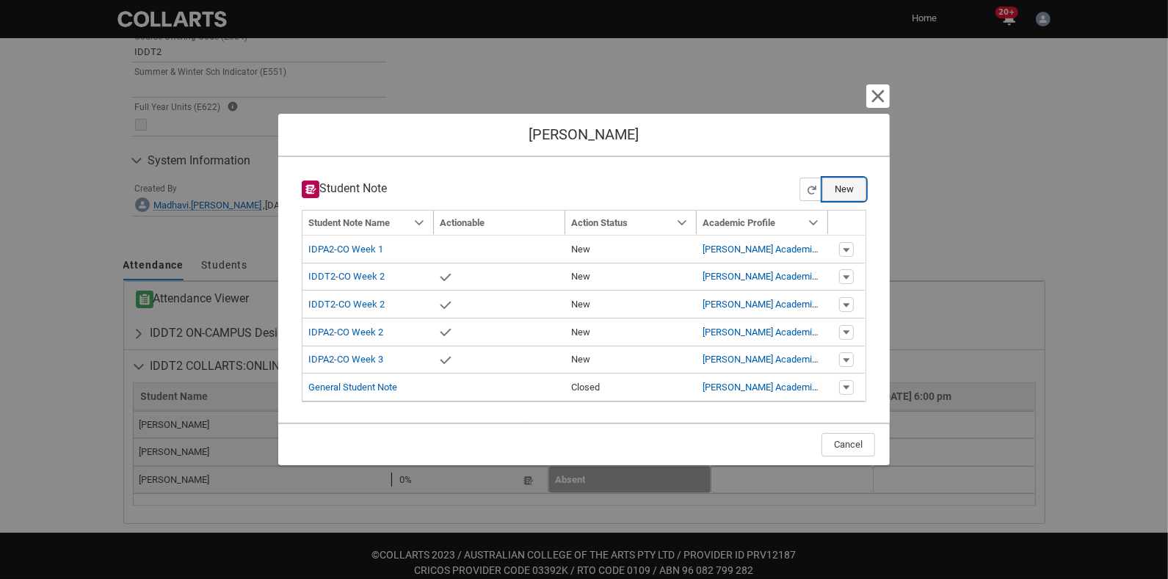
click at [848, 184] on button "New" at bounding box center [844, 189] width 44 height 23
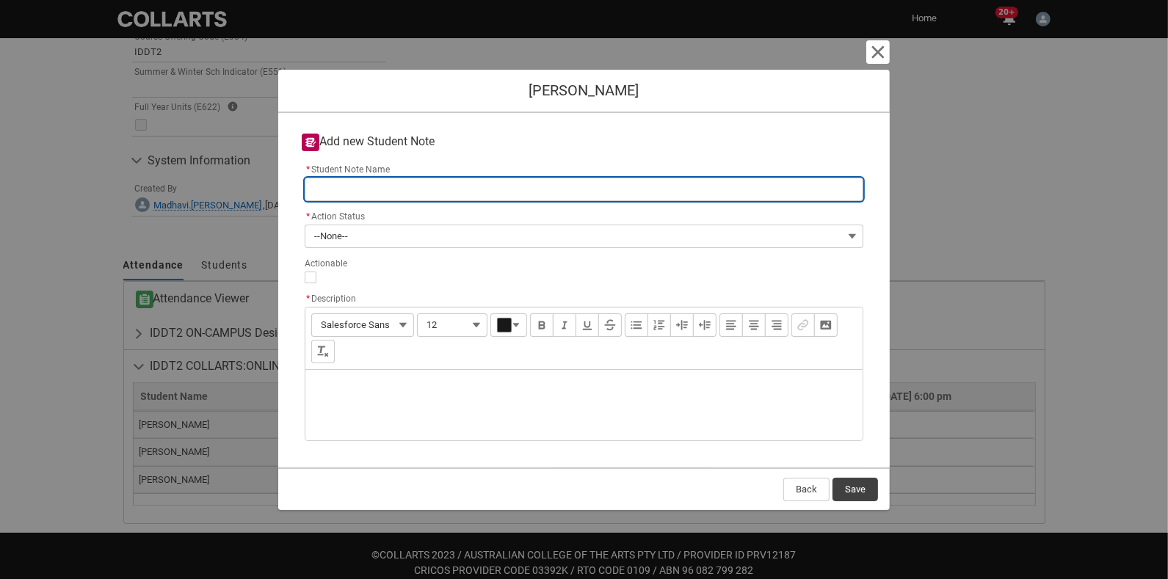
click at [381, 192] on input "* Student Note Name" at bounding box center [584, 189] width 559 height 23
type lightning-primitive-input-simple "I"
type input "I"
type lightning-primitive-input-simple "ID"
type input "ID"
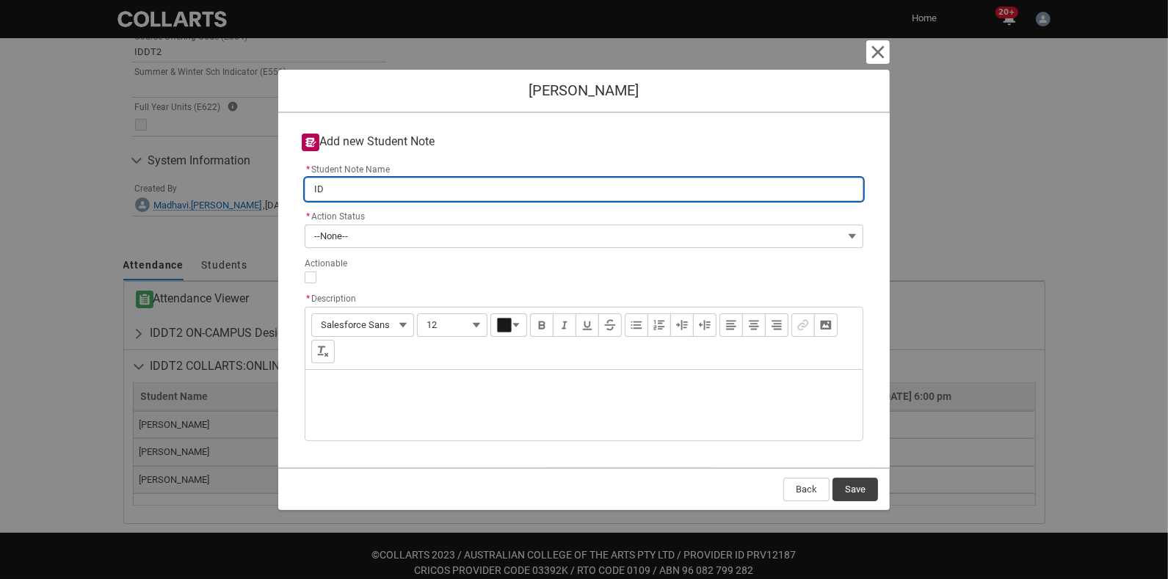
type lightning-primitive-input-simple "IDD"
type input "IDD"
type lightning-primitive-input-simple "IDDT"
type input "IDDT"
type lightning-primitive-input-simple "IDDT2"
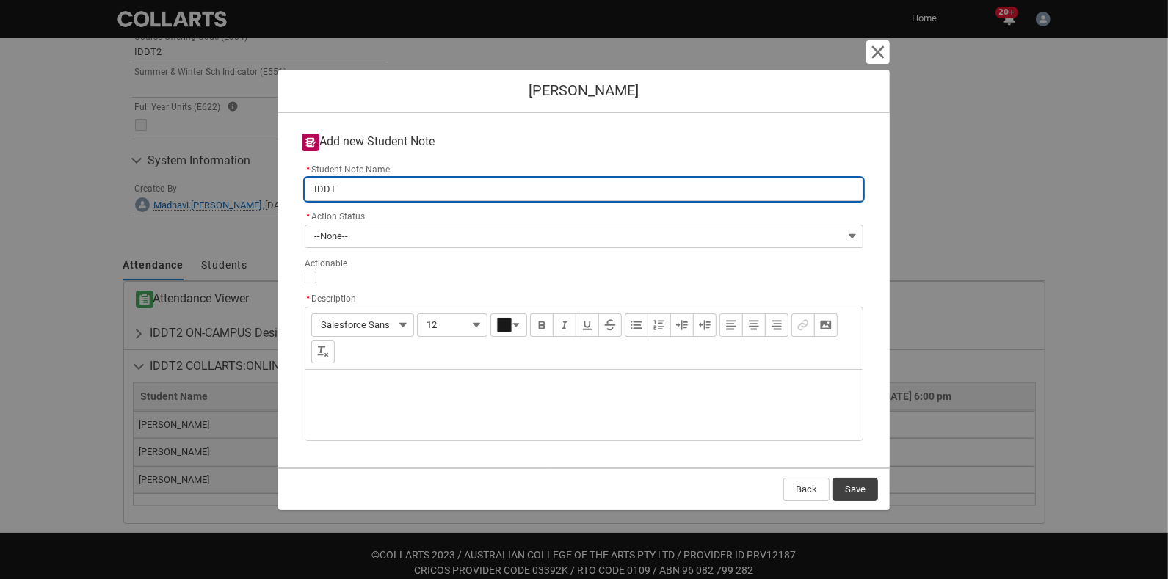
type input "IDDT2"
type lightning-primitive-input-simple "IDDT2"
type input "IDDT2"
type lightning-primitive-input-simple "IDDT2 Week 4"
type input "IDDT2 Week 4"
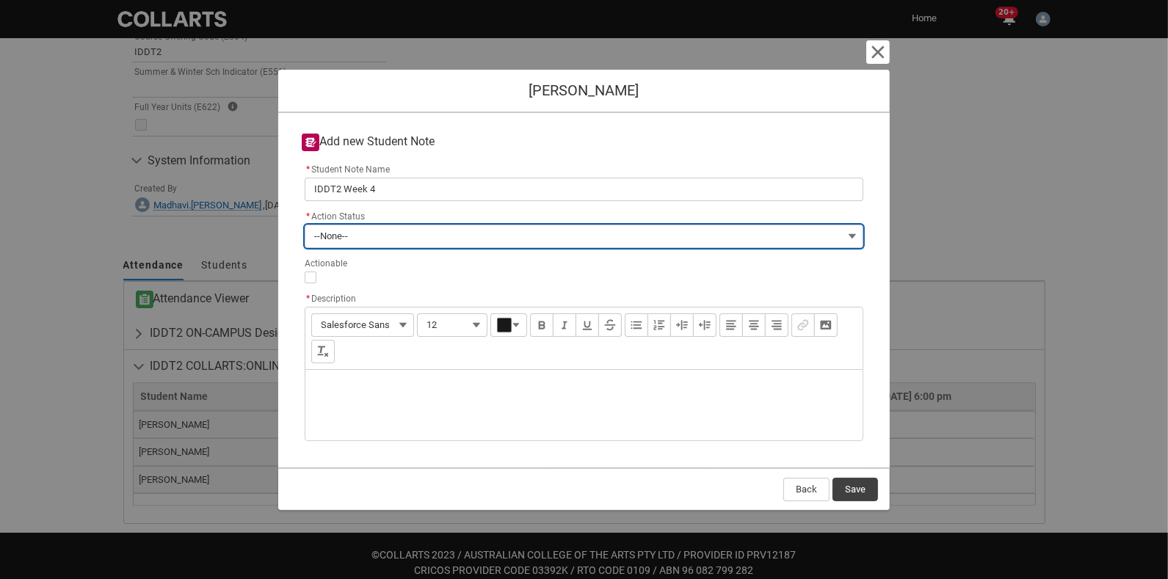
click at [358, 233] on button "--None--" at bounding box center [584, 236] width 559 height 23
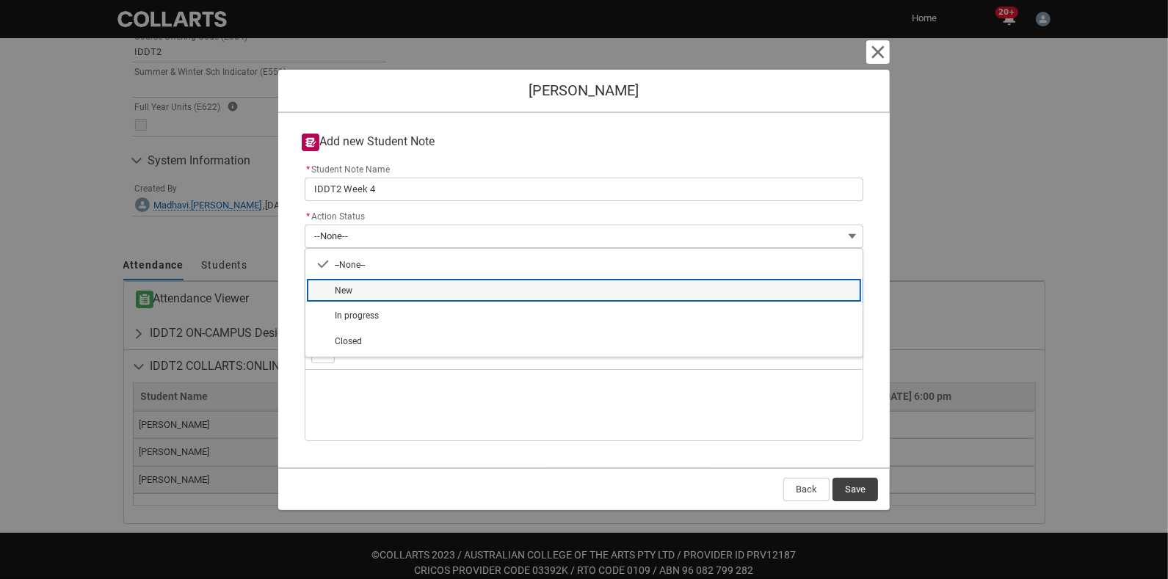
click at [359, 295] on span "New" at bounding box center [594, 290] width 519 height 14
type lightning-combobox "New"
type lightning-picklist "New"
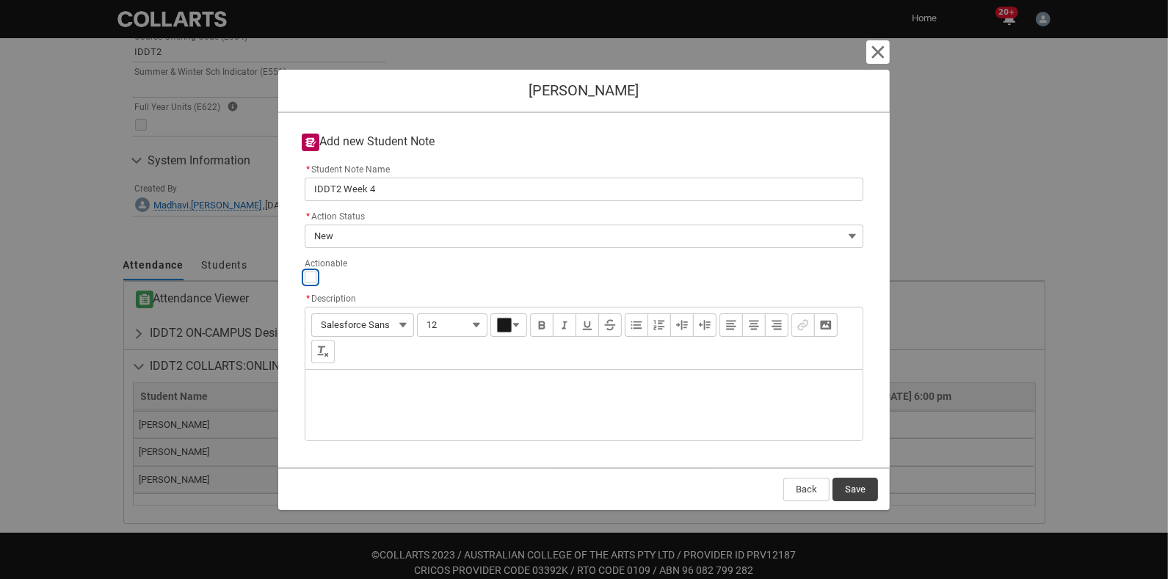
click at [312, 281] on input "Actionable" at bounding box center [311, 278] width 12 height 12
type lightning-input "true"
checkbox input "true"
click at [348, 383] on div "Description" at bounding box center [583, 405] width 557 height 70
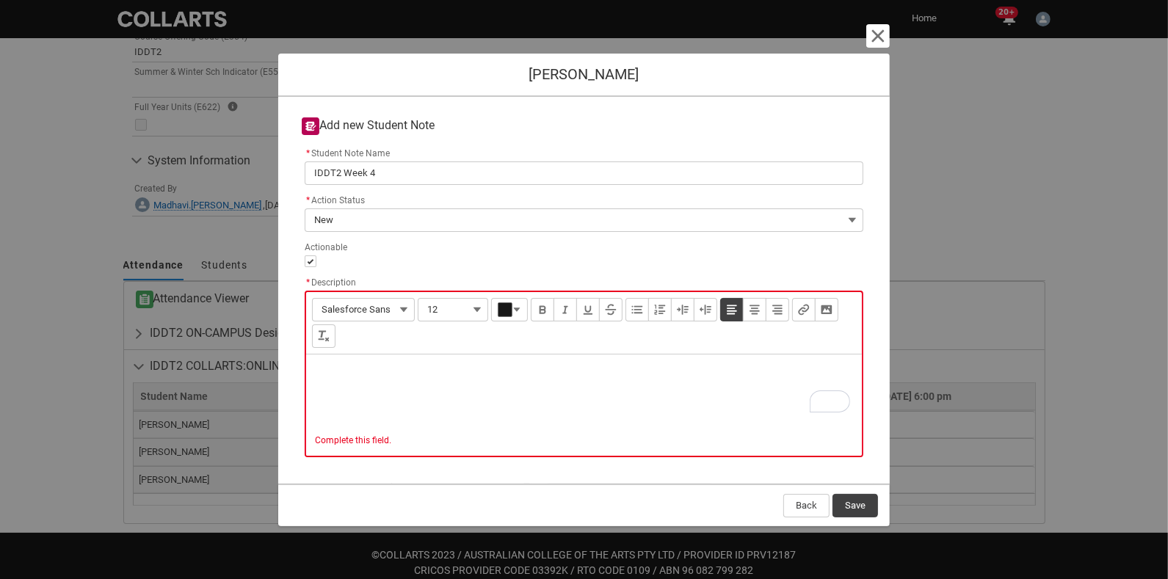
type lightning-input-rich-text "<p>S</p>"
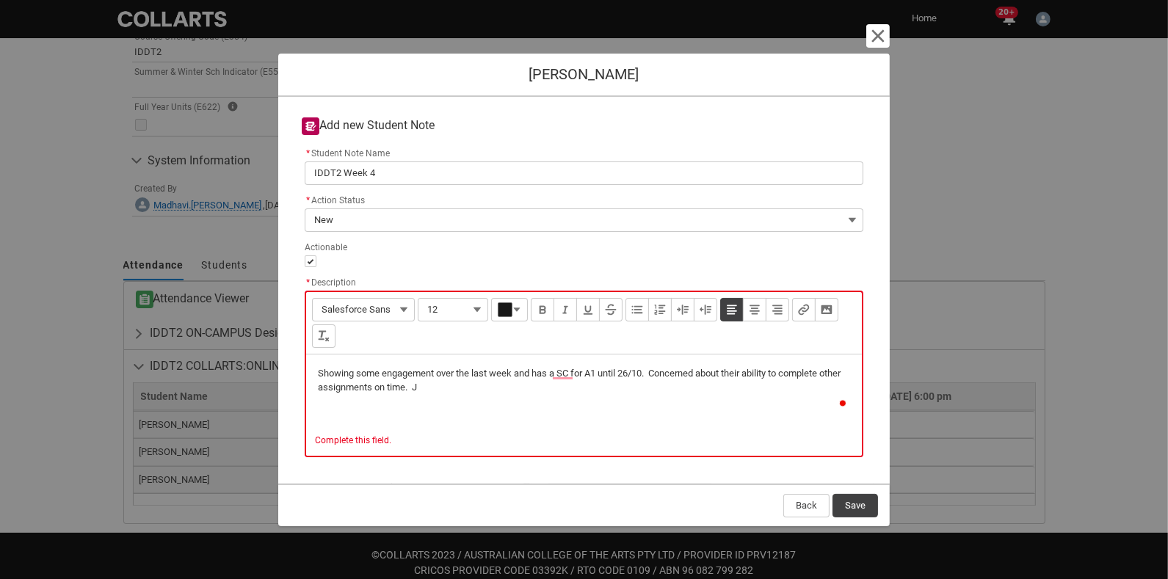
type lightning-input-rich-text "<p>Showing some engagement over the last week and has a SC for A1 until 26/10. …"
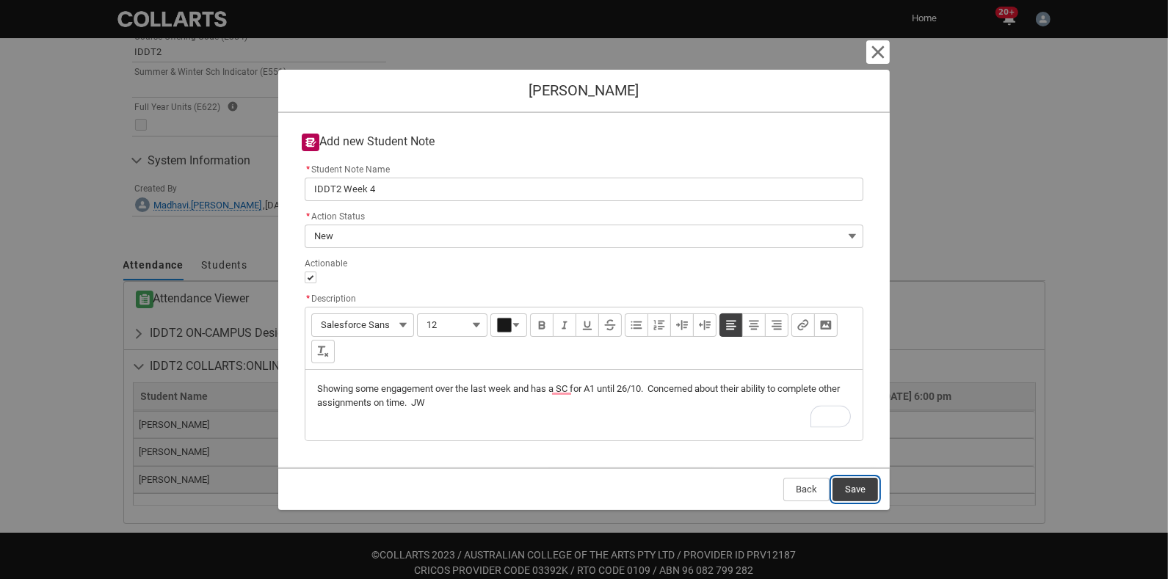
click at [860, 499] on button "Save" at bounding box center [856, 489] width 46 height 23
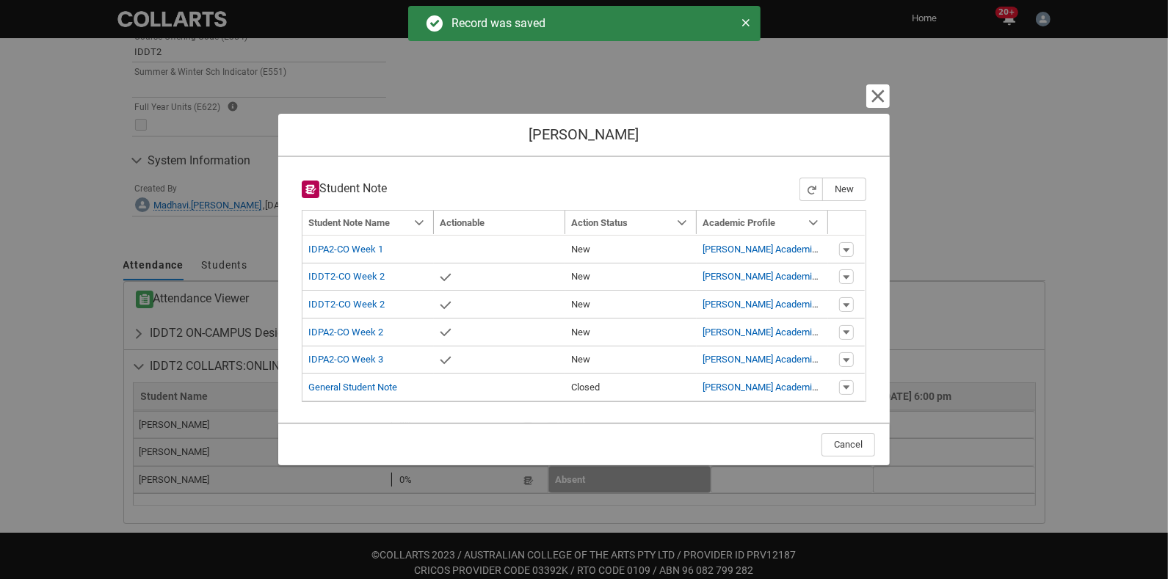
type input "179"
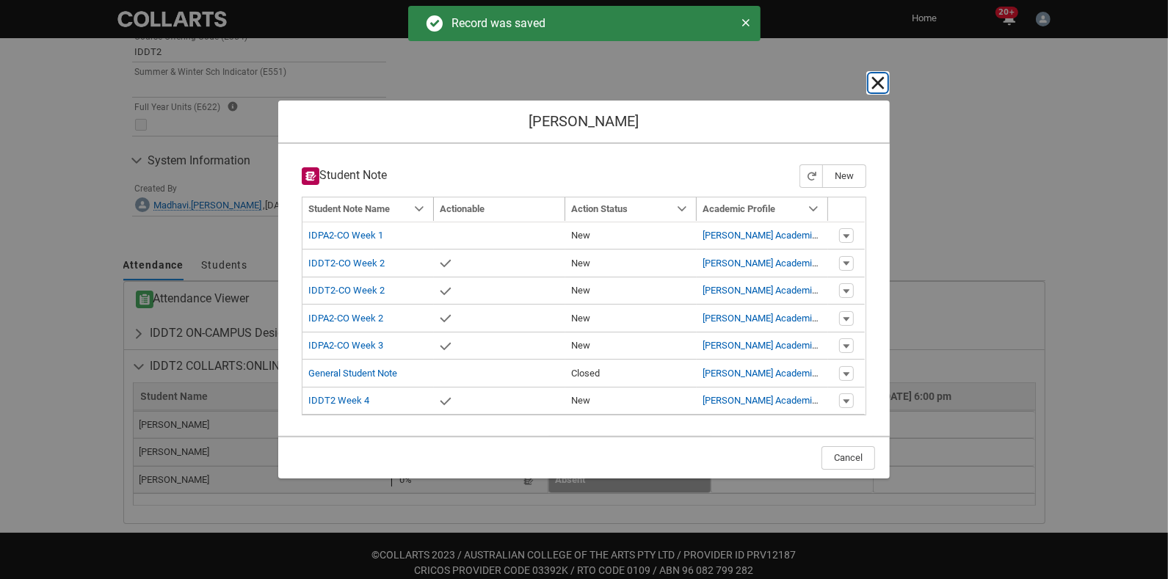
click at [880, 88] on lightning-primitive-icon "button" at bounding box center [878, 83] width 18 height 18
